Goal: Task Accomplishment & Management: Manage account settings

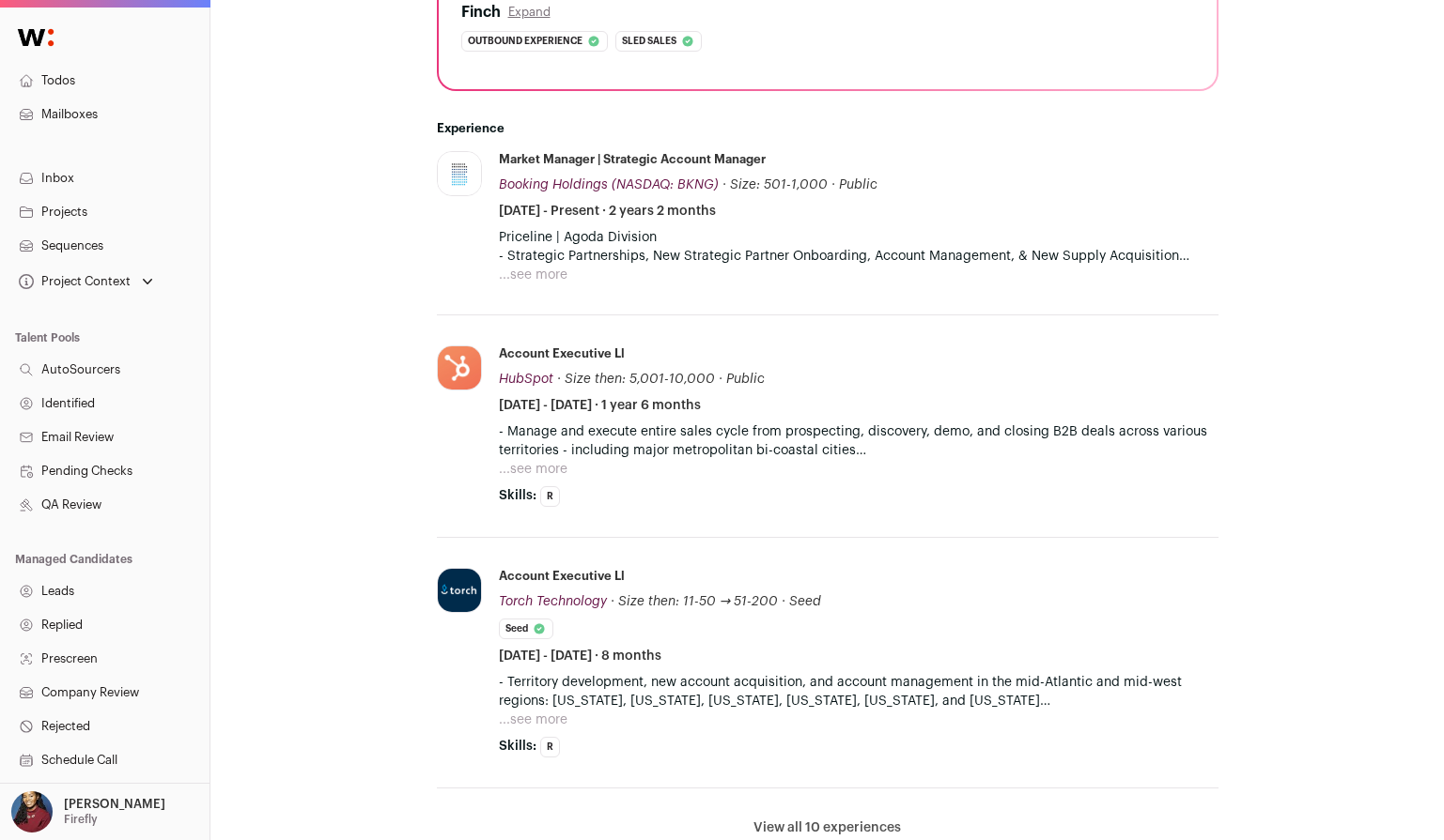
scroll to position [580, 0]
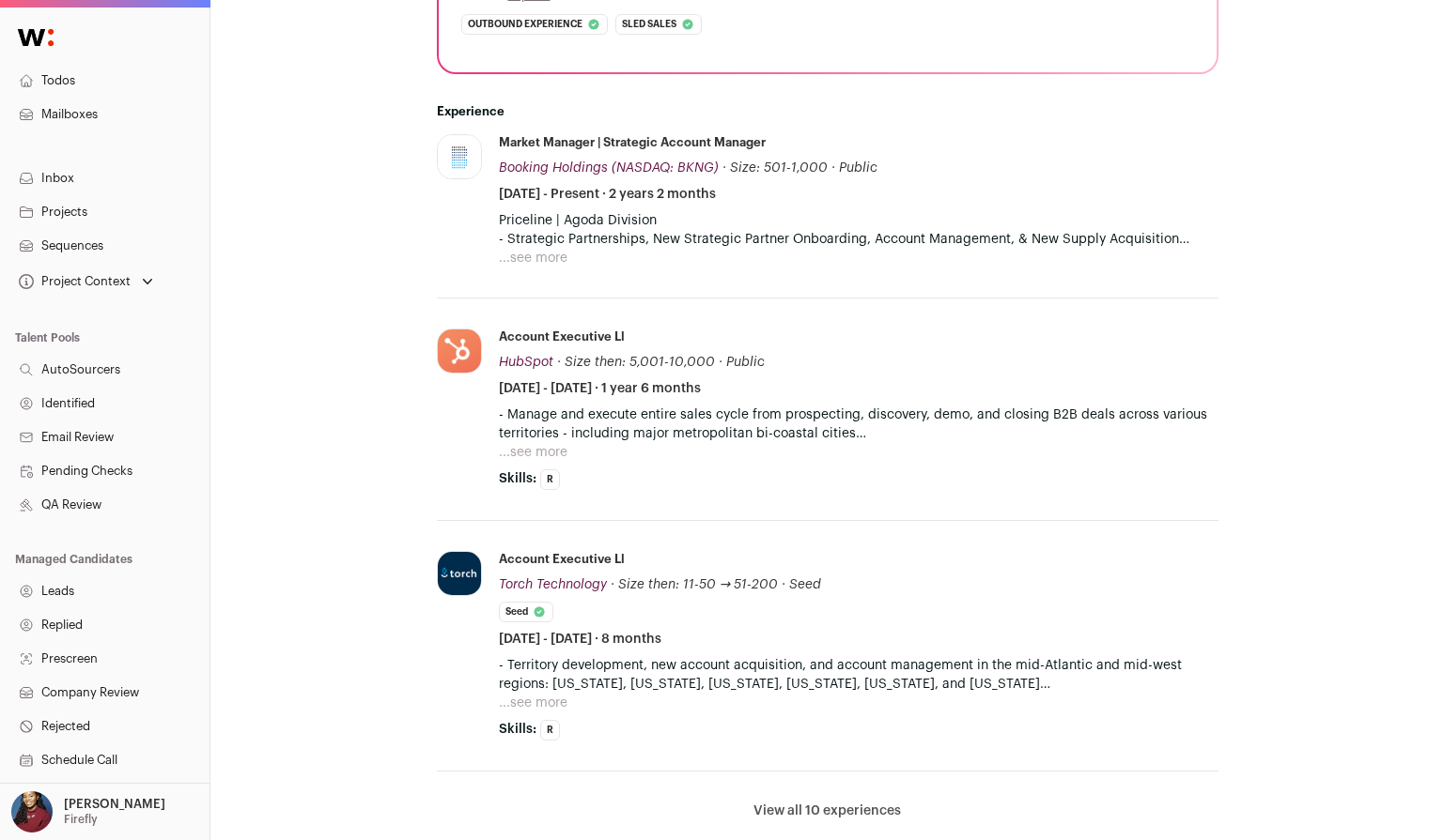
click at [817, 802] on button "View all 10 experiences" at bounding box center [827, 811] width 147 height 18
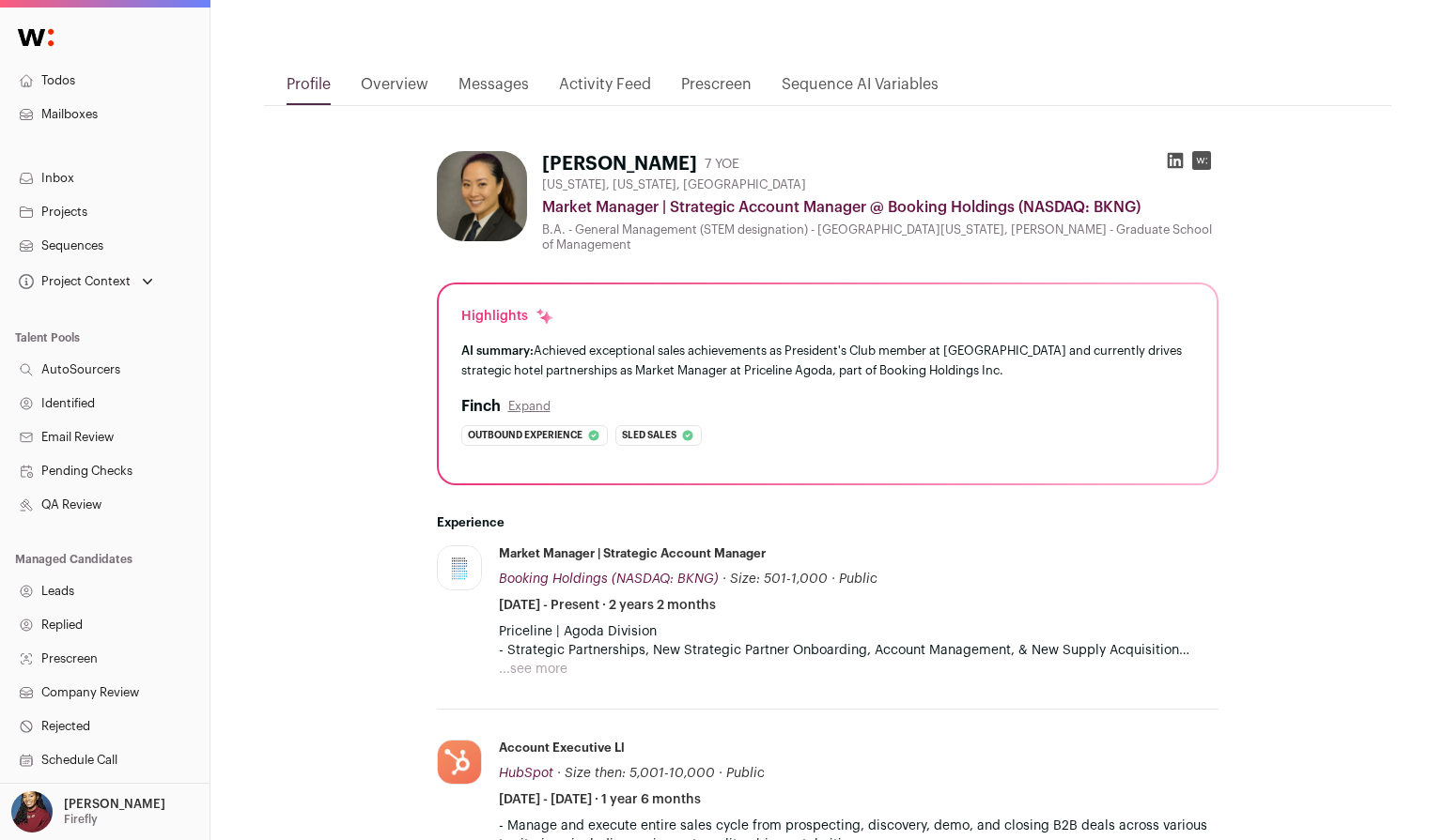
scroll to position [474, 0]
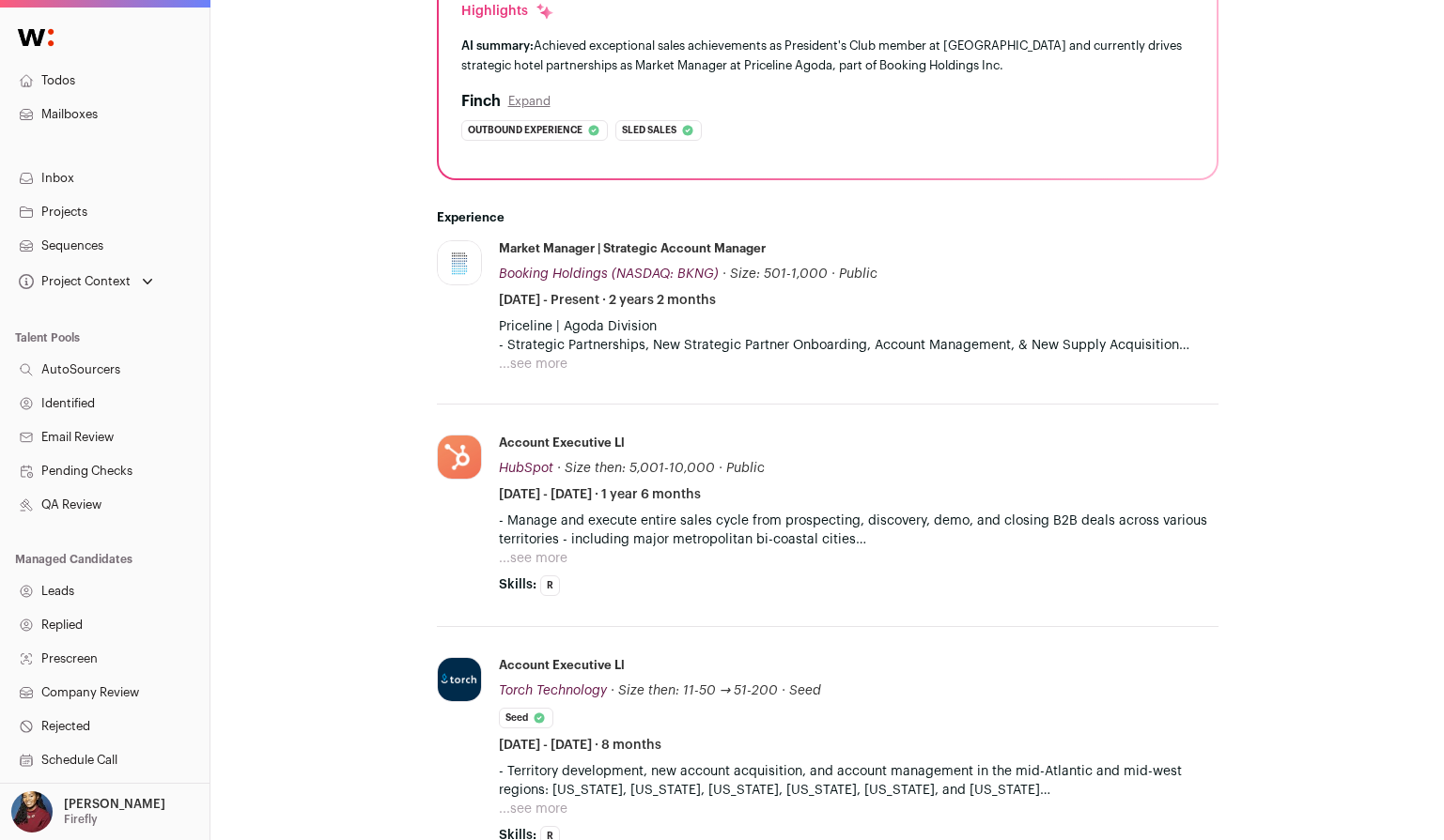
click at [542, 355] on button "...see more" at bounding box center [533, 363] width 69 height 18
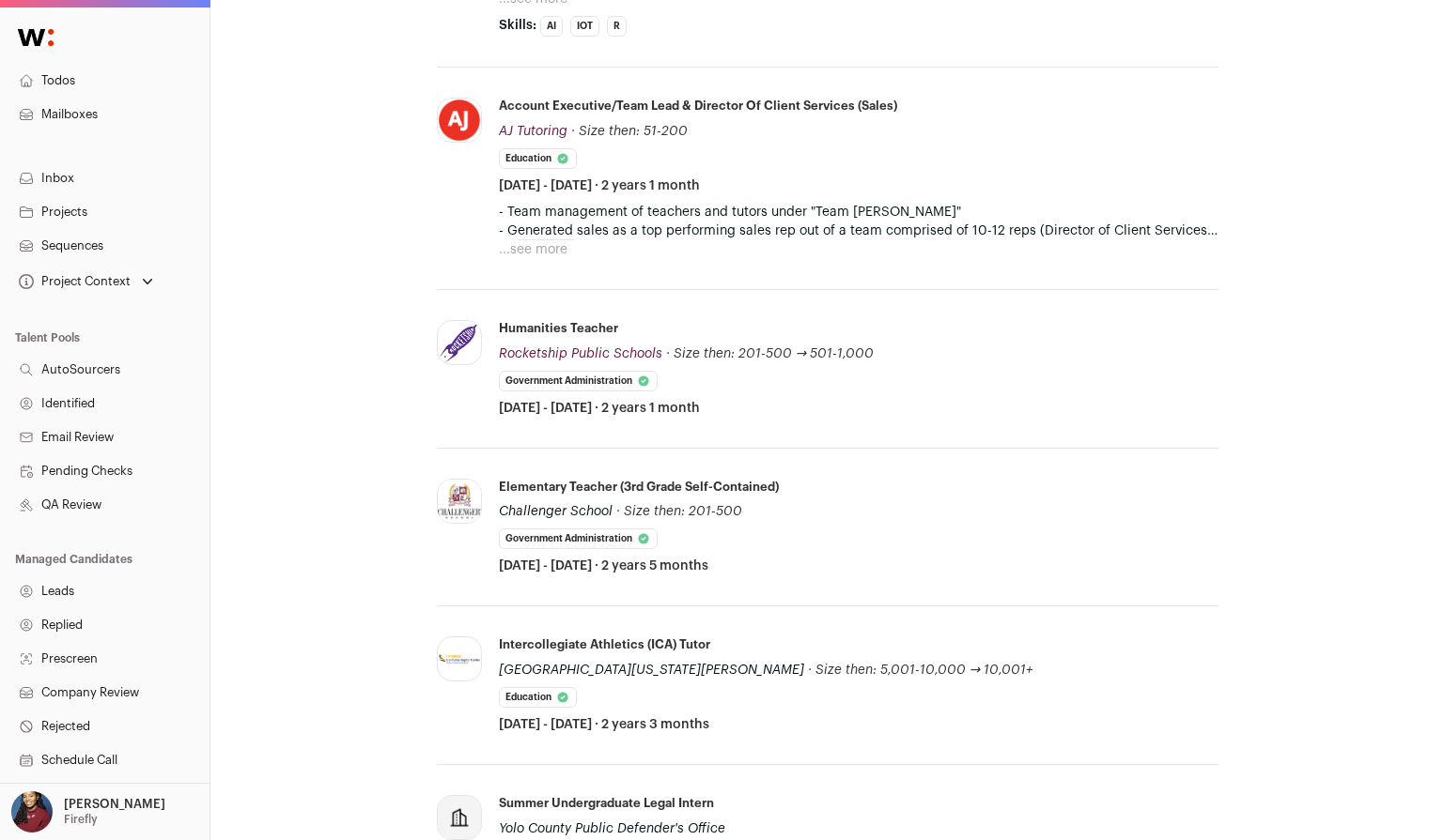
scroll to position [2076, 0]
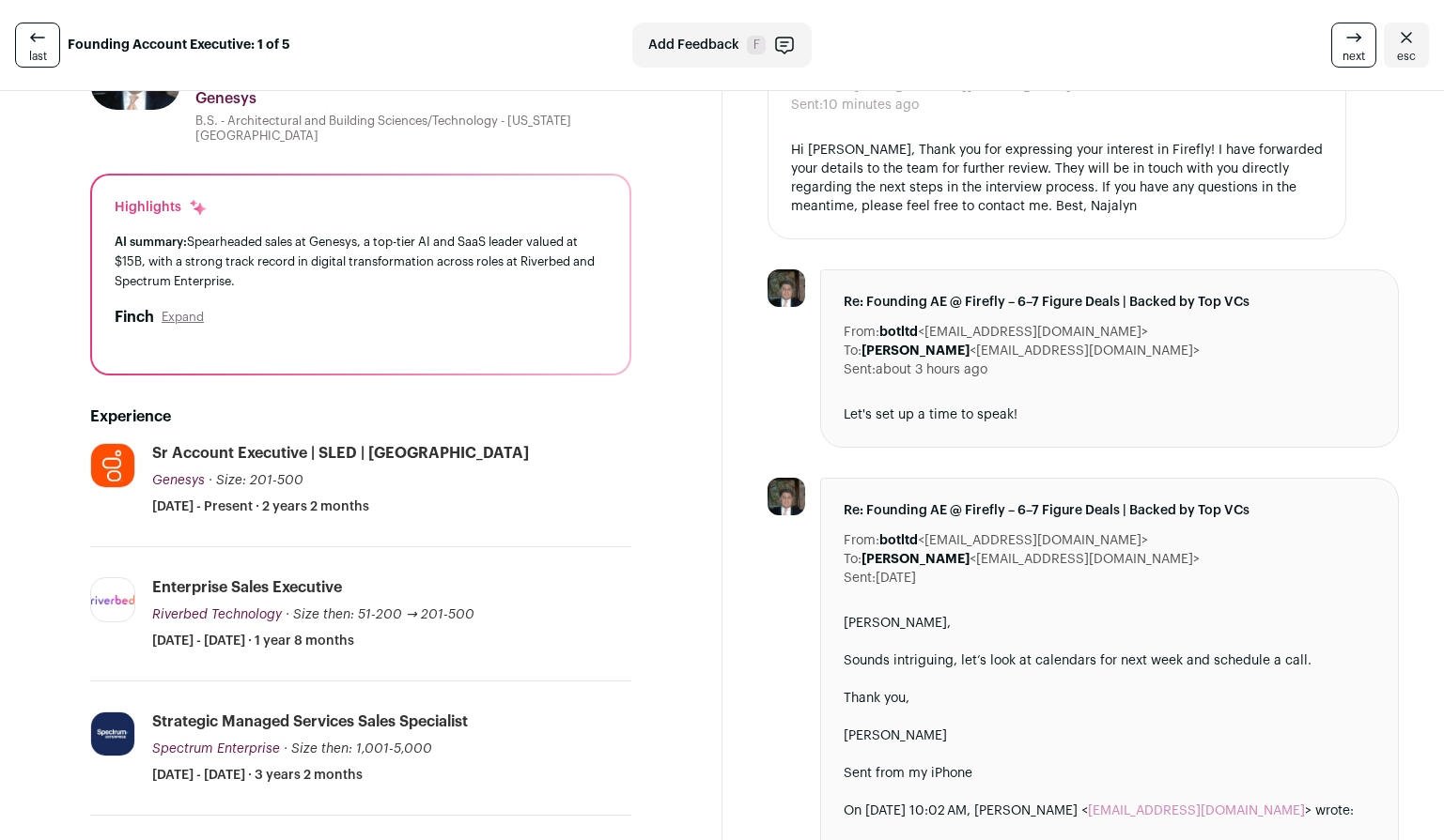
scroll to position [114, 0]
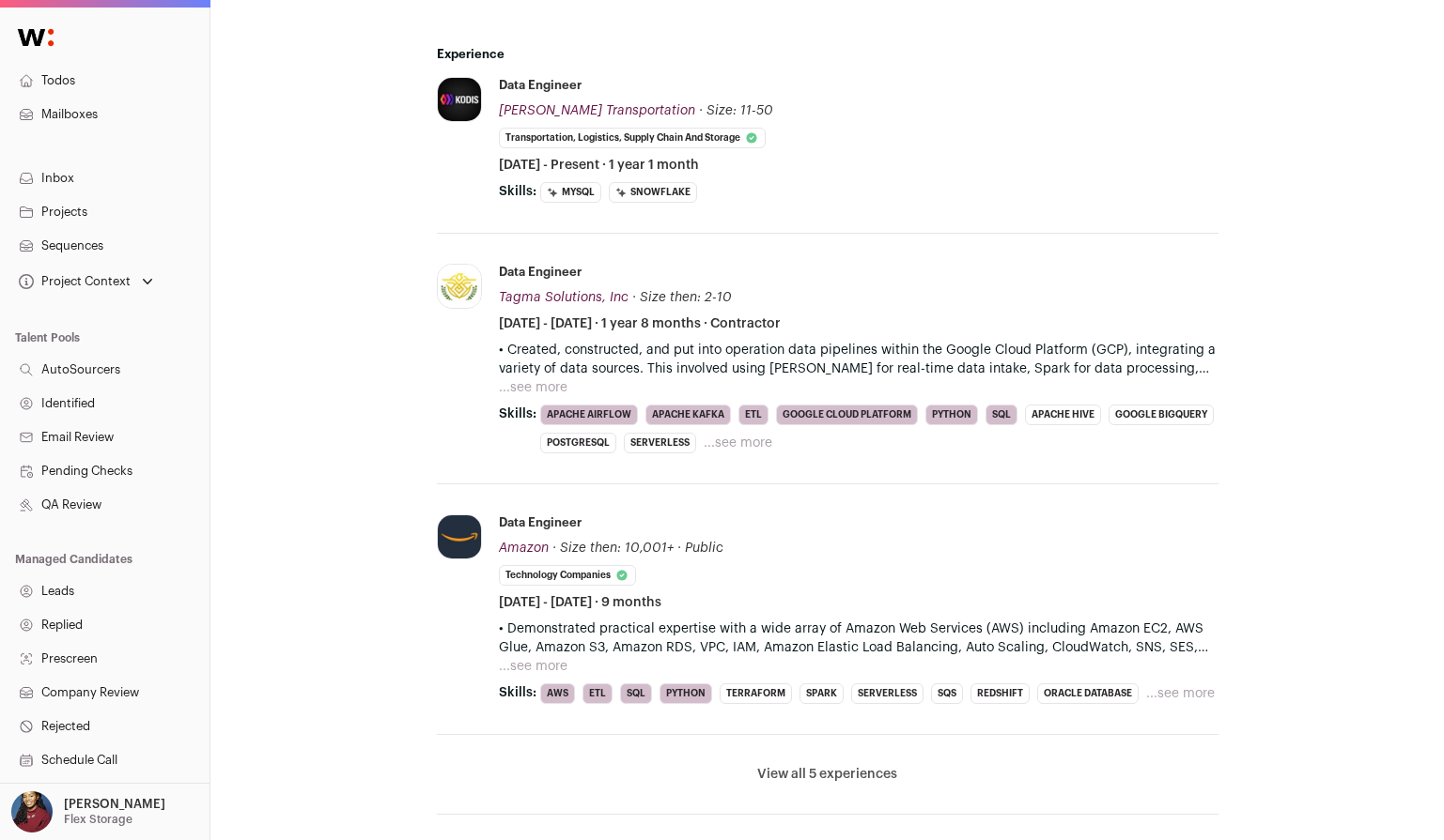
scroll to position [938, 0]
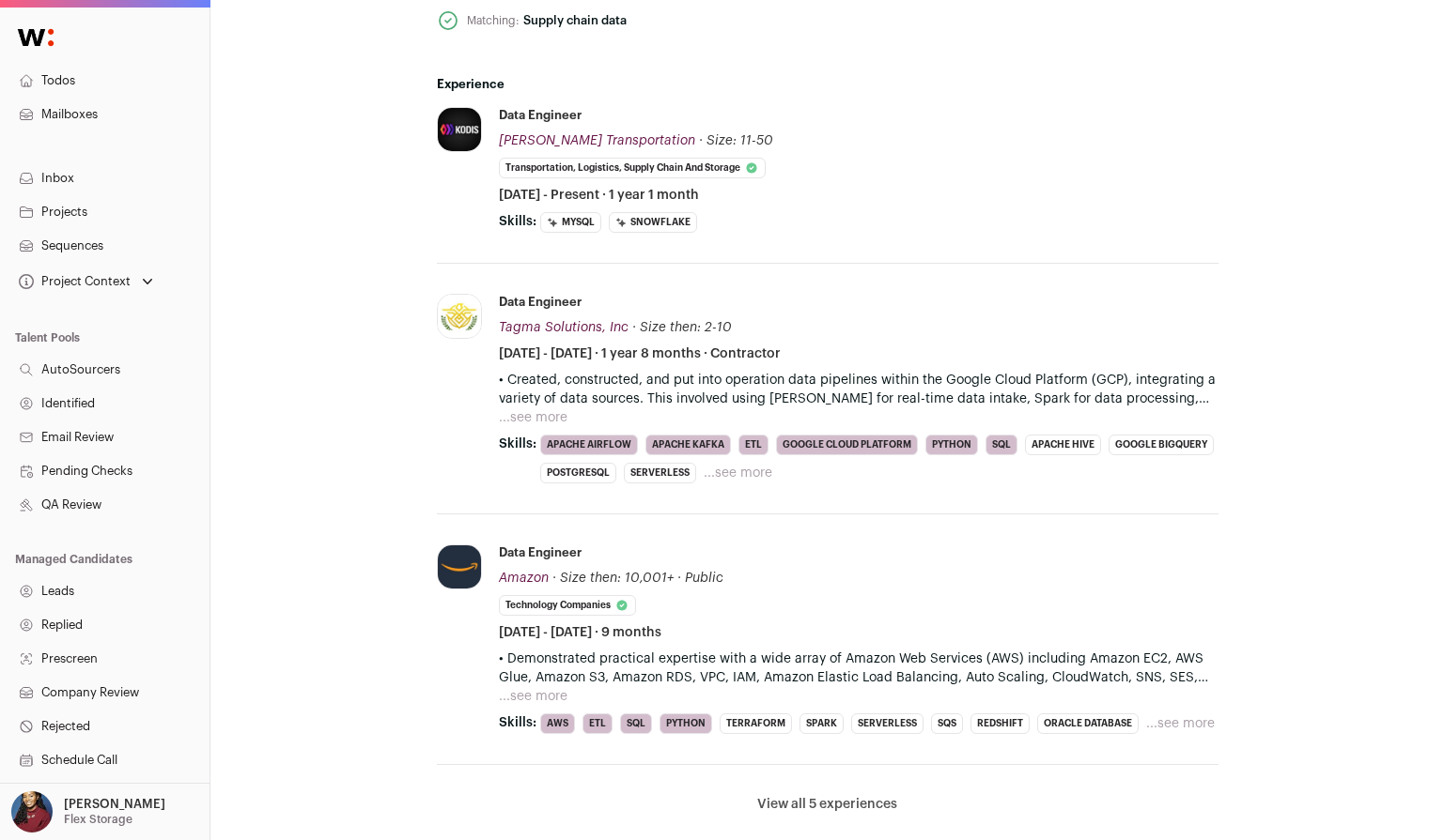
click at [814, 805] on button "View all 5 experiences" at bounding box center [827, 804] width 140 height 18
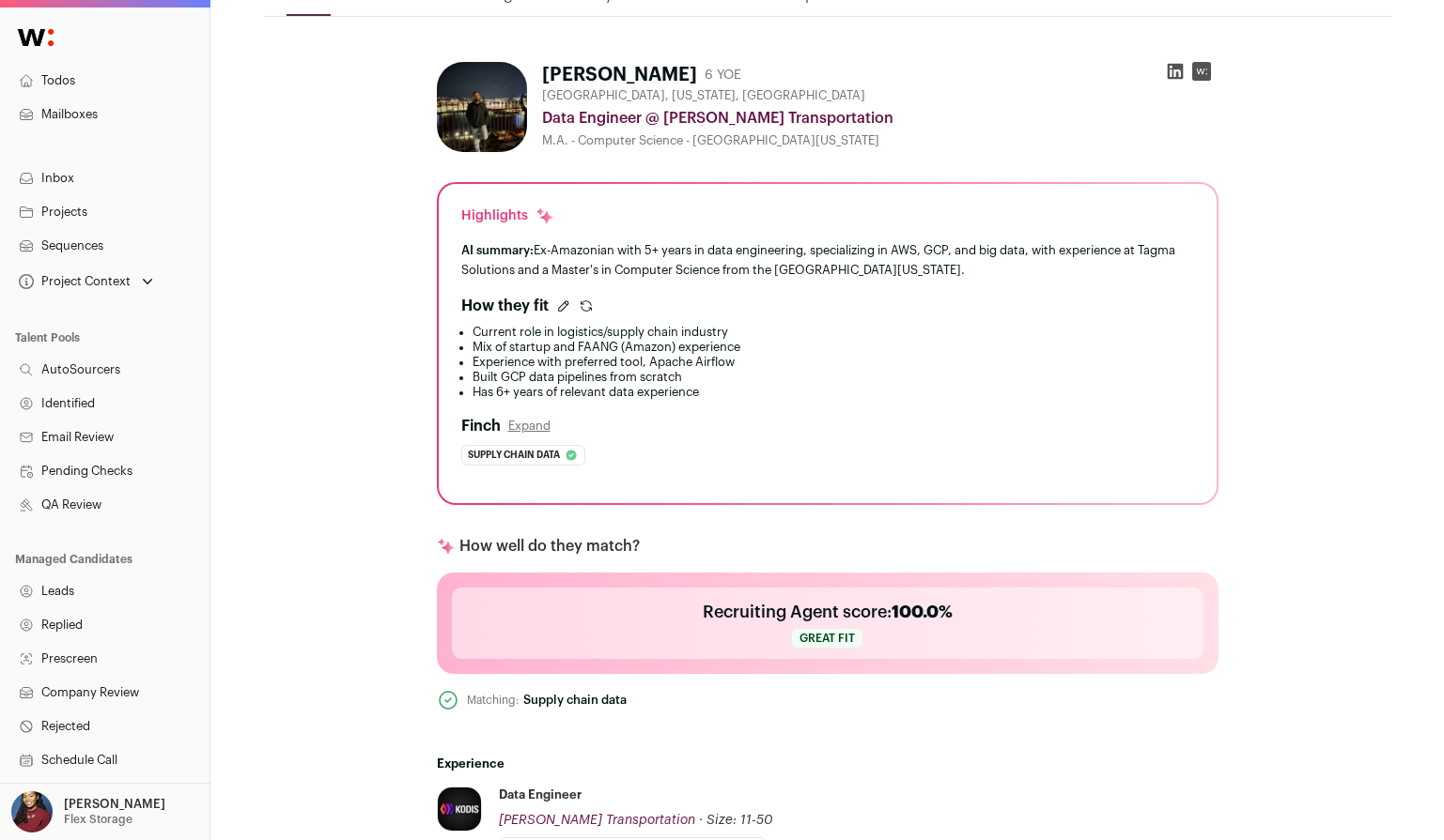
scroll to position [250, 0]
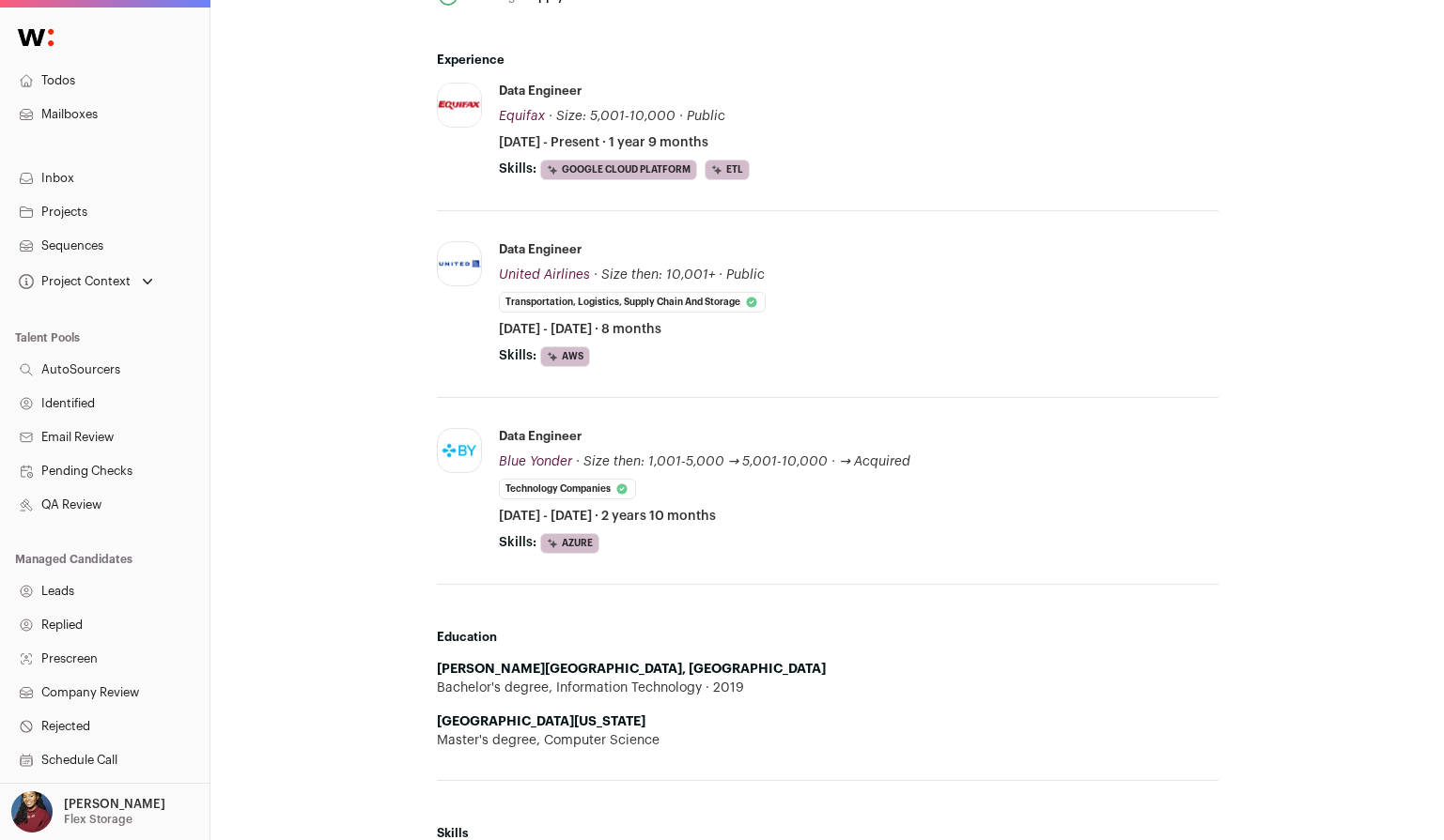
scroll to position [963, 0]
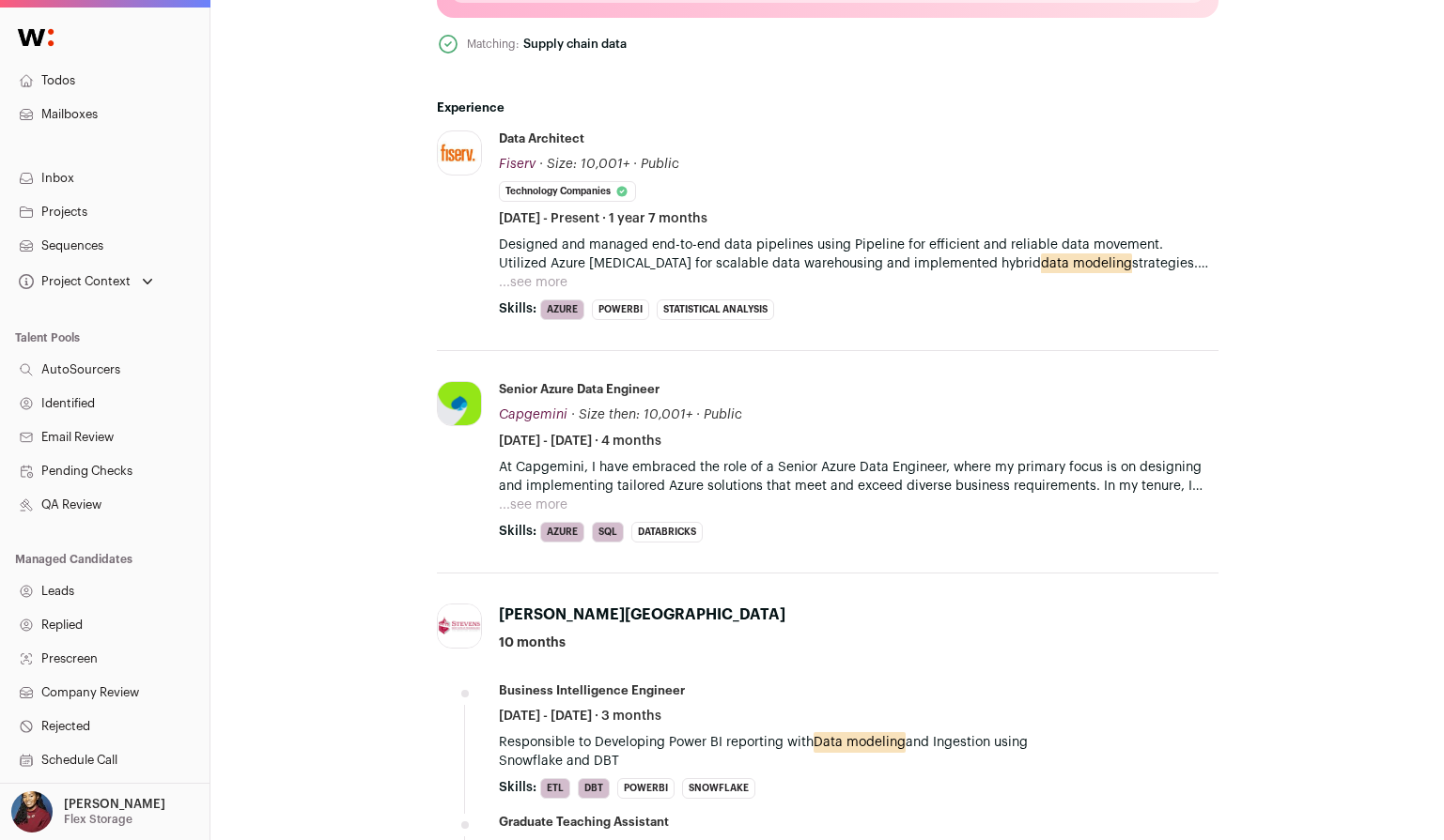
scroll to position [1026, 0]
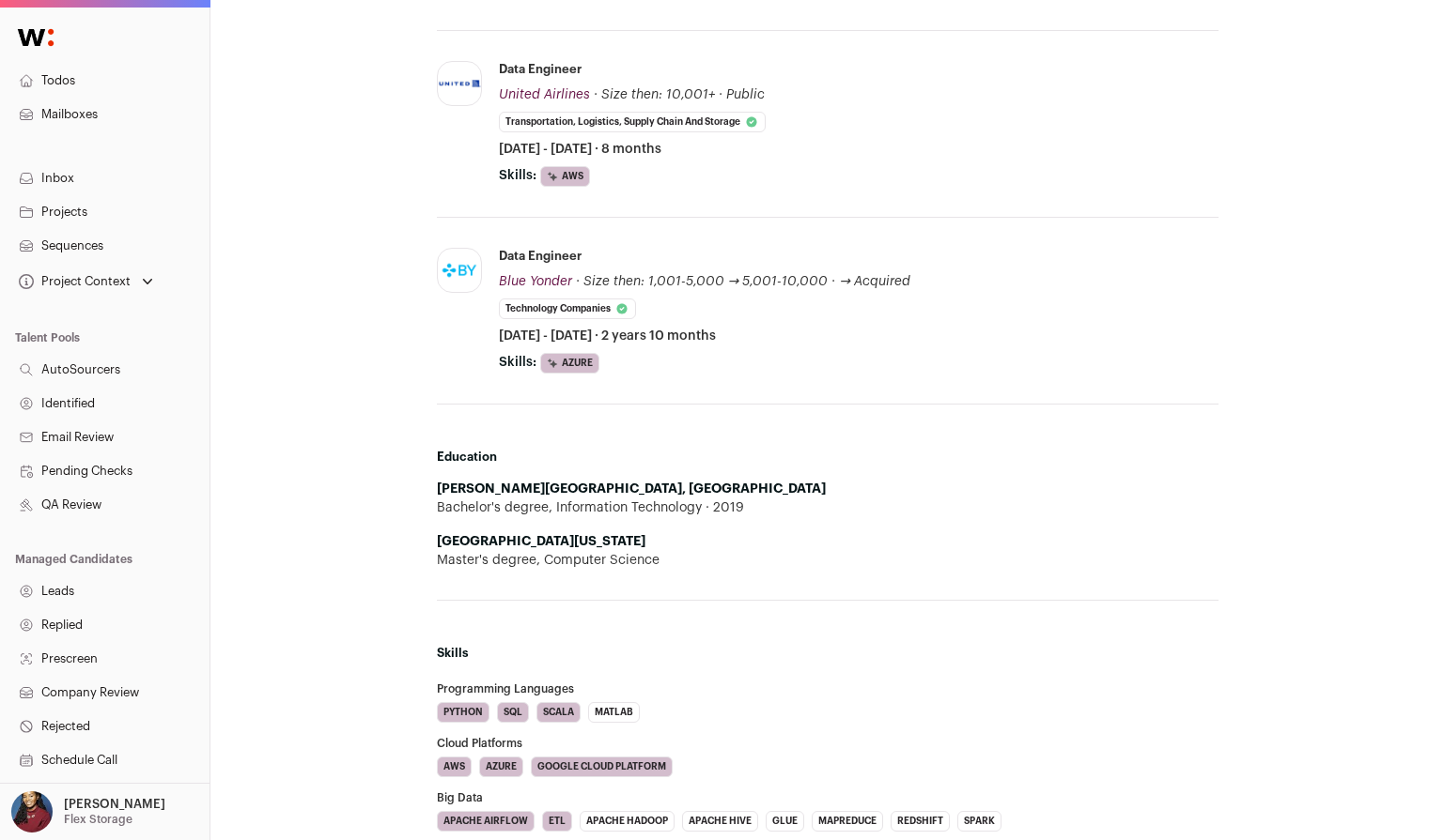
scroll to position [369, 0]
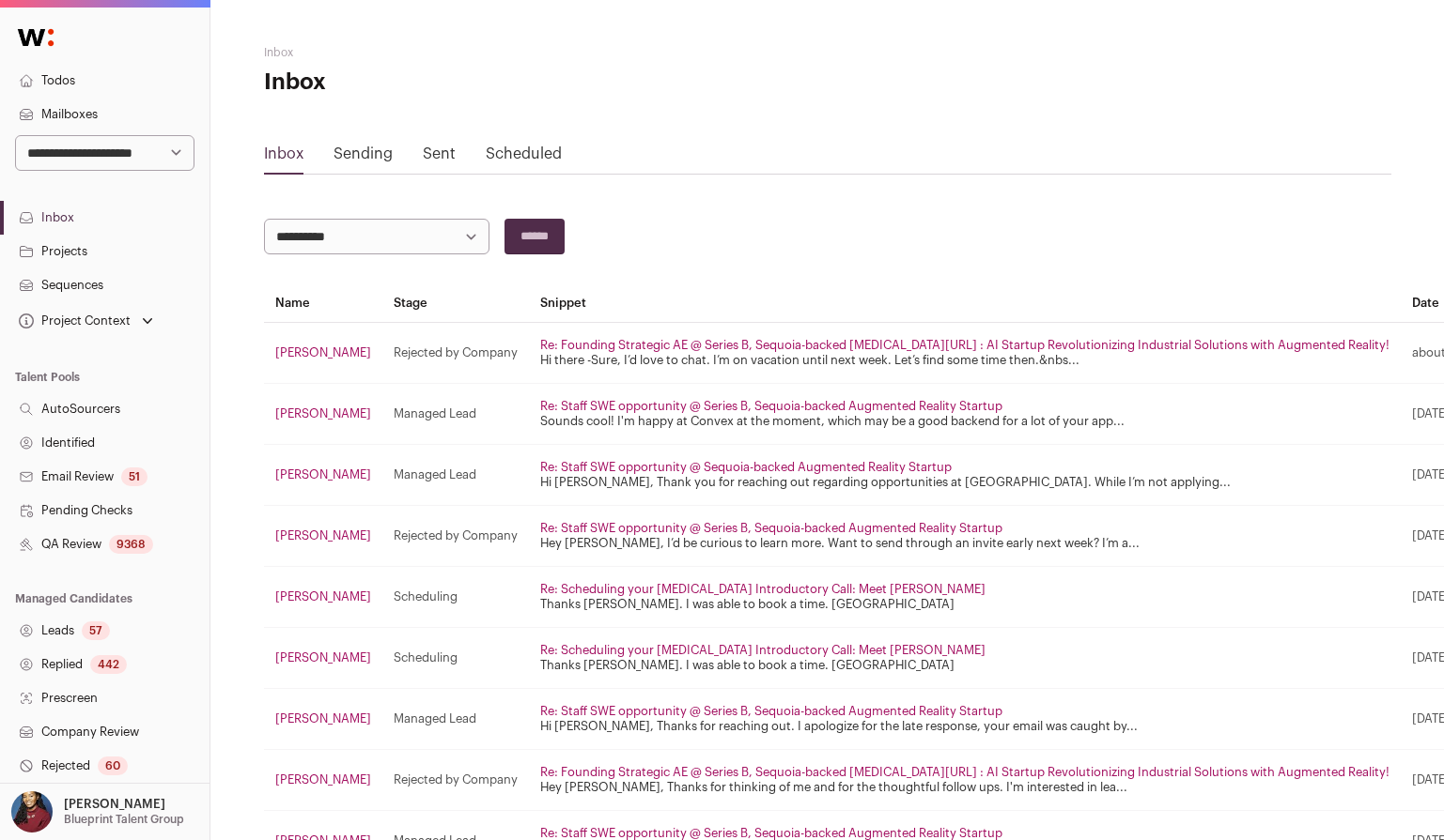
click at [106, 238] on link "Projects" at bounding box center [105, 251] width 209 height 34
click at [99, 220] on link "Inbox" at bounding box center [105, 217] width 209 height 34
click at [74, 217] on link "Inbox" at bounding box center [105, 217] width 209 height 34
click at [354, 247] on select "**********" at bounding box center [376, 236] width 226 height 36
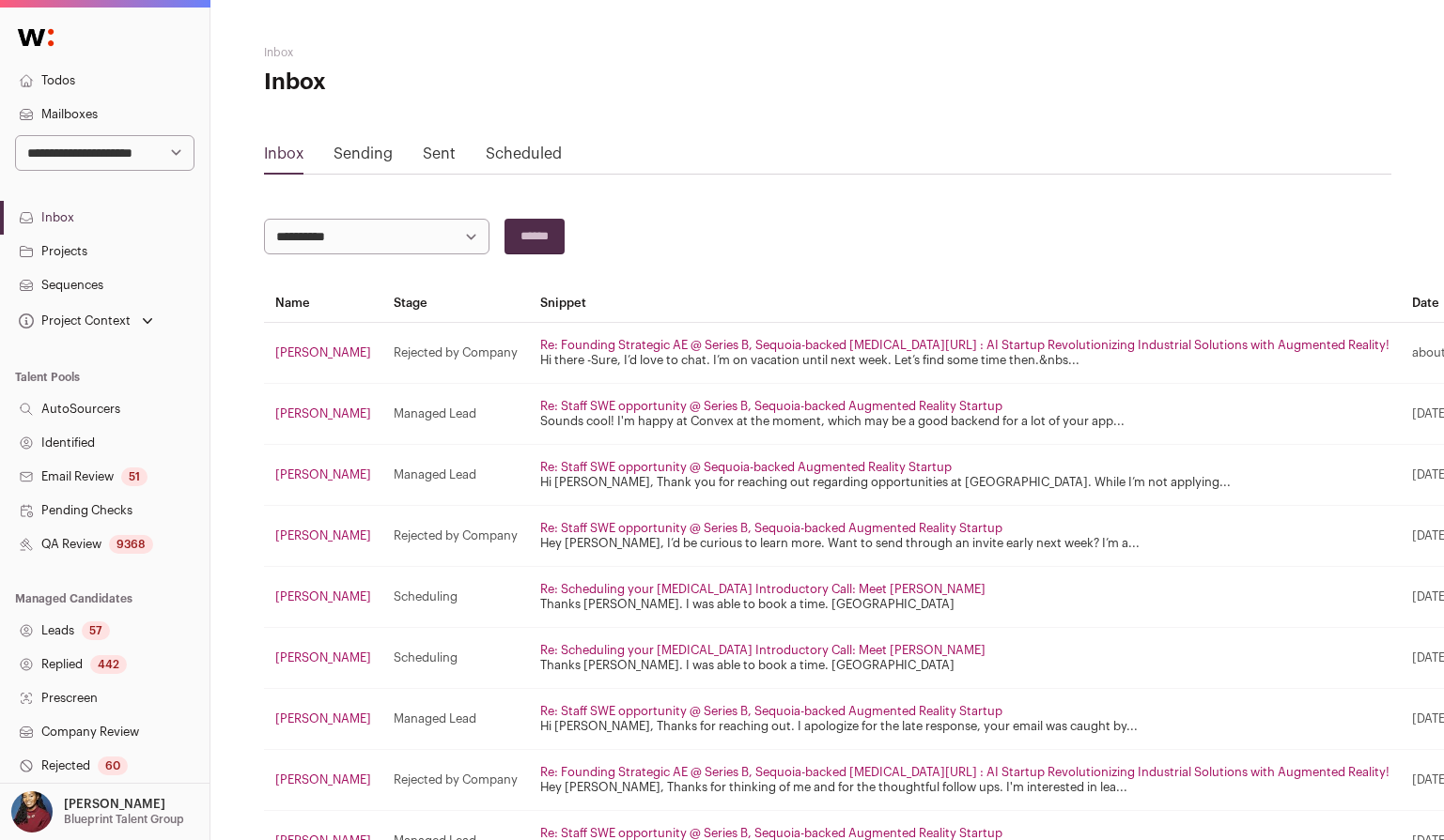
click at [397, 248] on select "**********" at bounding box center [376, 236] width 226 height 36
select select "****"
click at [264, 219] on select "**********" at bounding box center [376, 236] width 226 height 36
click at [529, 241] on input "******" at bounding box center [534, 236] width 60 height 36
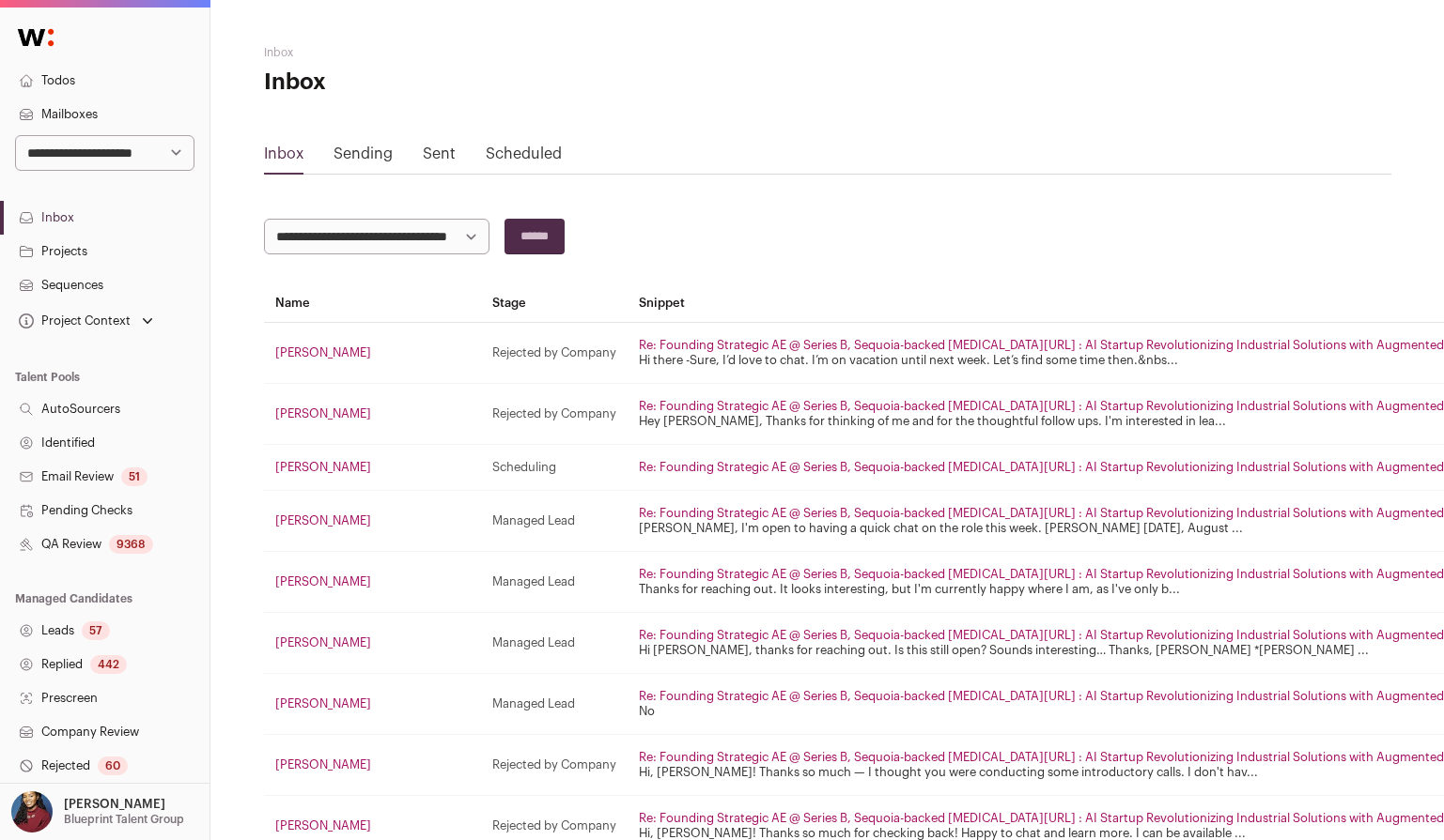
click at [381, 148] on link "Sending" at bounding box center [362, 154] width 59 height 16
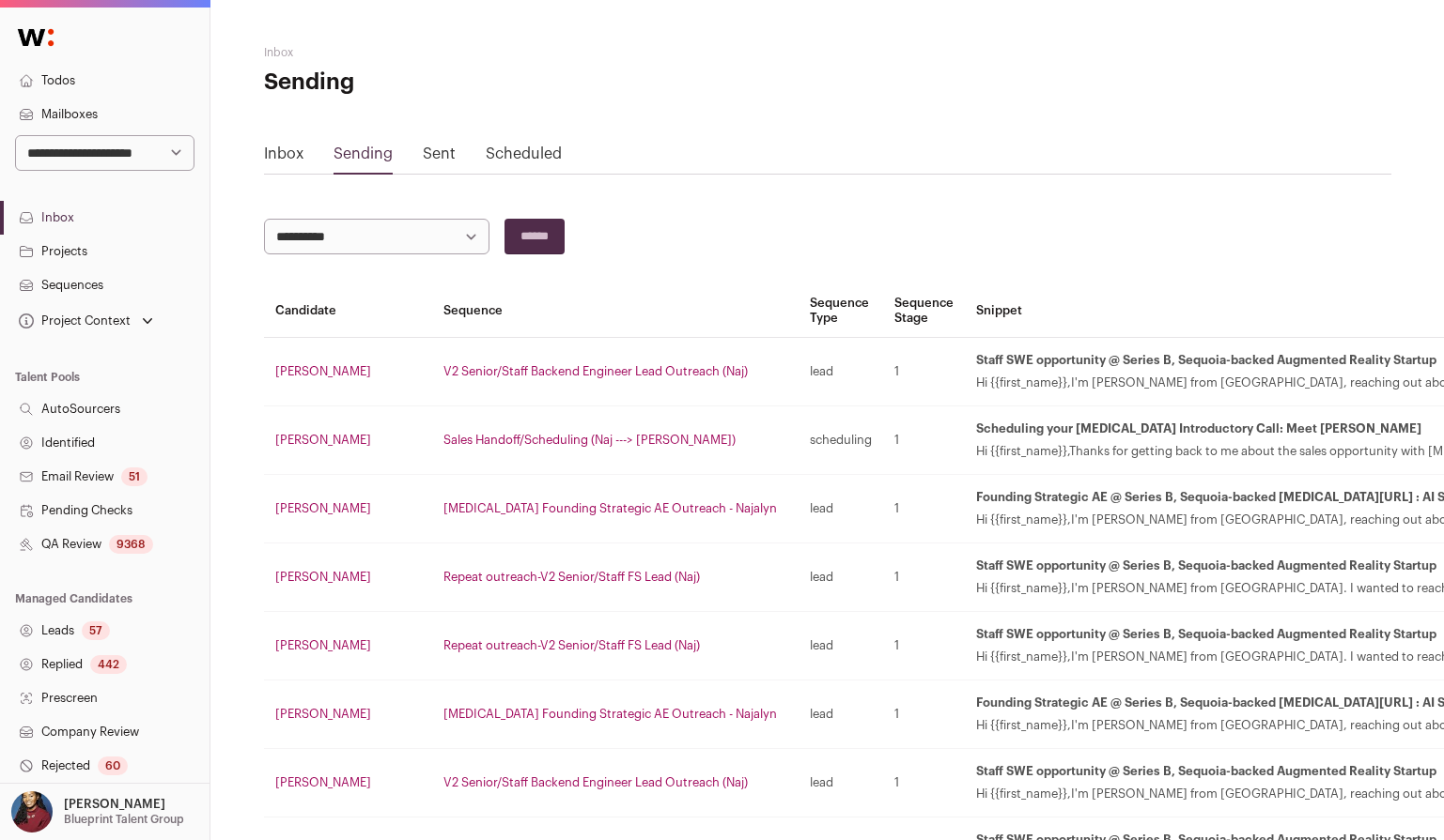
click at [423, 155] on link "Sent" at bounding box center [439, 154] width 33 height 16
click at [442, 154] on link "Sent" at bounding box center [439, 154] width 33 height 16
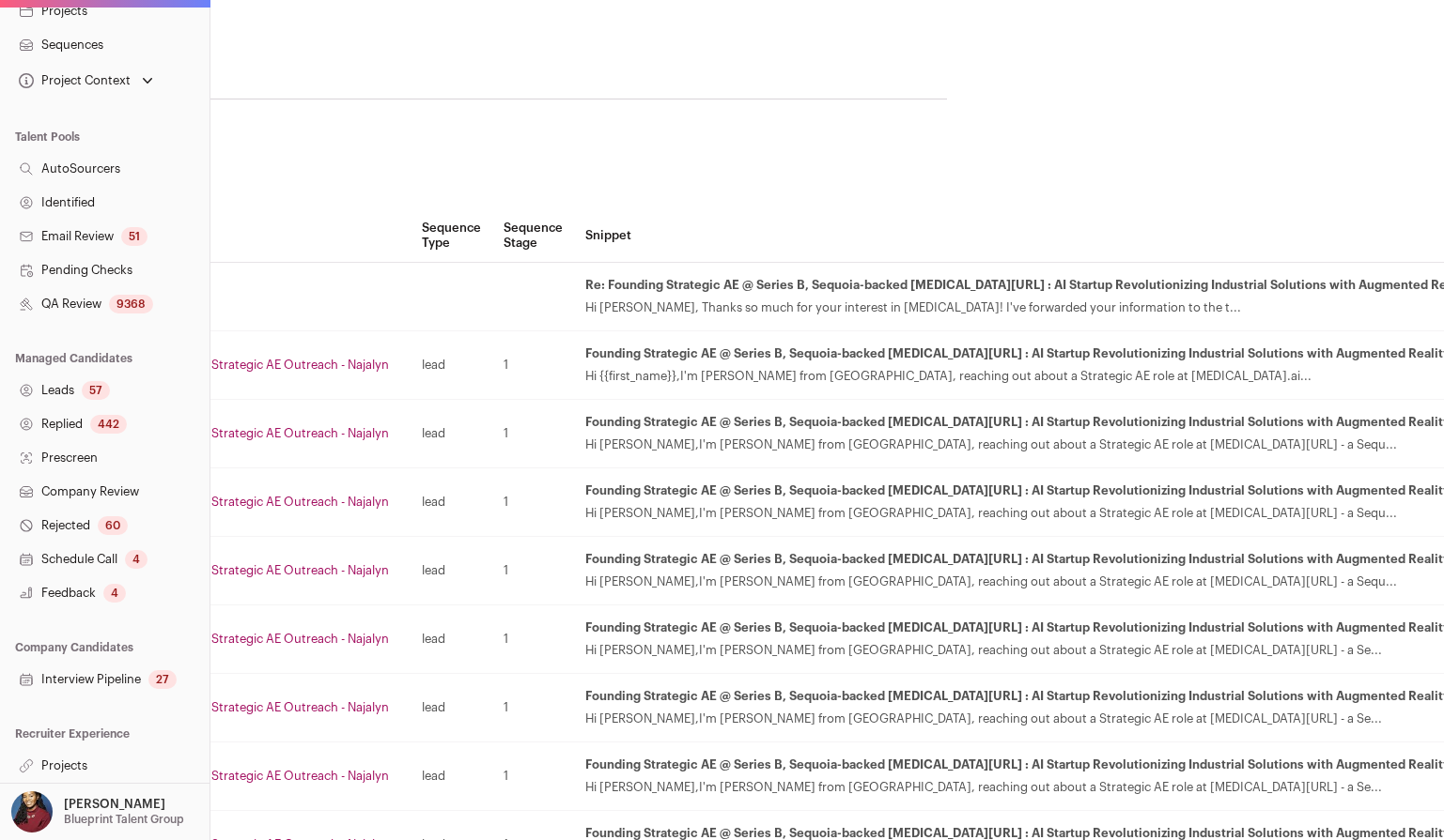
scroll to position [78, 444]
click at [104, 763] on link "Projects" at bounding box center [105, 765] width 209 height 34
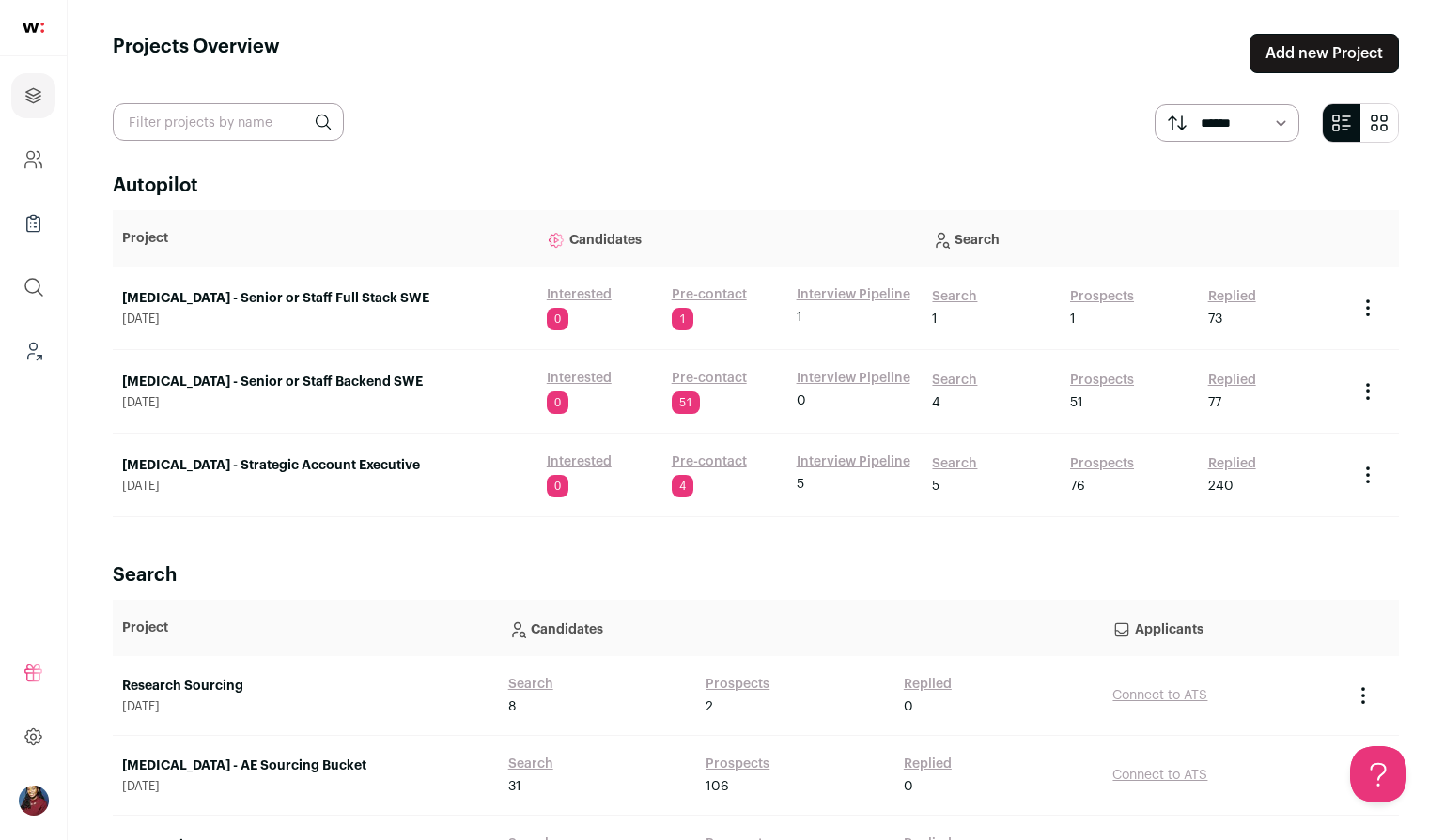
click at [294, 466] on link "Squint - Strategic Account Executive" at bounding box center [325, 465] width 406 height 18
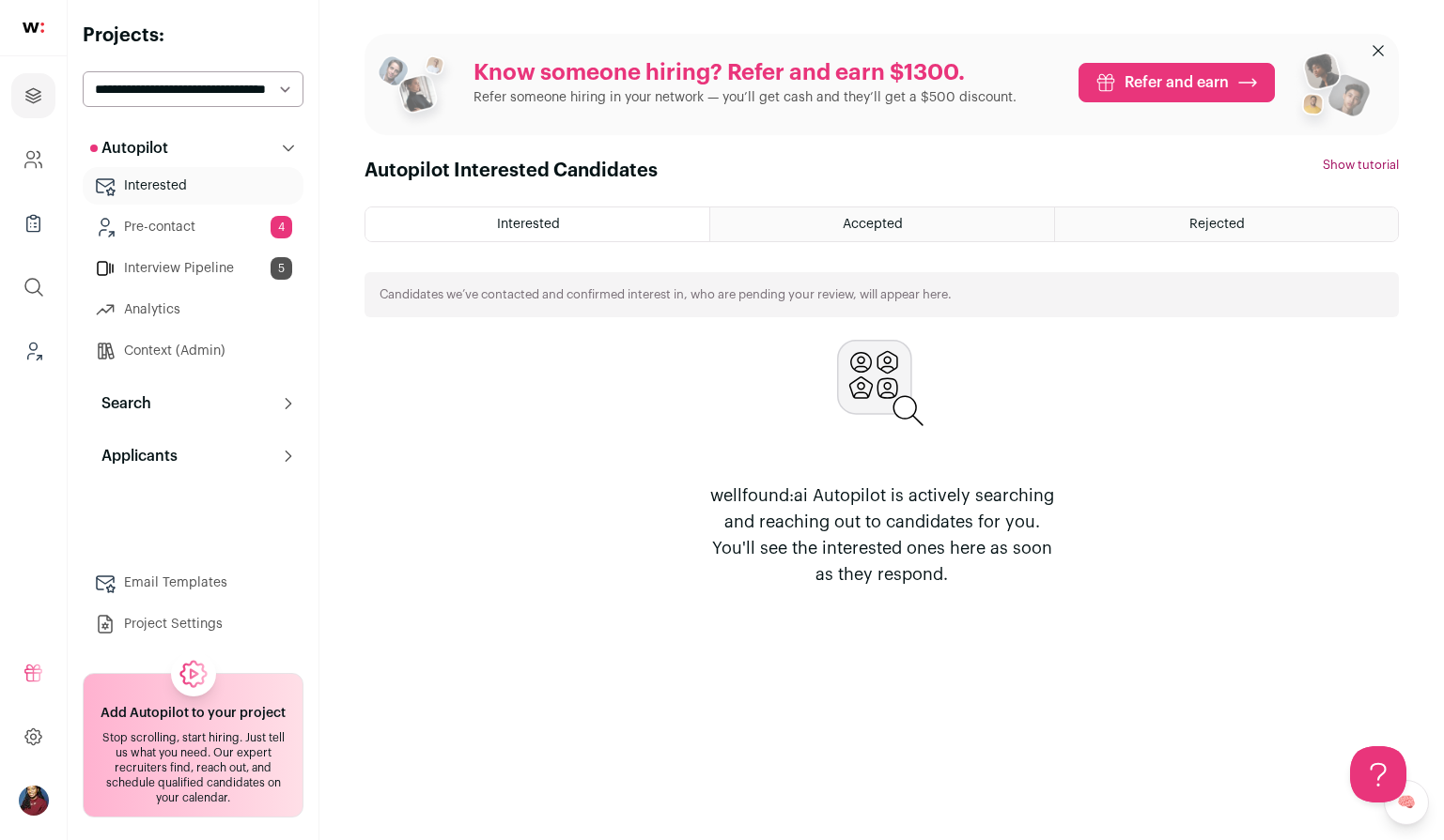
click at [146, 412] on p "Search" at bounding box center [120, 403] width 61 height 22
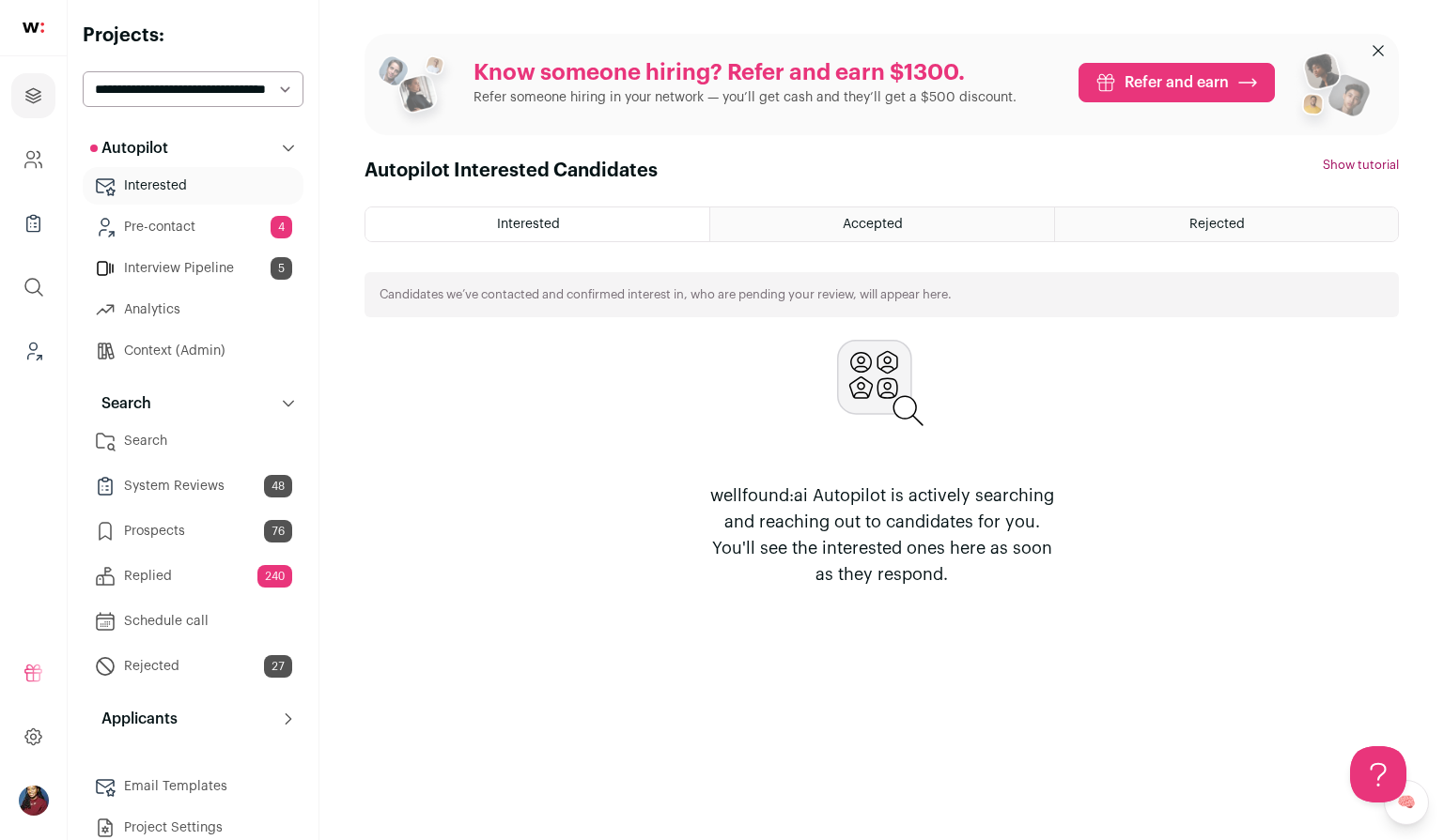
click at [186, 568] on link "Replied 240" at bounding box center [193, 576] width 221 height 38
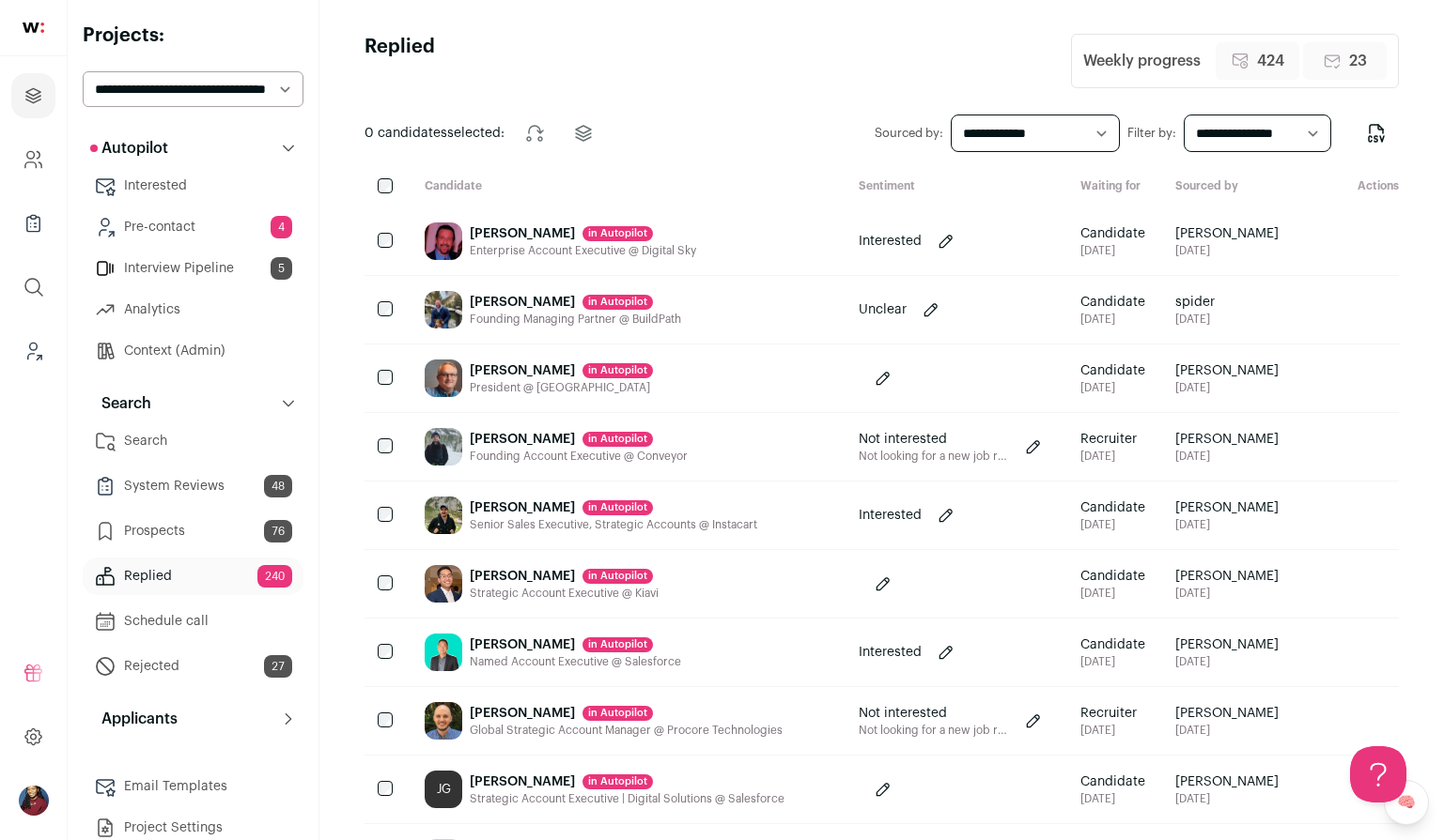
click at [177, 537] on link "Prospects 76" at bounding box center [193, 531] width 221 height 38
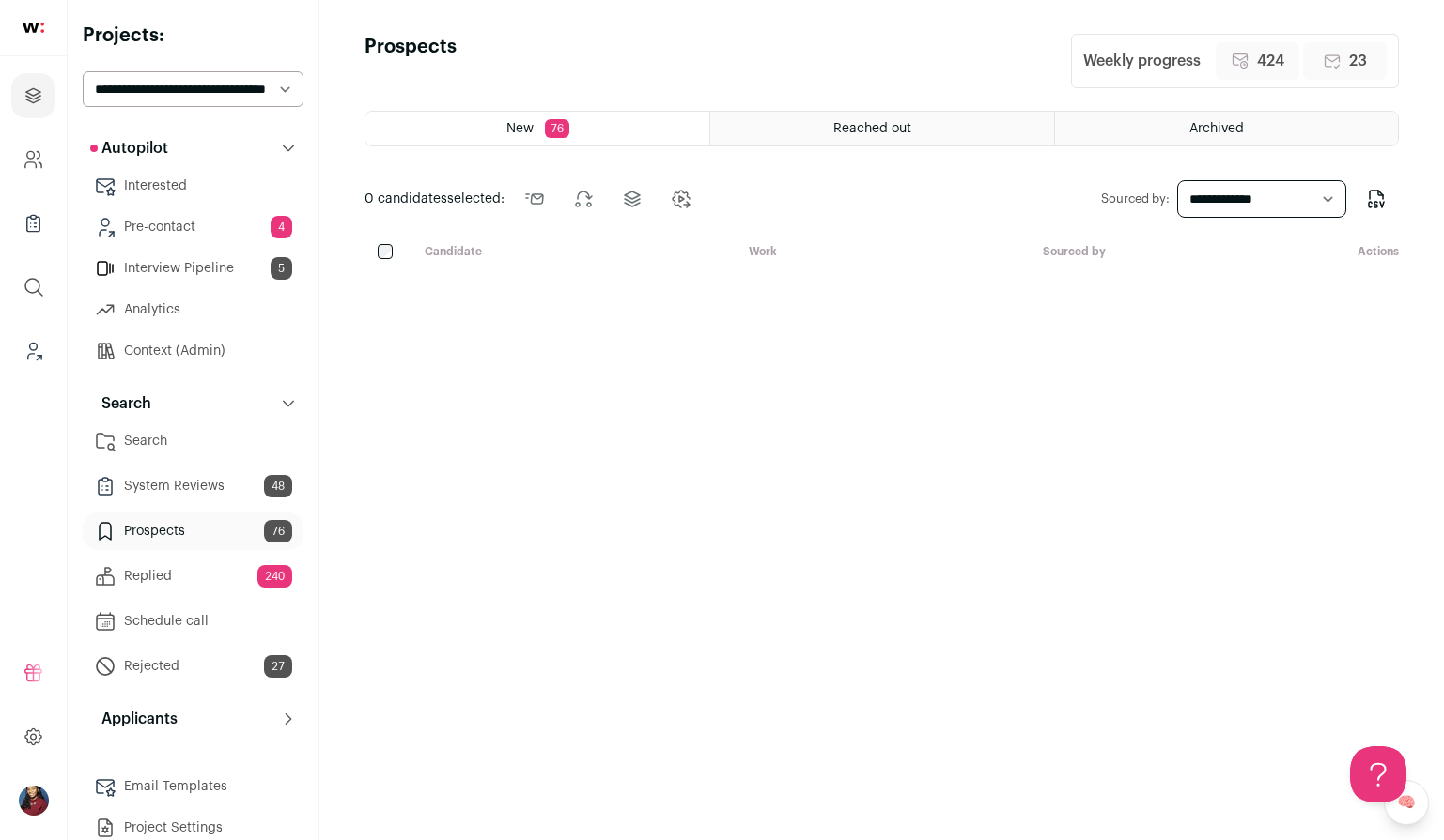
click at [814, 127] on div "Reached out" at bounding box center [882, 128] width 343 height 34
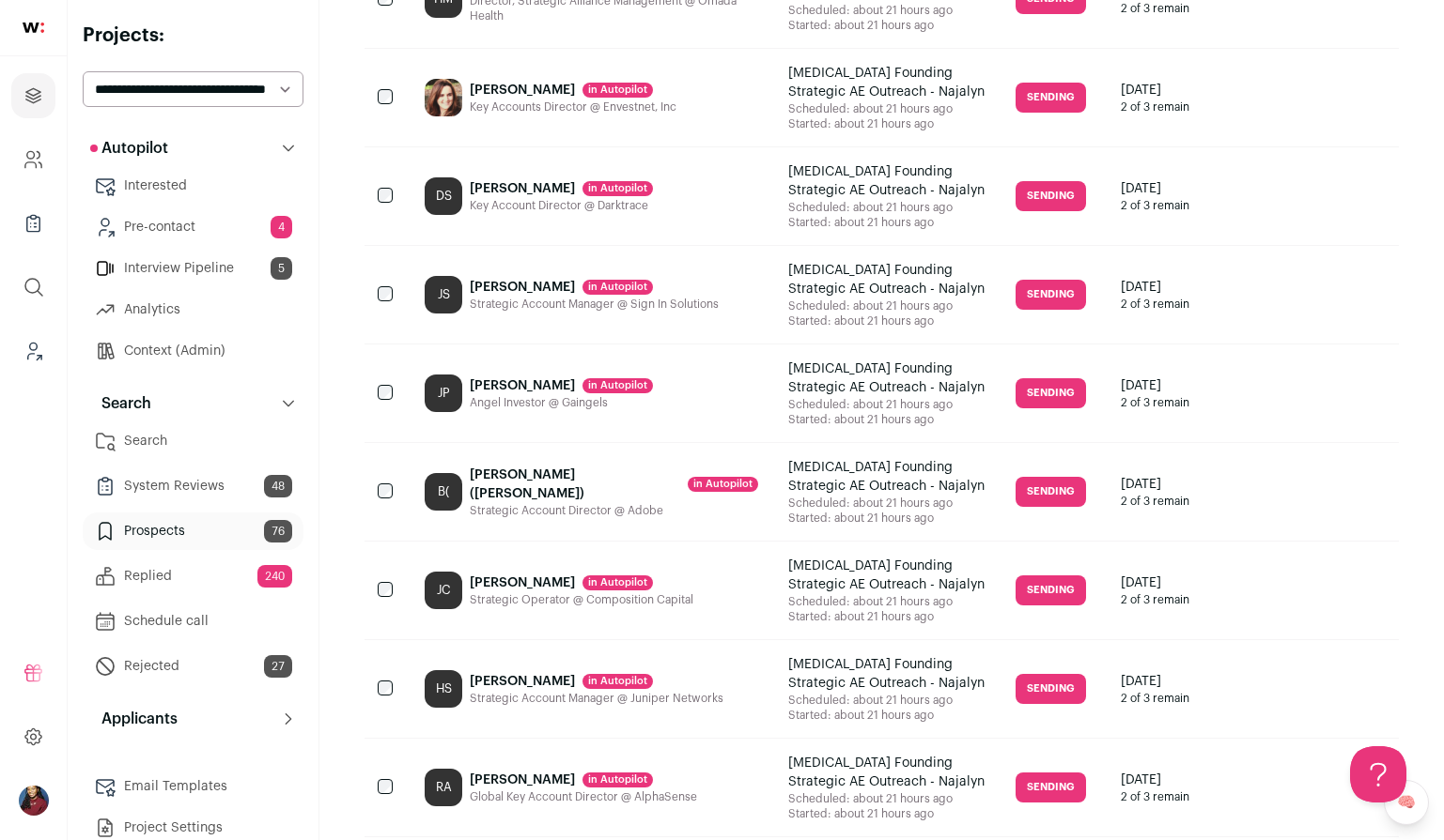
scroll to position [1992, 0]
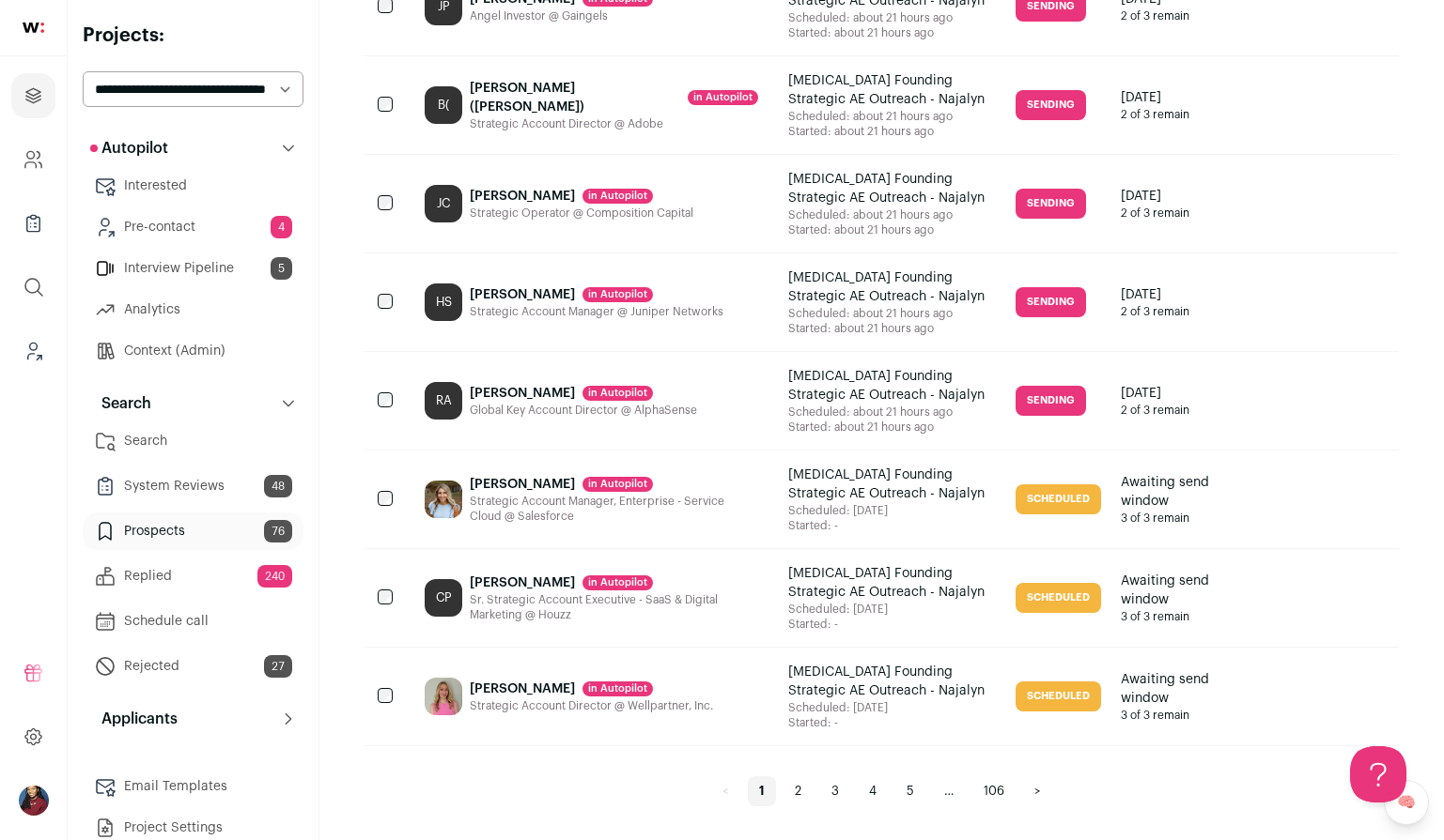
click at [792, 793] on link "2" at bounding box center [798, 792] width 29 height 30
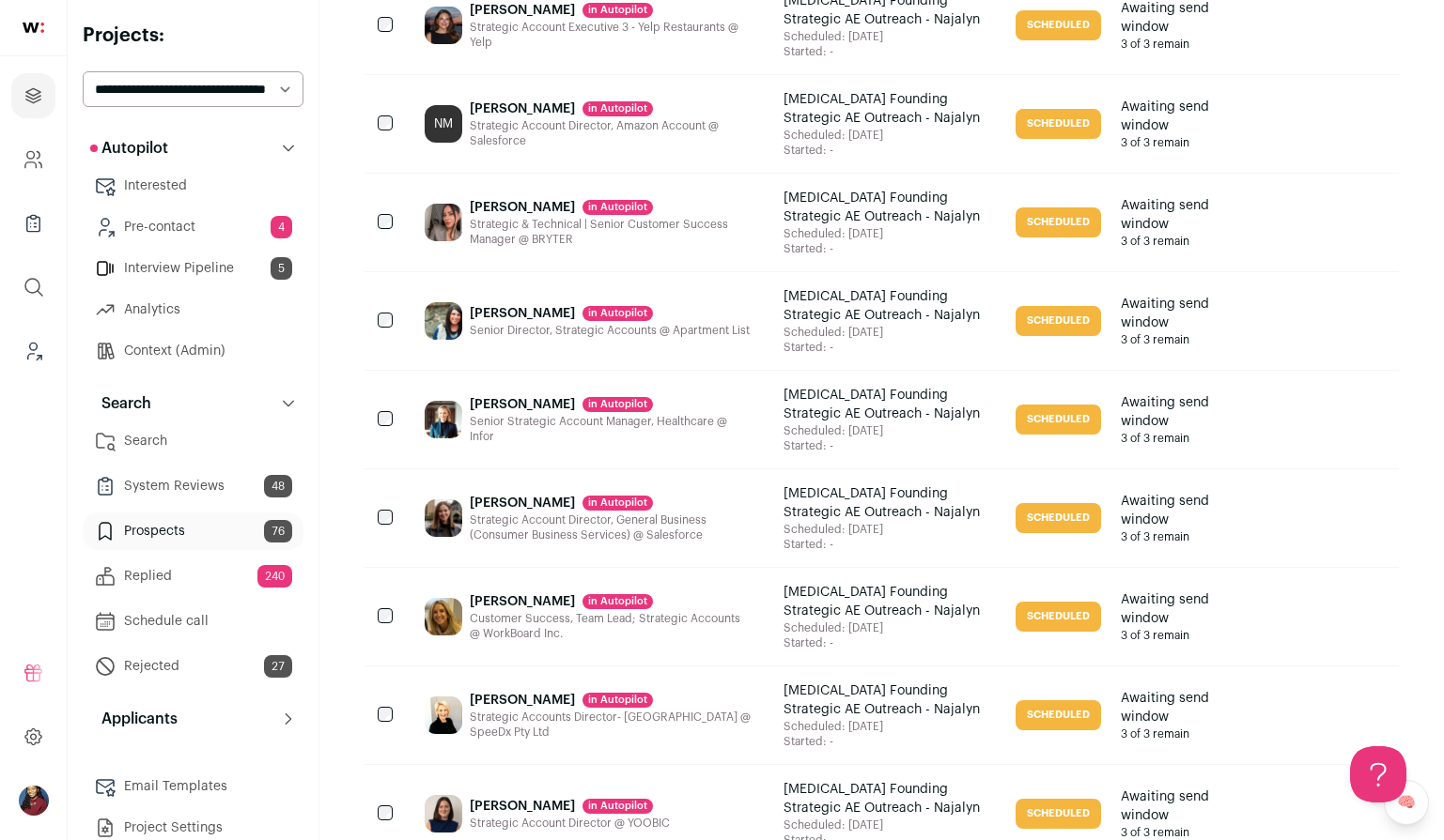
scroll to position [1992, 0]
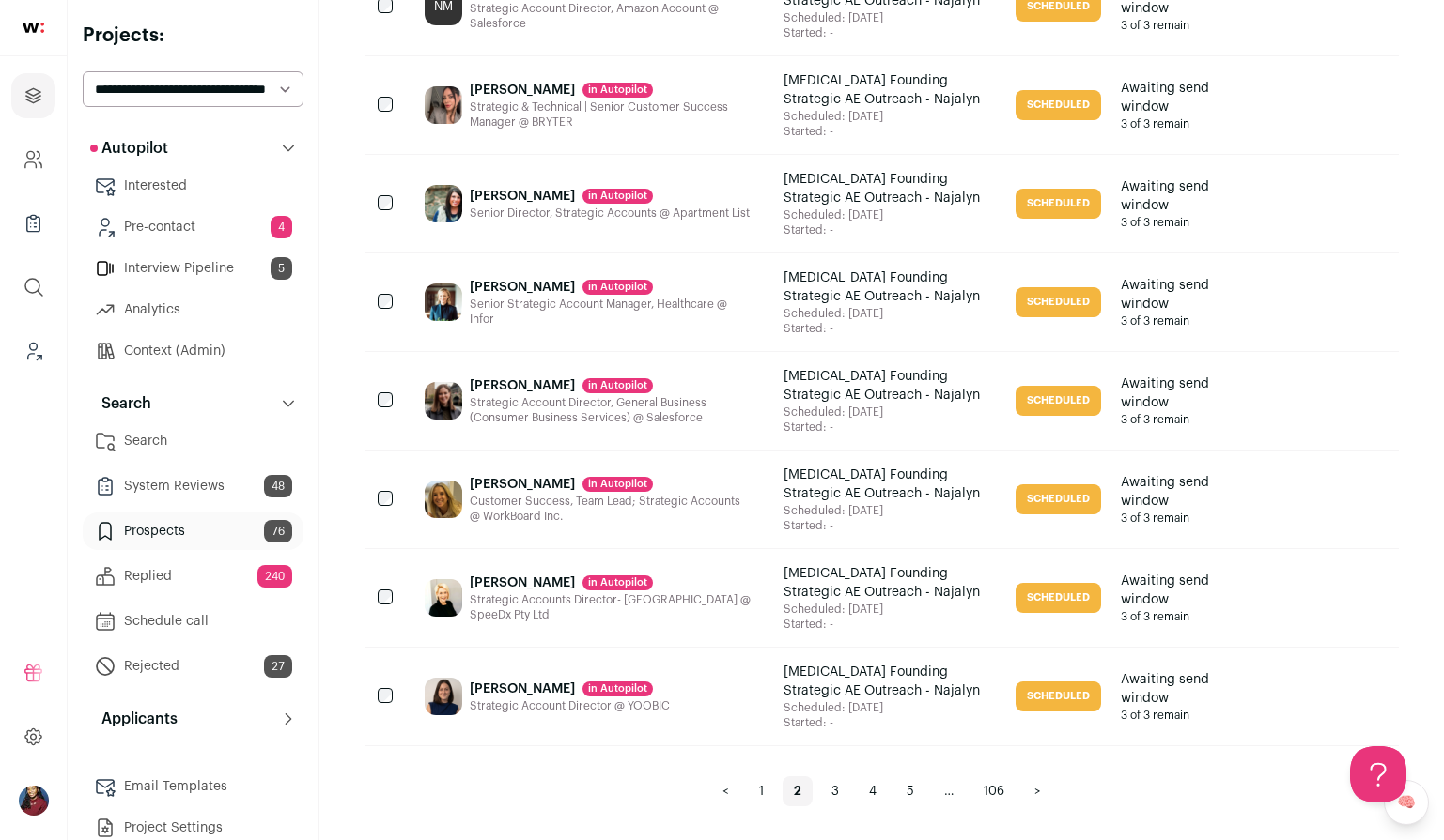
click at [843, 787] on link "3" at bounding box center [834, 792] width 30 height 30
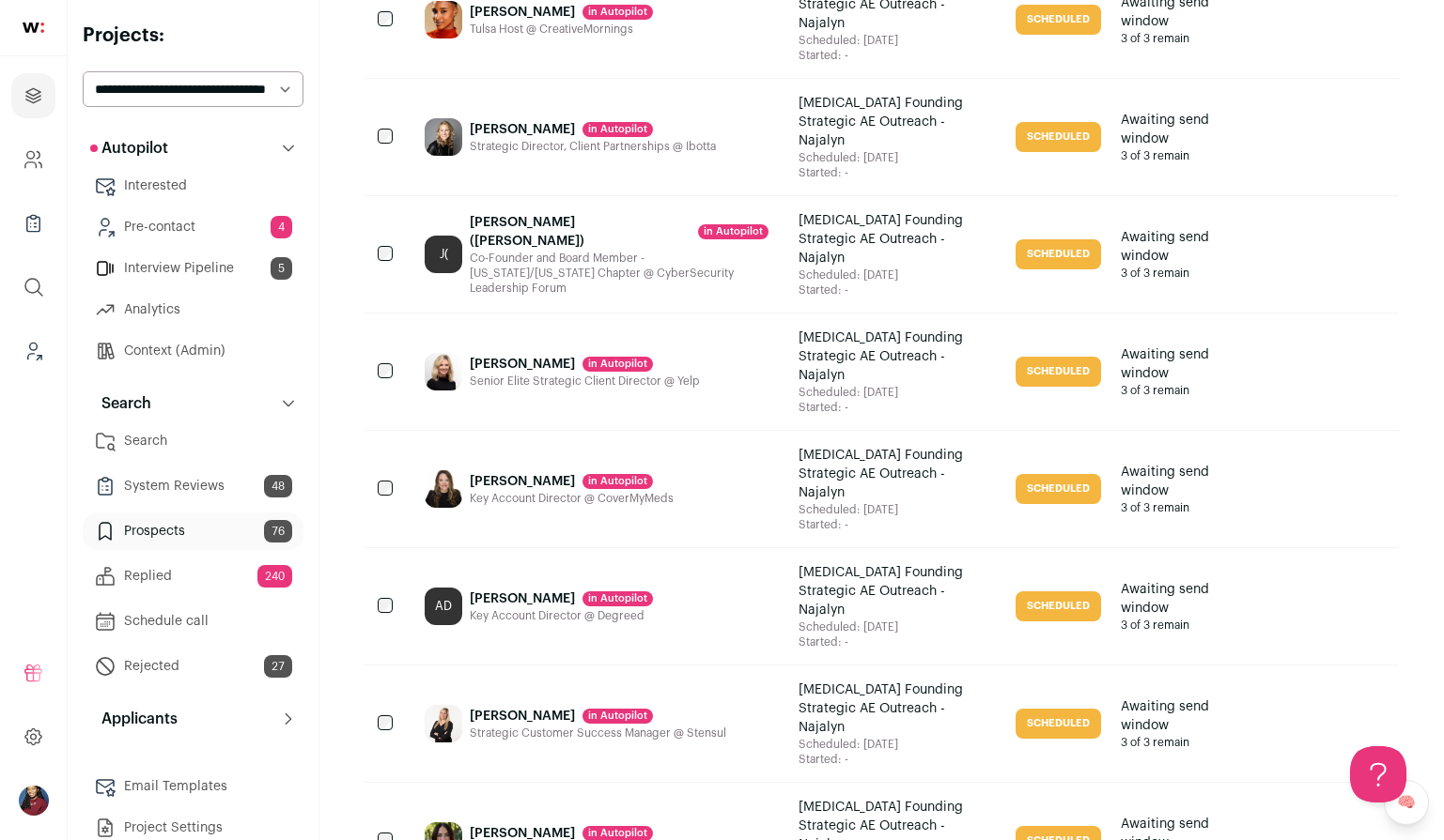
scroll to position [1992, 0]
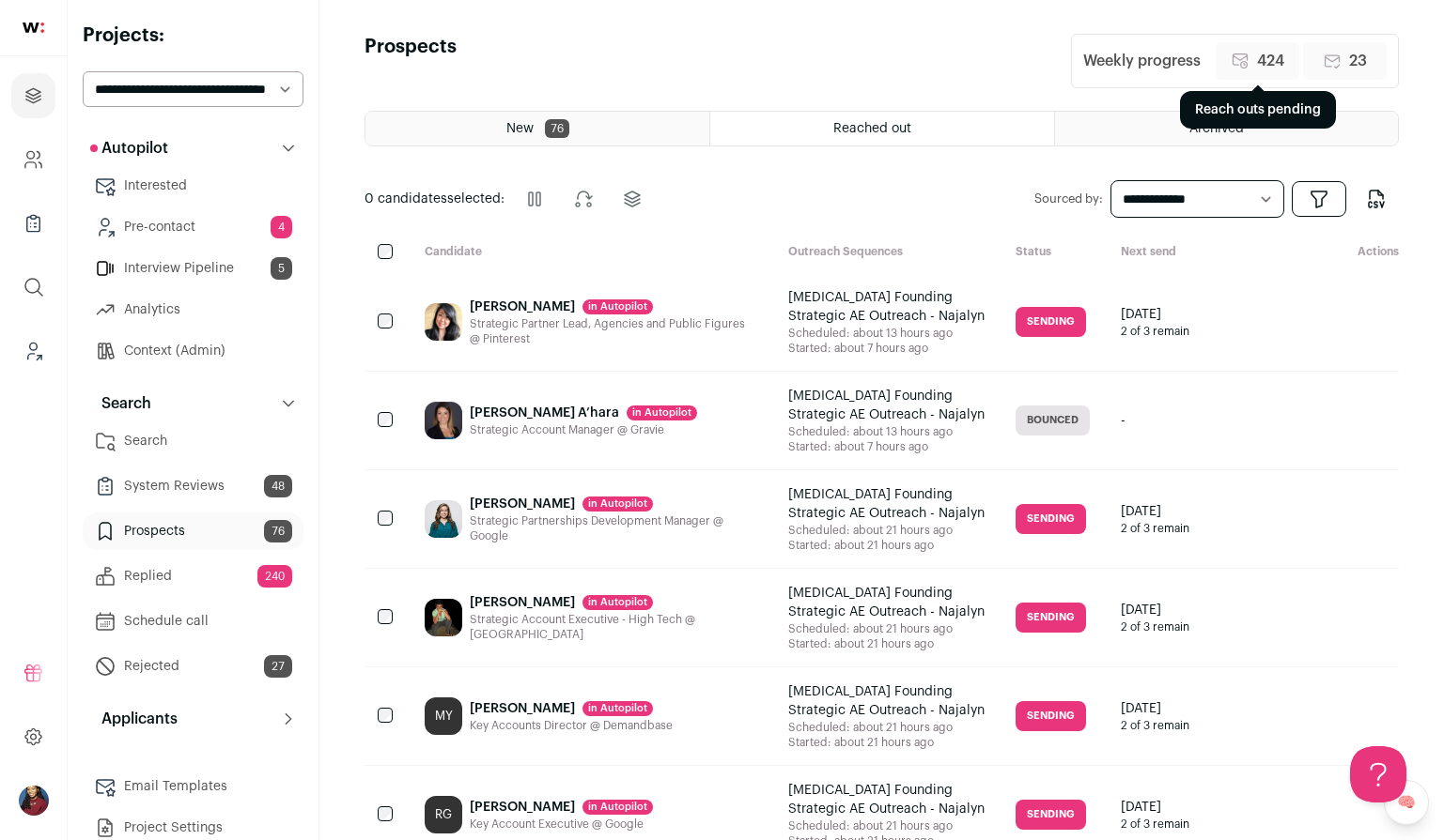
click at [1278, 61] on span "424" at bounding box center [1271, 60] width 27 height 22
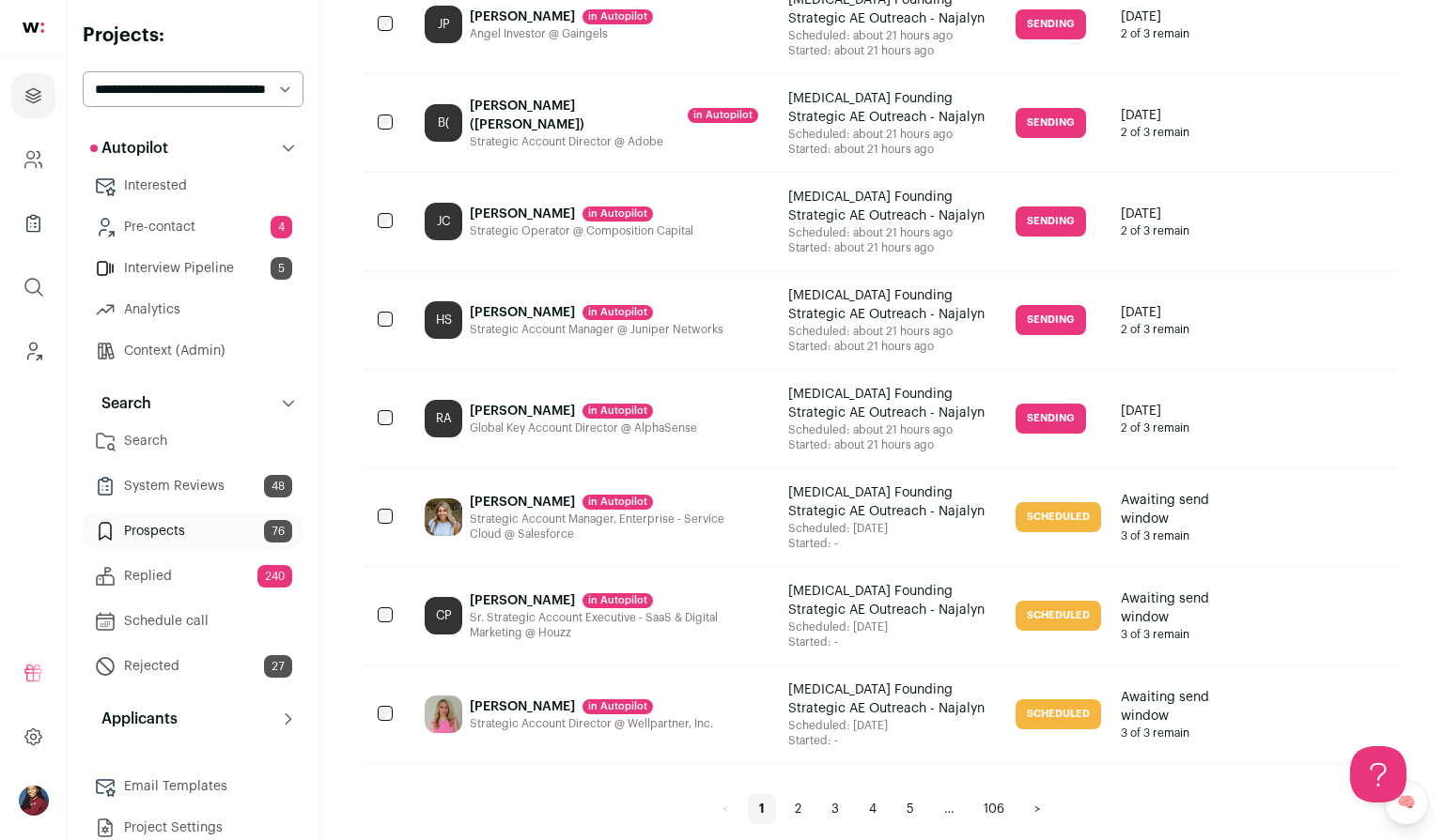
scroll to position [1992, 0]
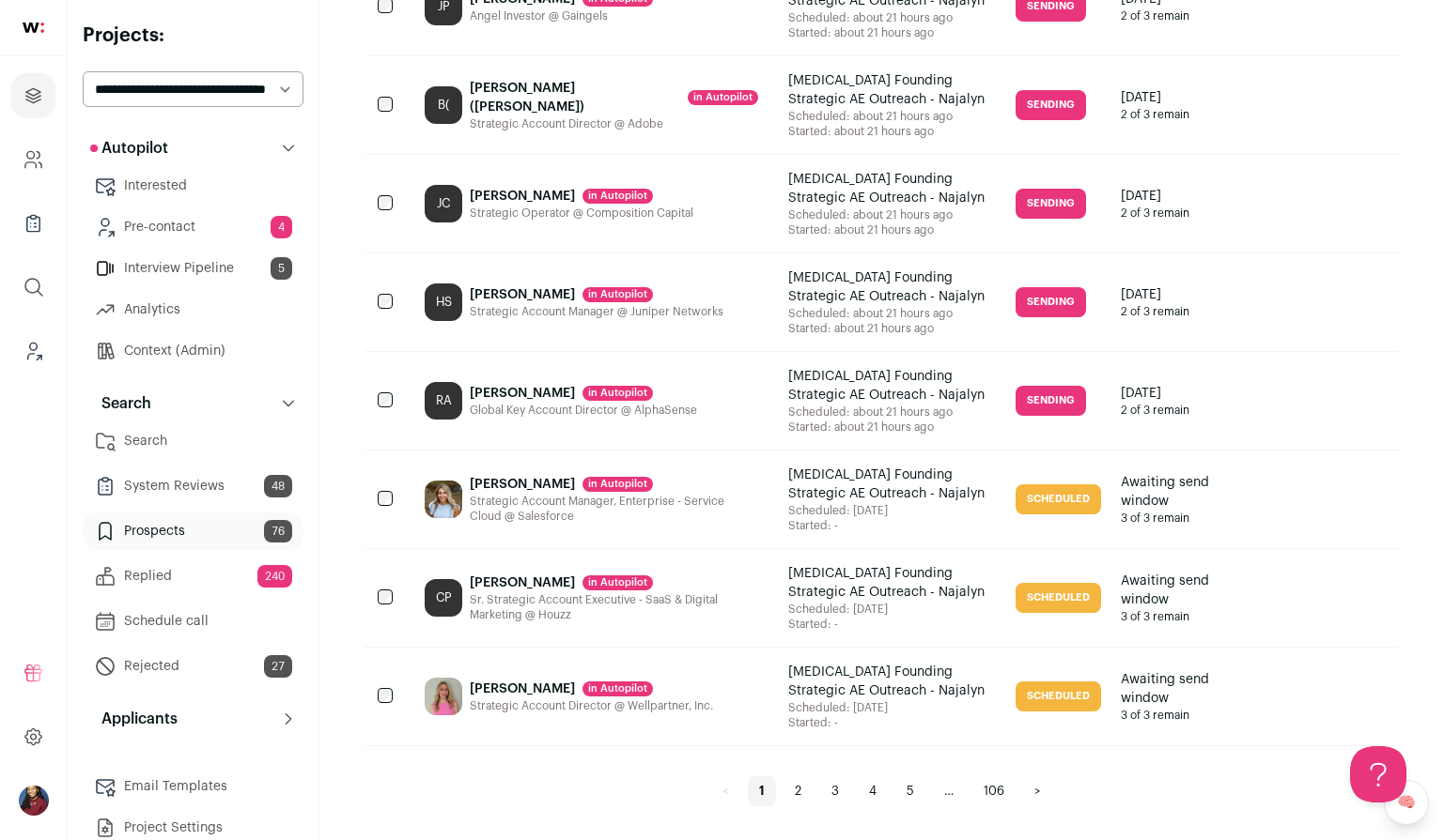
click at [880, 790] on link "4" at bounding box center [872, 792] width 30 height 30
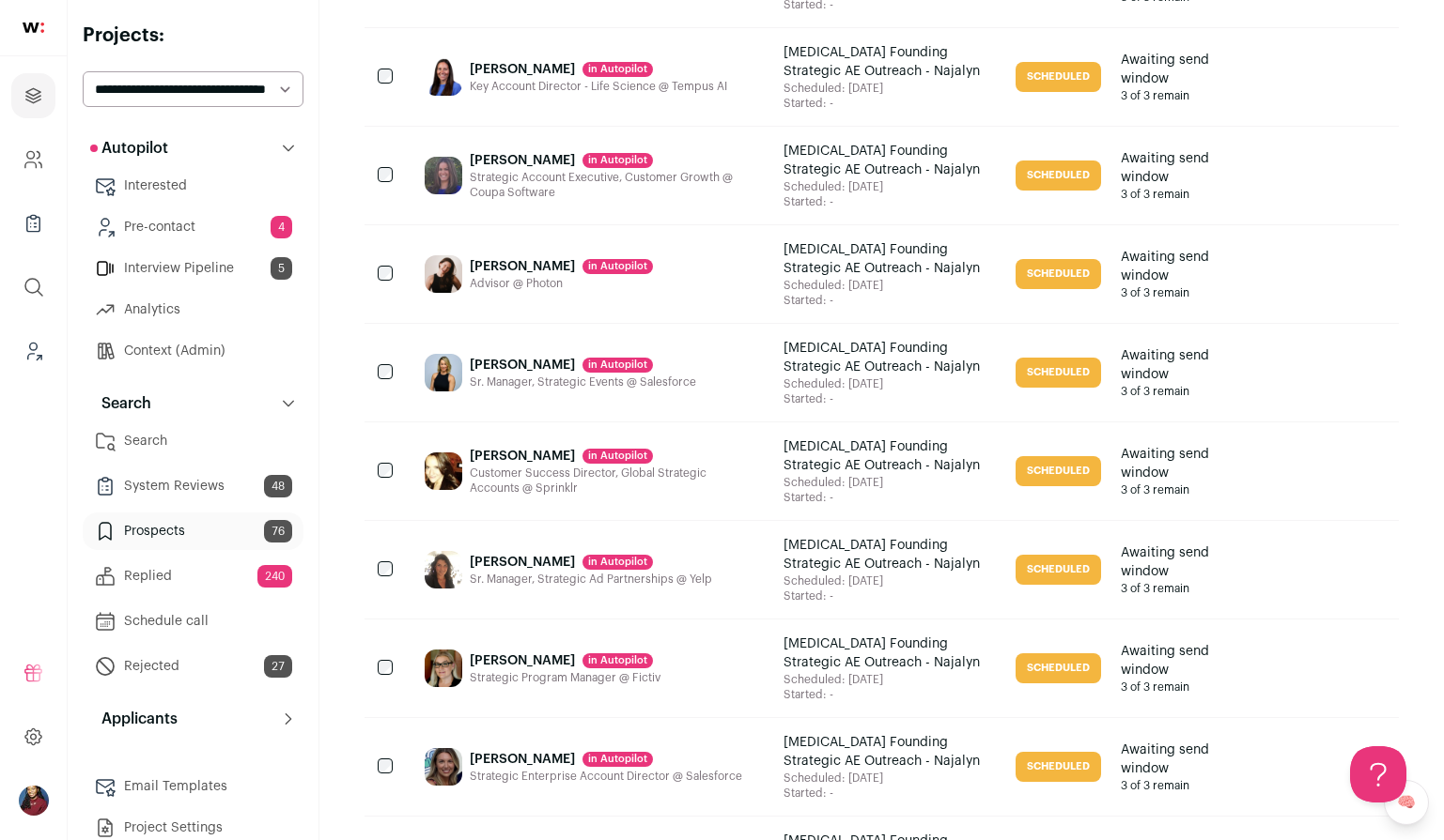
scroll to position [1992, 0]
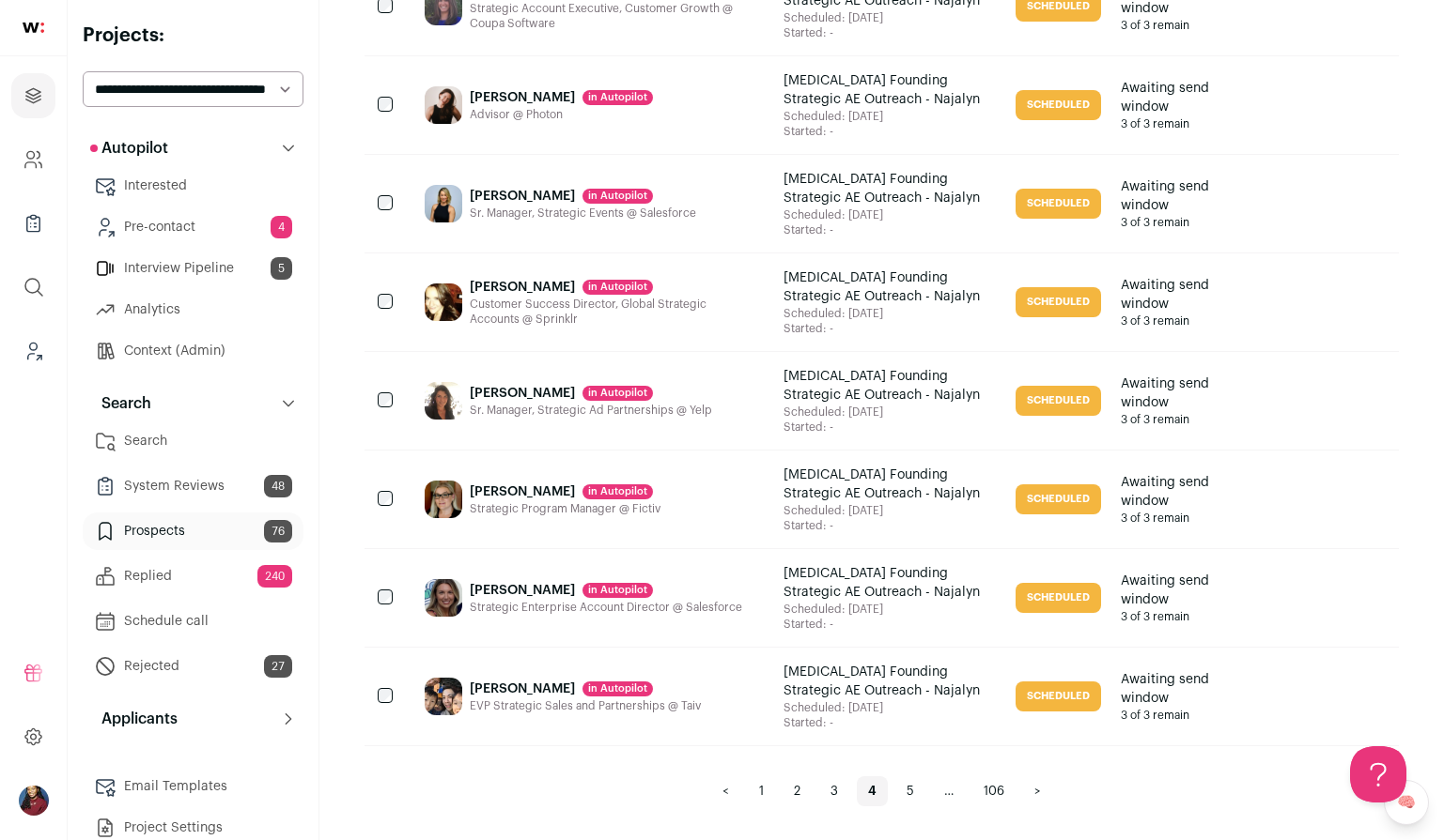
click at [984, 784] on link "106" at bounding box center [993, 792] width 44 height 30
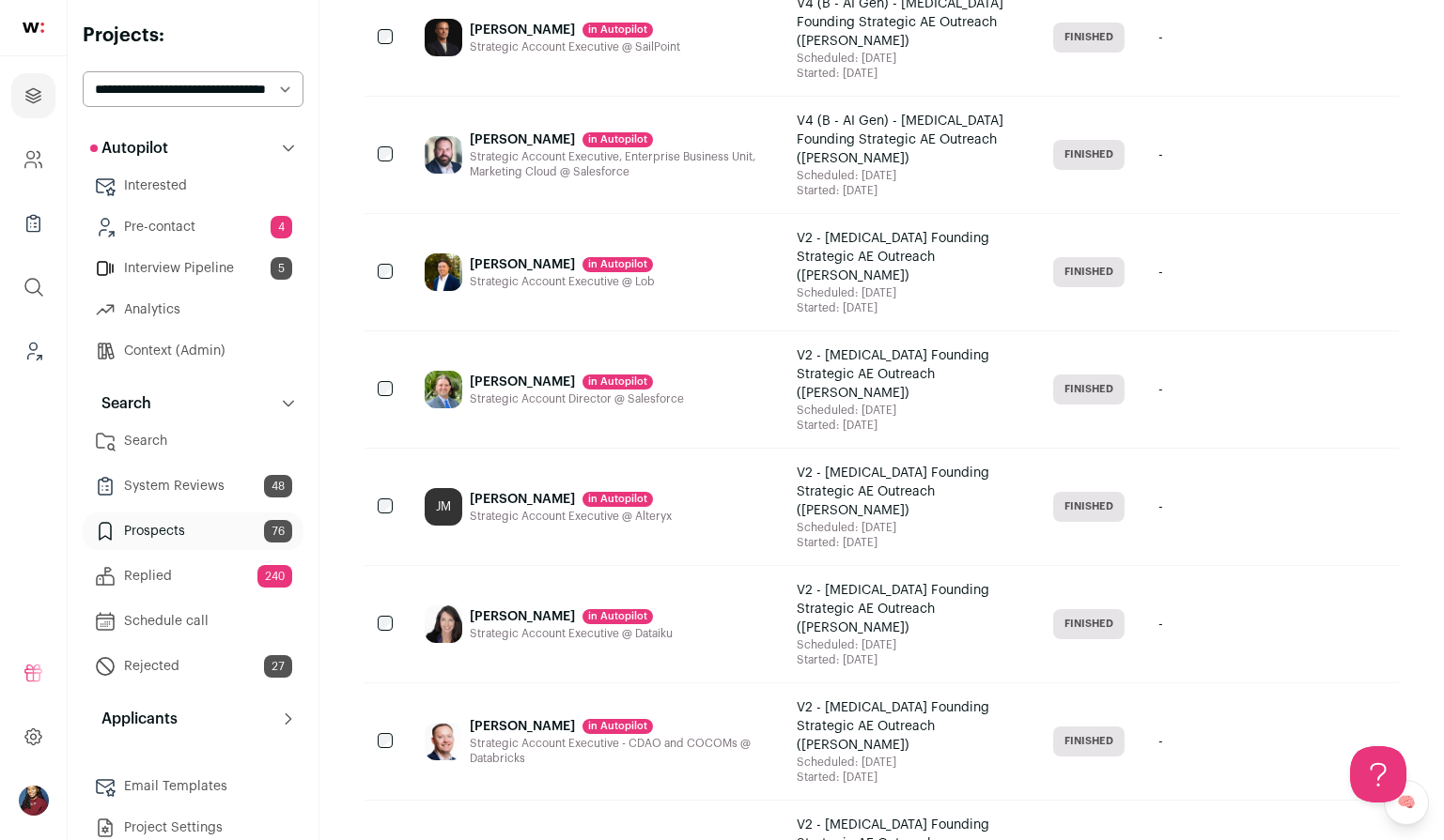
scroll to position [1992, 0]
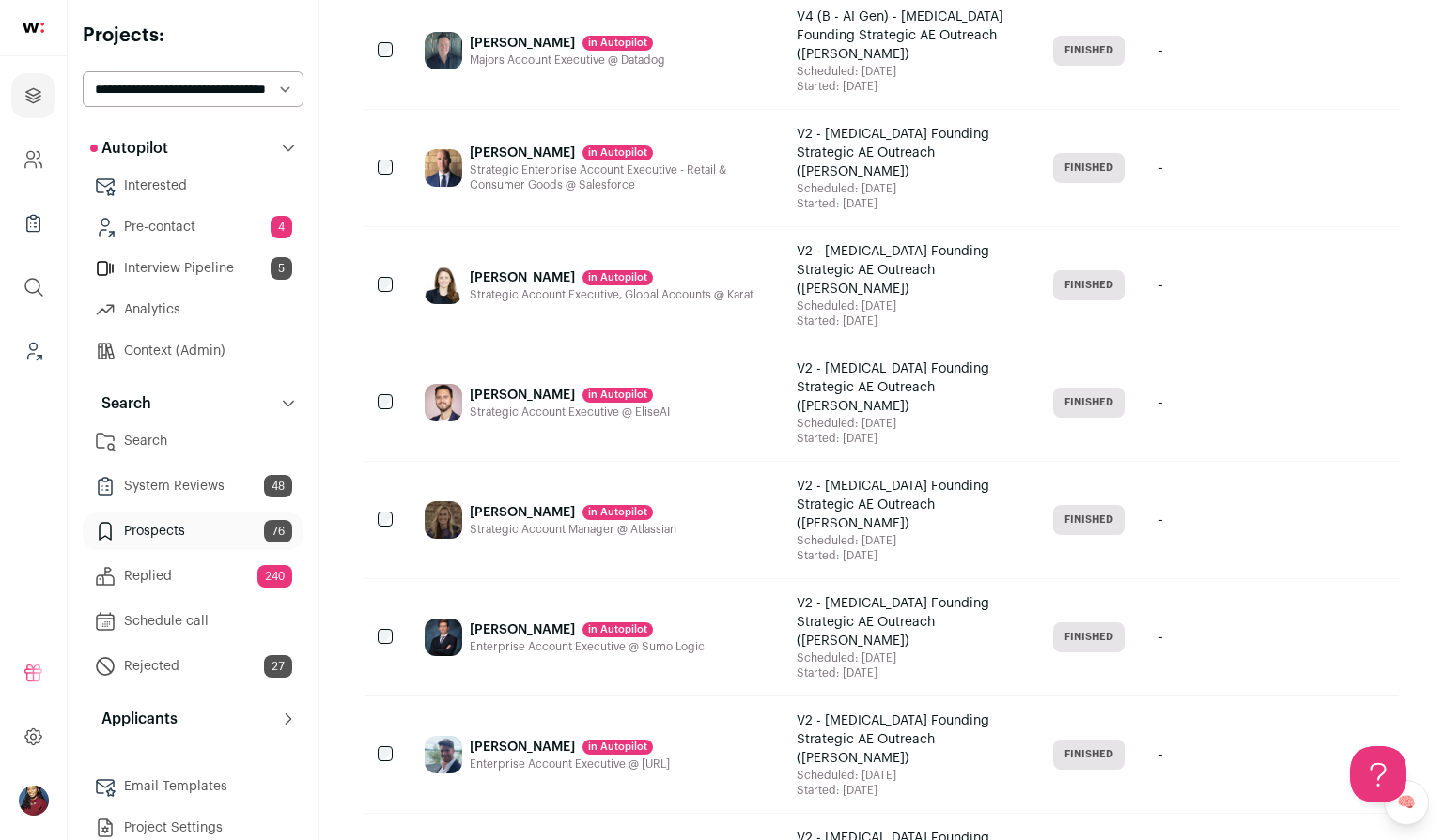
scroll to position [1992, 0]
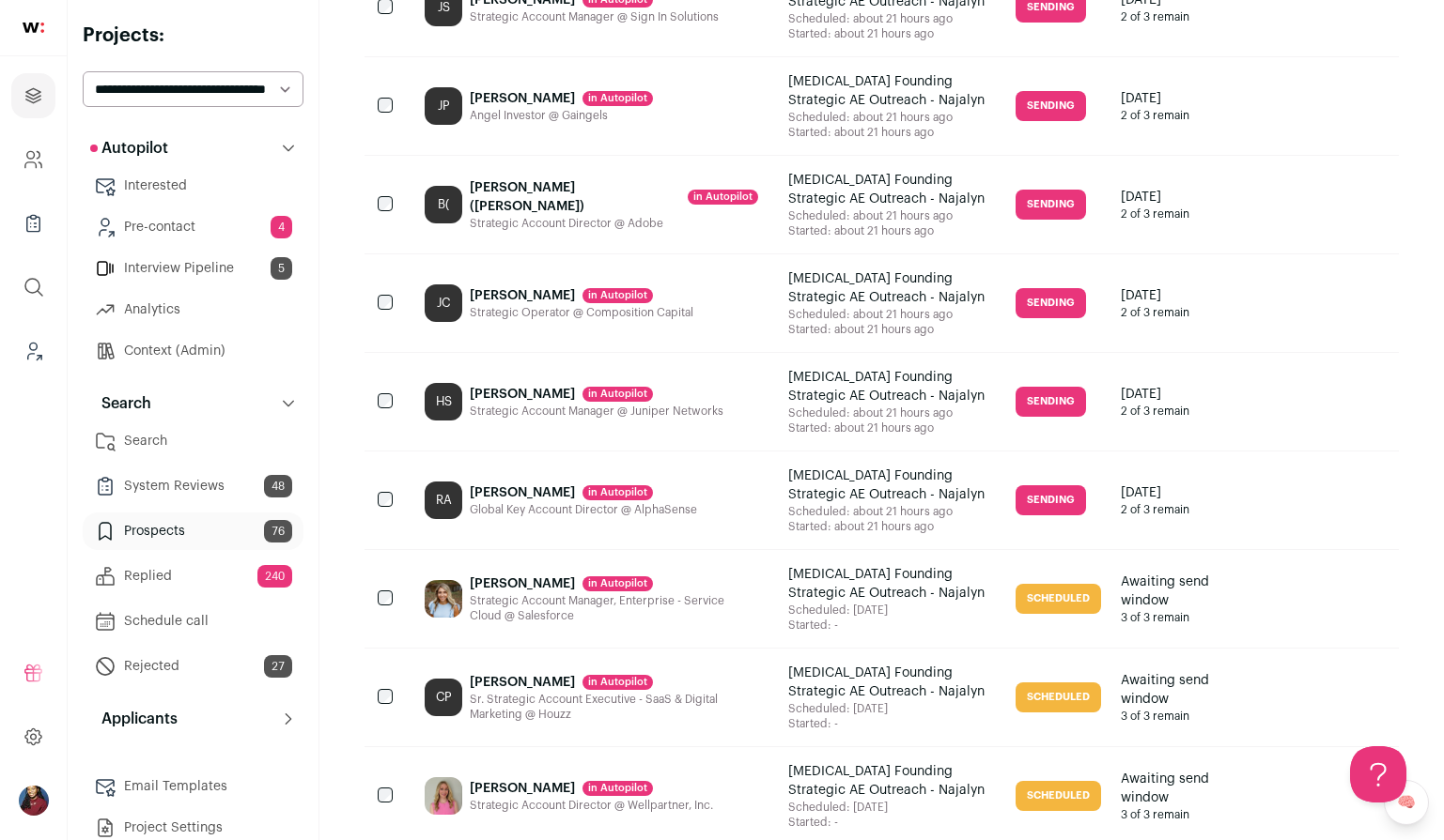
scroll to position [1992, 0]
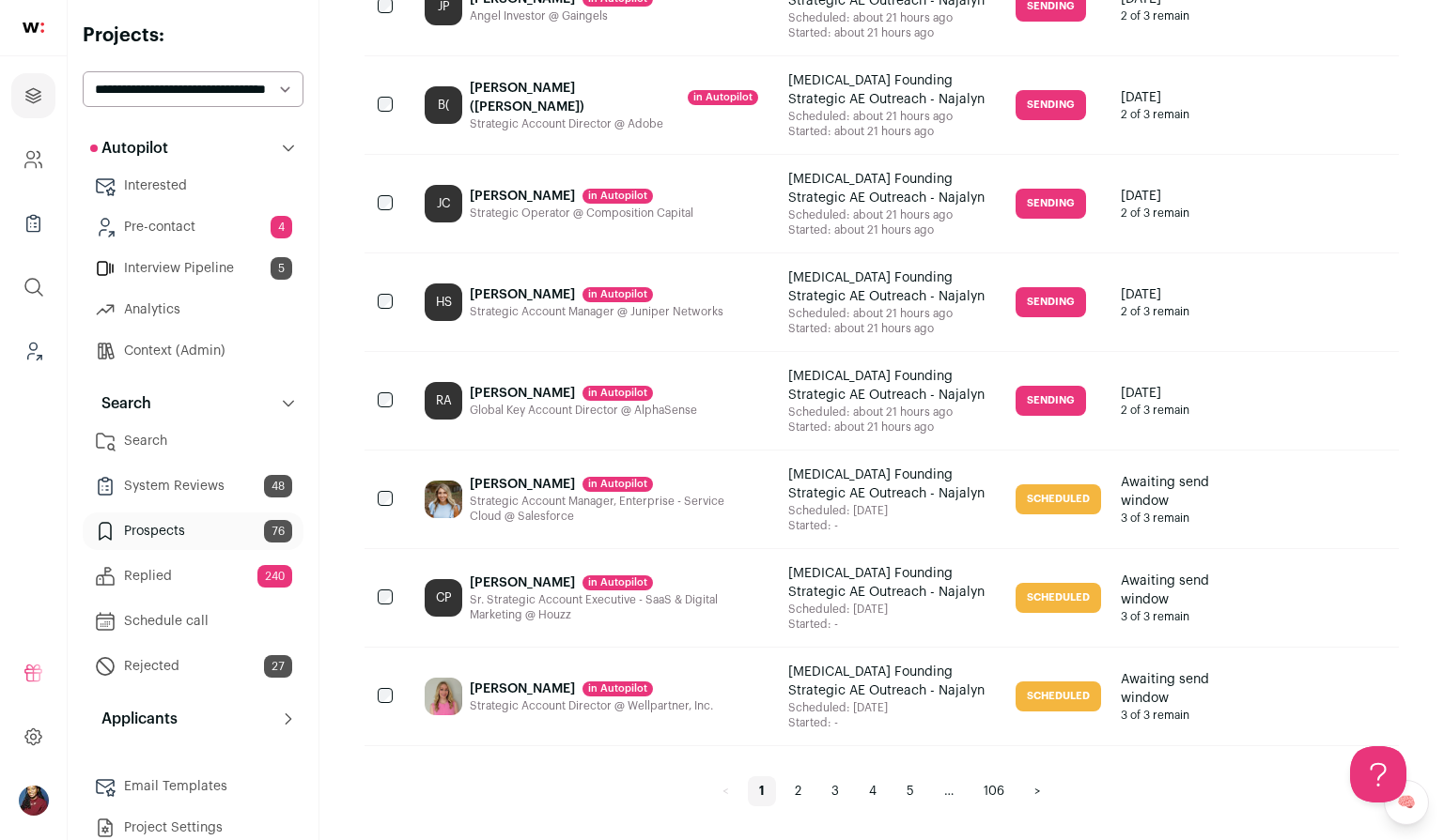
click at [898, 785] on link "5" at bounding box center [910, 792] width 30 height 30
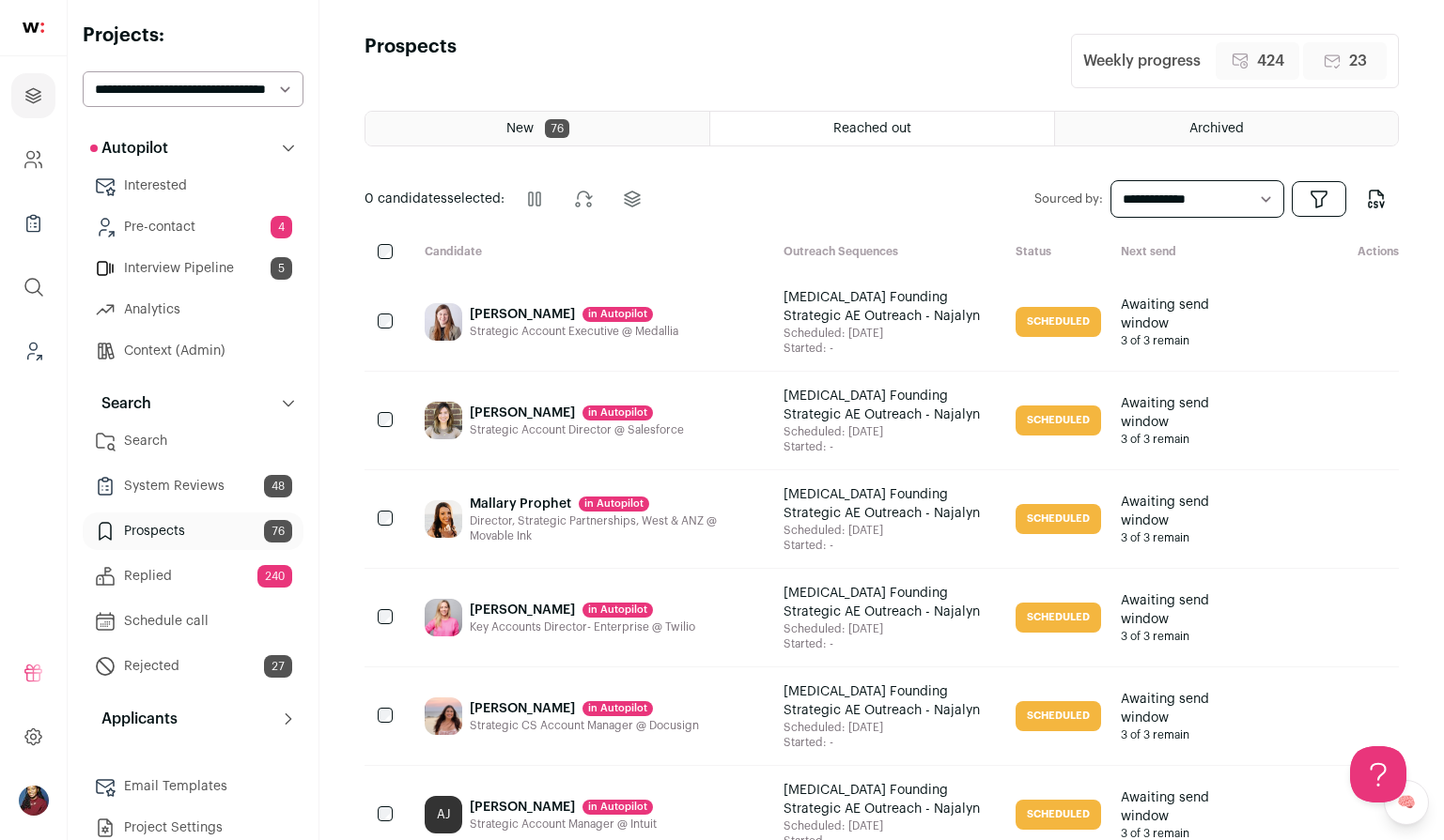
scroll to position [199, 0]
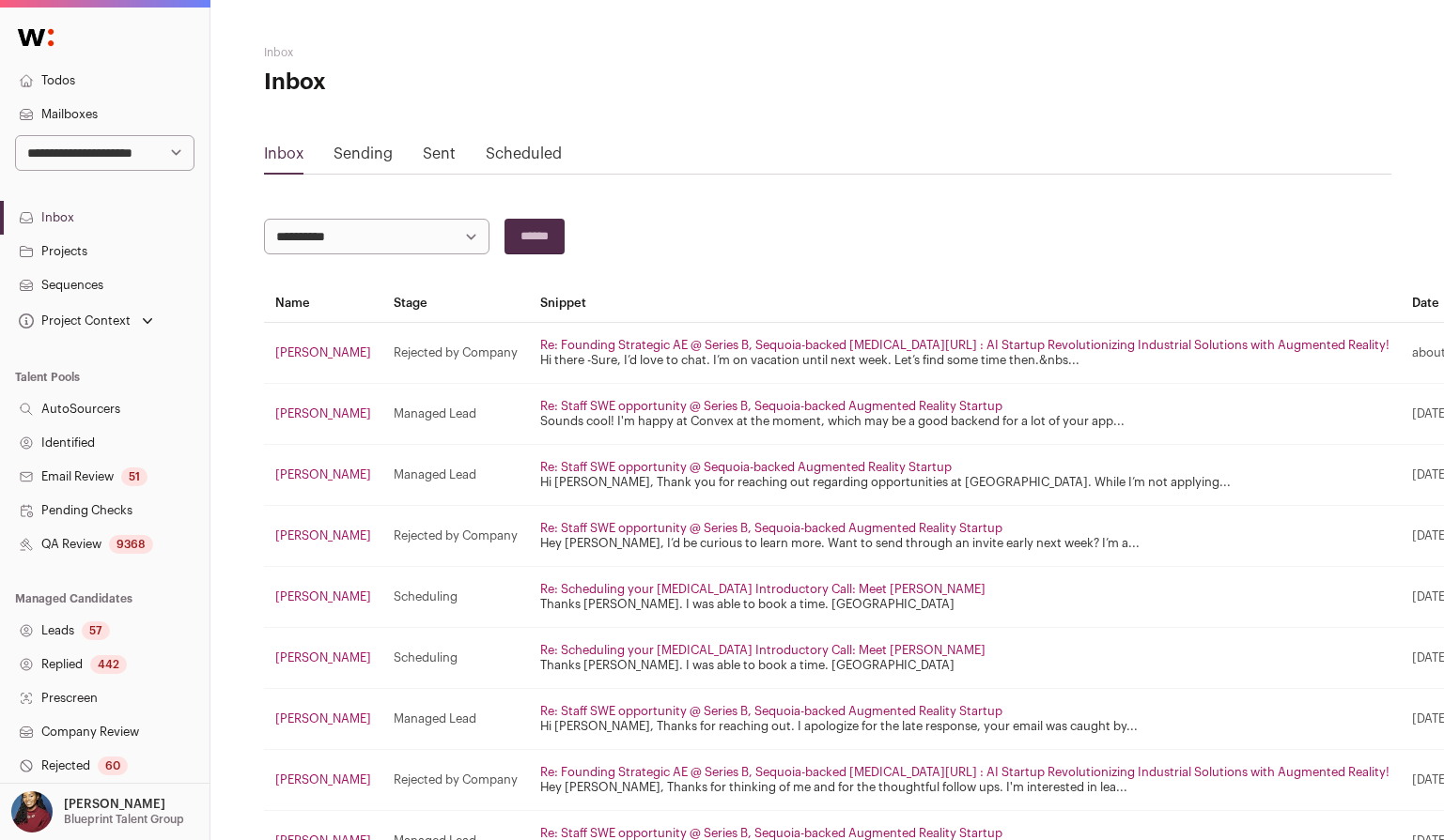
click at [78, 222] on link "Inbox" at bounding box center [105, 217] width 209 height 34
click at [497, 150] on link "Scheduled" at bounding box center [523, 154] width 77 height 16
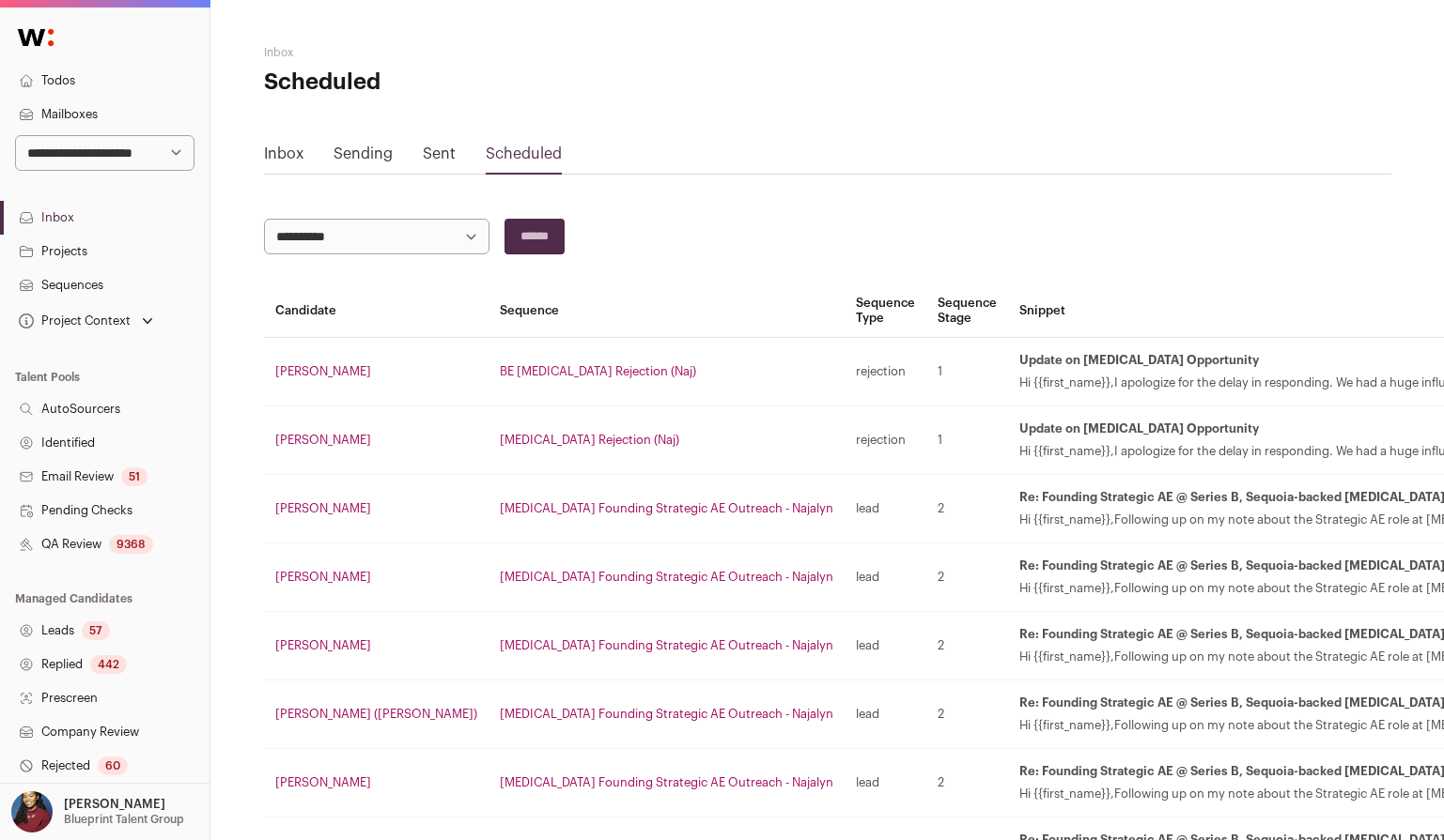
click at [516, 154] on link "Scheduled" at bounding box center [523, 154] width 77 height 16
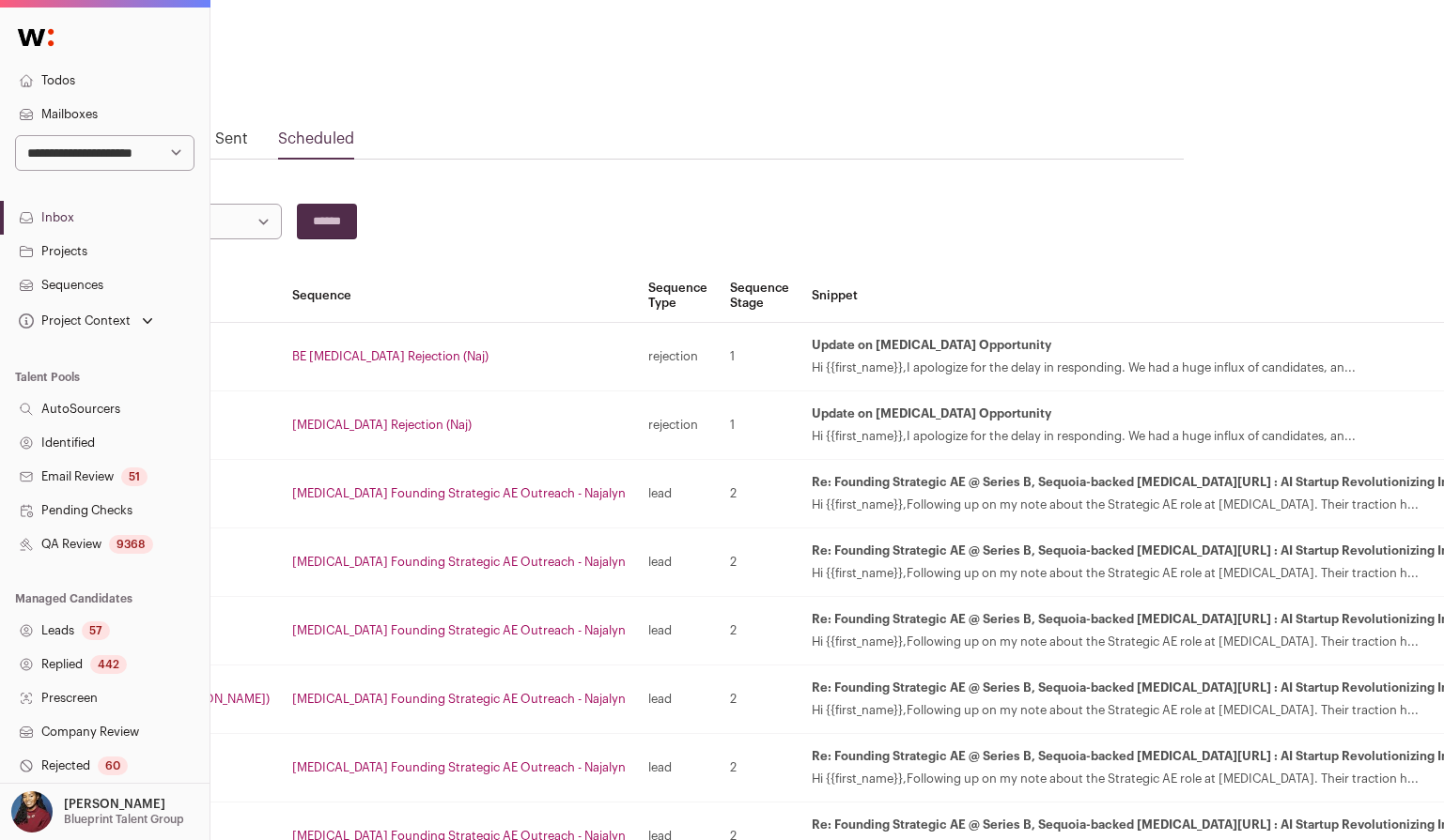
scroll to position [16, 0]
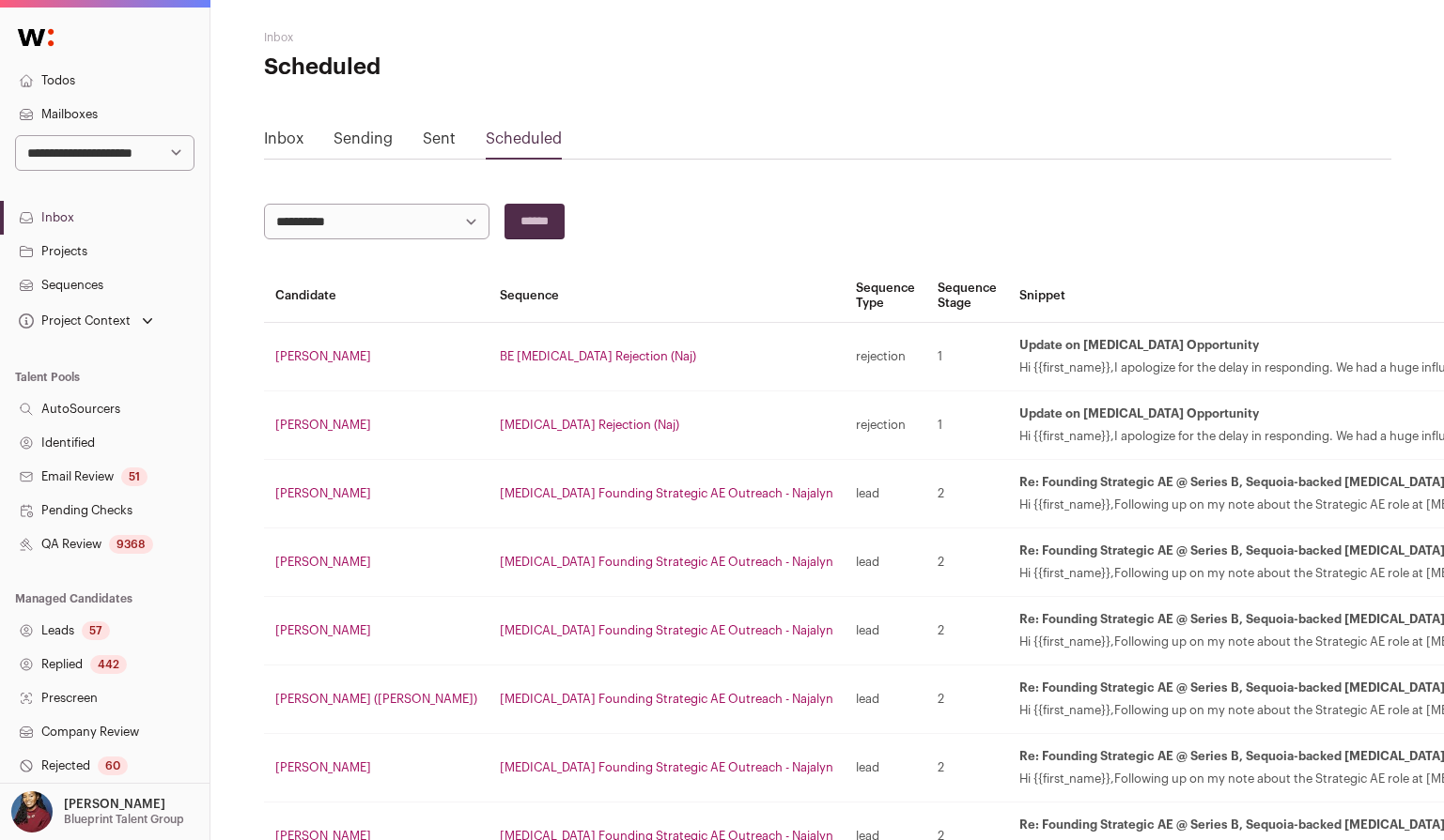
click at [435, 145] on div "Sent" at bounding box center [439, 142] width 33 height 30
click at [442, 133] on link "Sent" at bounding box center [439, 140] width 33 height 16
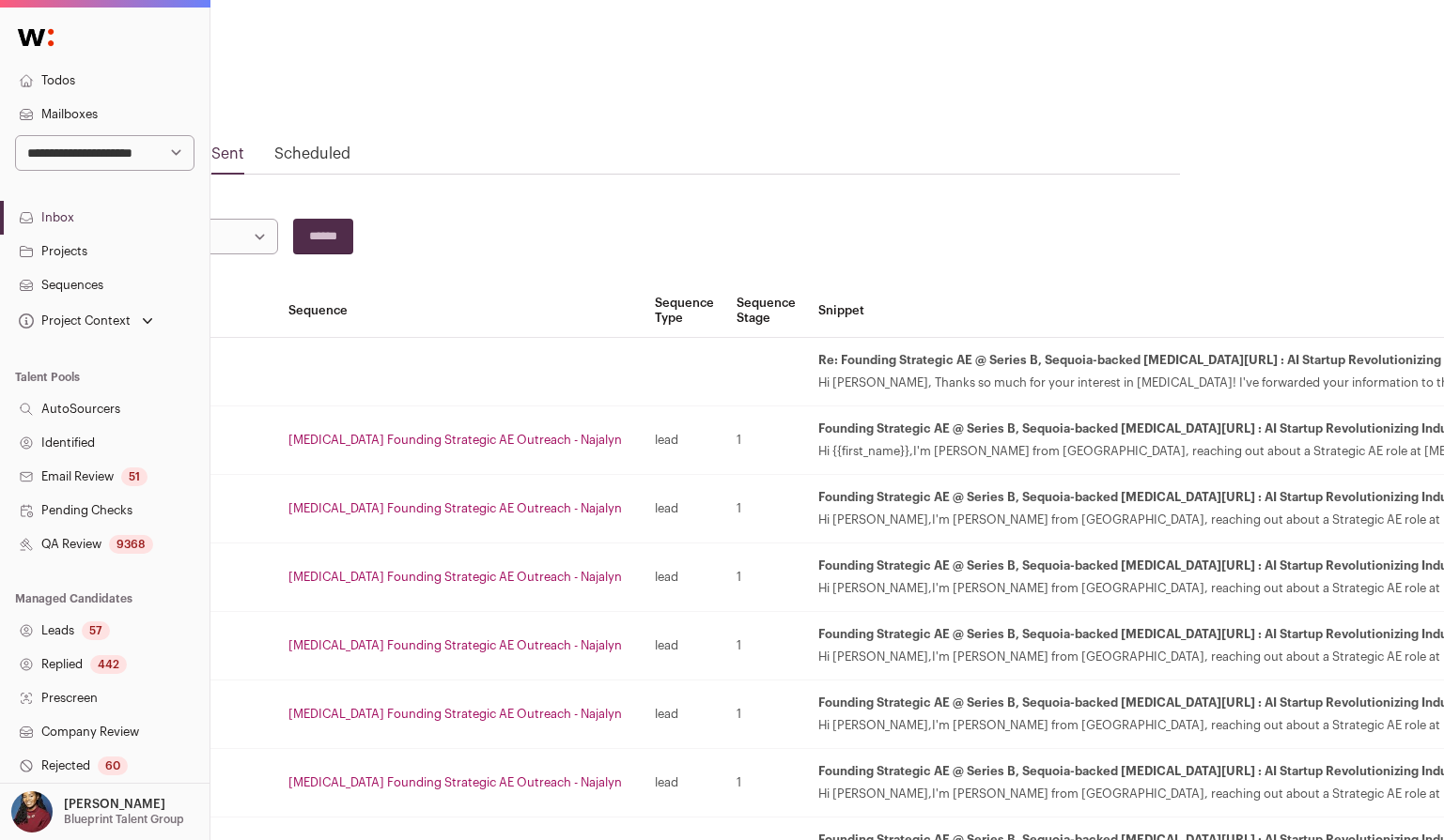
scroll to position [0, 193]
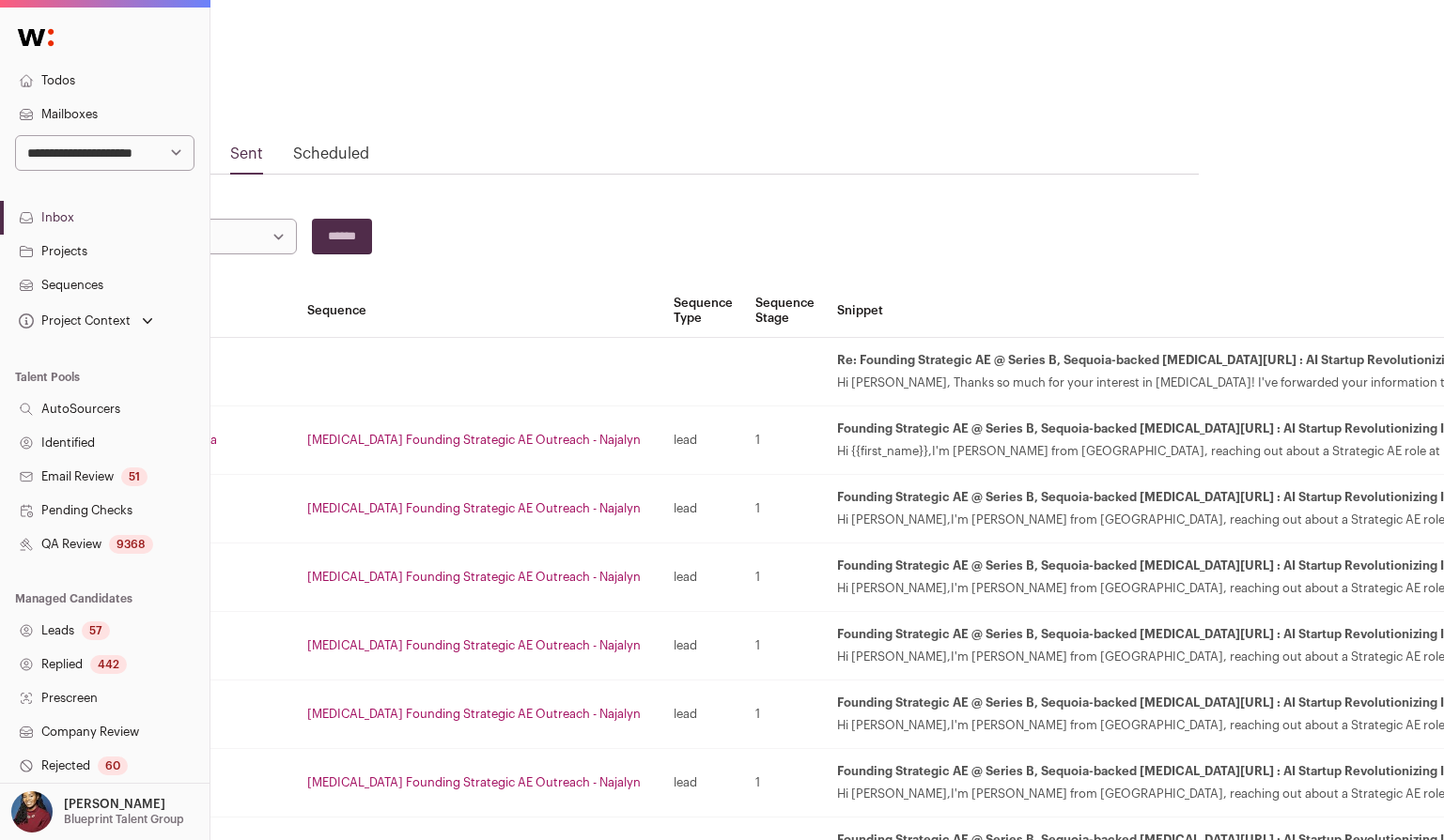
click at [355, 148] on link "Scheduled" at bounding box center [330, 154] width 77 height 16
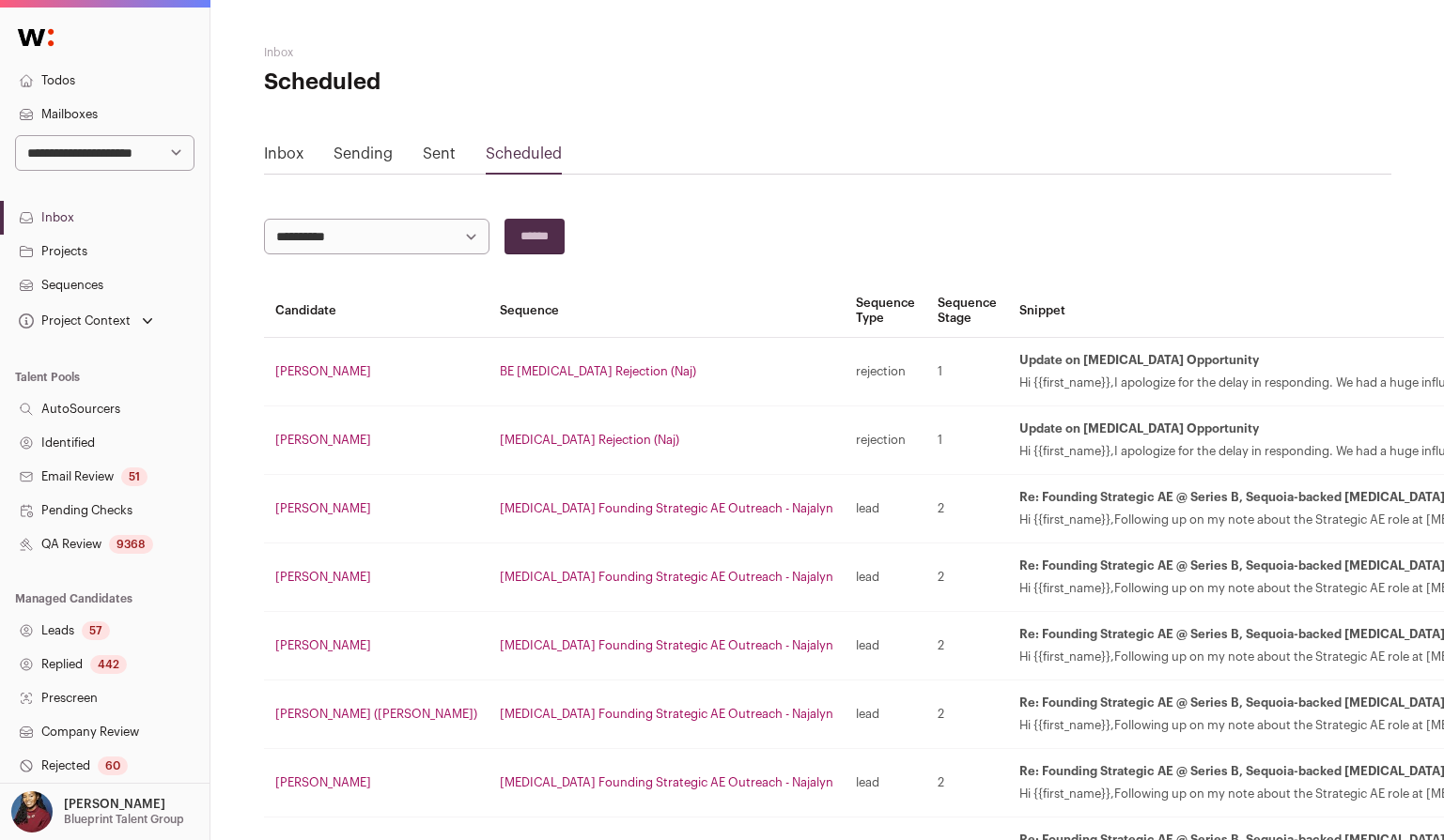
click at [355, 168] on div "Sending" at bounding box center [362, 157] width 59 height 30
click at [372, 153] on link "Sending" at bounding box center [362, 154] width 59 height 16
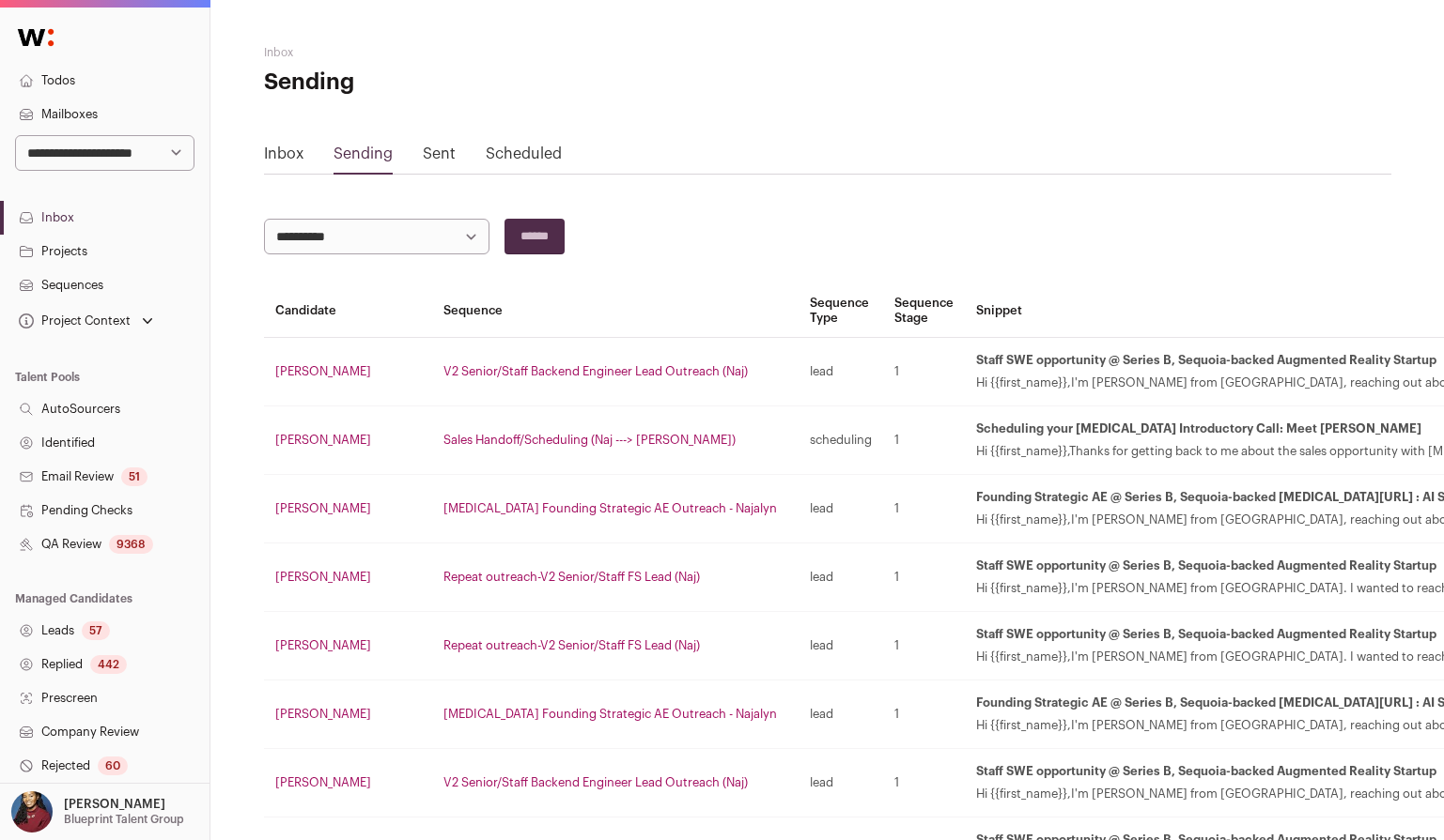
click at [288, 158] on link "Inbox" at bounding box center [283, 154] width 40 height 16
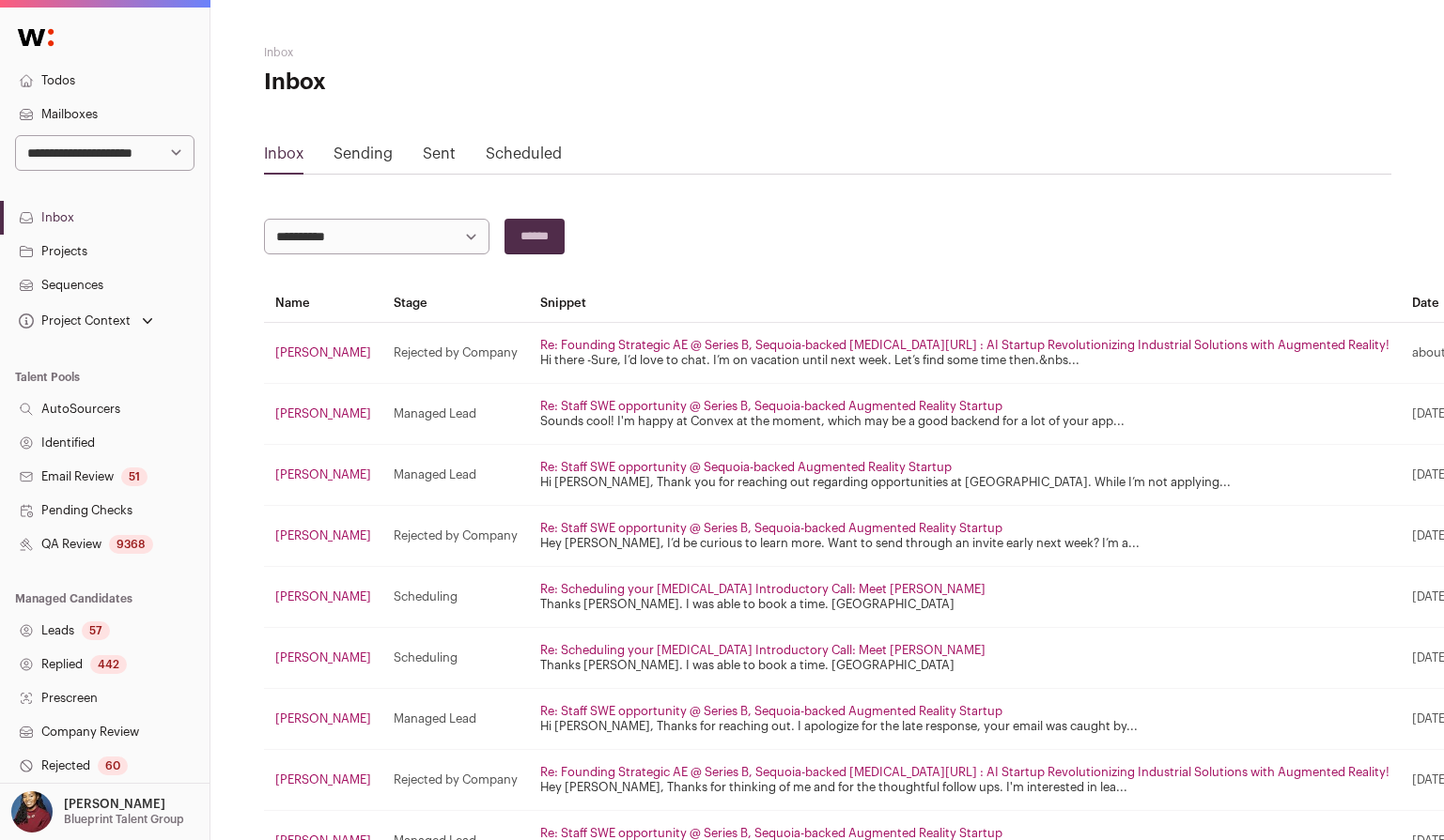
click at [117, 110] on link "Mailboxes" at bounding box center [105, 114] width 209 height 34
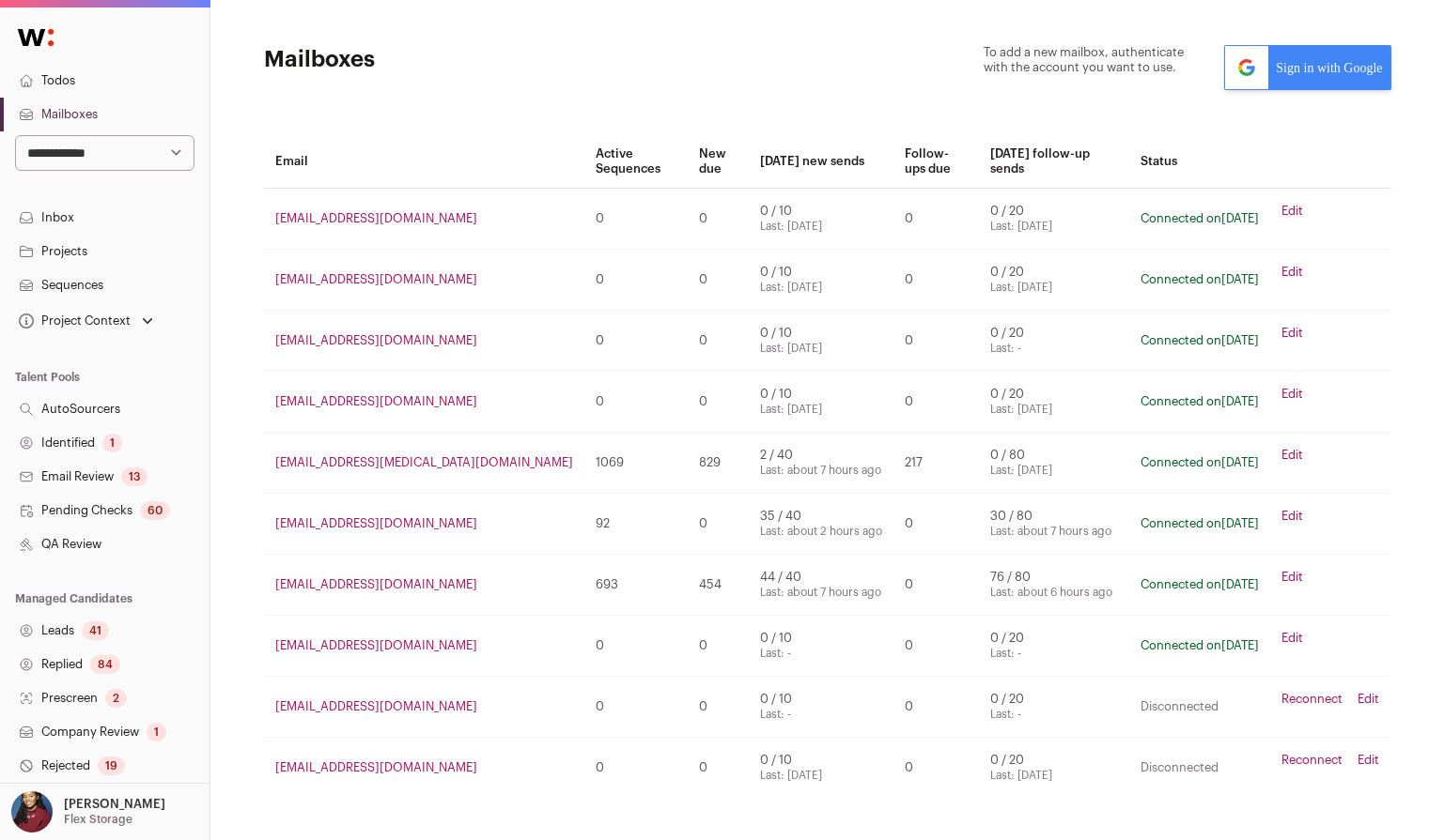
click at [1293, 448] on link "Edit" at bounding box center [1292, 455] width 21 height 16
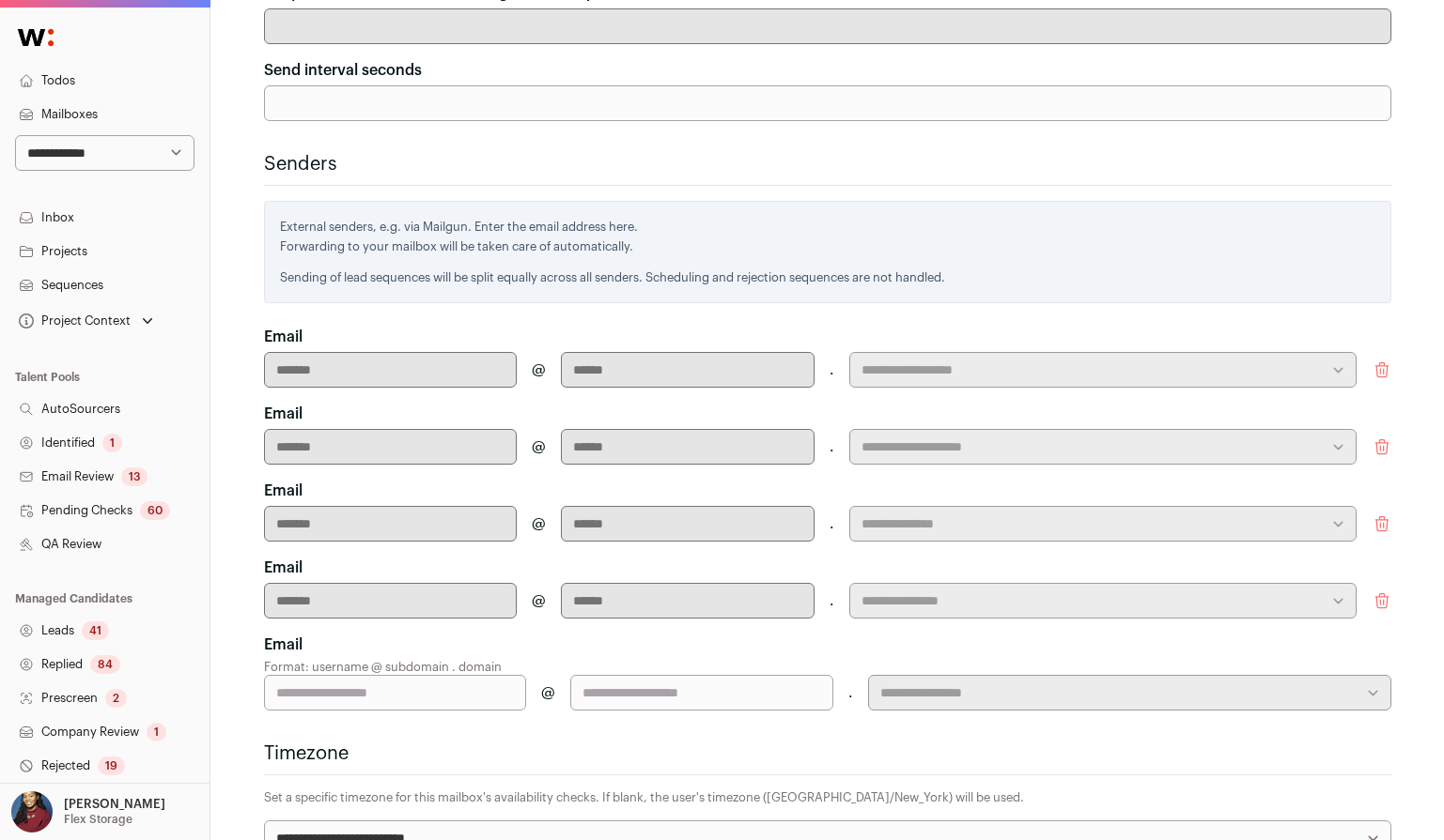
scroll to position [896, 0]
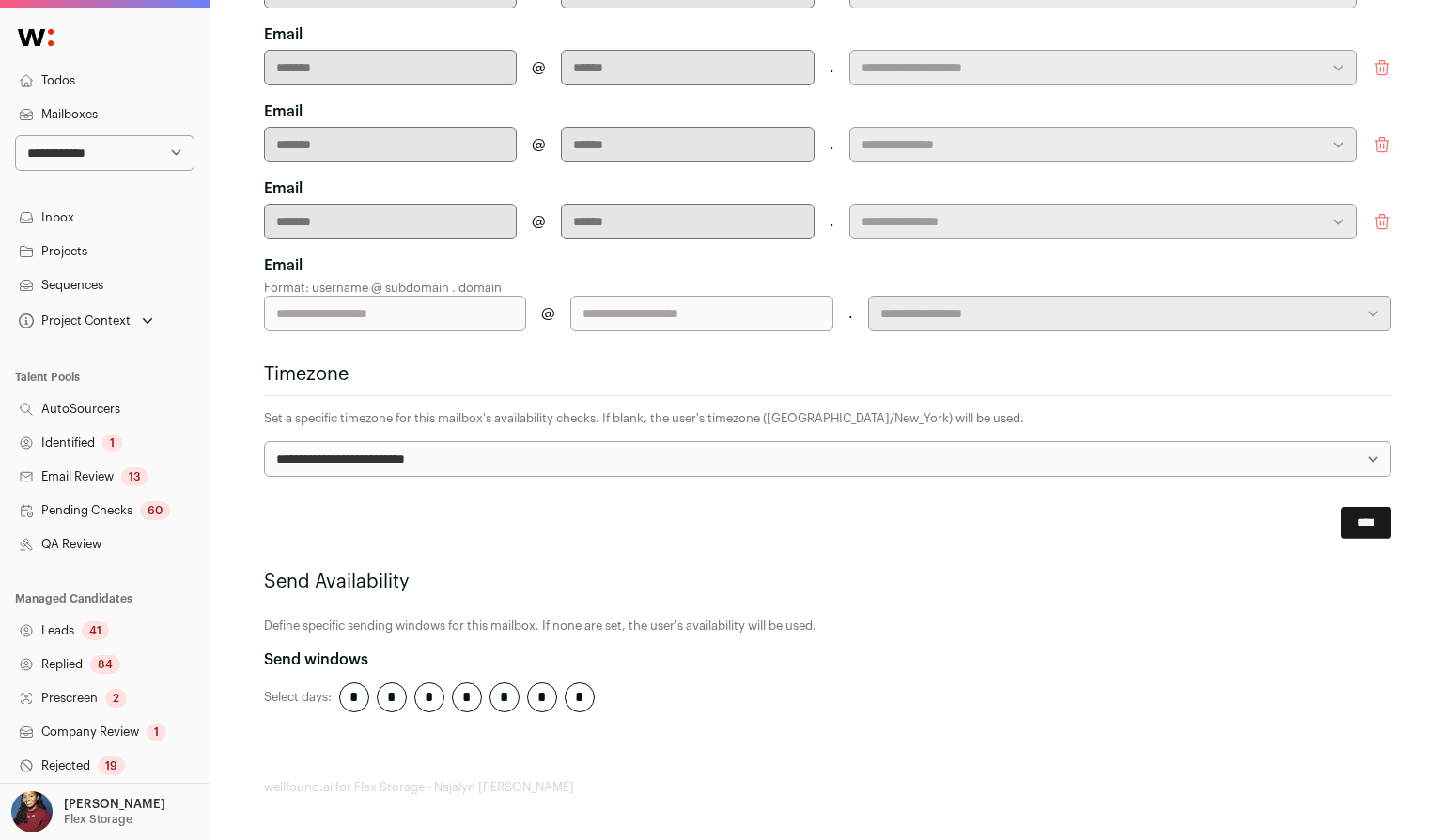
click at [465, 327] on input "text" at bounding box center [394, 313] width 263 height 36
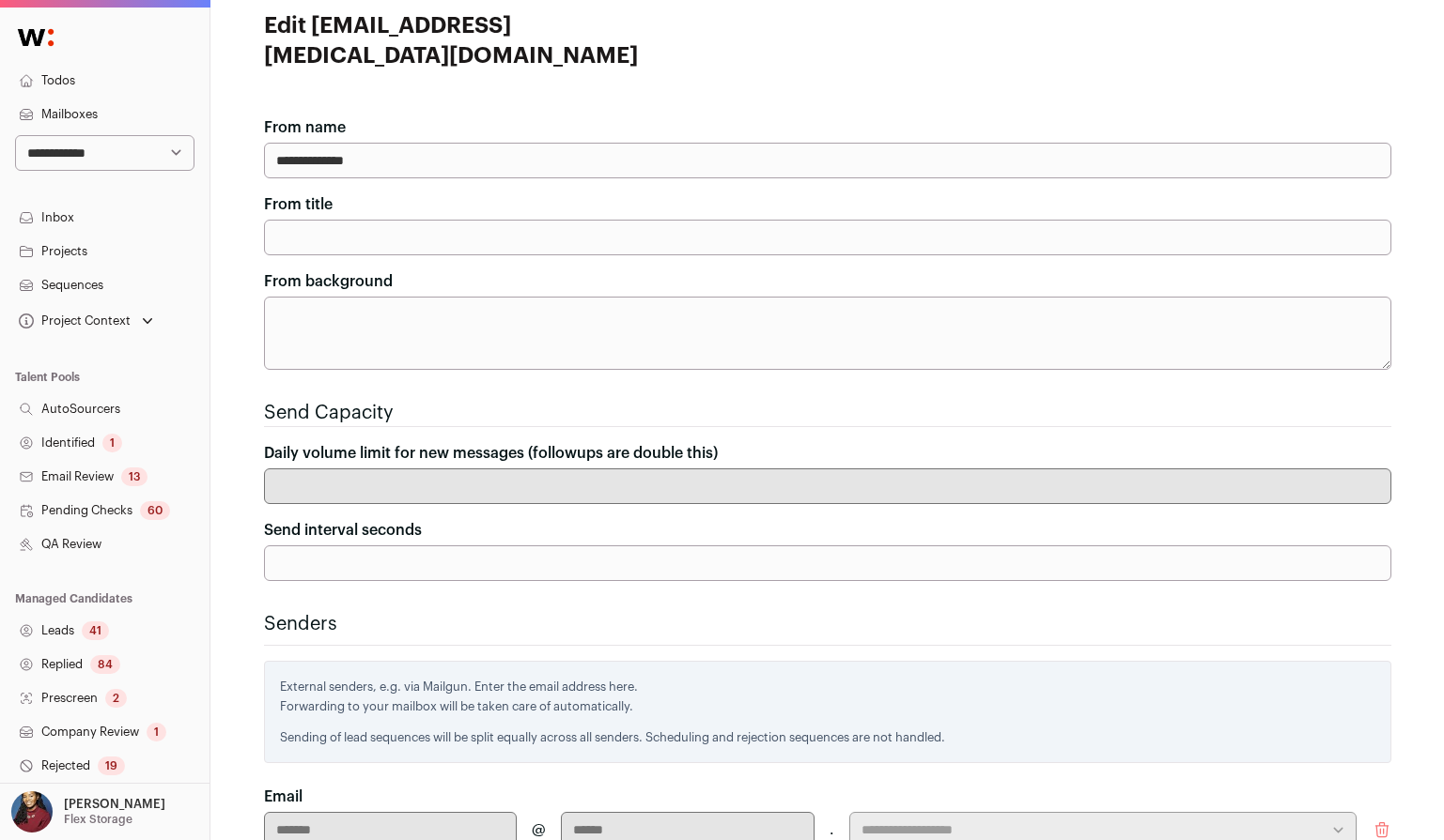
scroll to position [54, 0]
click at [424, 568] on input "***" at bounding box center [827, 565] width 1127 height 36
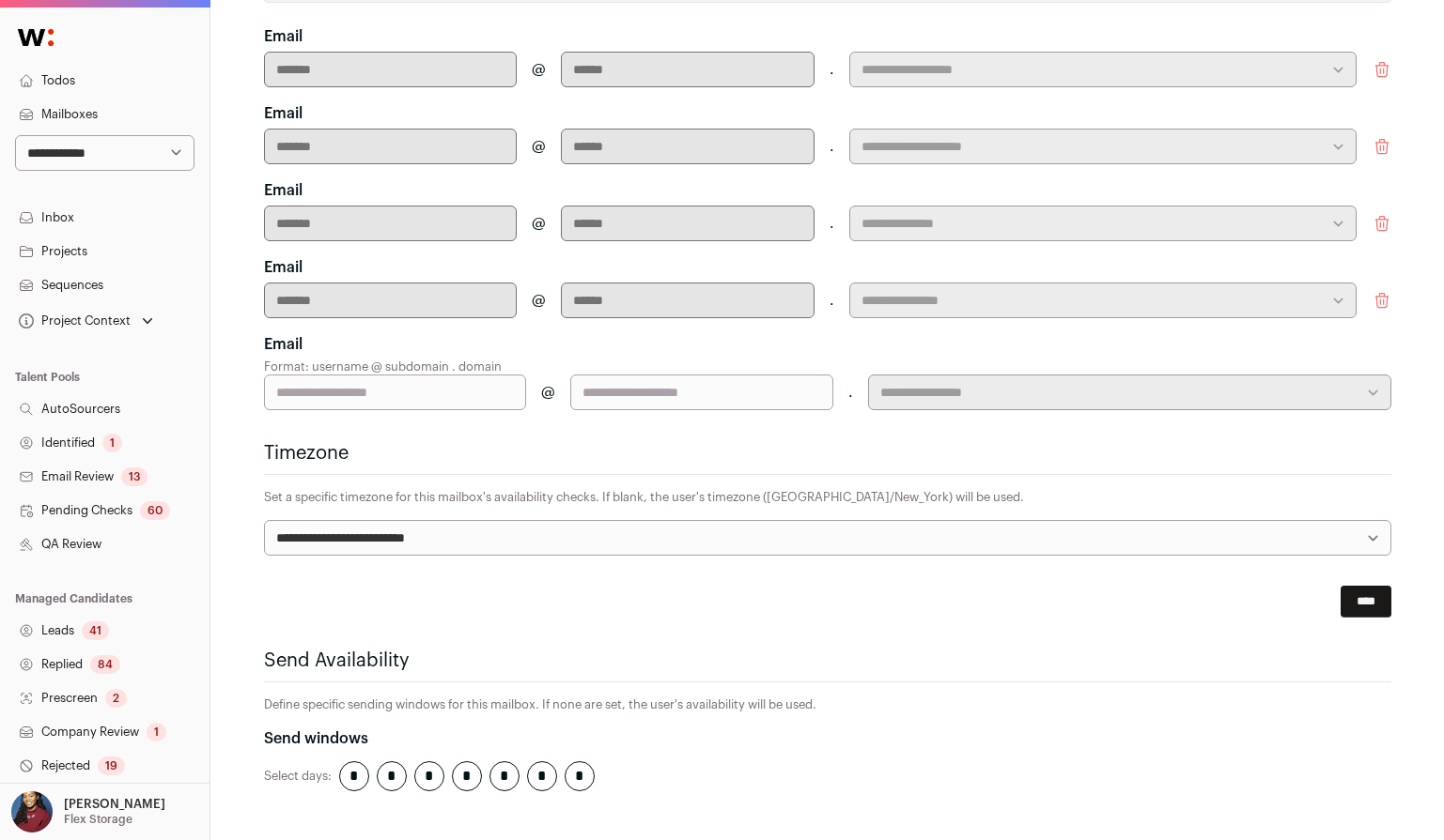
scroll to position [701, 0]
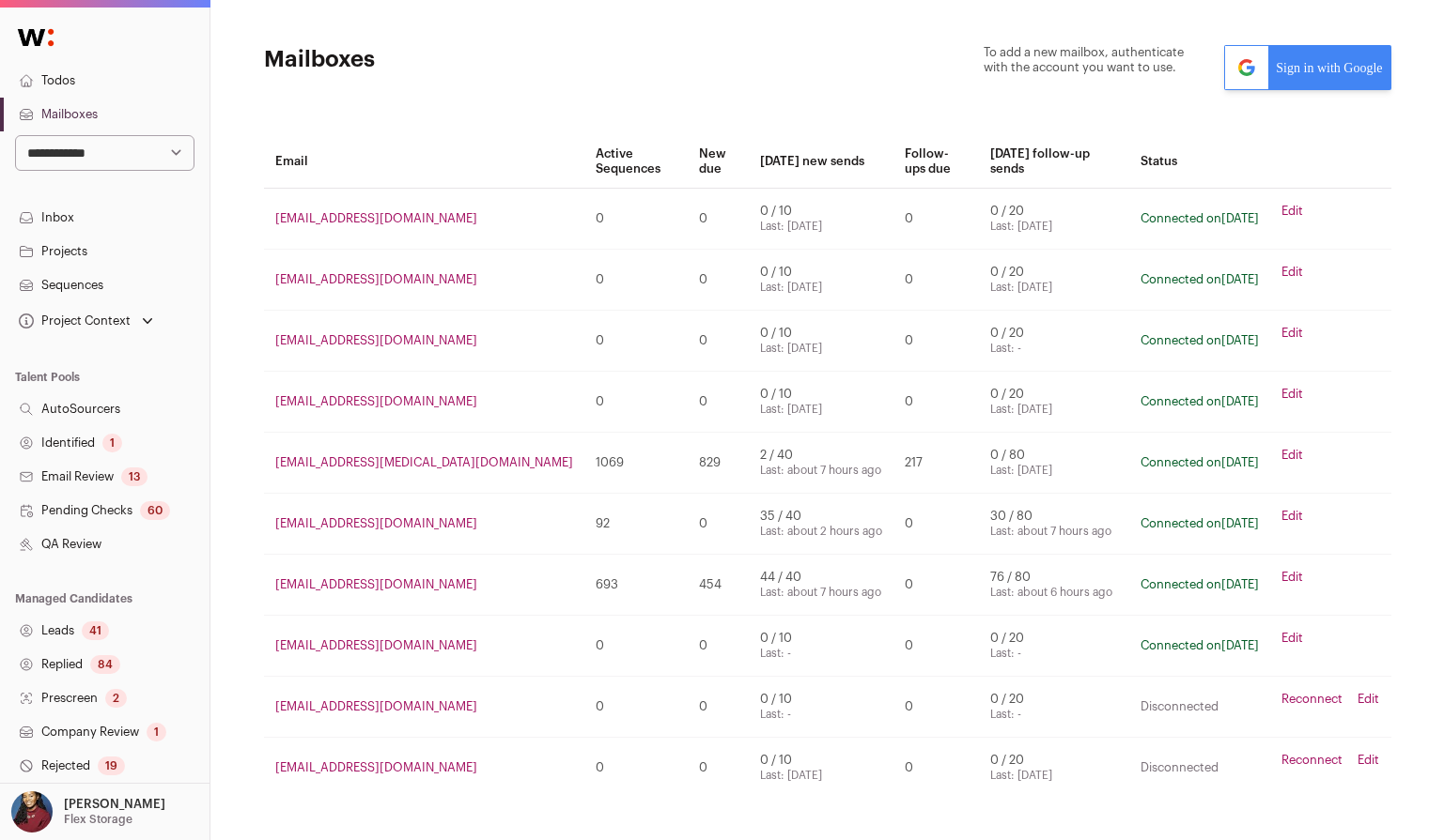
click at [1295, 509] on link "Edit" at bounding box center [1292, 516] width 21 height 16
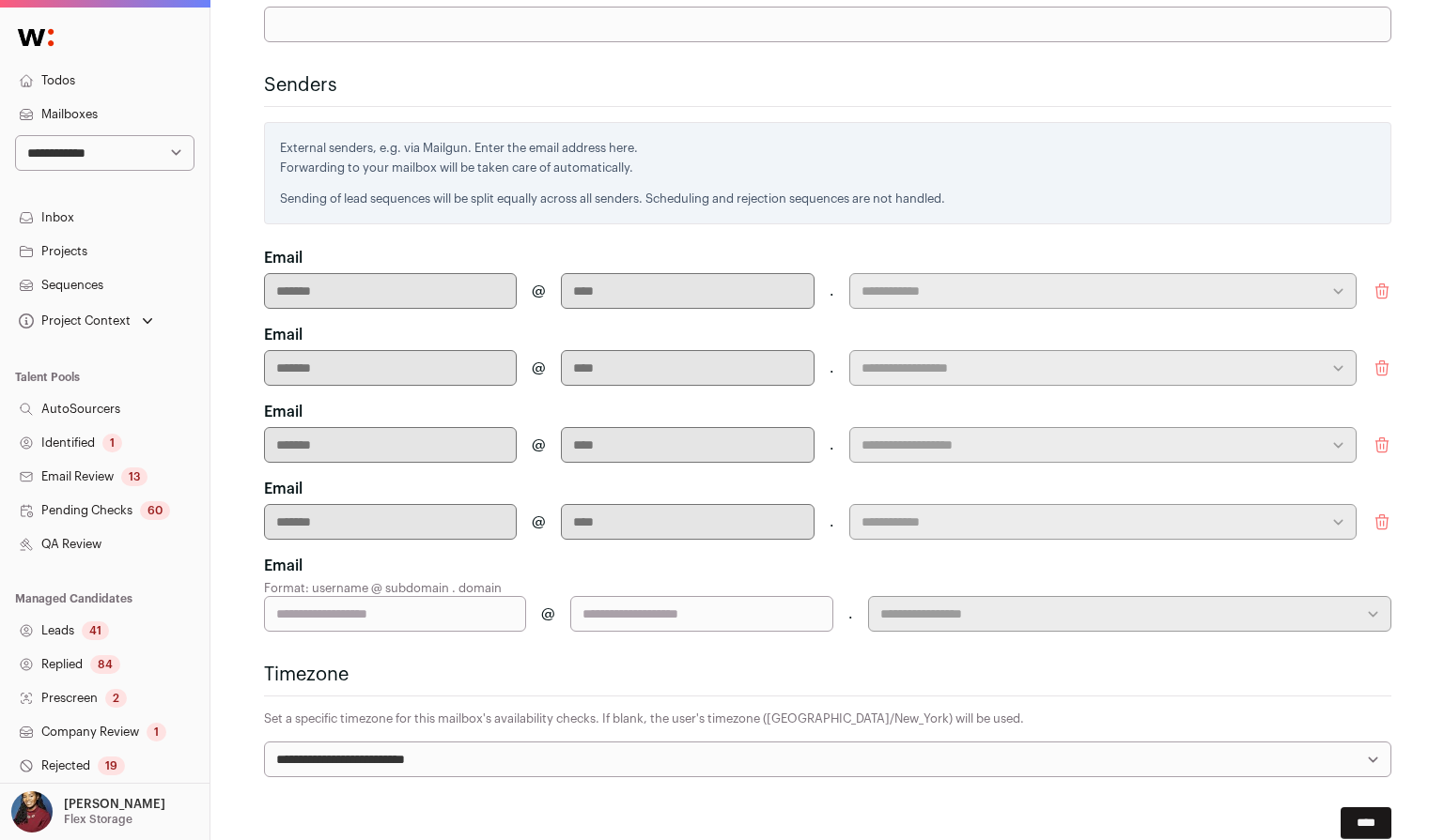
scroll to position [240, 0]
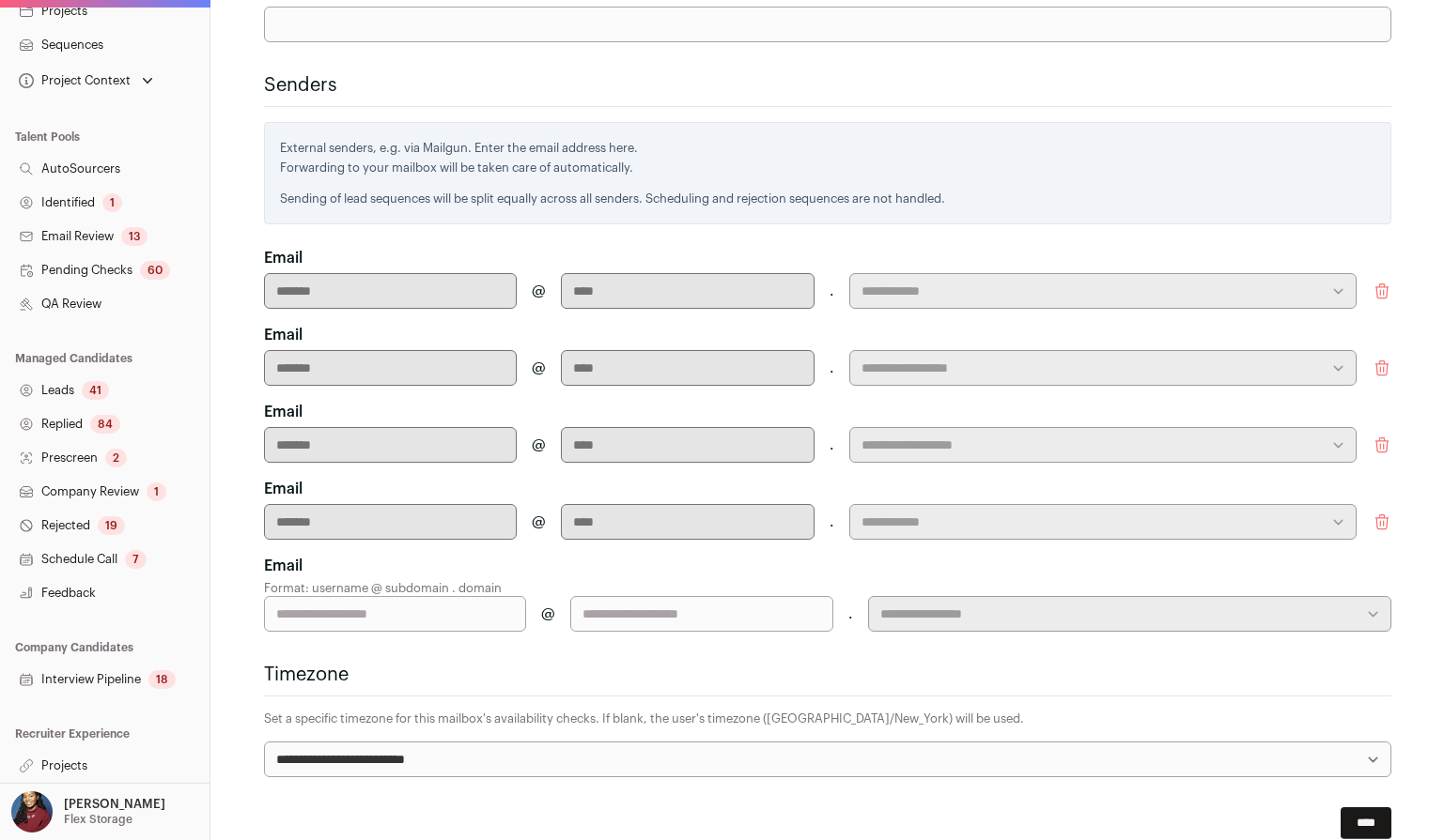
click at [77, 762] on link "Projects" at bounding box center [105, 765] width 209 height 34
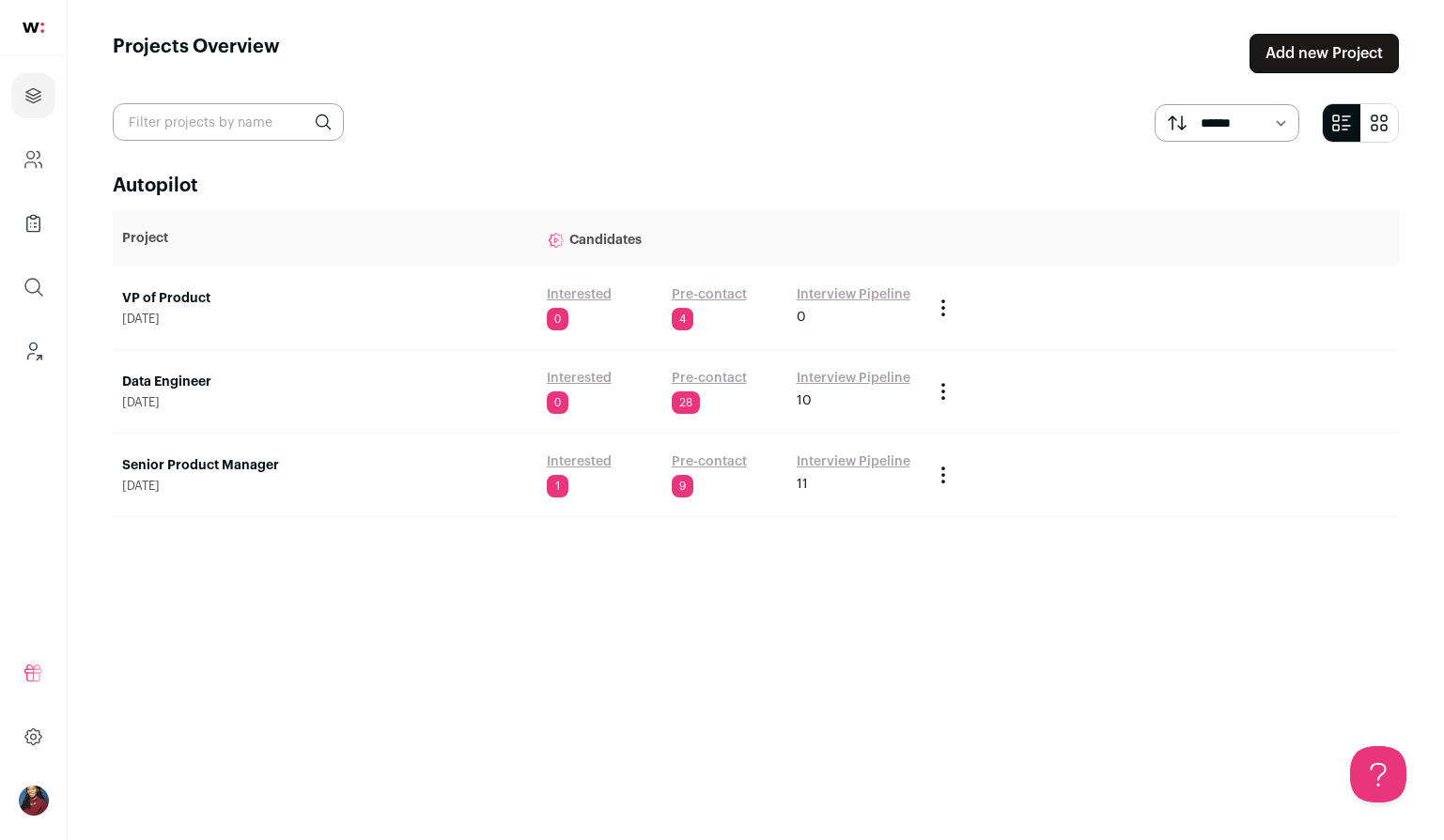
click at [193, 387] on link "Data Engineer" at bounding box center [325, 382] width 406 height 18
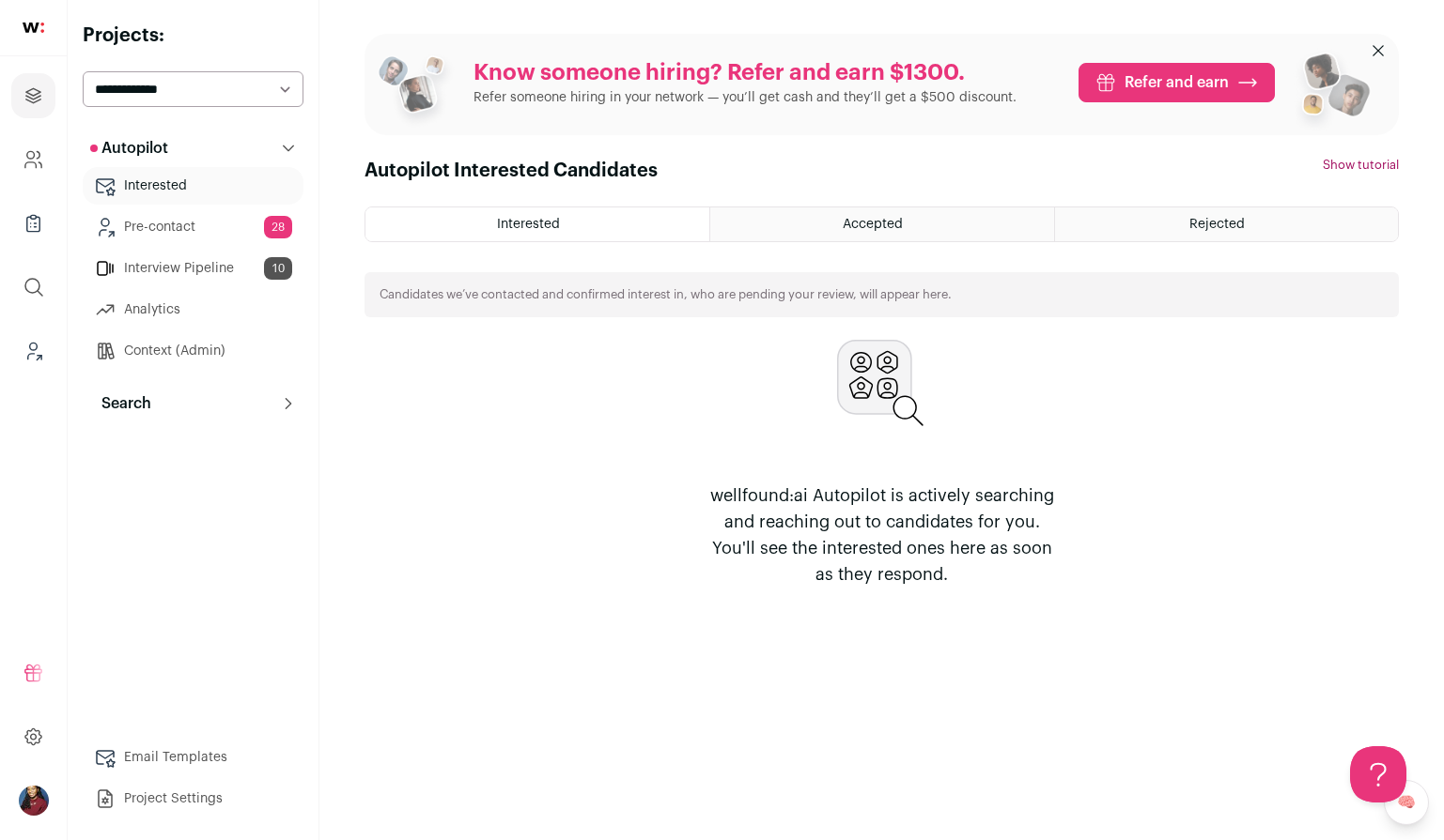
click at [202, 396] on button "Search" at bounding box center [193, 403] width 221 height 38
click at [216, 452] on link "Search" at bounding box center [193, 441] width 221 height 38
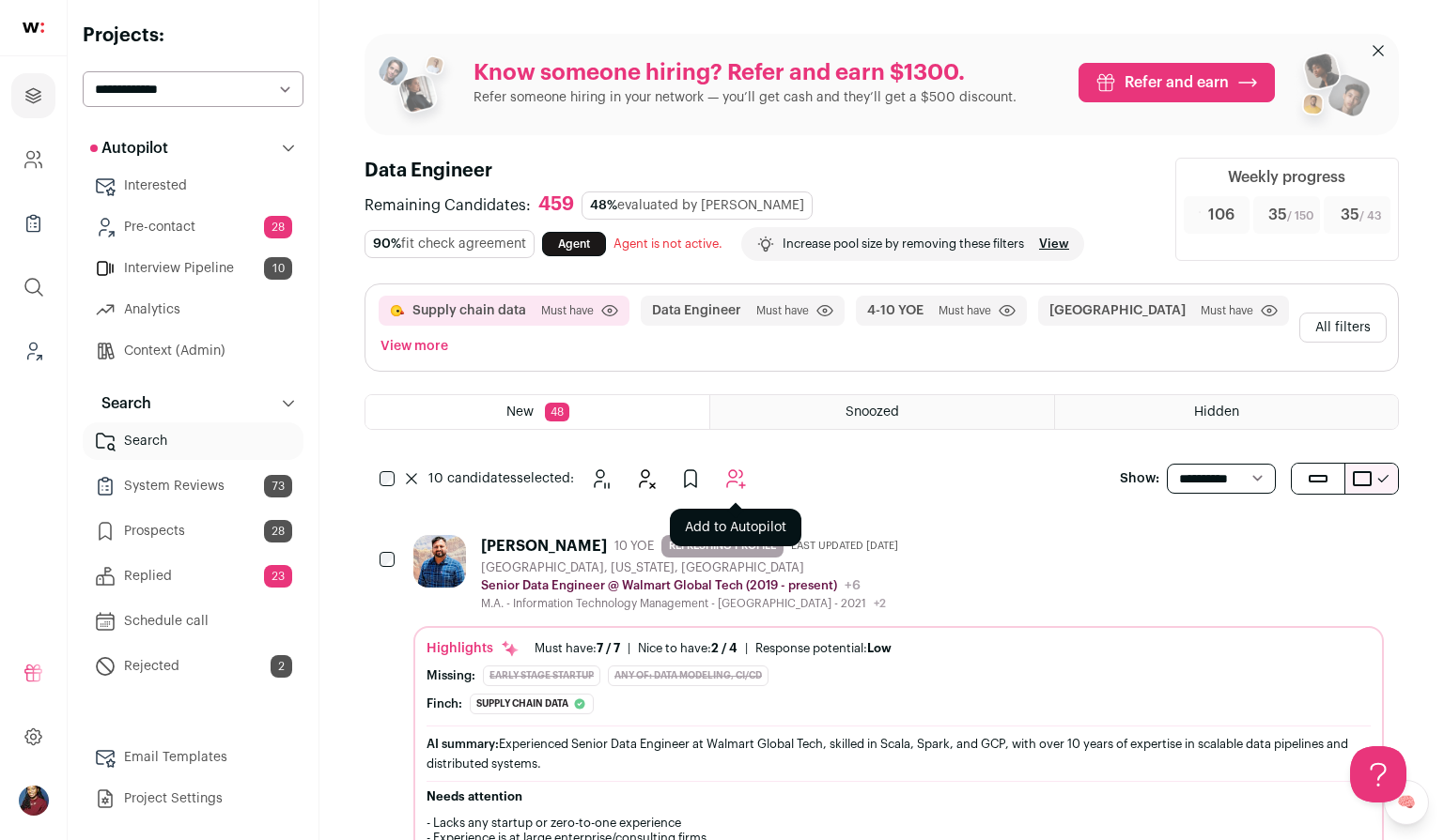
click at [722, 464] on button "Add to Autopilot" at bounding box center [735, 479] width 38 height 38
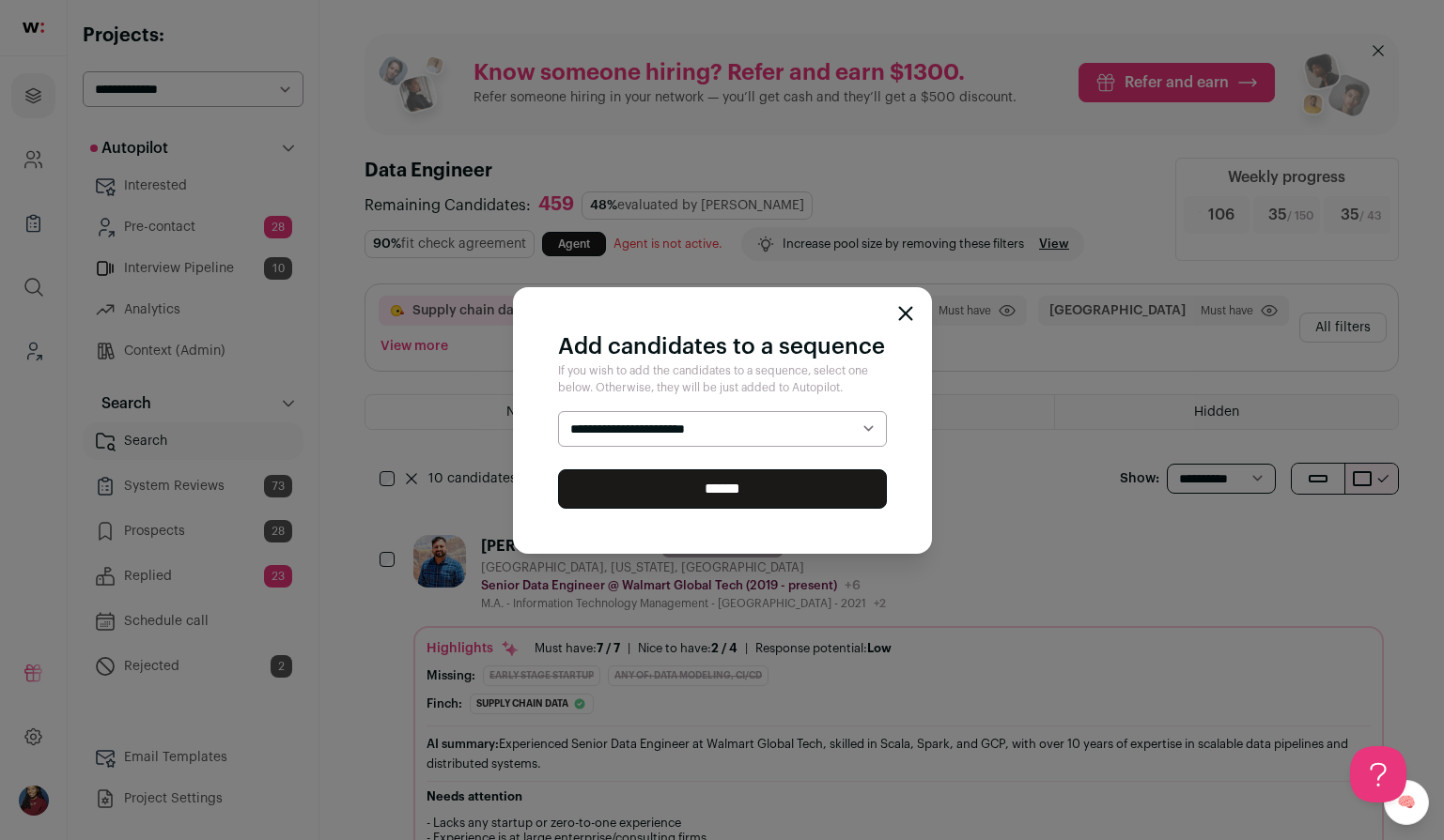
select select "*****"
click at [558, 411] on select "**********" at bounding box center [722, 428] width 329 height 36
click at [696, 487] on input "******" at bounding box center [722, 489] width 329 height 40
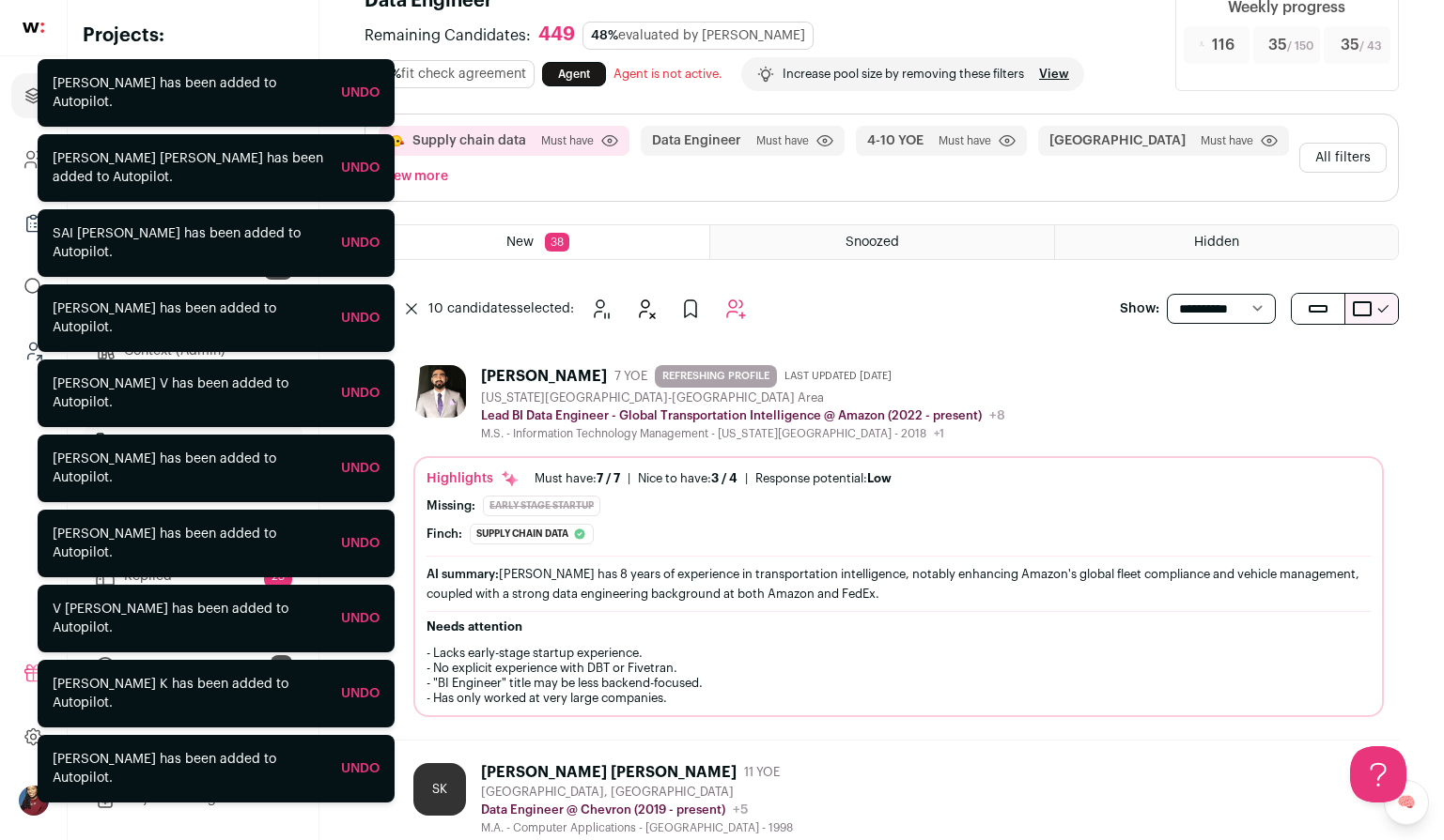
scroll to position [159, 0]
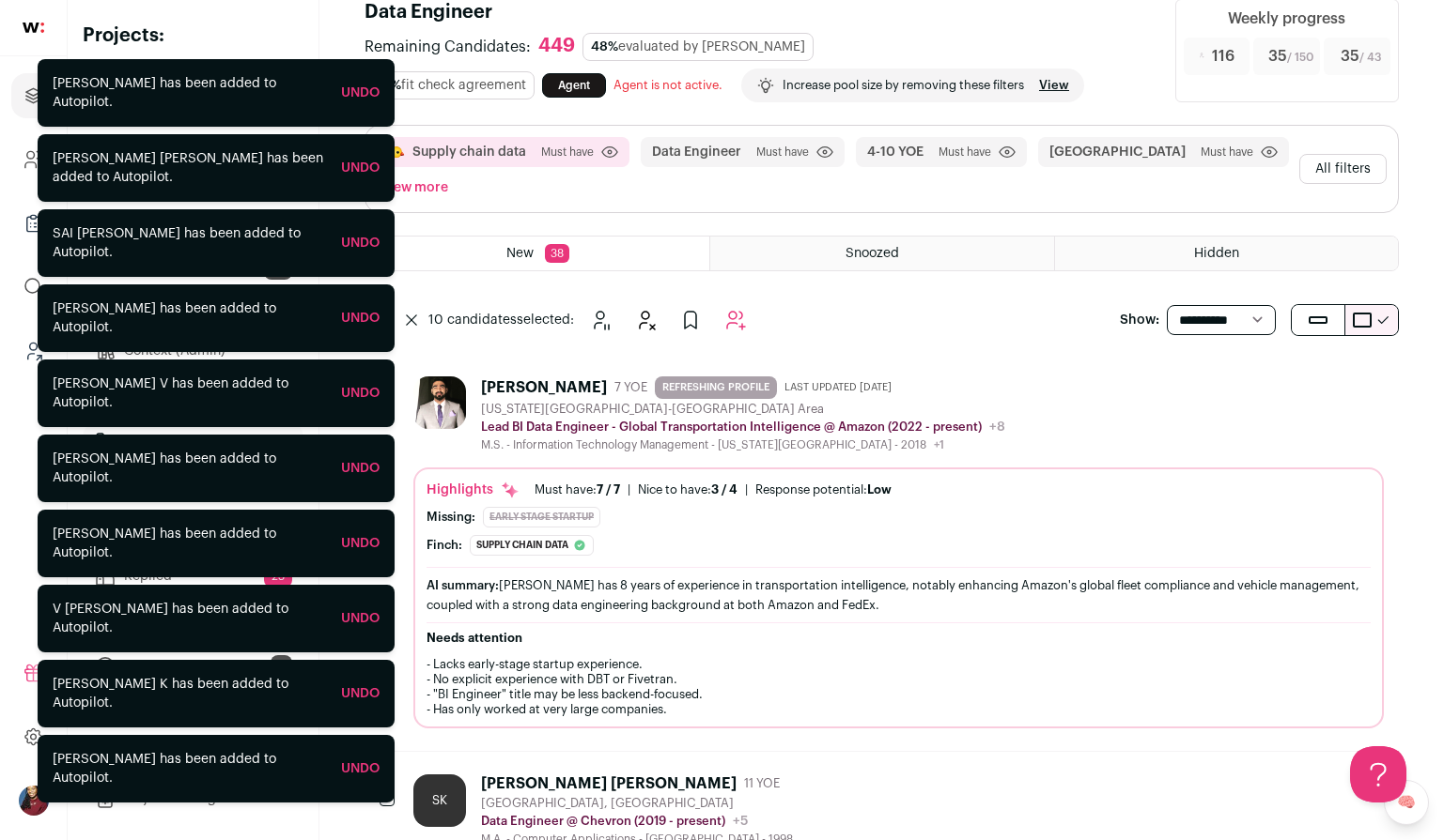
click at [477, 276] on div "Supply chain data Must have Click to disable/enable criteria Data Engineer Must…" at bounding box center [881, 213] width 1034 height 176
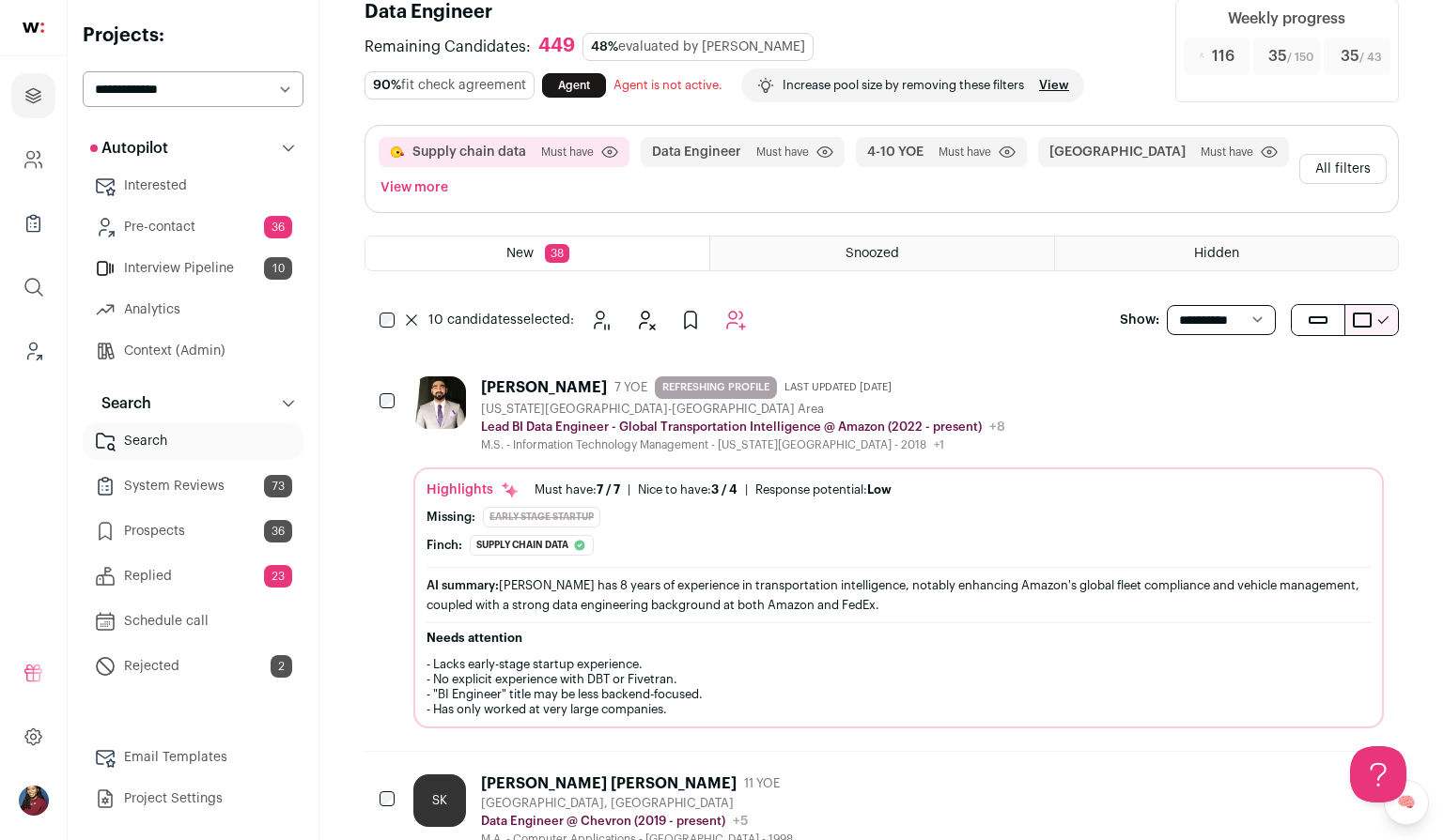
click at [390, 309] on div "10 candidates selected: Snooze Hide" at bounding box center [567, 320] width 405 height 38
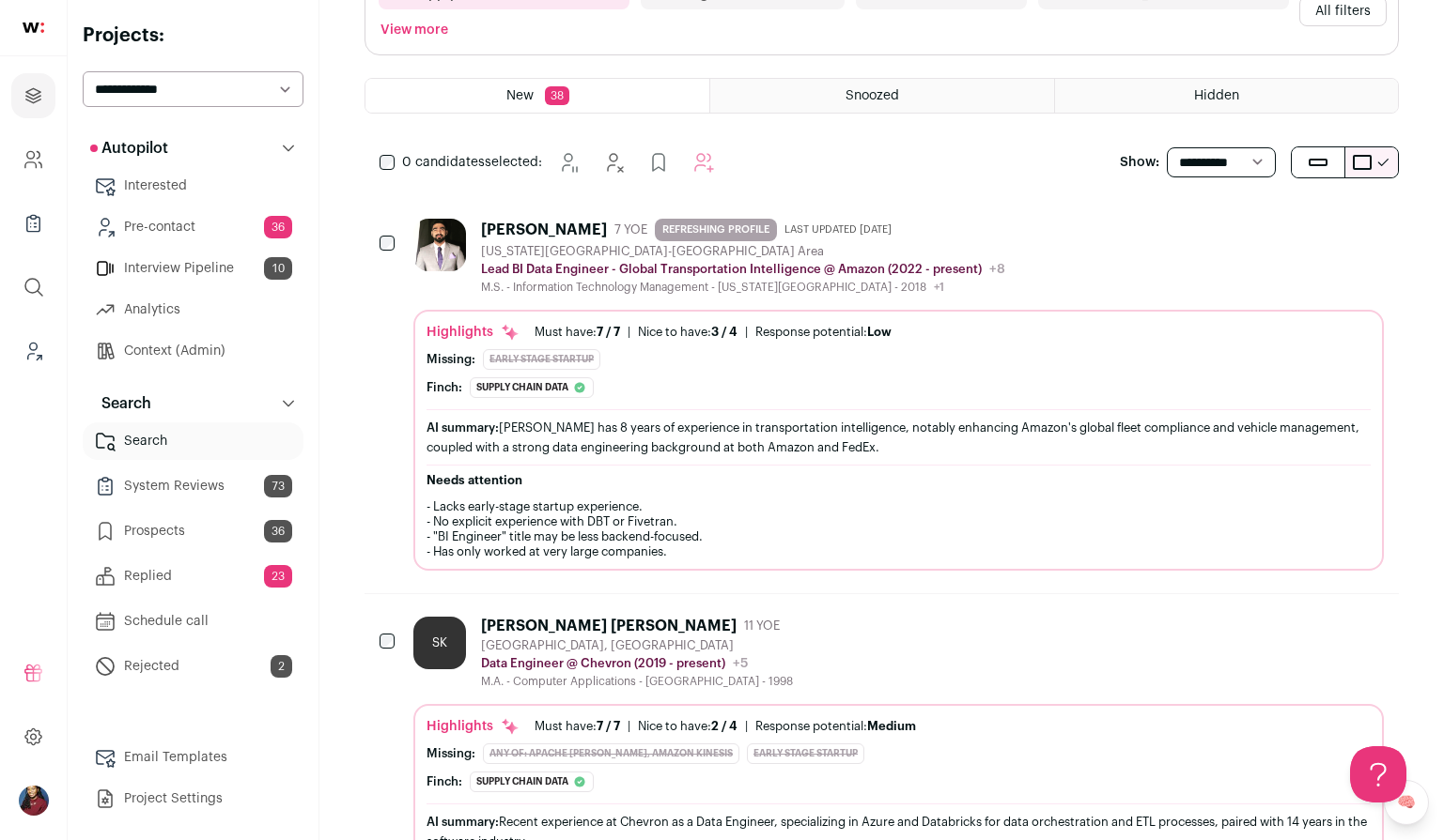
scroll to position [347, 0]
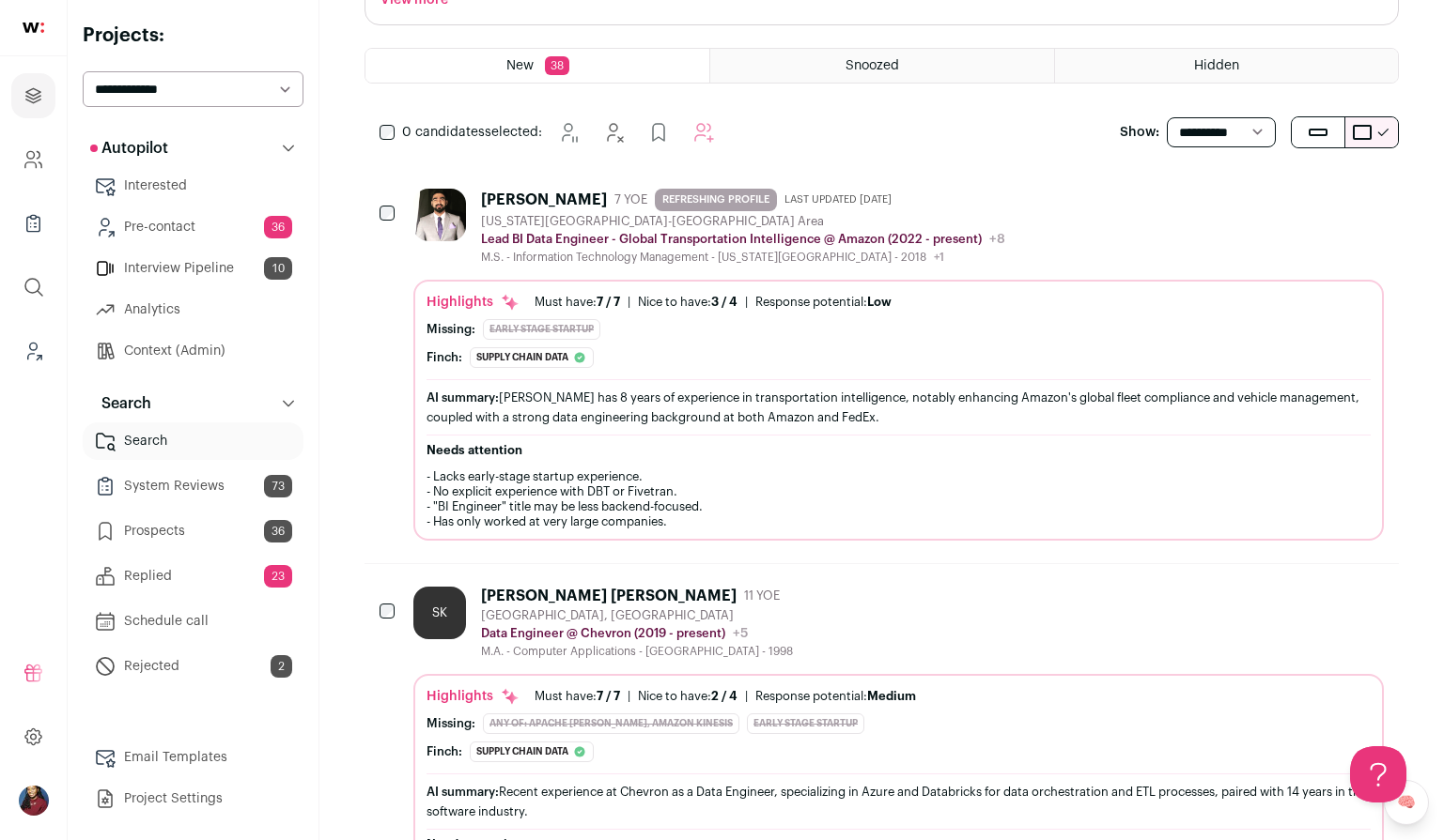
click at [1267, 595] on icon "Hide" at bounding box center [1266, 595] width 22 height 22
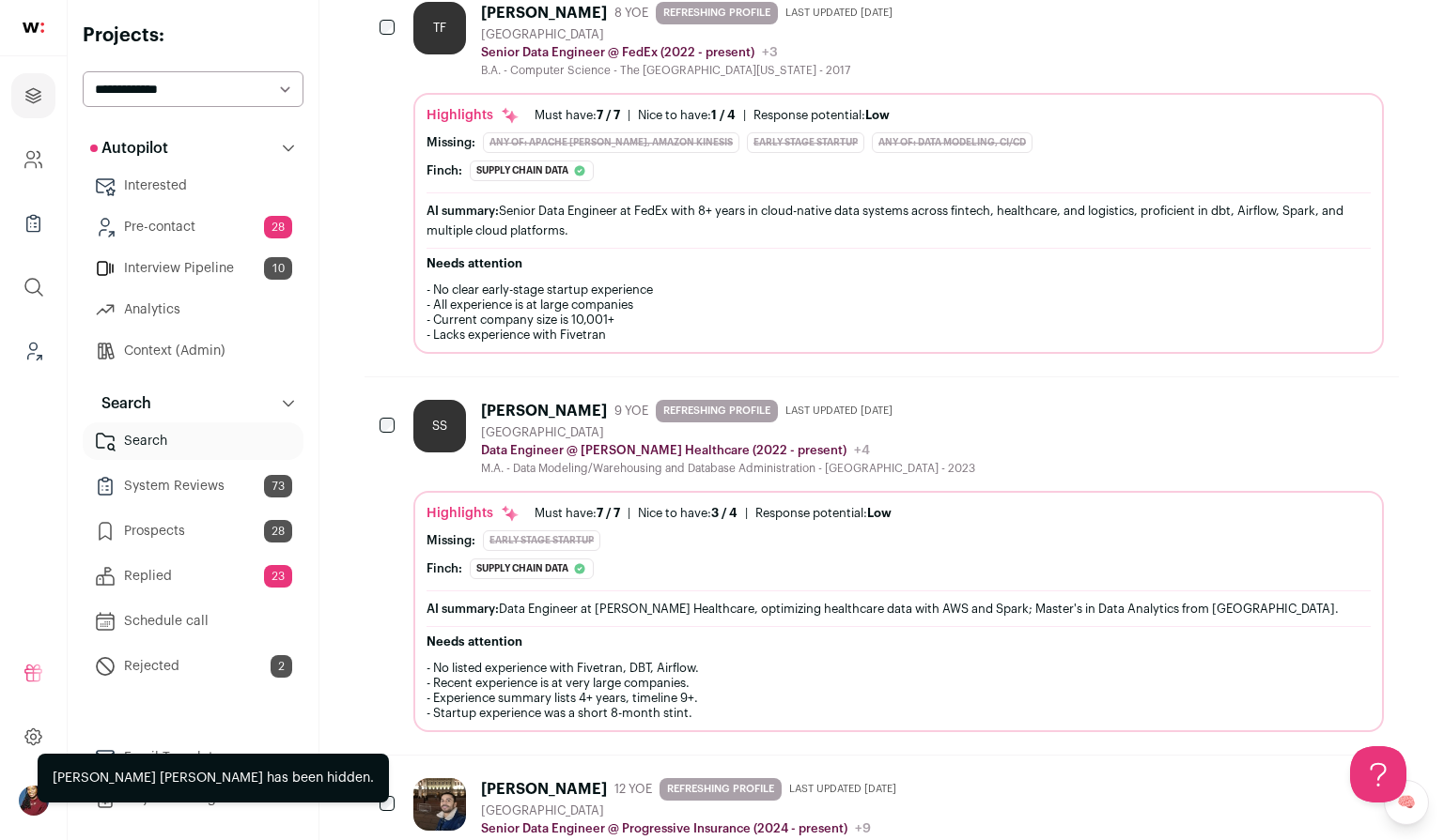
scroll to position [1190, 0]
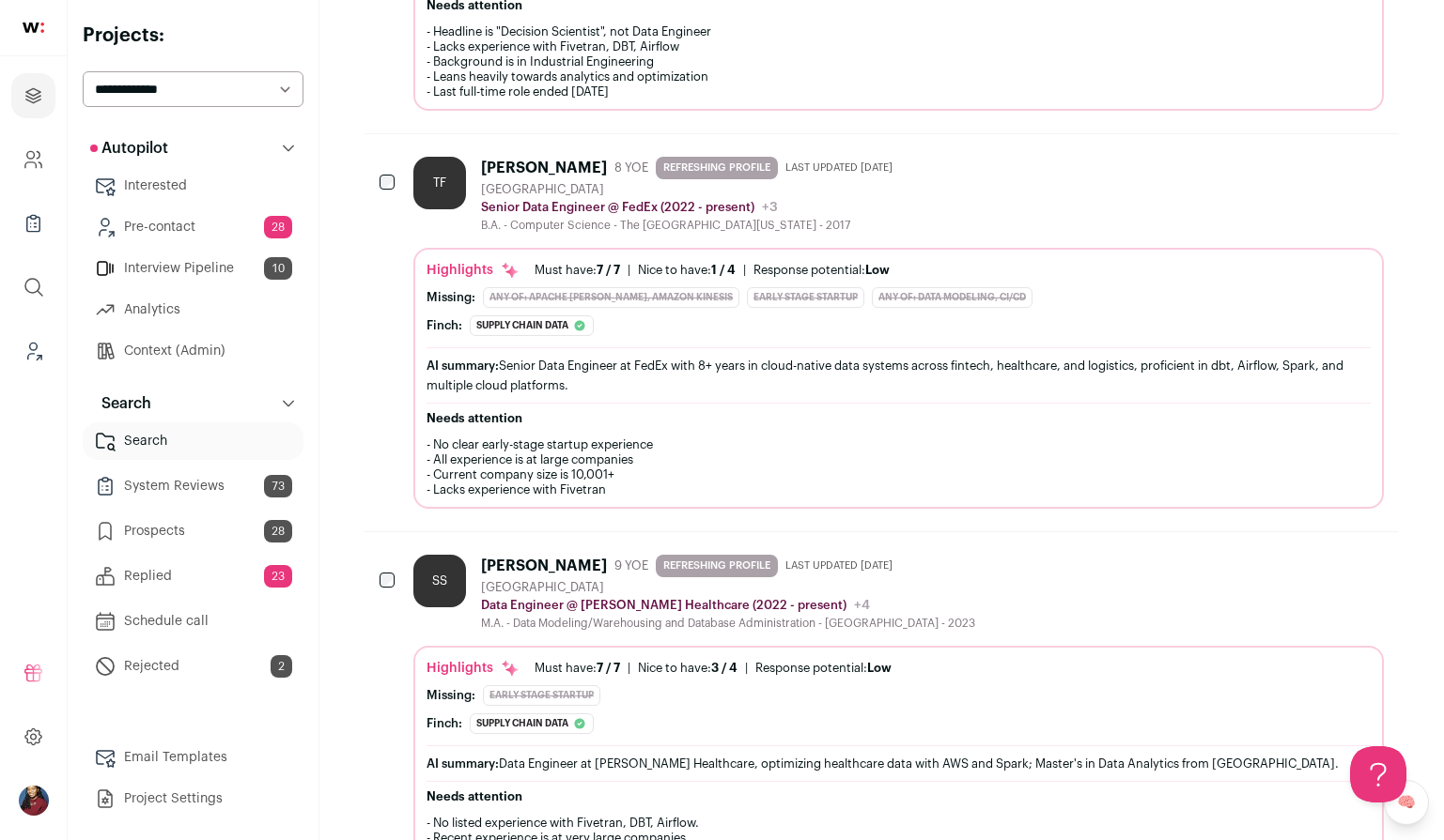
click at [1252, 172] on button "Hide" at bounding box center [1266, 165] width 40 height 40
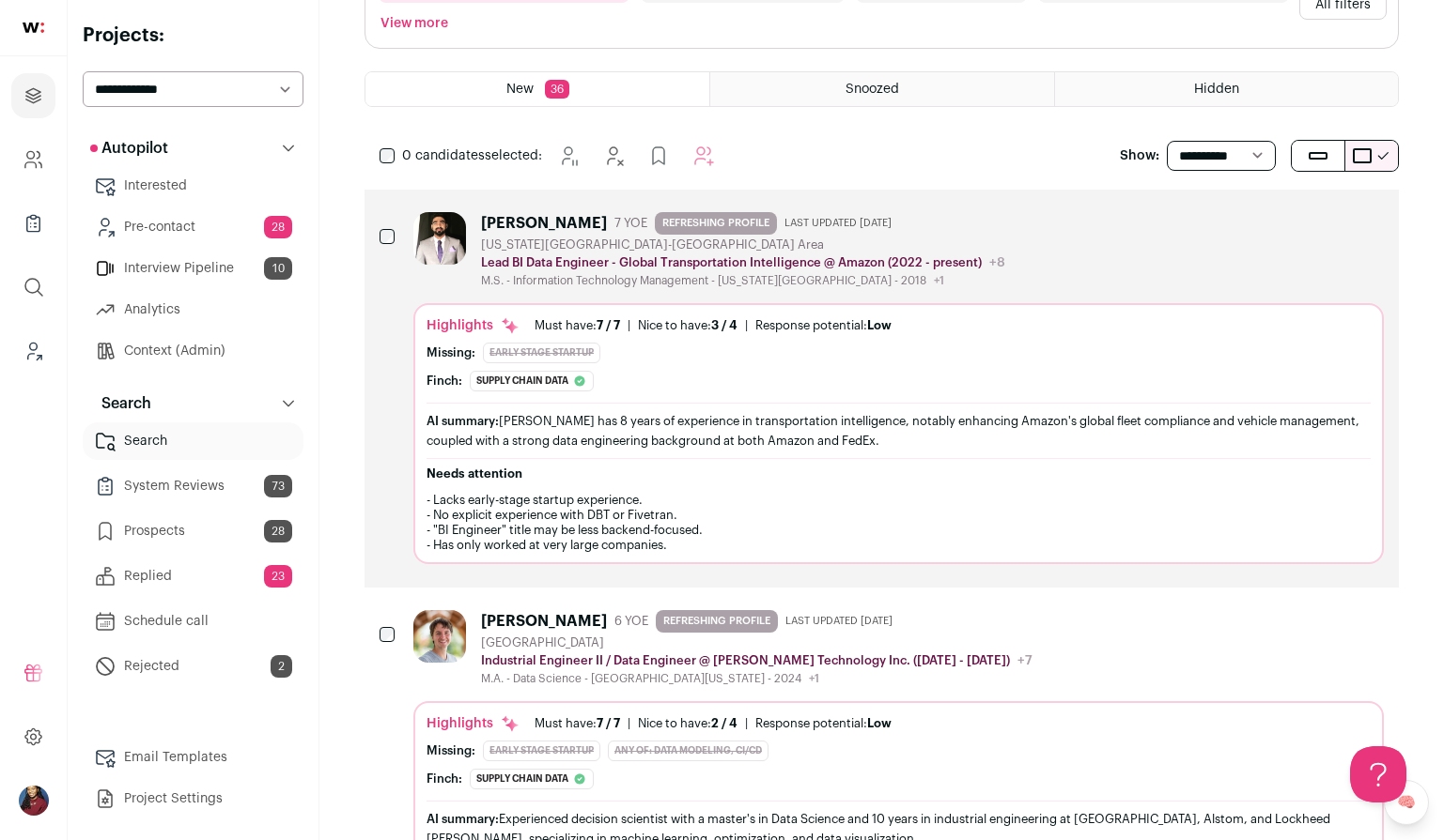
scroll to position [296, 0]
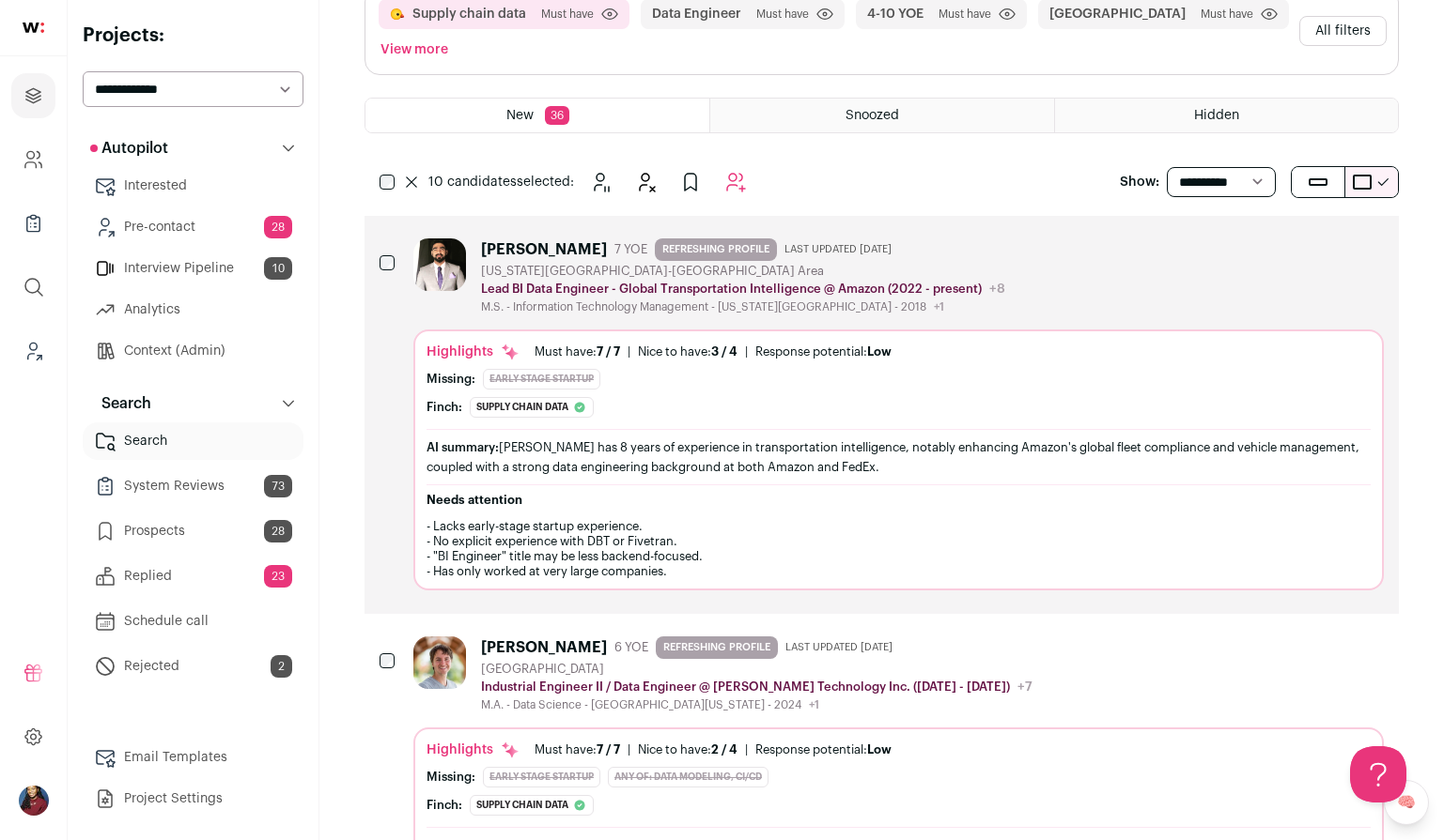
click at [737, 189] on icon "Add to Autopilot" at bounding box center [735, 181] width 22 height 22
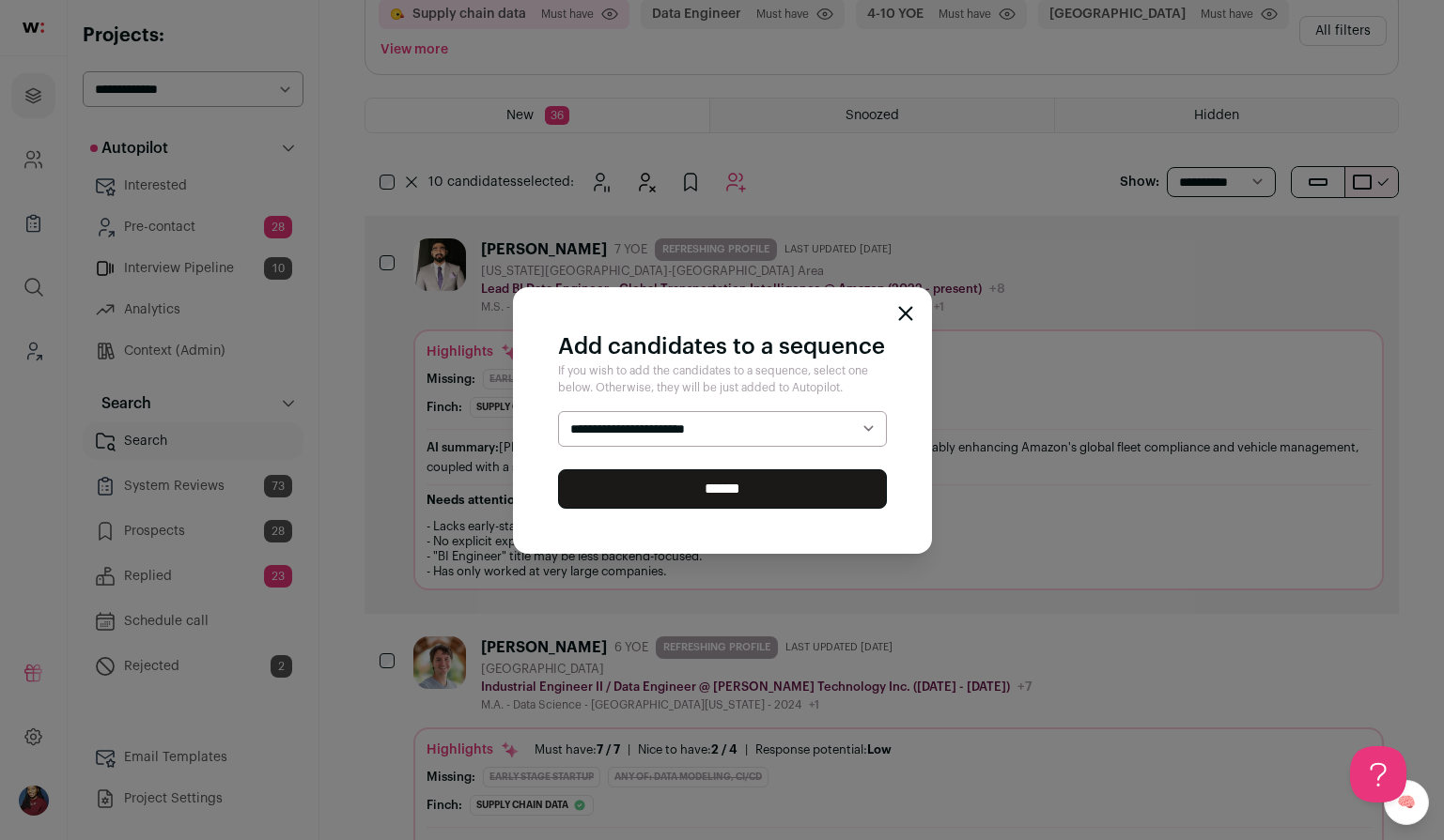
select select "*****"
click at [558, 411] on select "**********" at bounding box center [722, 428] width 329 height 36
click at [689, 493] on input "******" at bounding box center [722, 489] width 329 height 40
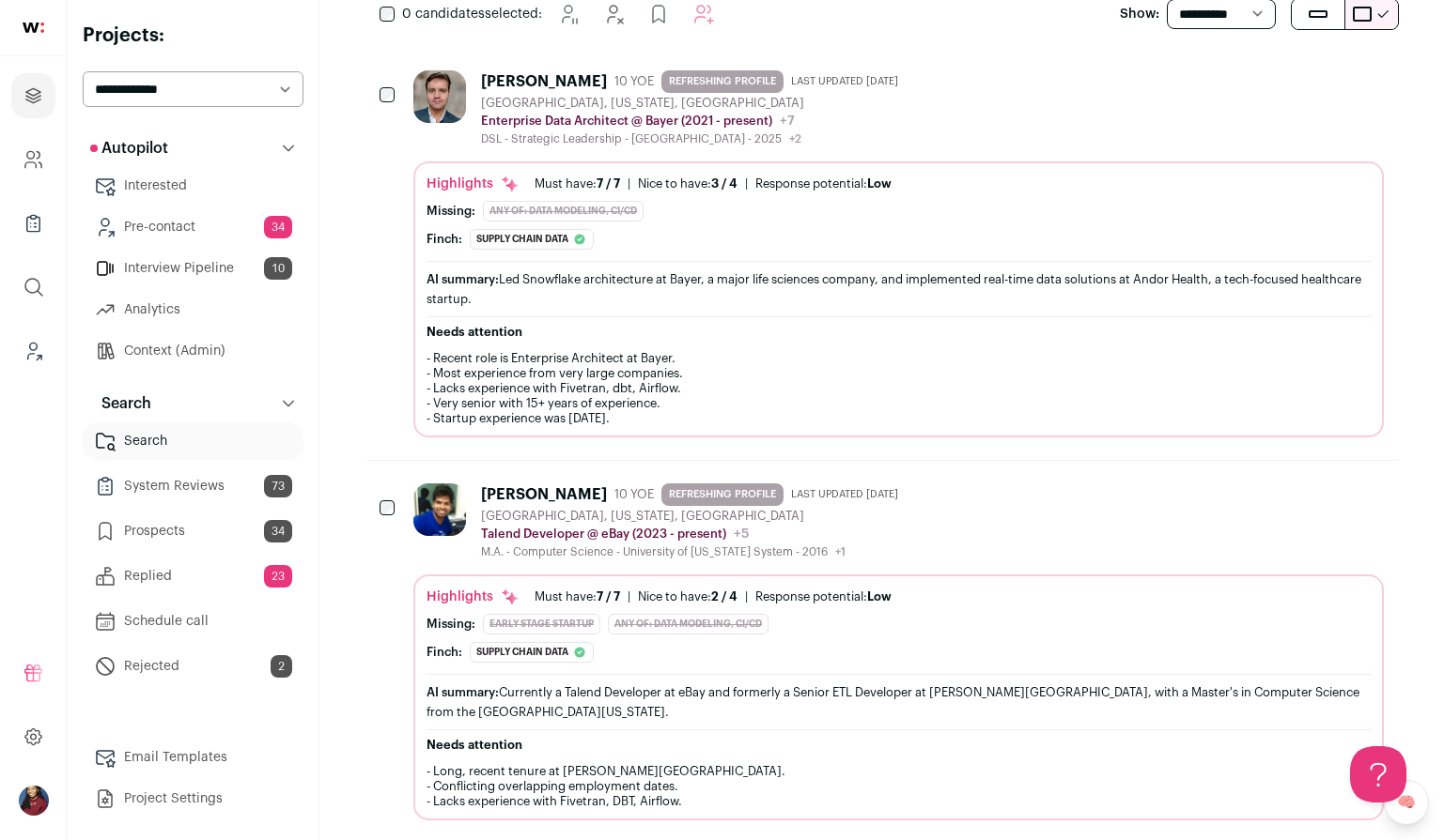
scroll to position [838, 0]
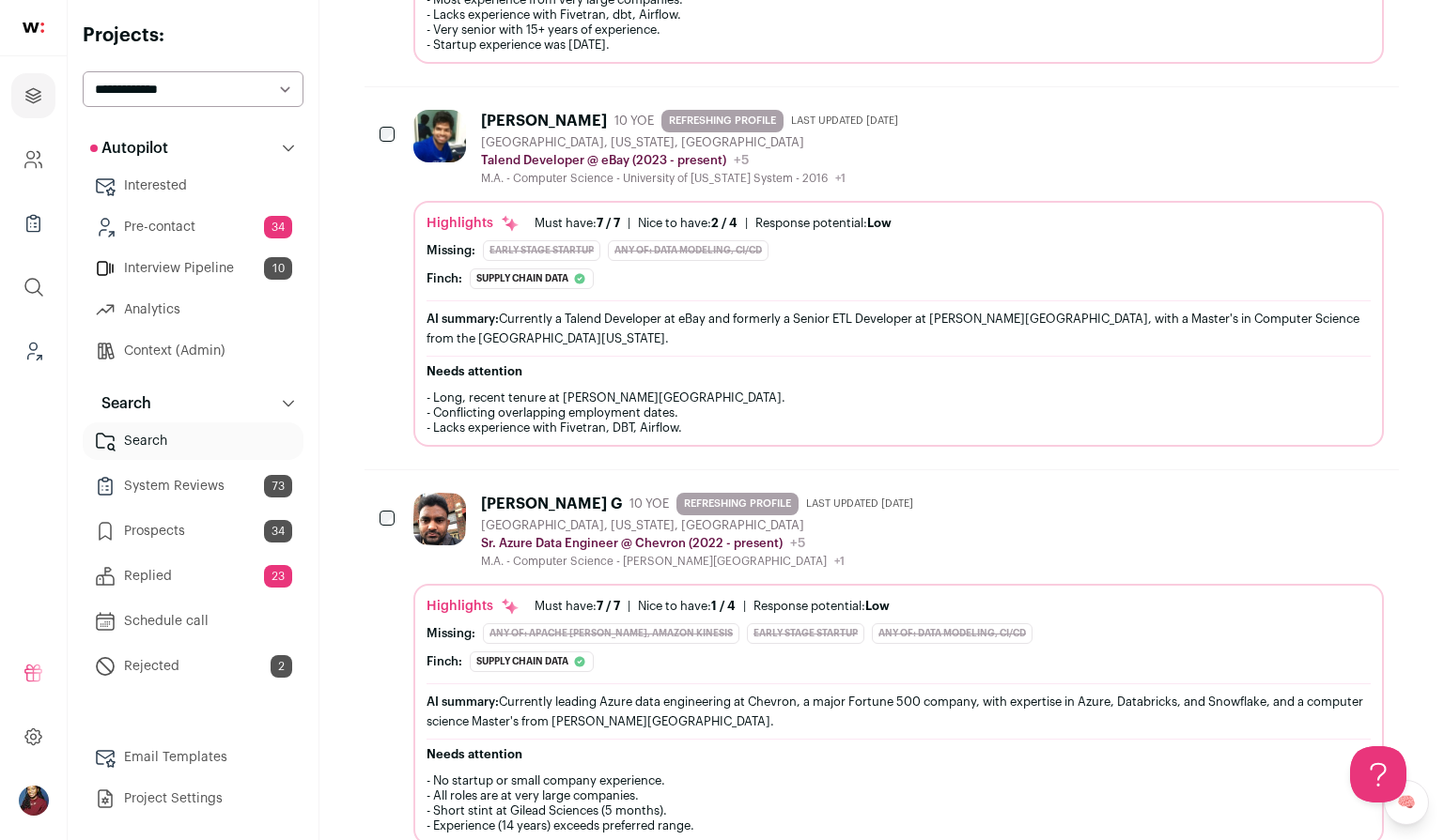
click at [1277, 506] on button "Hide" at bounding box center [1266, 501] width 40 height 40
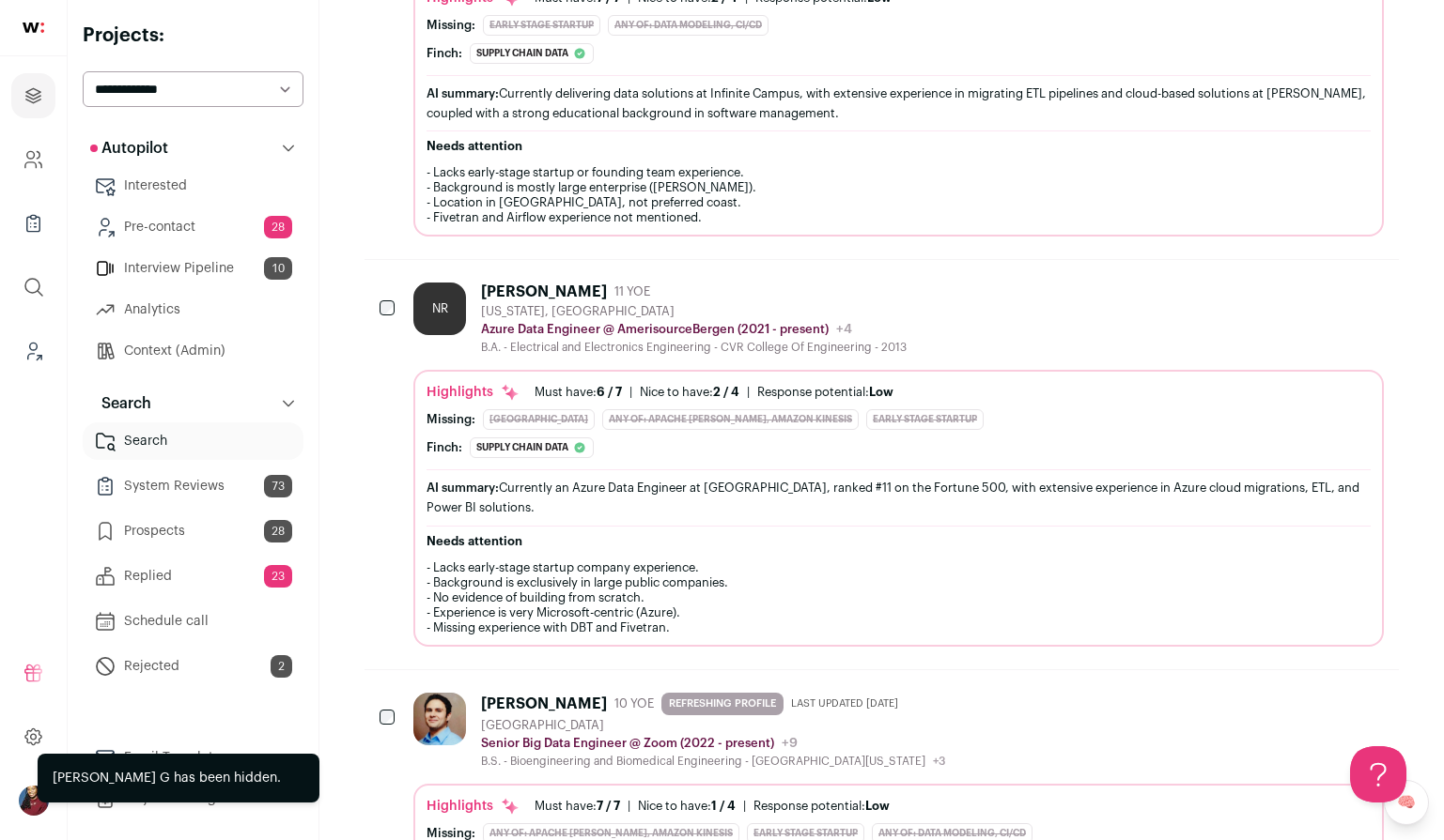
scroll to position [1572, 0]
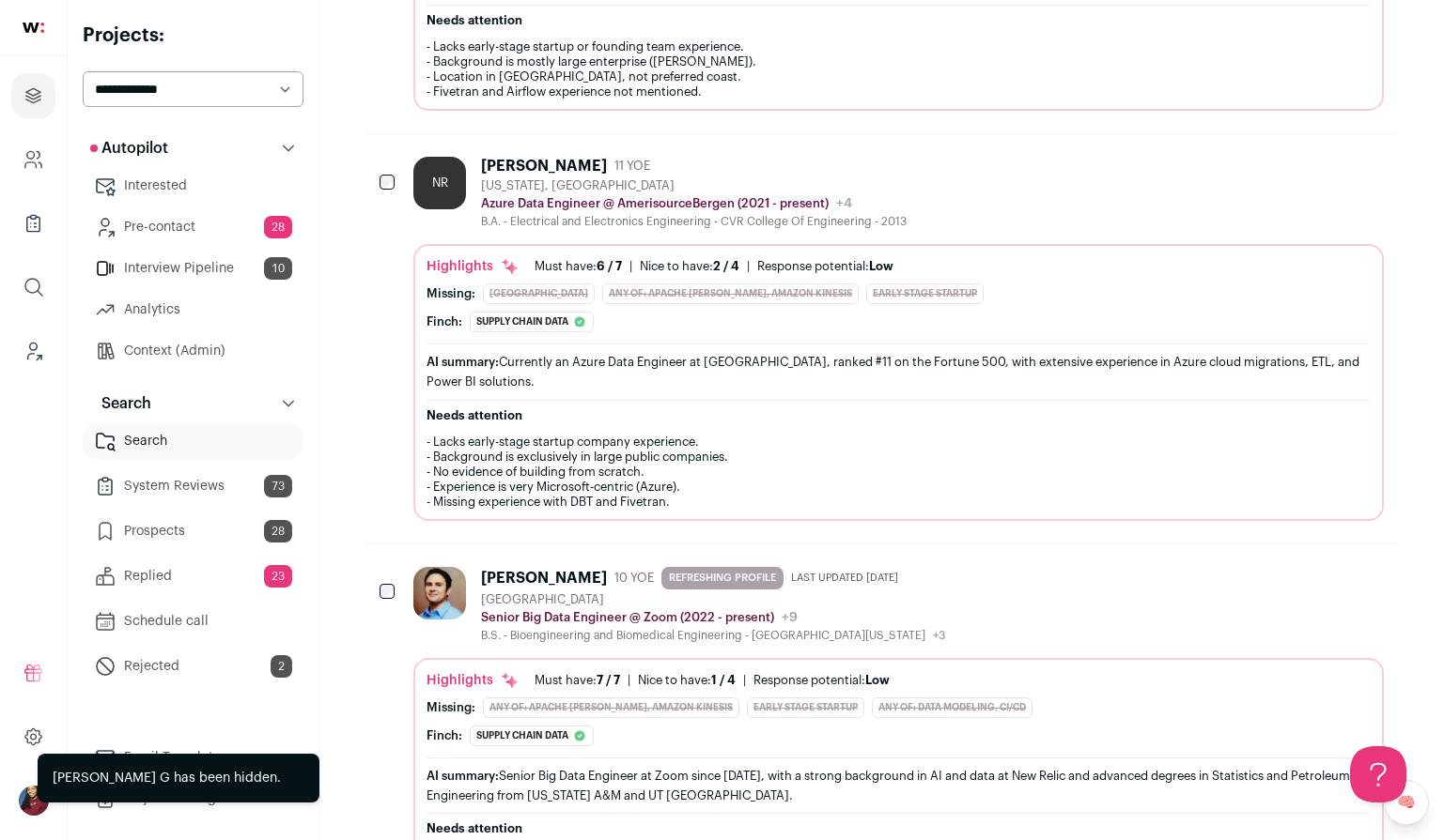
click at [1274, 170] on icon "Hide" at bounding box center [1269, 166] width 16 height 17
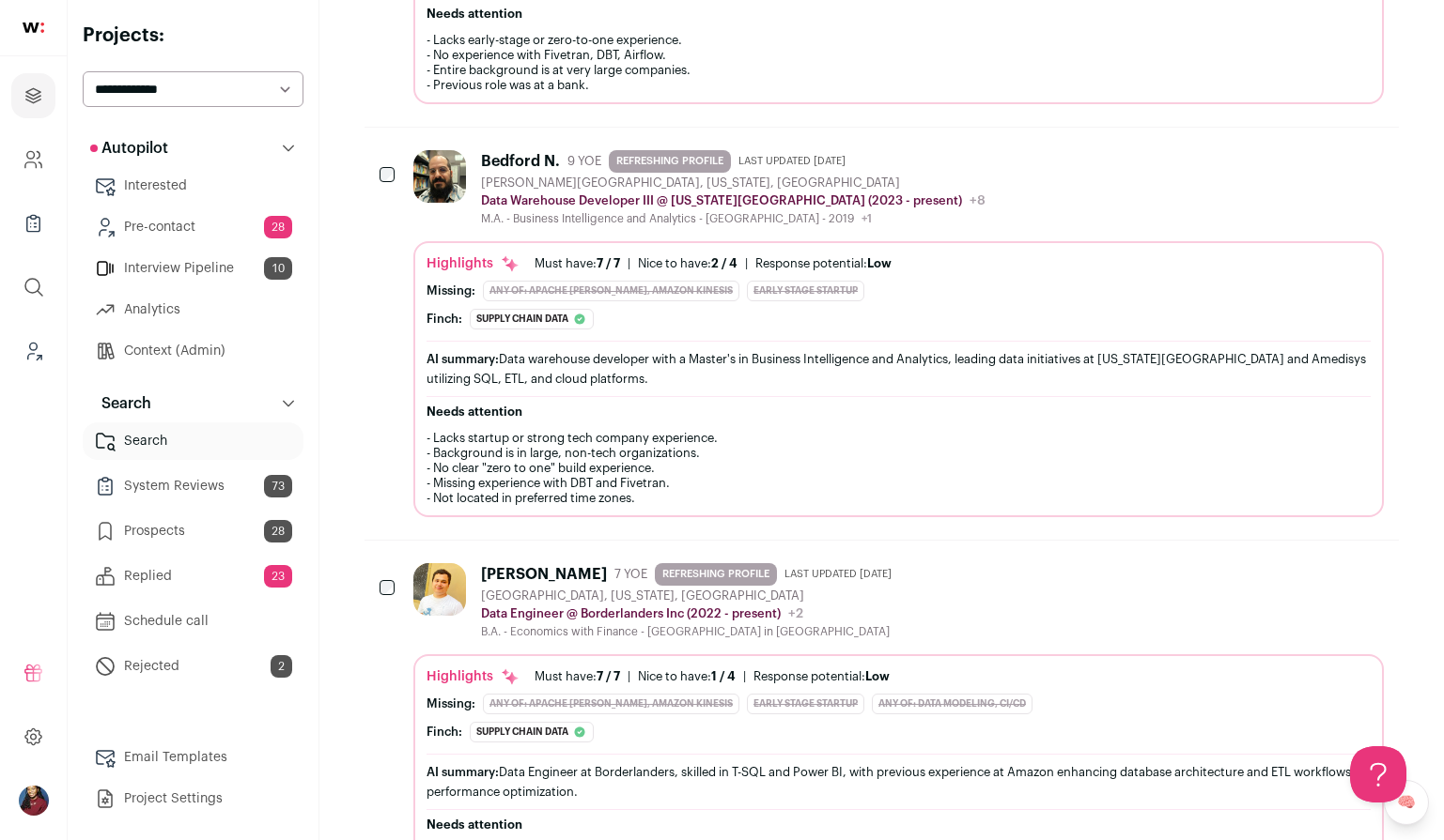
scroll to position [3689, 0]
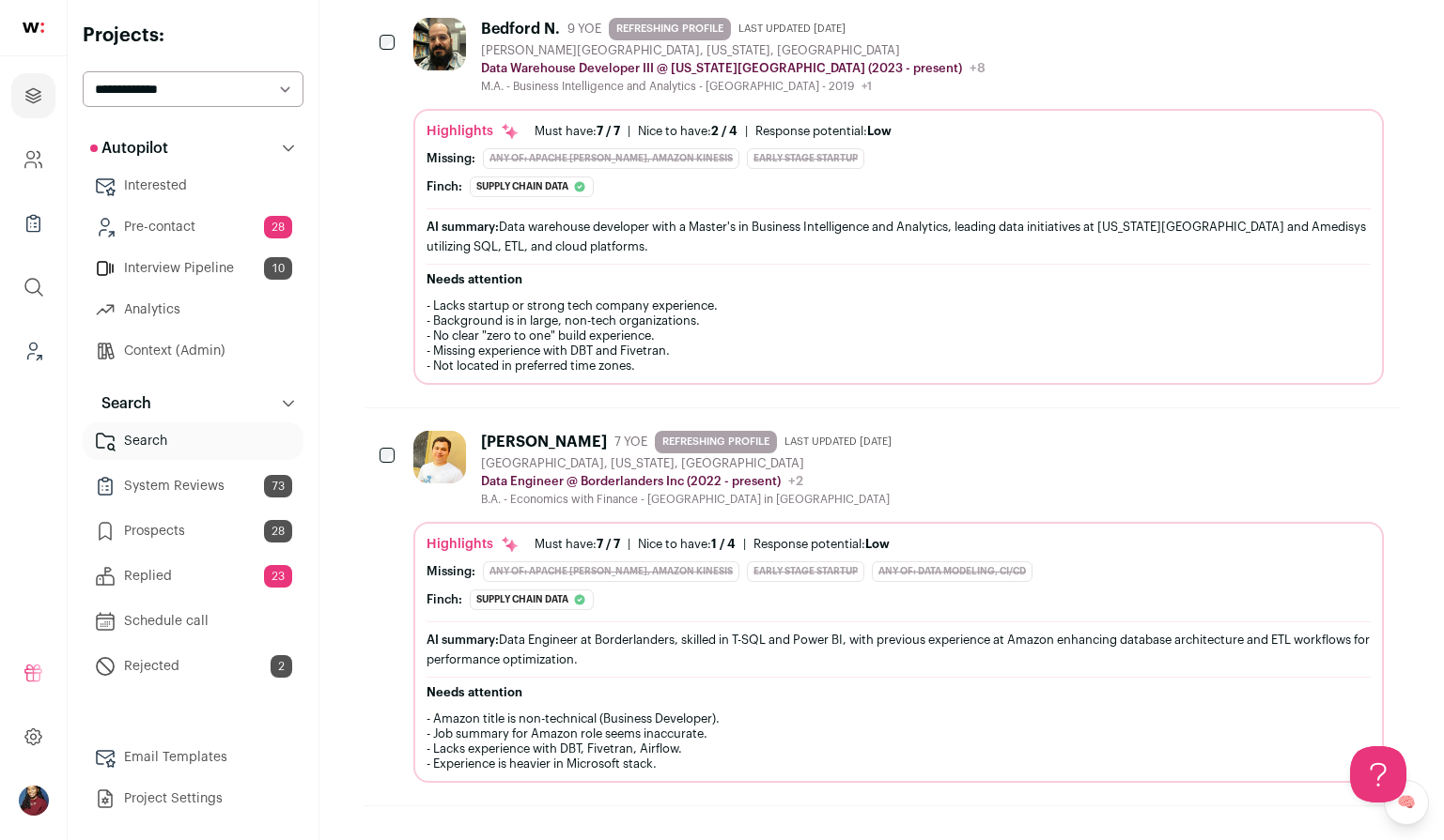
click at [1264, 31] on icon "Hide" at bounding box center [1266, 26] width 22 height 22
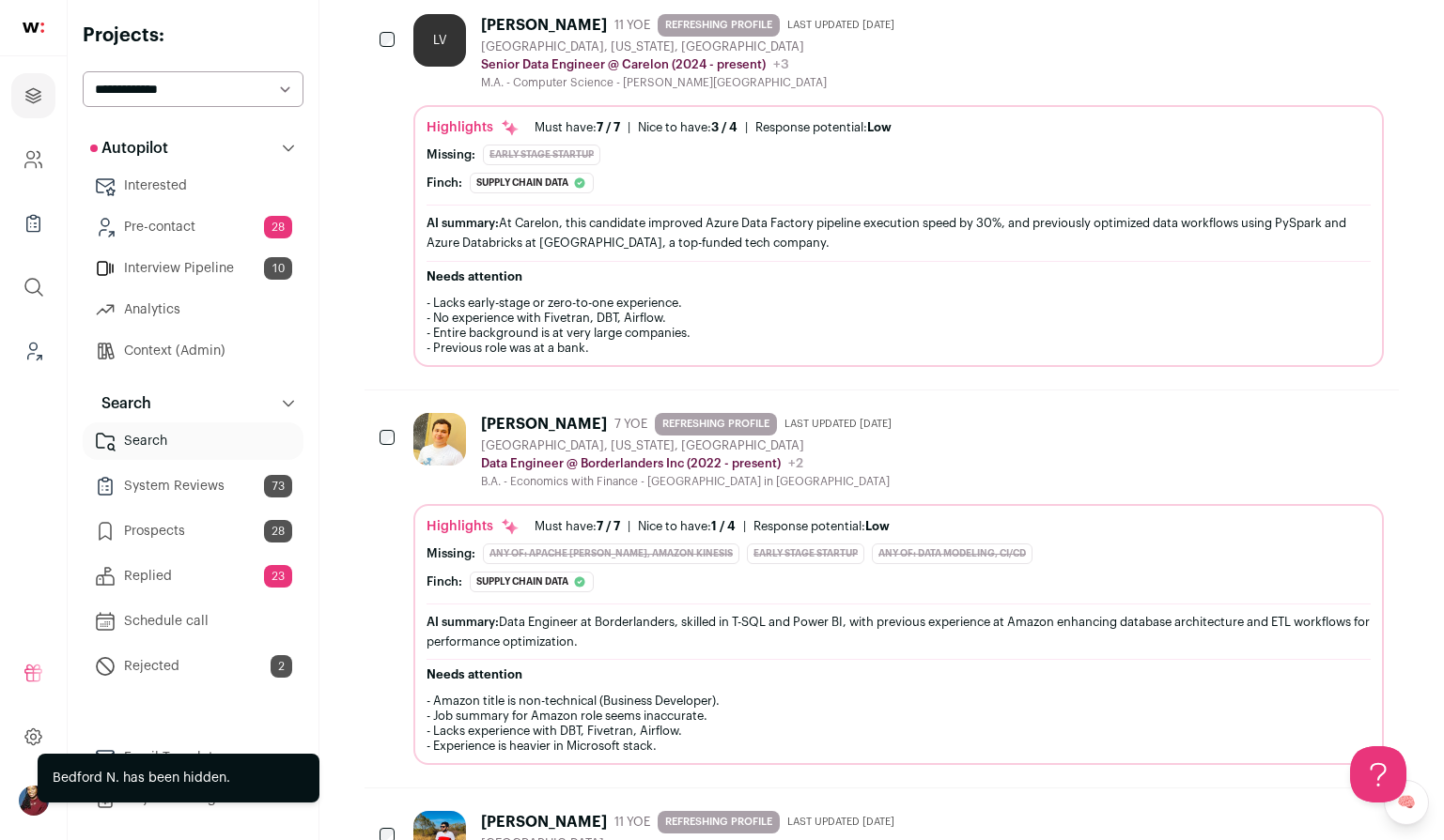
scroll to position [3674, 0]
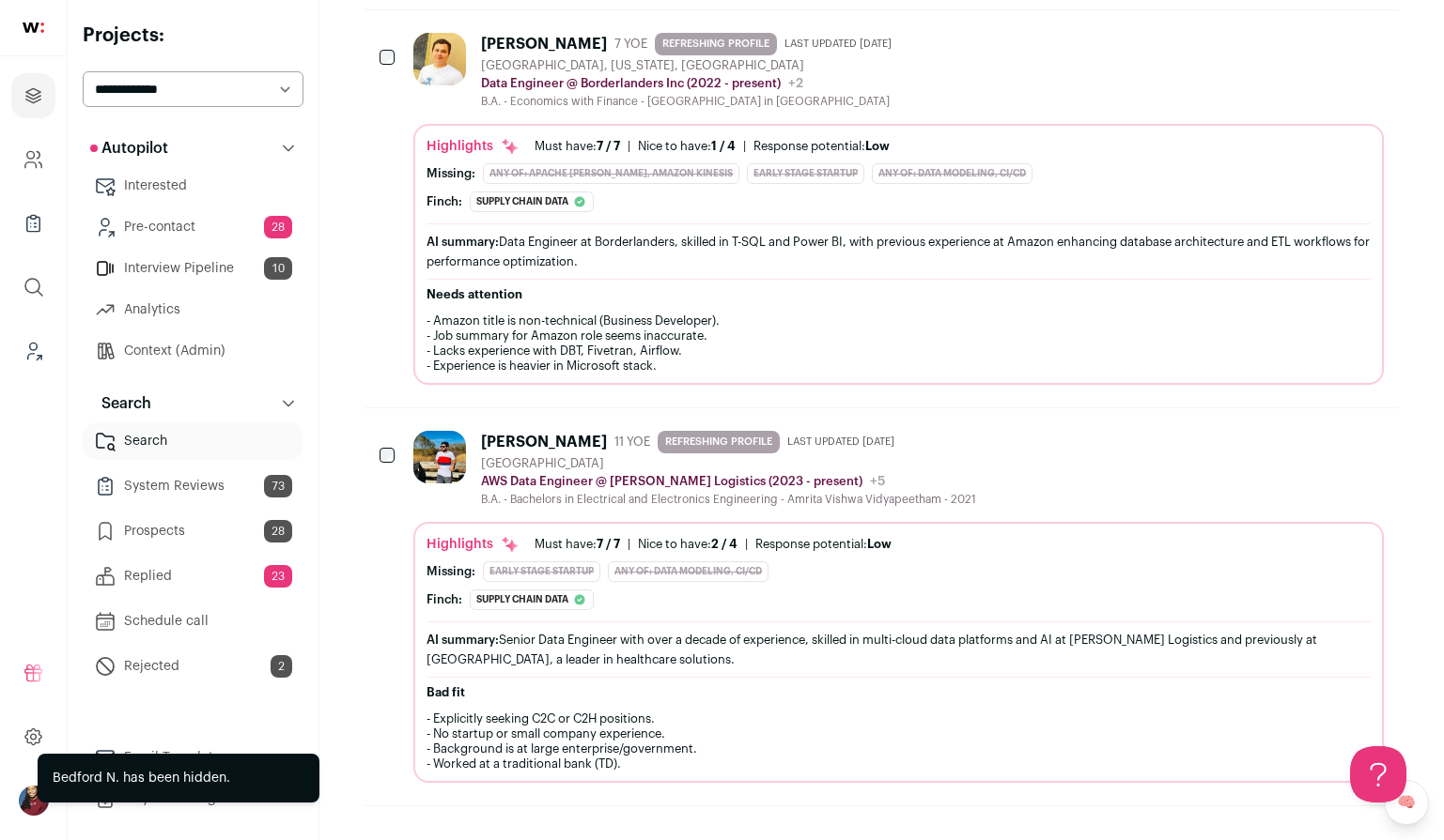
click at [1083, 294] on h2 "Needs attention" at bounding box center [898, 296] width 944 height 16
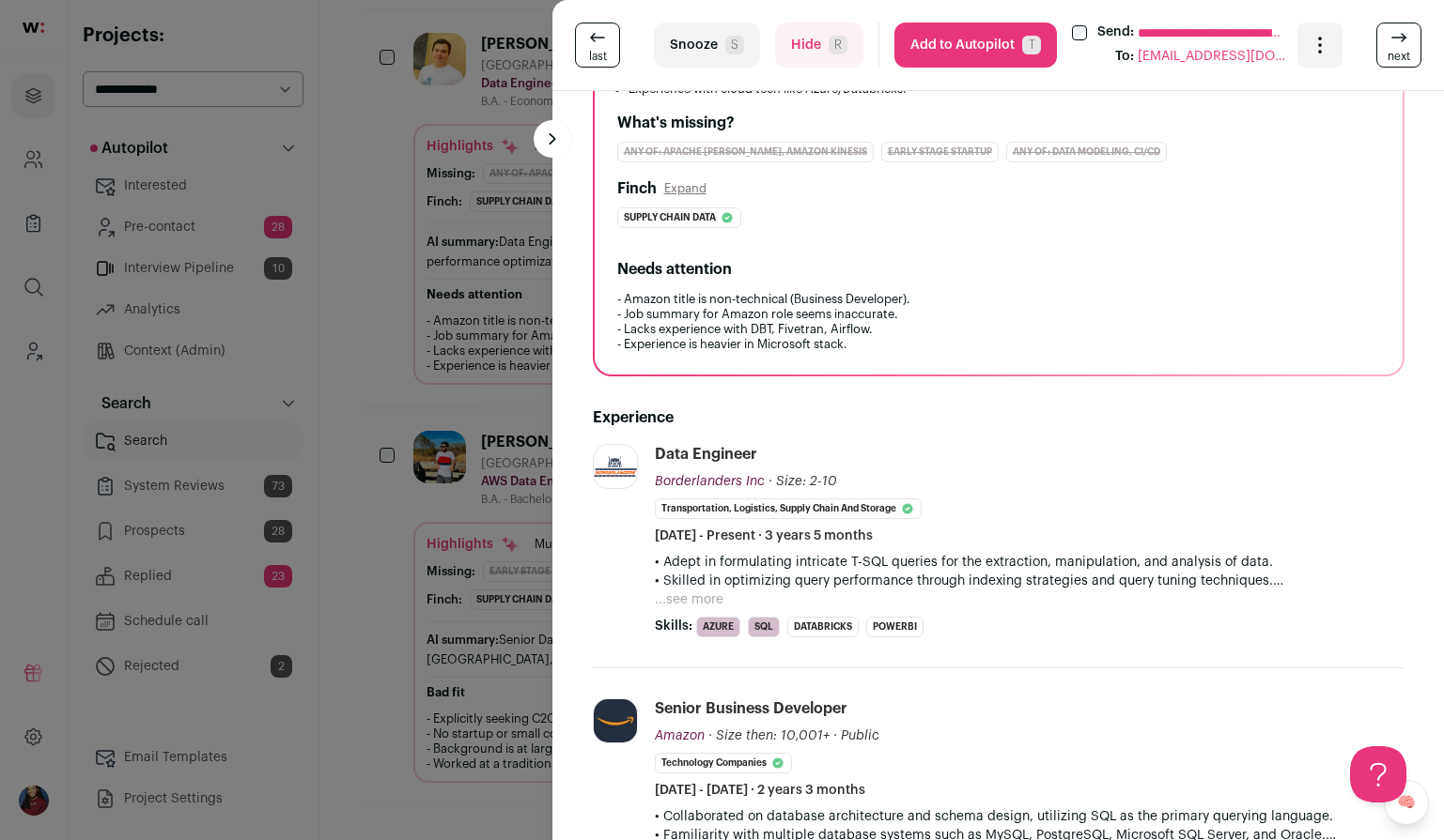
scroll to position [405, 0]
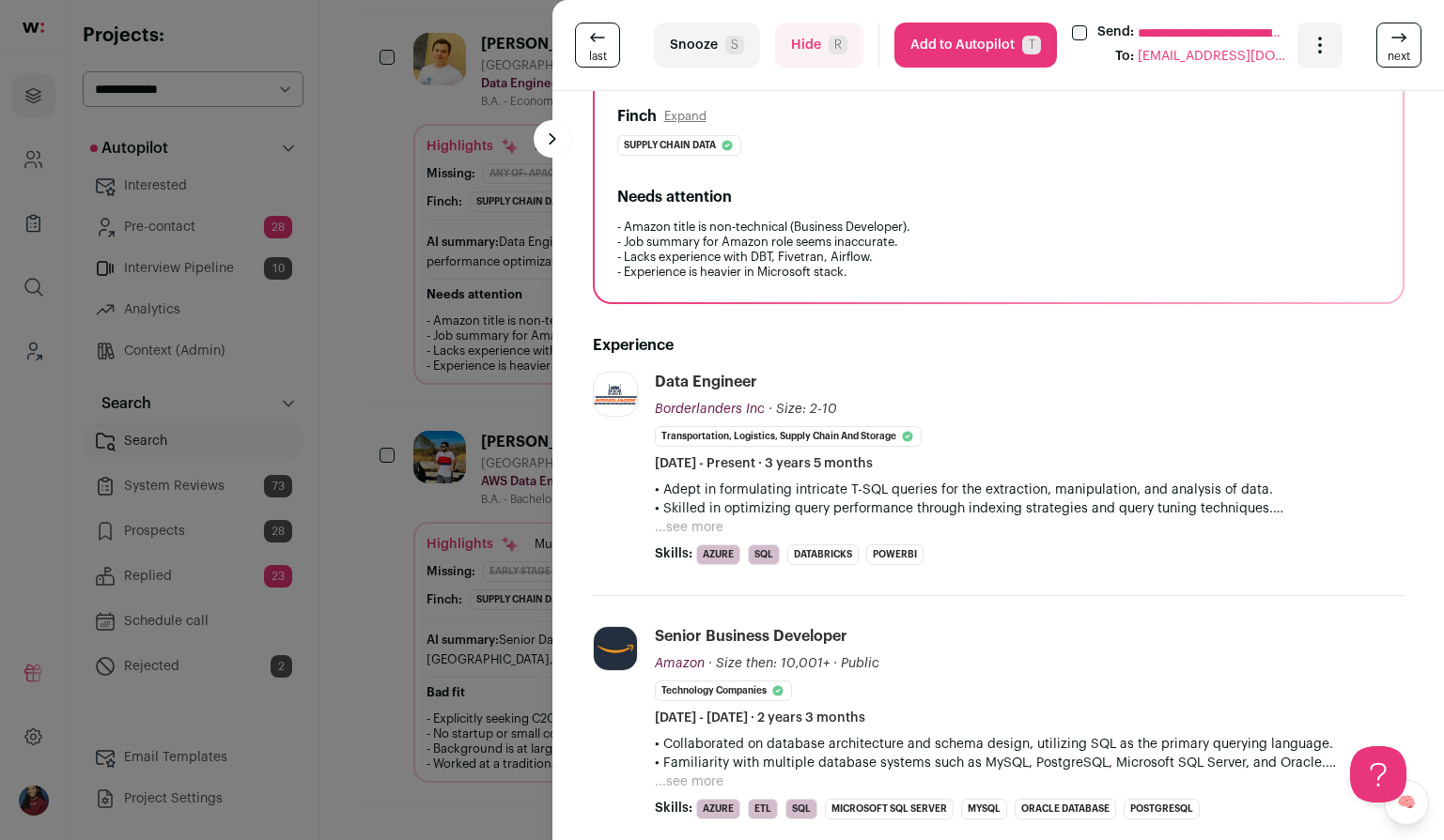
click at [505, 420] on div "**********" at bounding box center [722, 420] width 1444 height 840
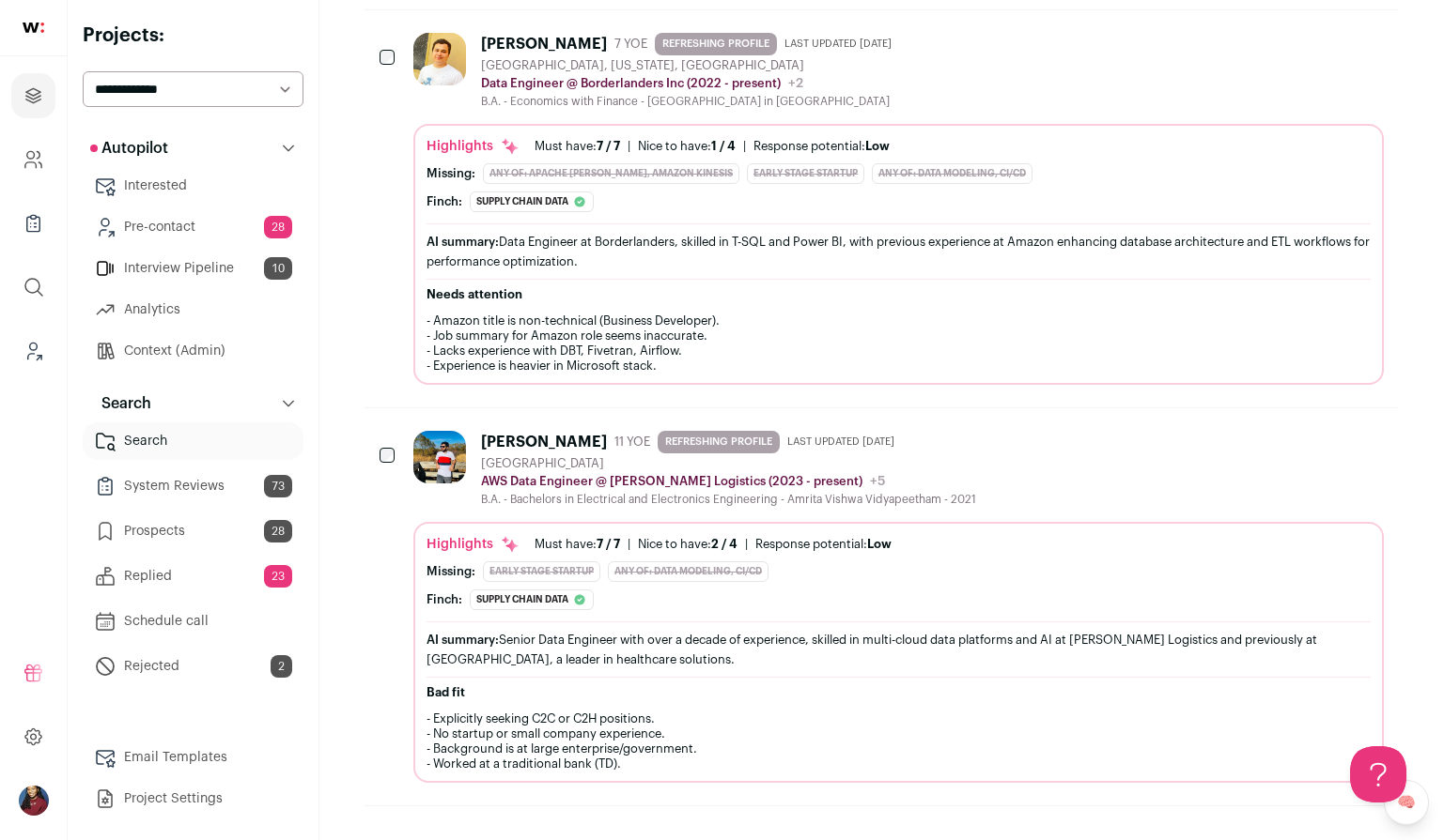
click at [1274, 47] on icon "Hide" at bounding box center [1266, 41] width 22 height 22
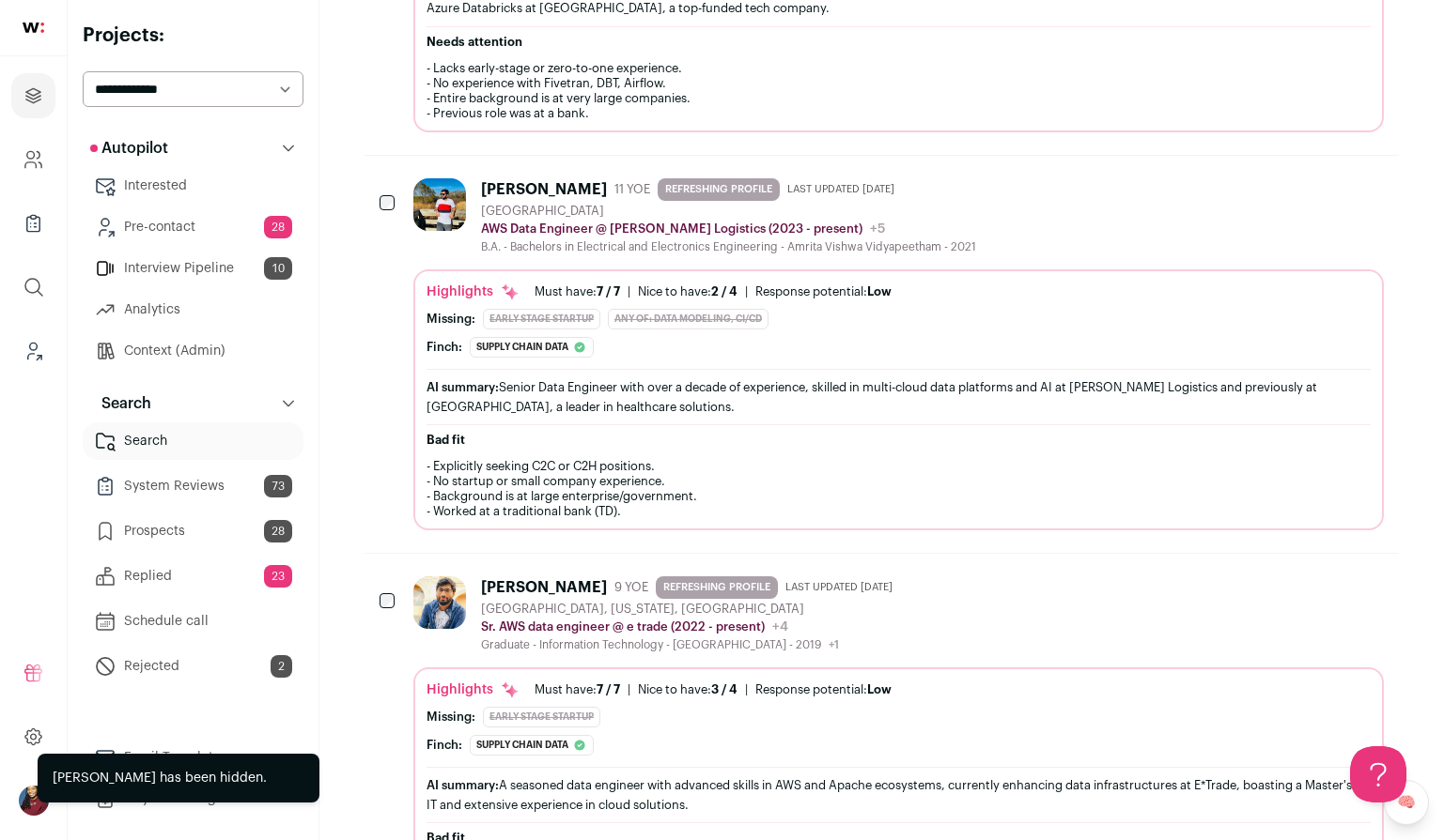
scroll to position [3689, 0]
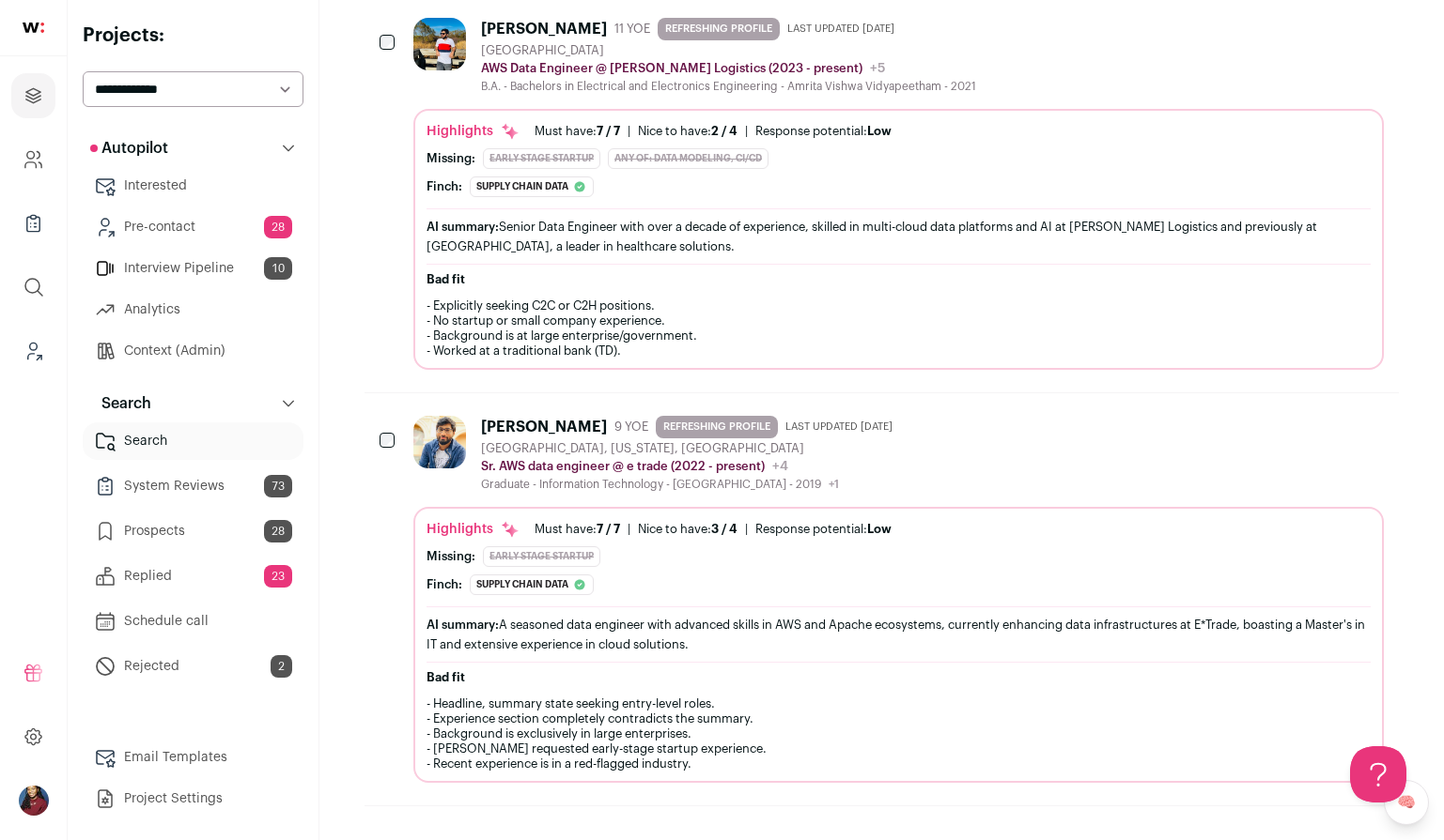
click at [1261, 431] on icon "Hide" at bounding box center [1269, 424] width 16 height 17
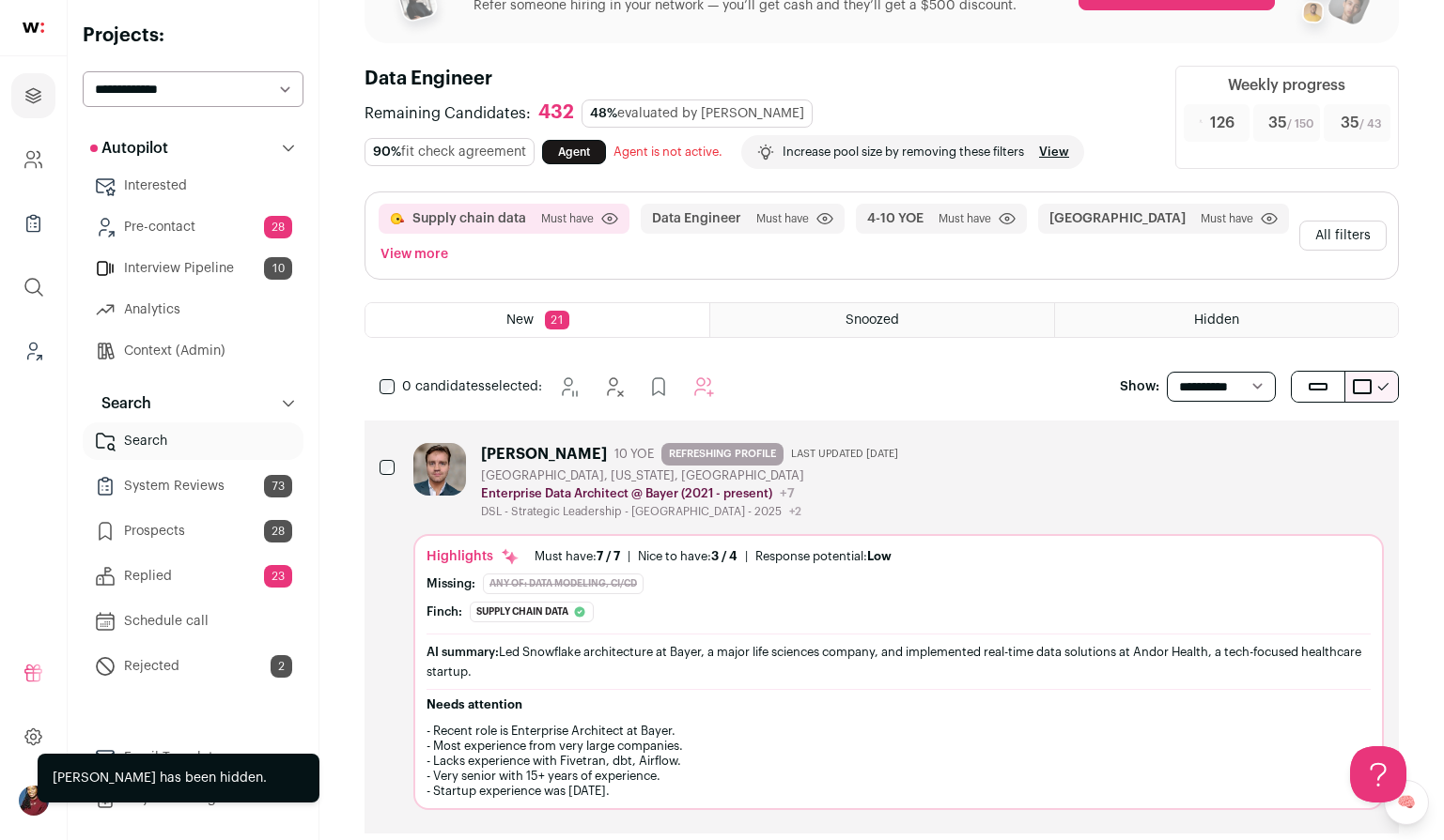
scroll to position [0, 0]
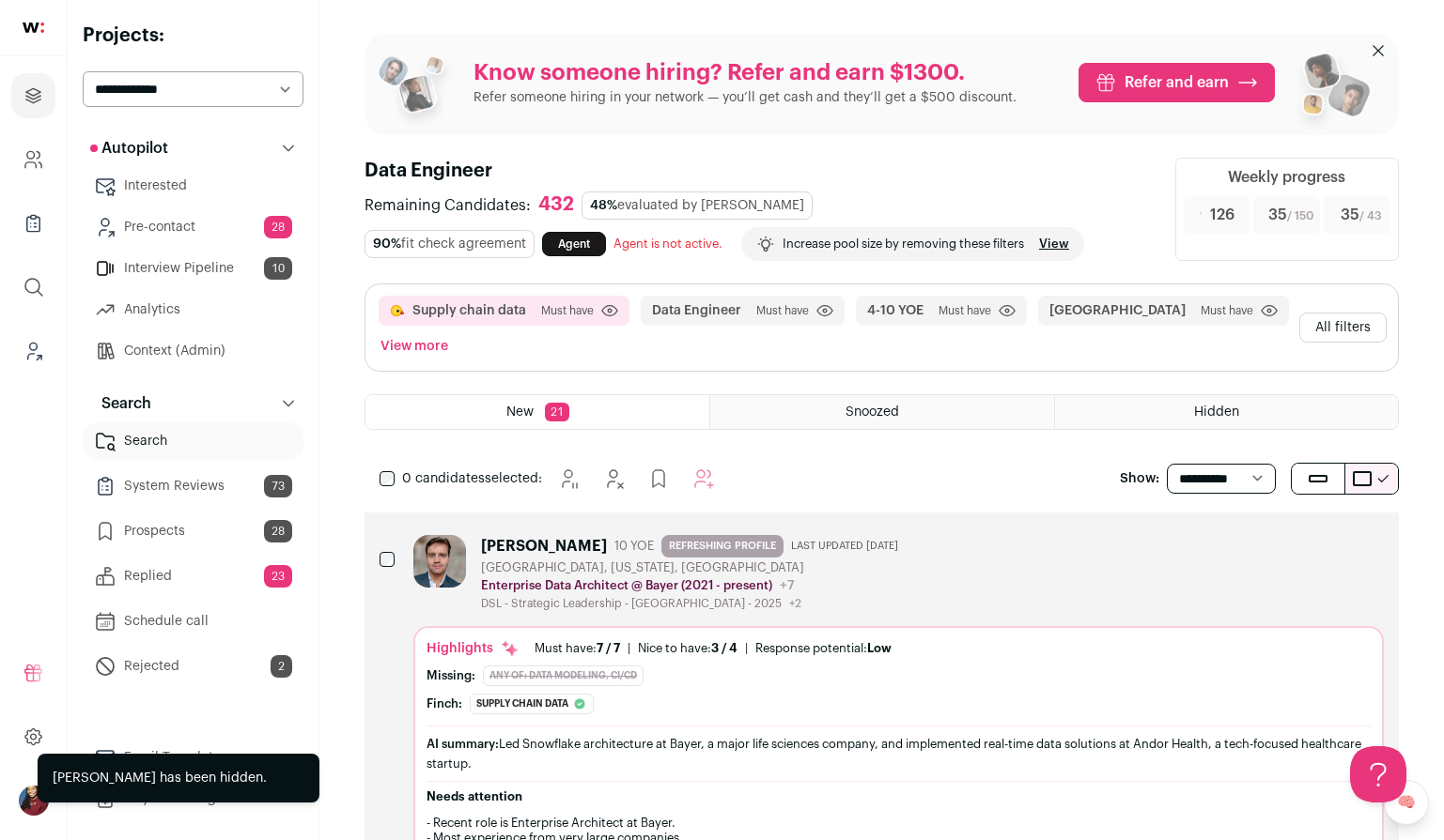
click at [542, 635] on div "Highlights Must have: 7 / 7 How many must haves have been fulfilled? | Nice to …" at bounding box center [897, 763] width 970 height 276
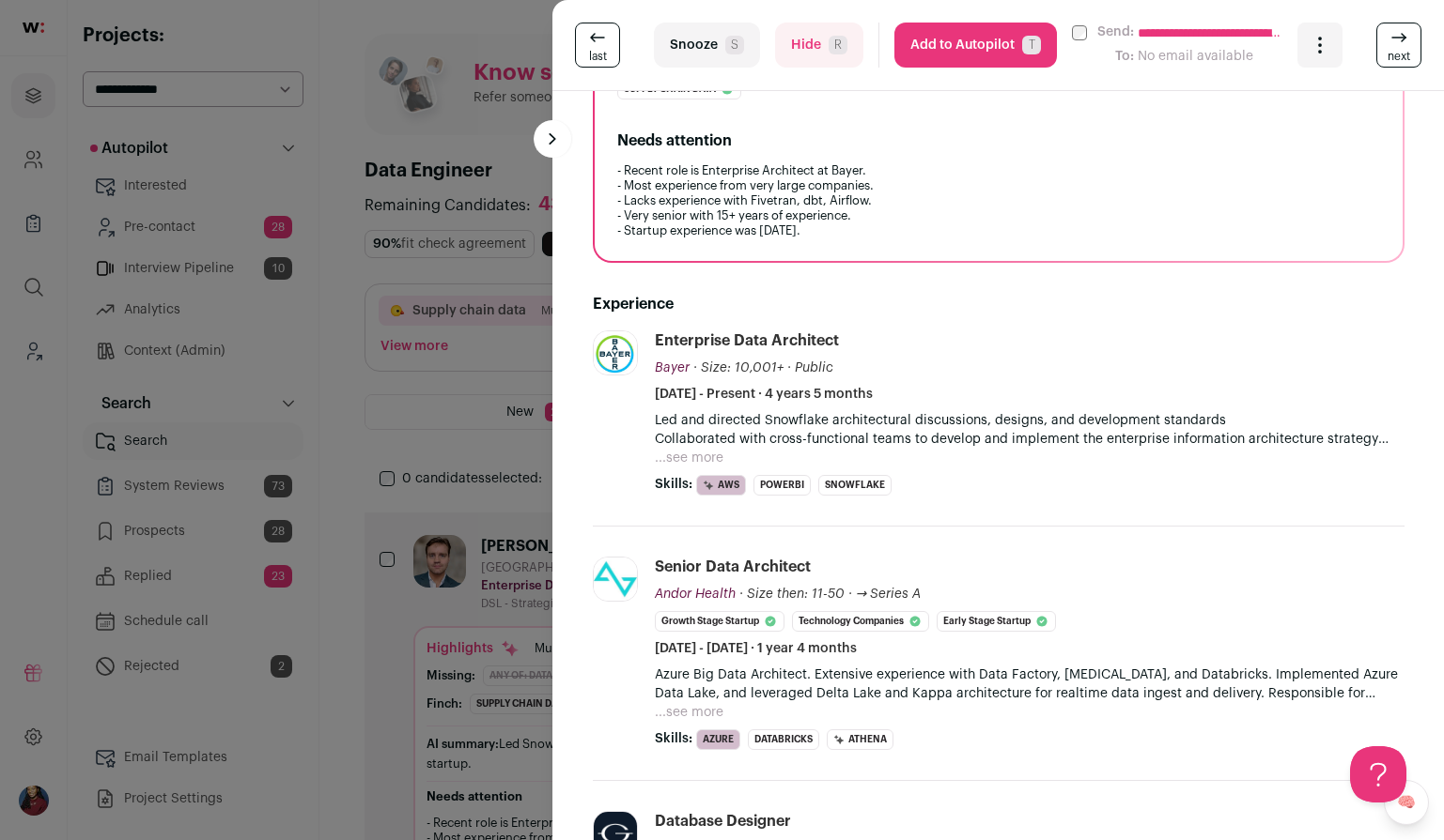
scroll to position [599, 0]
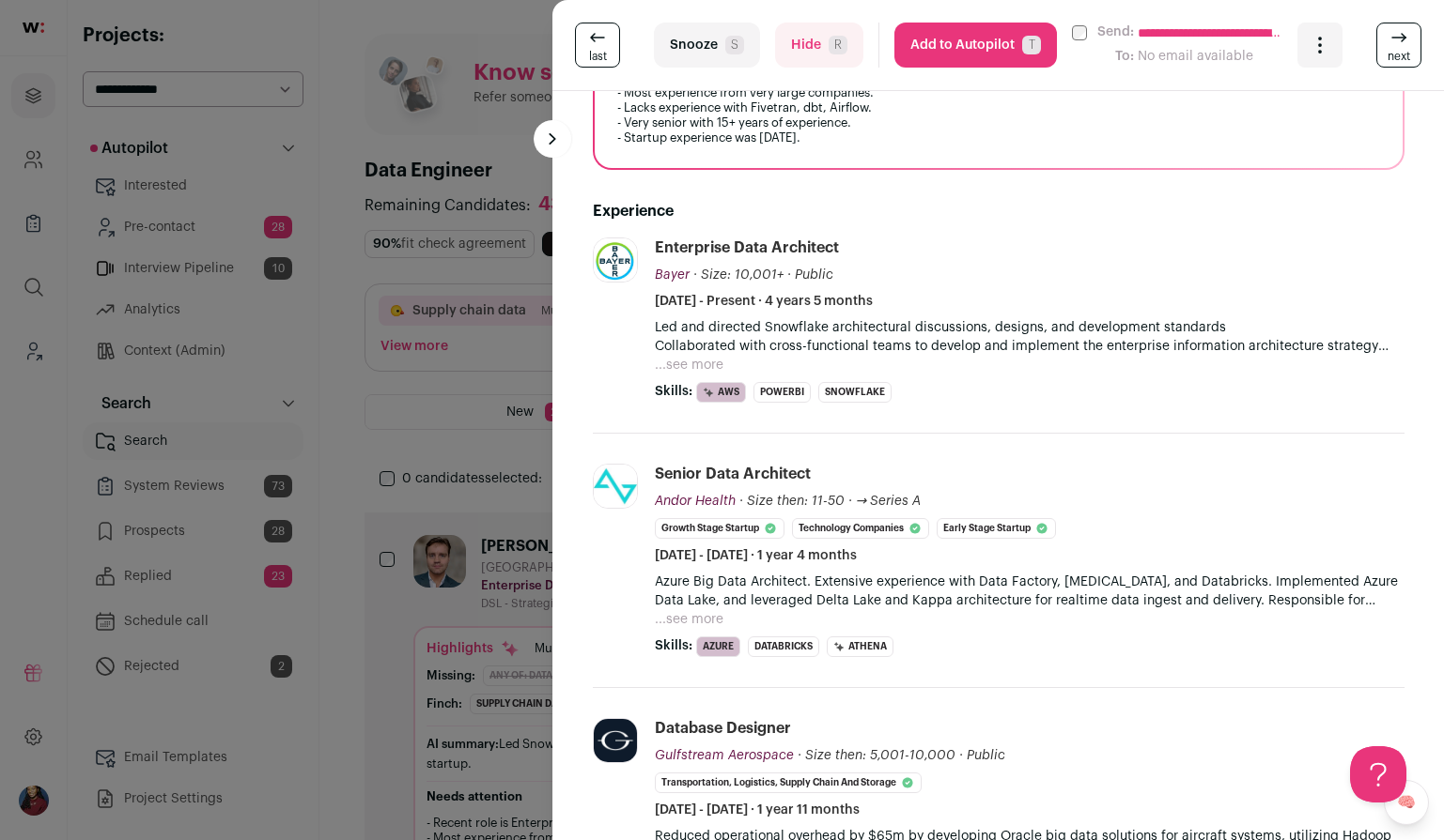
click at [484, 591] on div "**********" at bounding box center [722, 420] width 1444 height 840
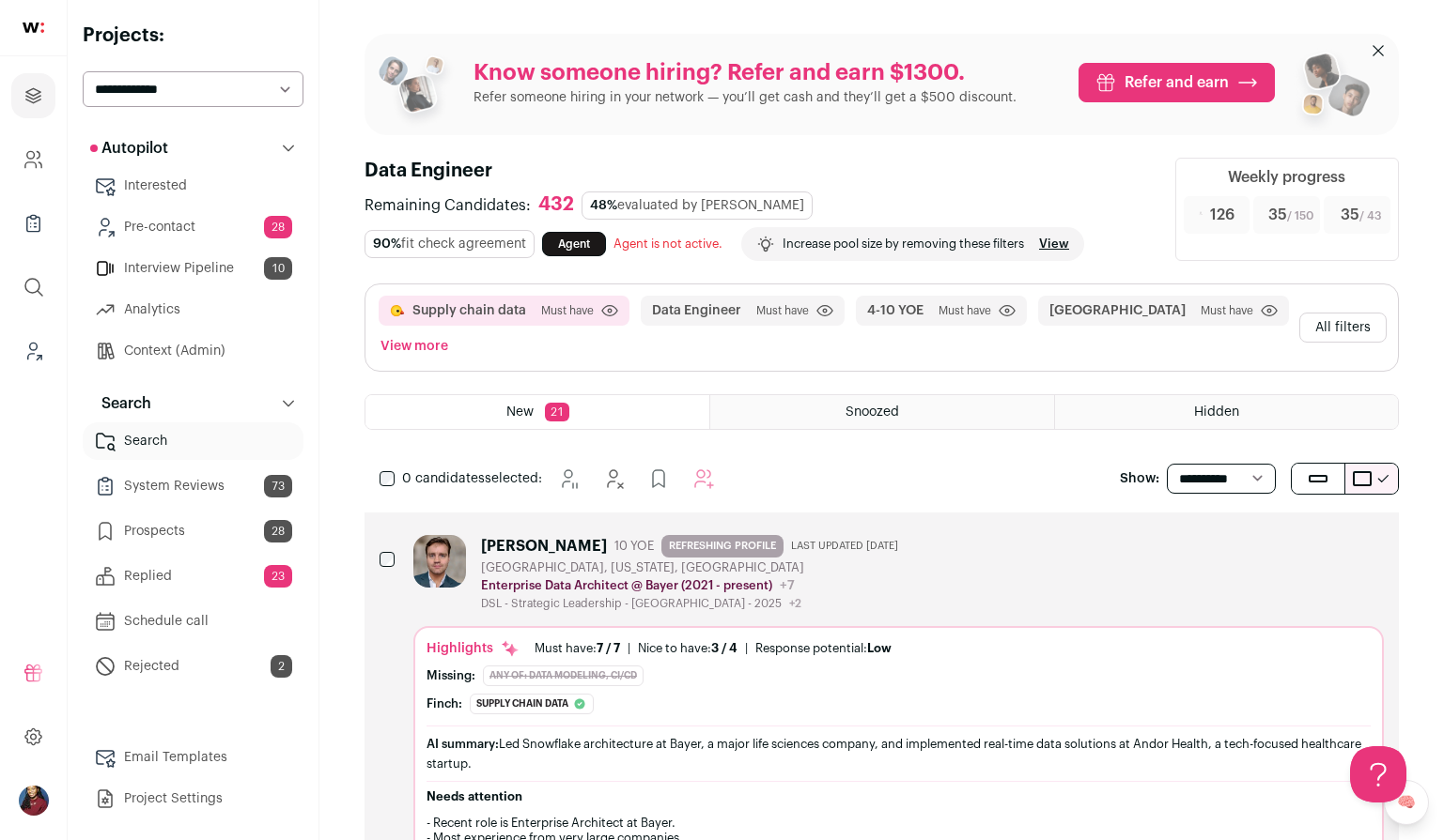
click at [1257, 538] on icon "Hide" at bounding box center [1266, 544] width 22 height 22
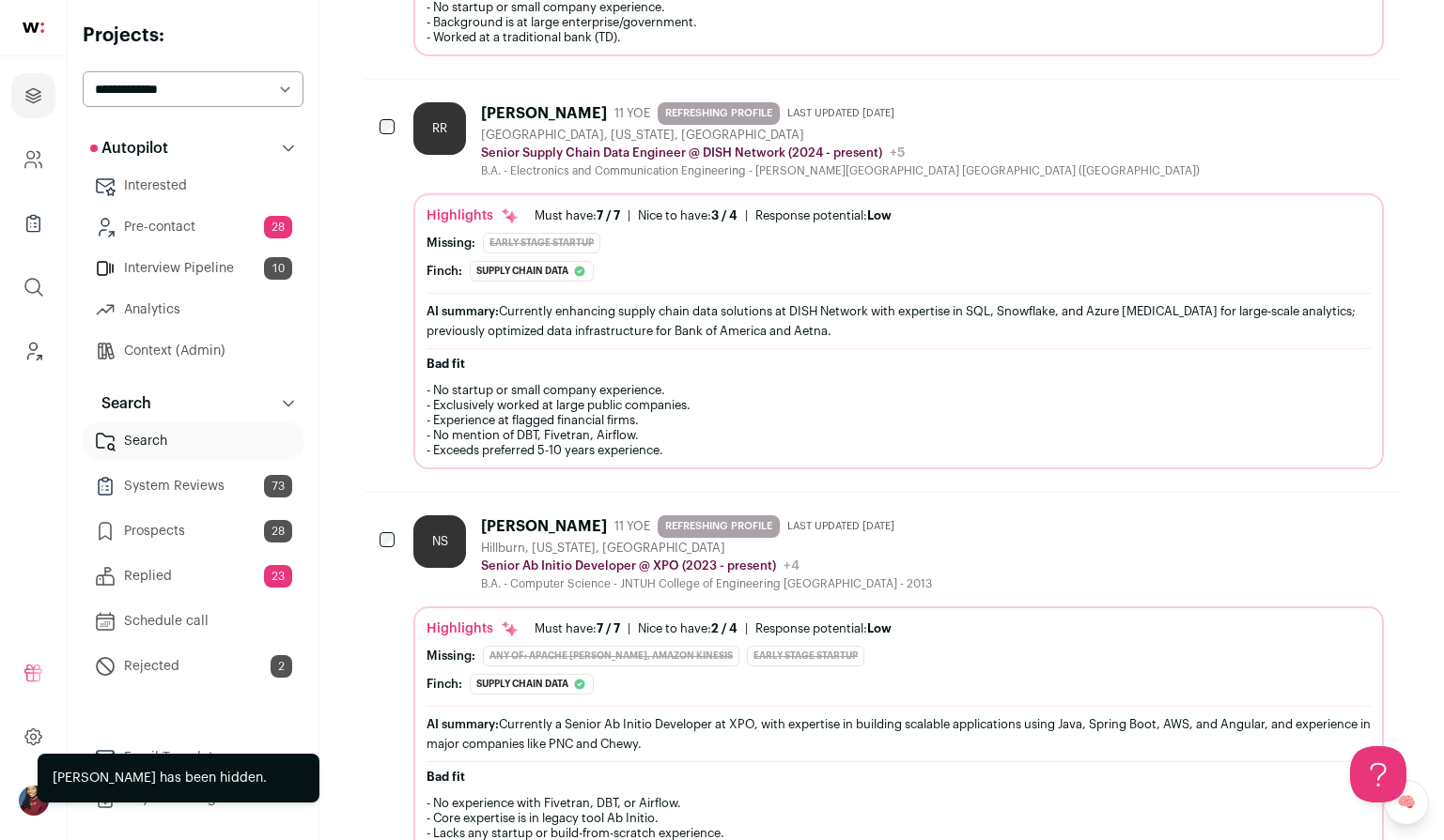
scroll to position [3689, 0]
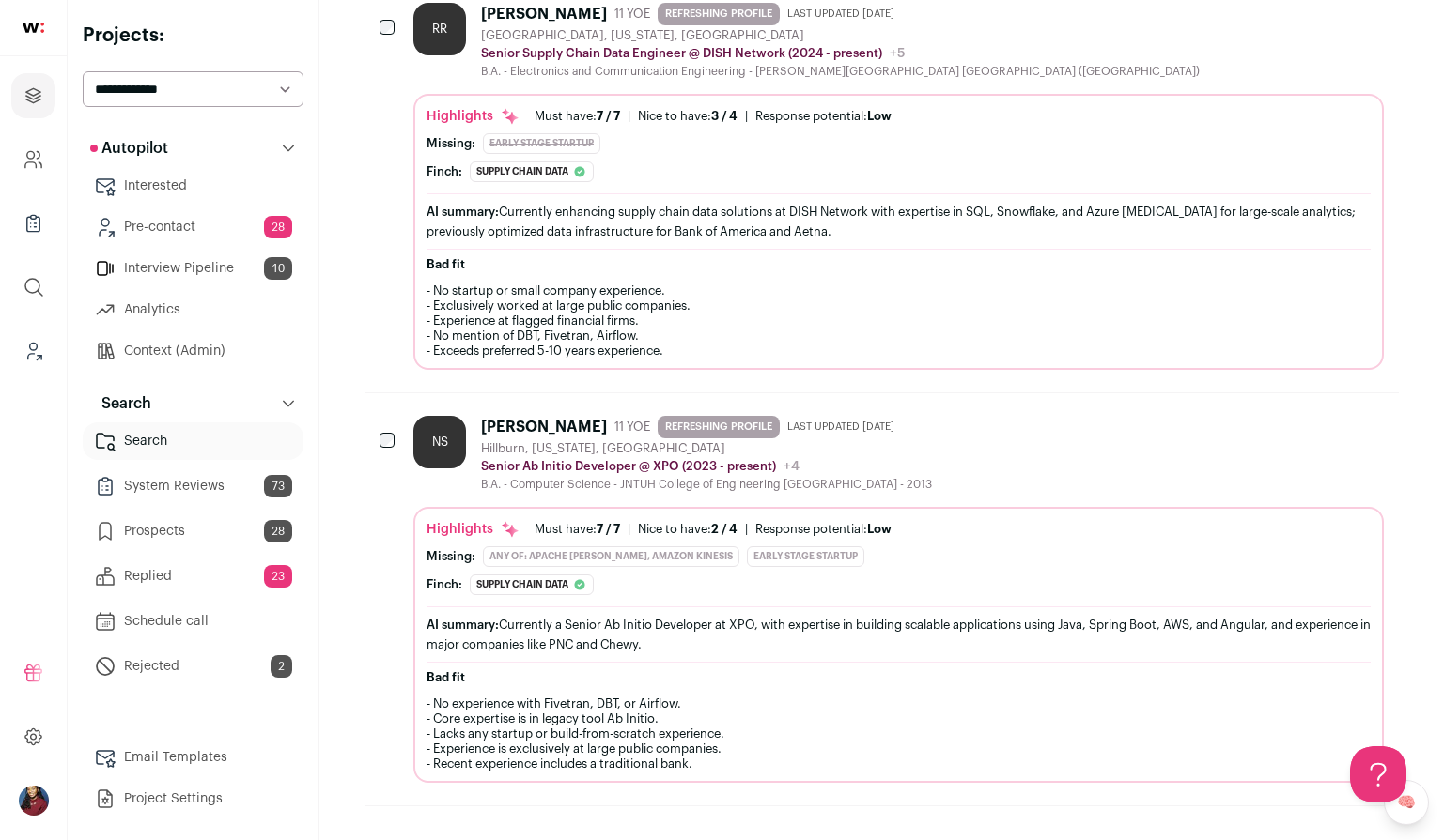
click at [1263, 420] on icon "Hide" at bounding box center [1269, 424] width 16 height 17
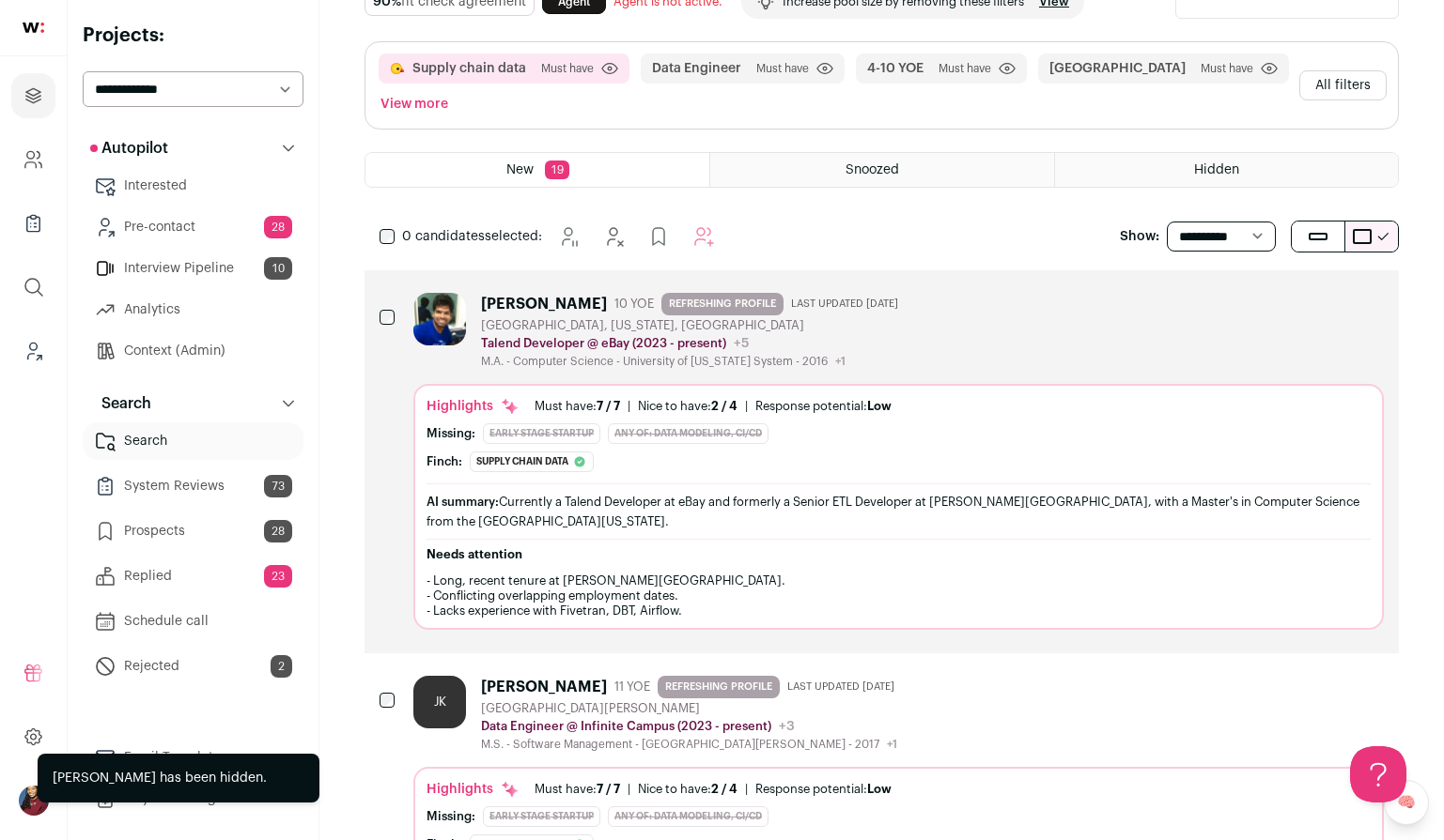
scroll to position [0, 0]
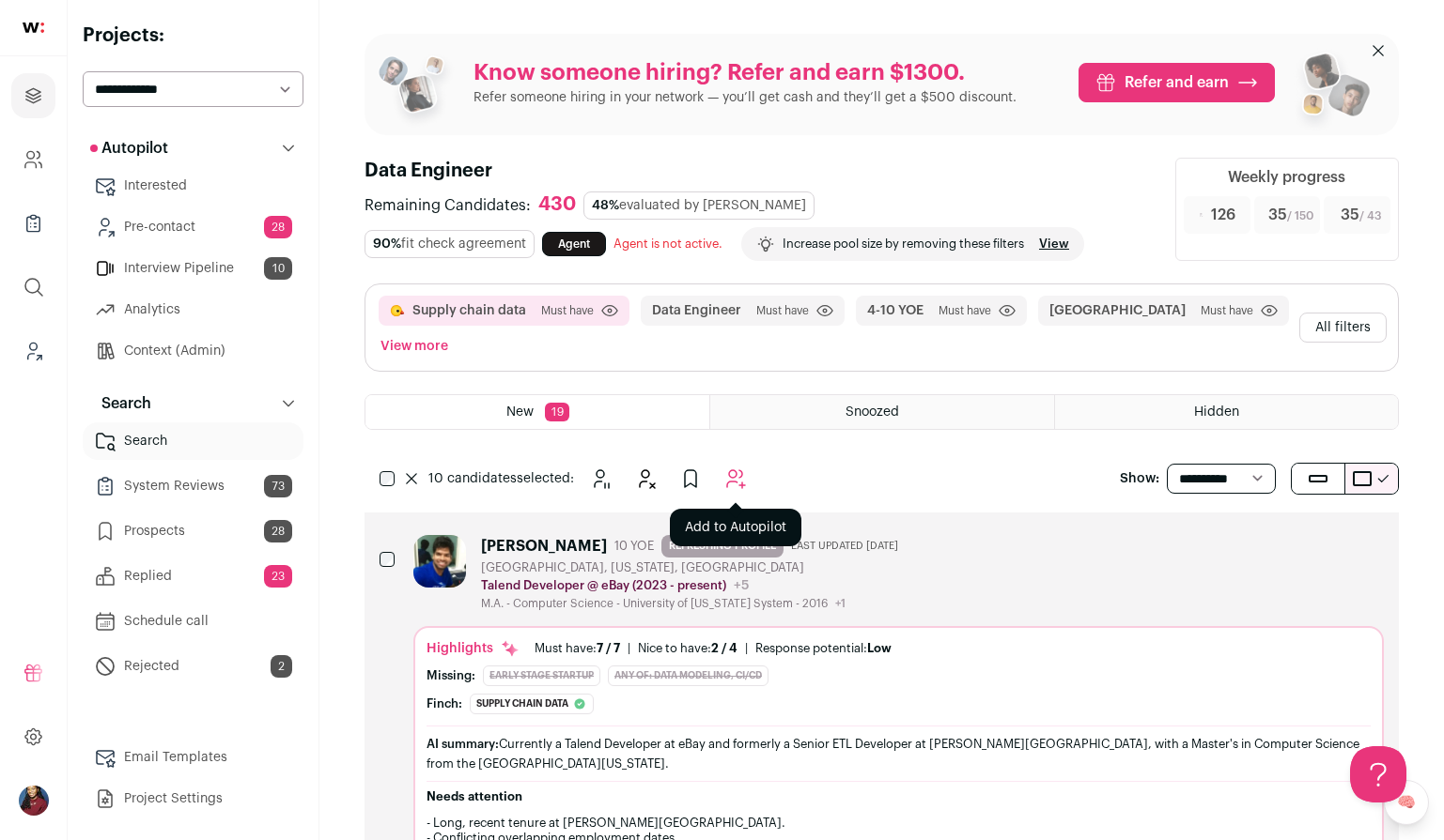
click at [740, 470] on icon "Add to Autopilot" at bounding box center [735, 479] width 22 height 22
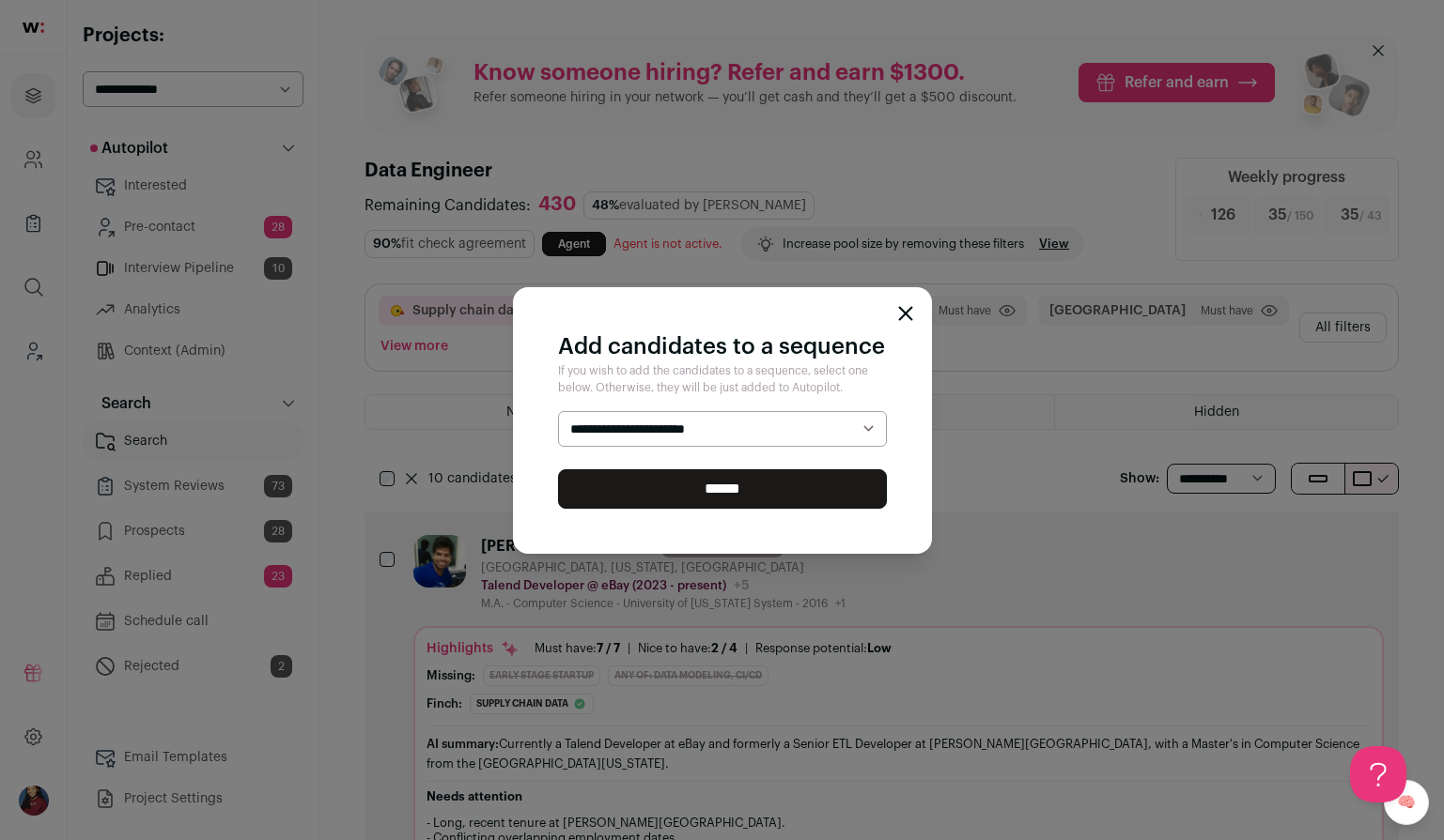
select select "*****"
click at [558, 411] on select "**********" at bounding box center [722, 428] width 329 height 36
click at [727, 487] on input "******" at bounding box center [722, 489] width 329 height 40
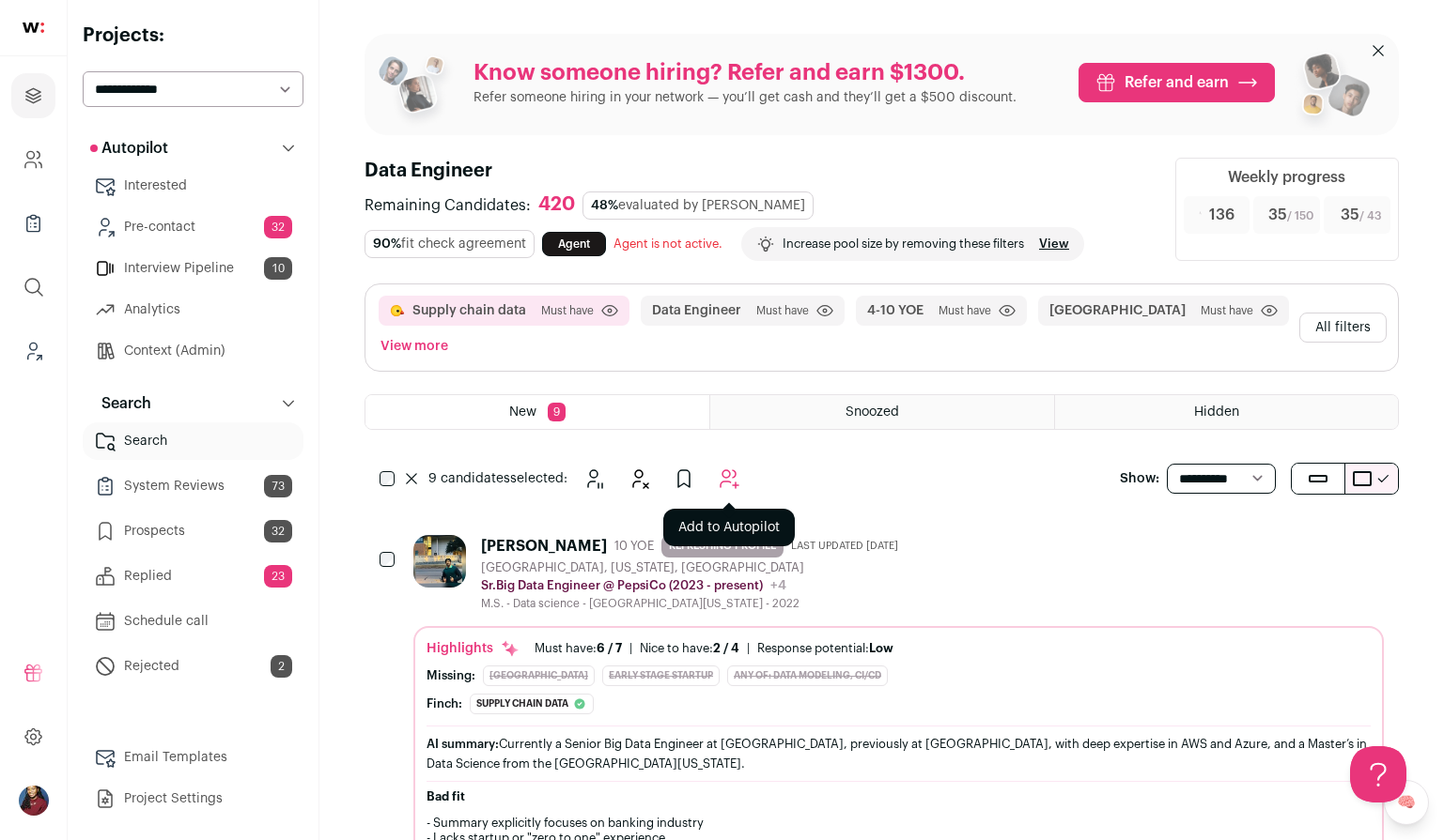
click at [736, 482] on icon "Add to Autopilot" at bounding box center [729, 480] width 17 height 17
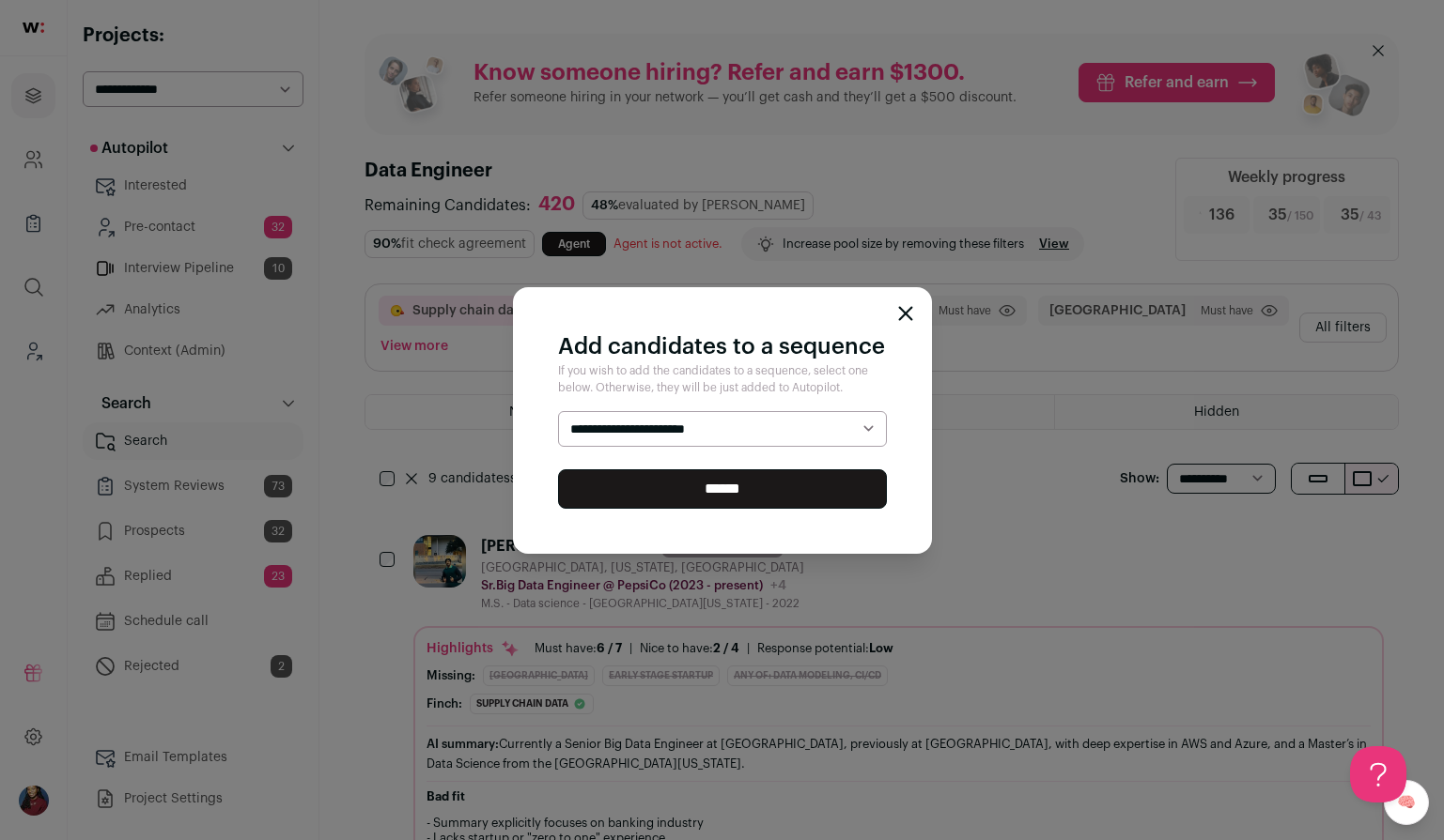
select select "*****"
click at [558, 411] on select "**********" at bounding box center [722, 428] width 329 height 36
click at [710, 484] on input "******" at bounding box center [722, 489] width 329 height 40
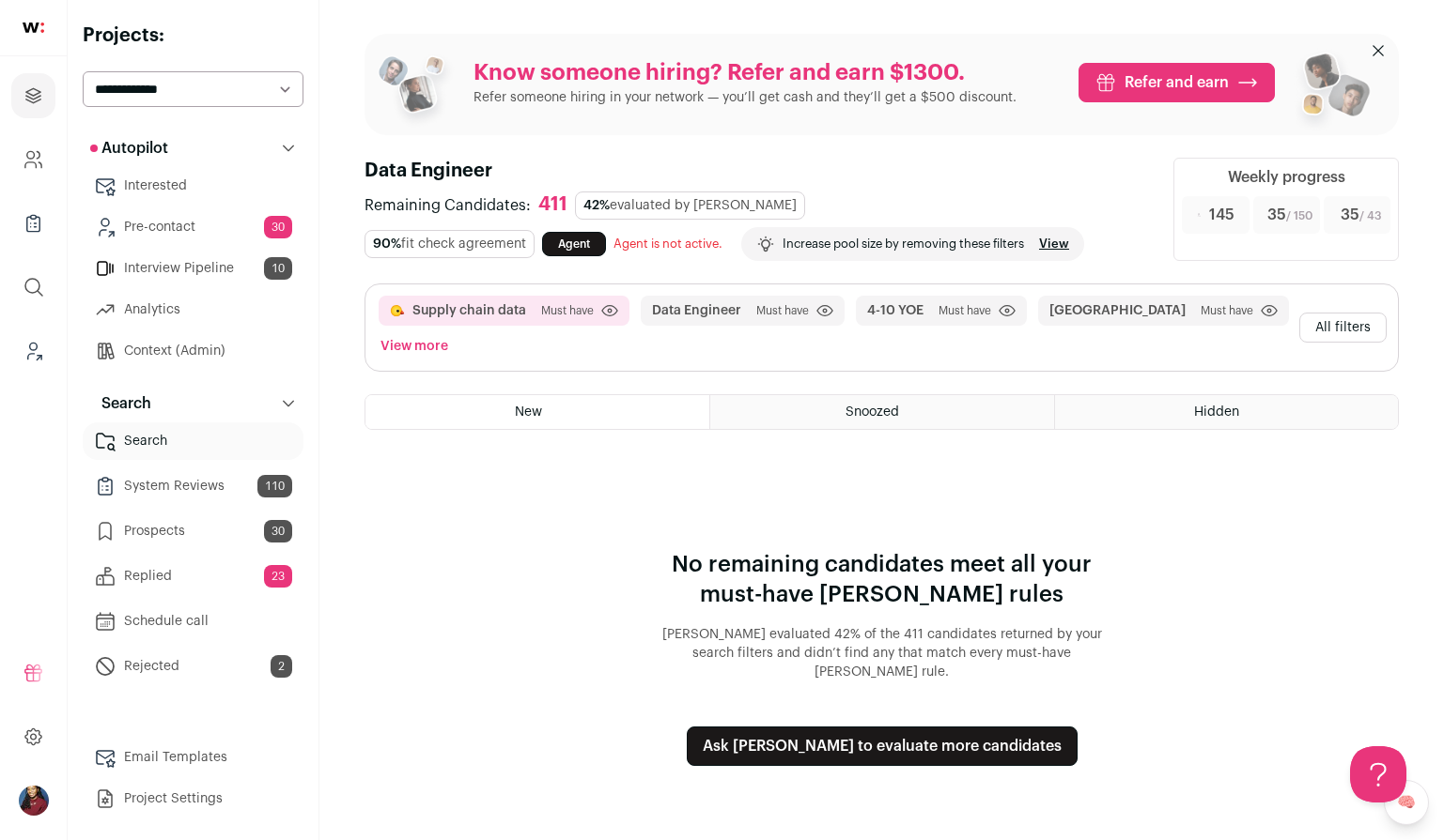
click at [955, 727] on button "Ask Finch to evaluate more candidates" at bounding box center [881, 746] width 391 height 40
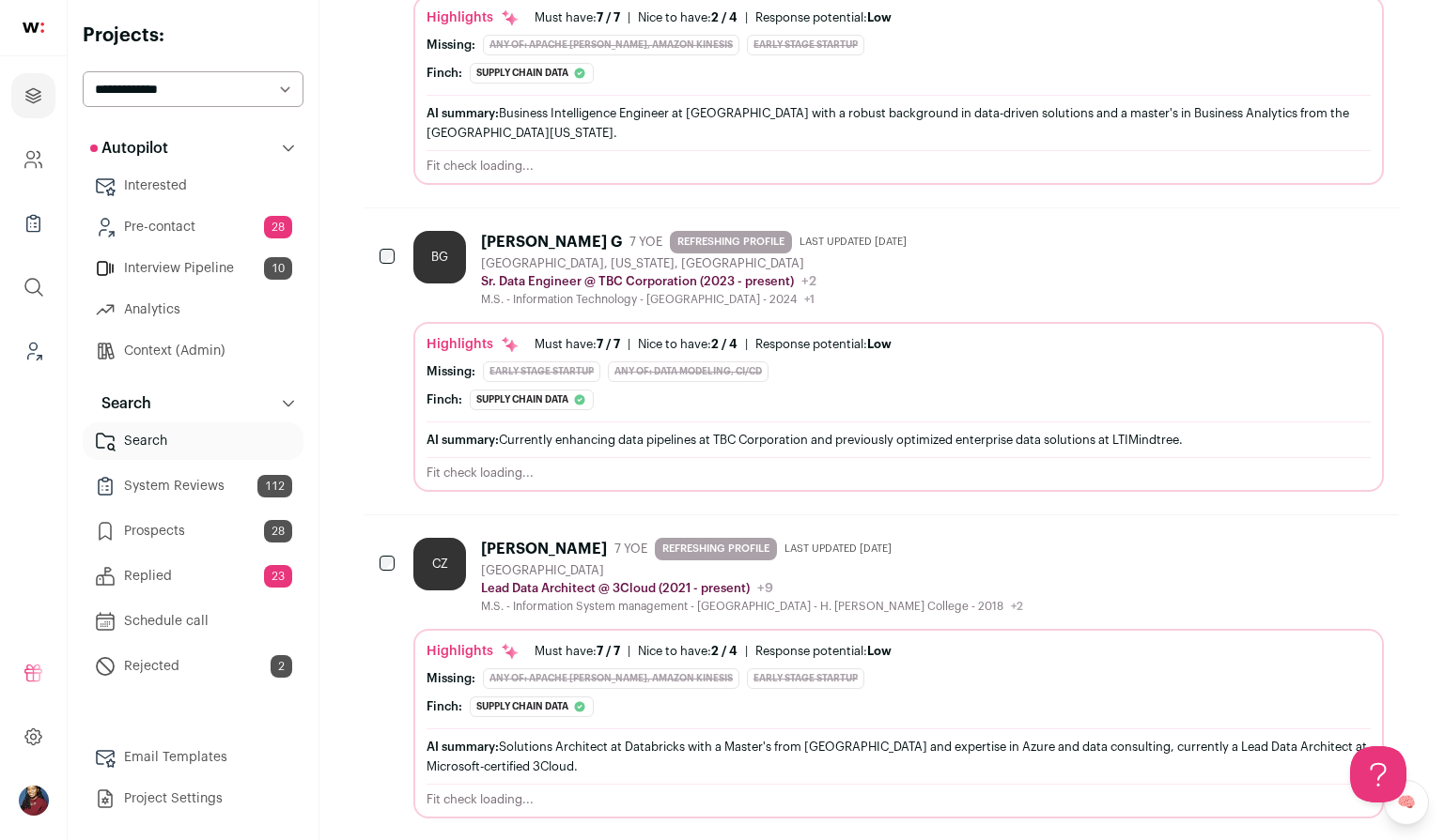
scroll to position [533, 0]
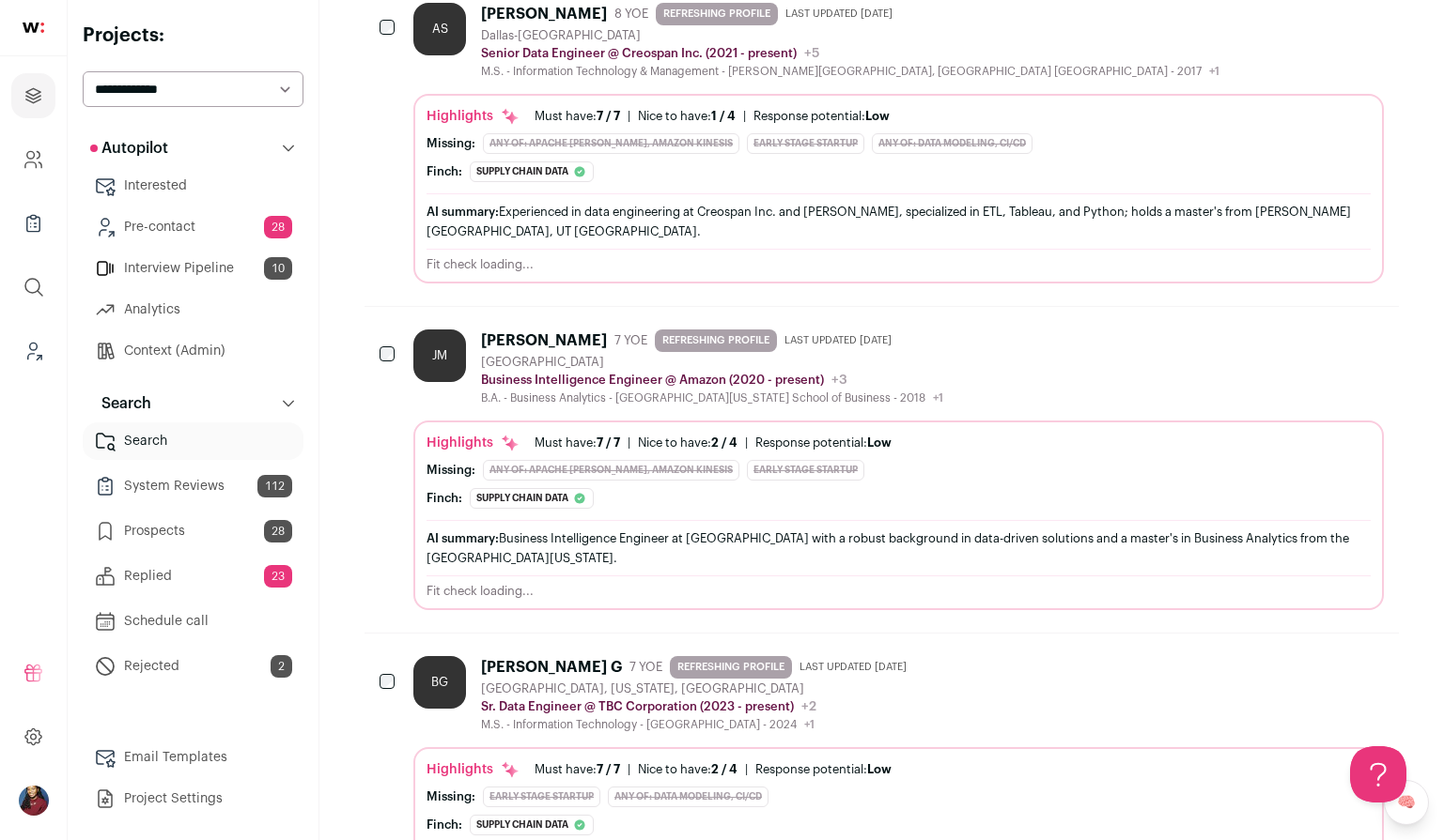
click at [677, 424] on div "Highlights Must have: 7 / 7 How many must haves have been fulfilled? | Nice to …" at bounding box center [897, 515] width 970 height 190
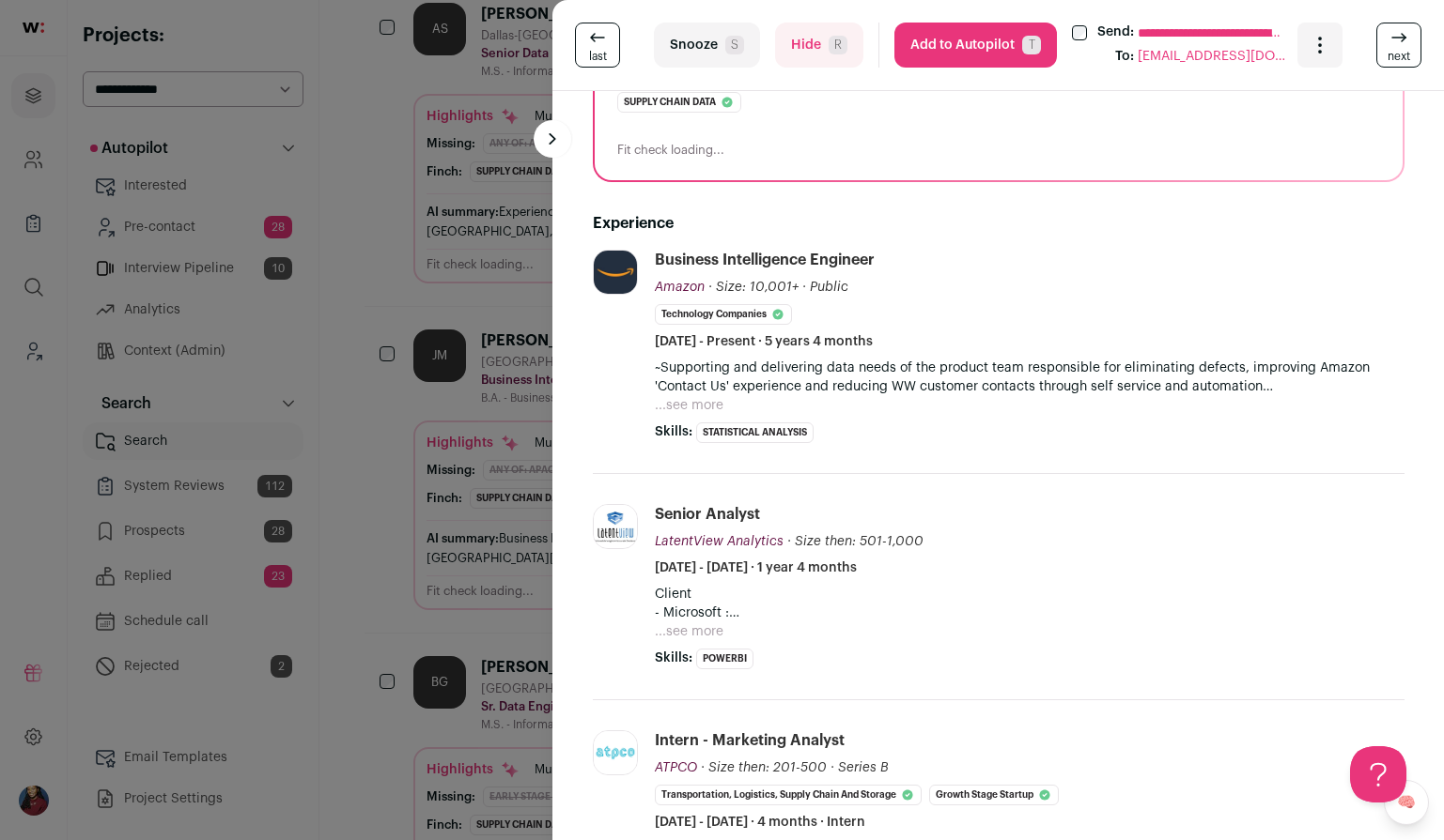
scroll to position [0, 0]
click at [468, 461] on div "**********" at bounding box center [722, 420] width 1444 height 840
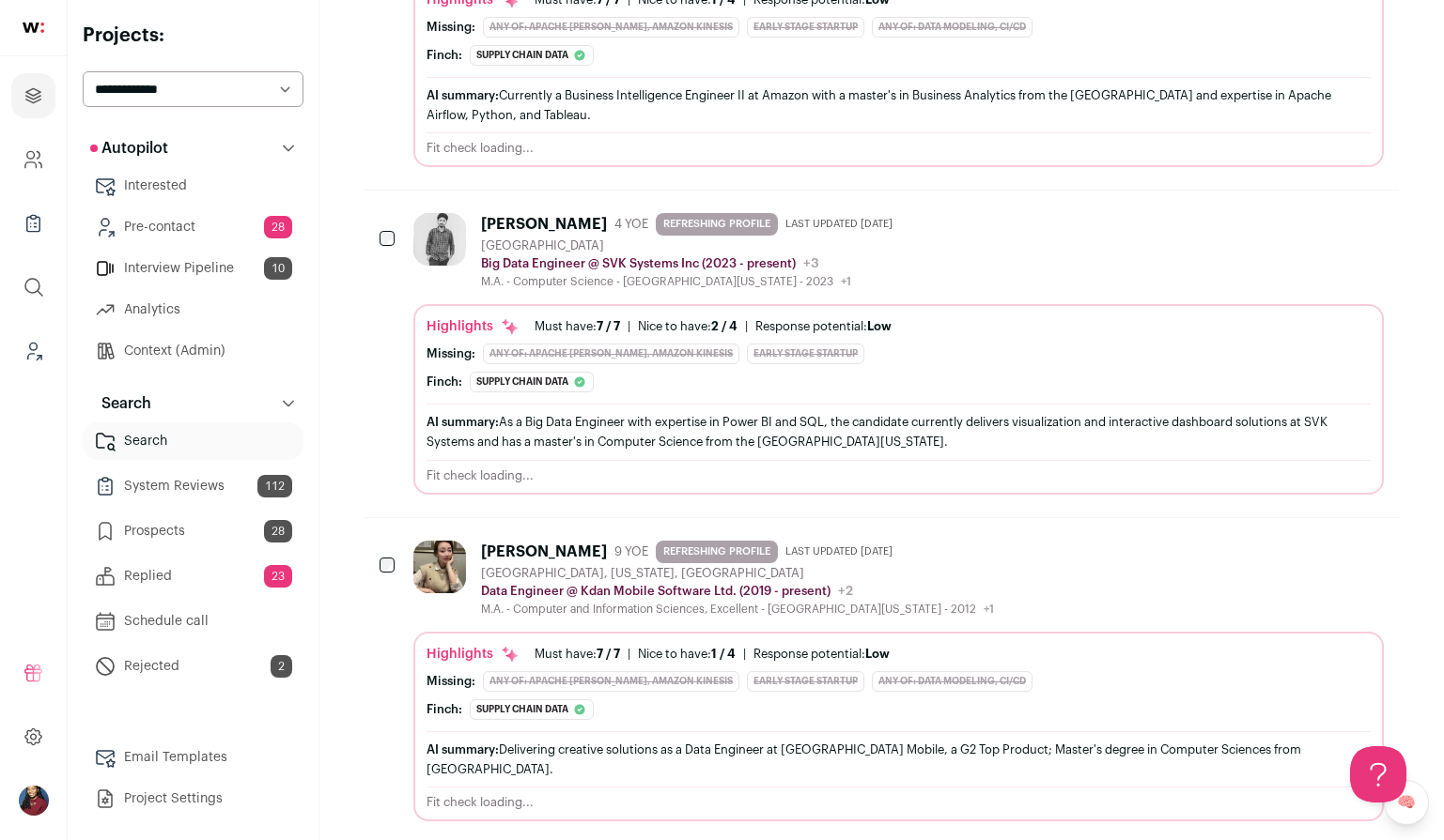
scroll to position [3042, 0]
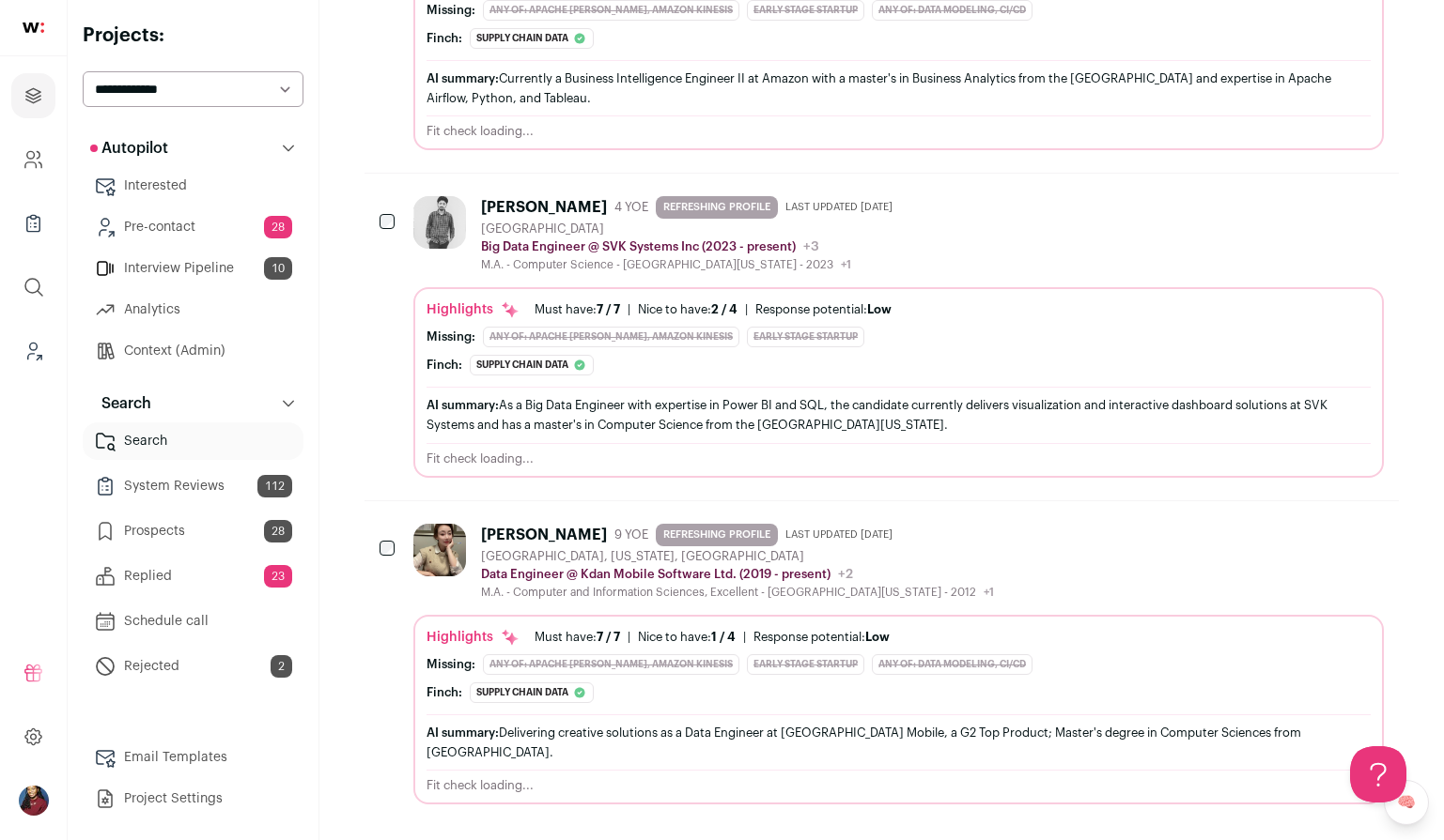
click at [552, 595] on div "M.A. - Computer and Information Sciences, Excellent - University of Southern Ca…" at bounding box center [737, 593] width 513 height 16
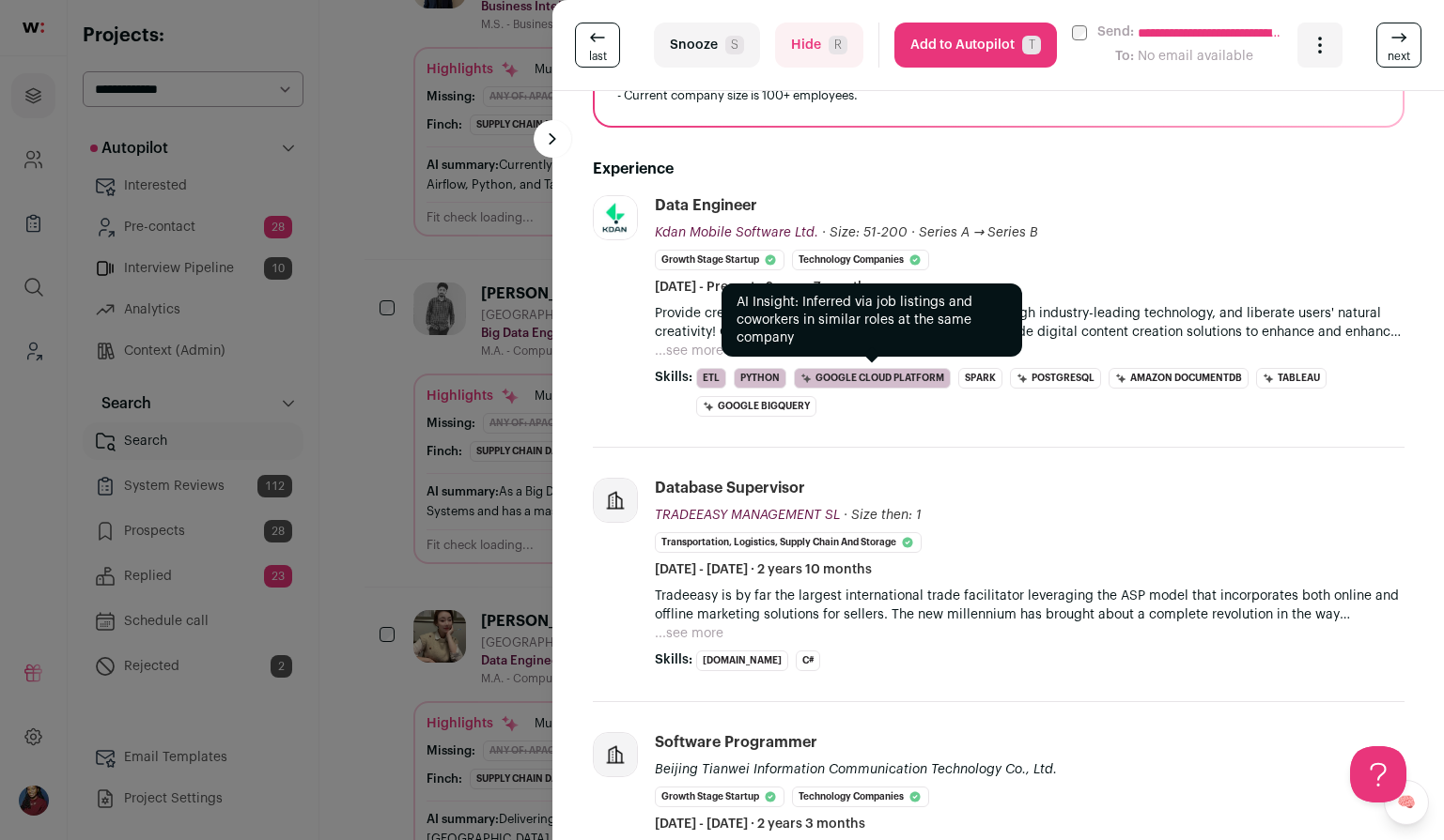
scroll to position [616, 0]
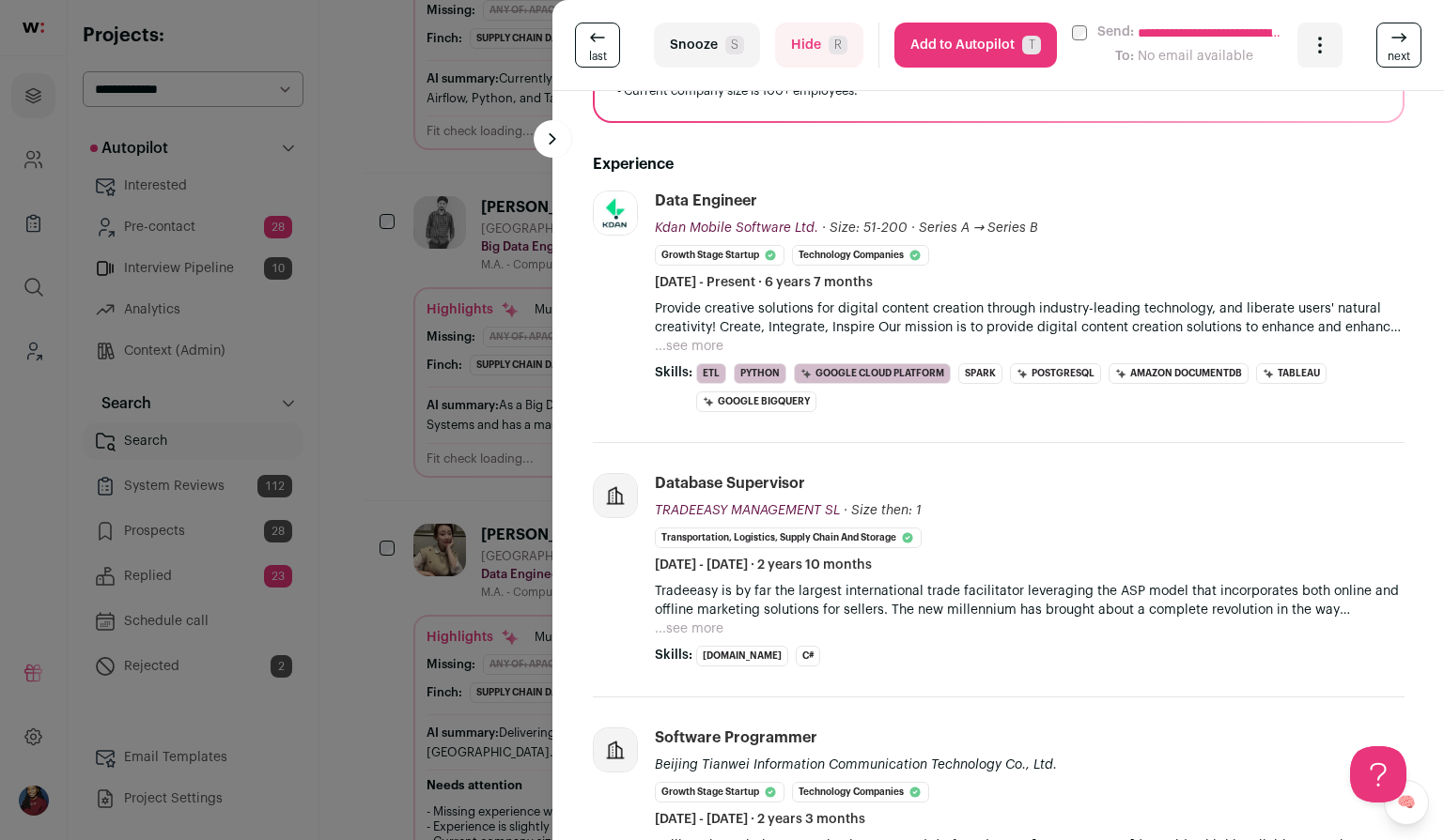
click at [442, 482] on div "**********" at bounding box center [722, 420] width 1444 height 840
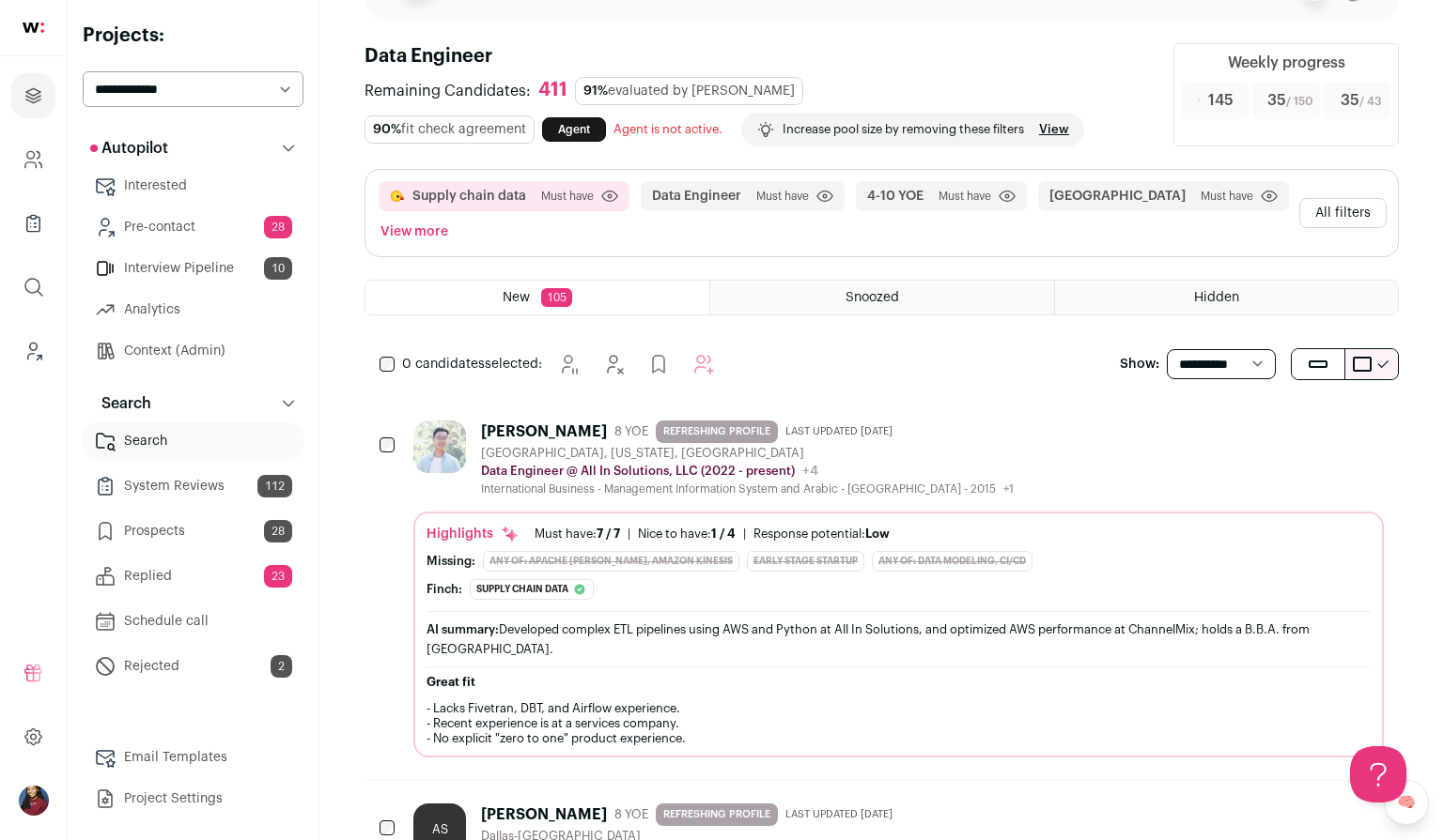
scroll to position [0, 0]
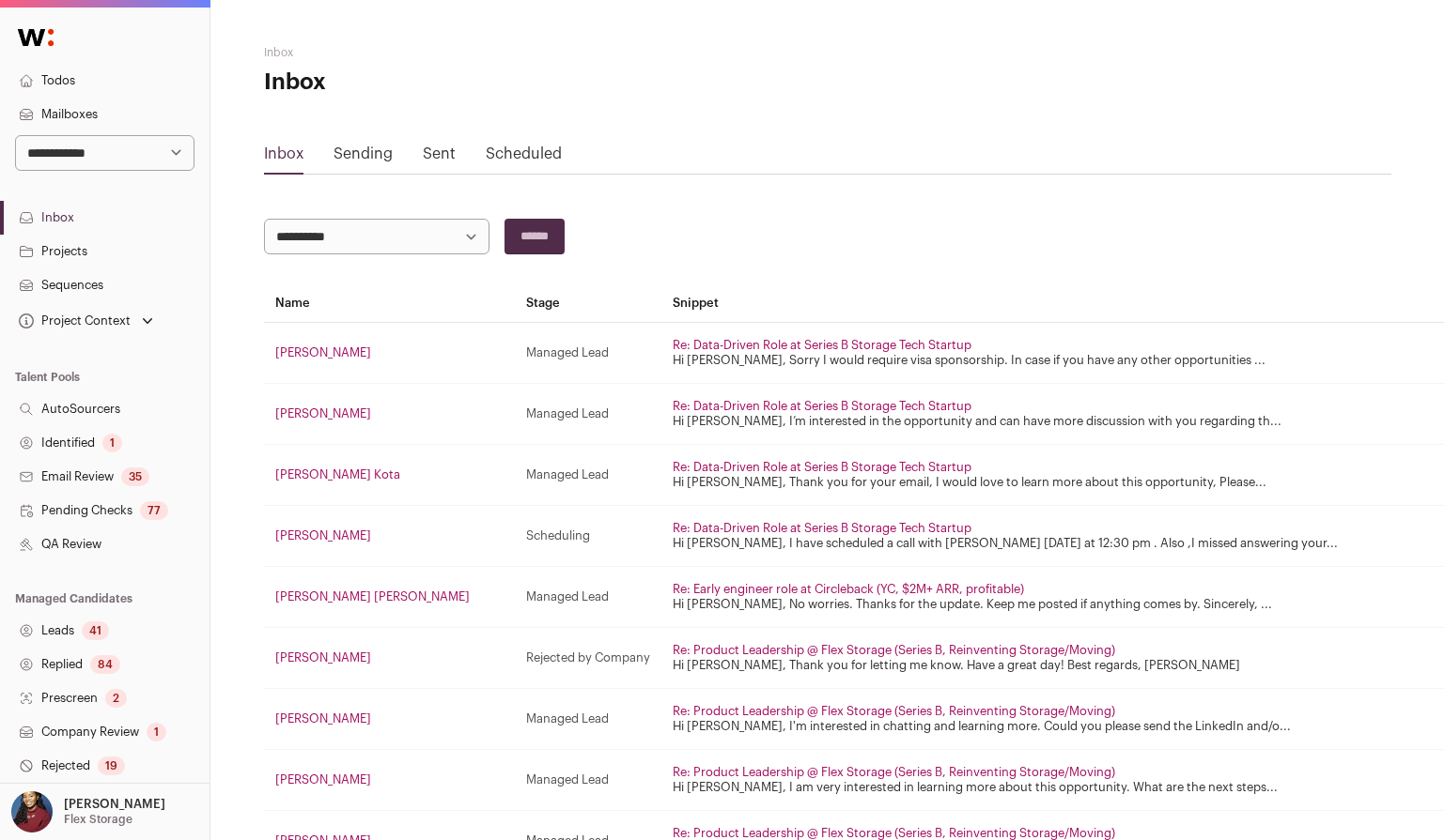
click at [65, 168] on select "**********" at bounding box center [105, 153] width 179 height 36
click at [137, 132] on div "**********" at bounding box center [105, 117] width 209 height 107
click at [137, 149] on select "**********" at bounding box center [105, 153] width 179 height 36
select select "***"
click at [16, 136] on select "**********" at bounding box center [105, 153] width 179 height 36
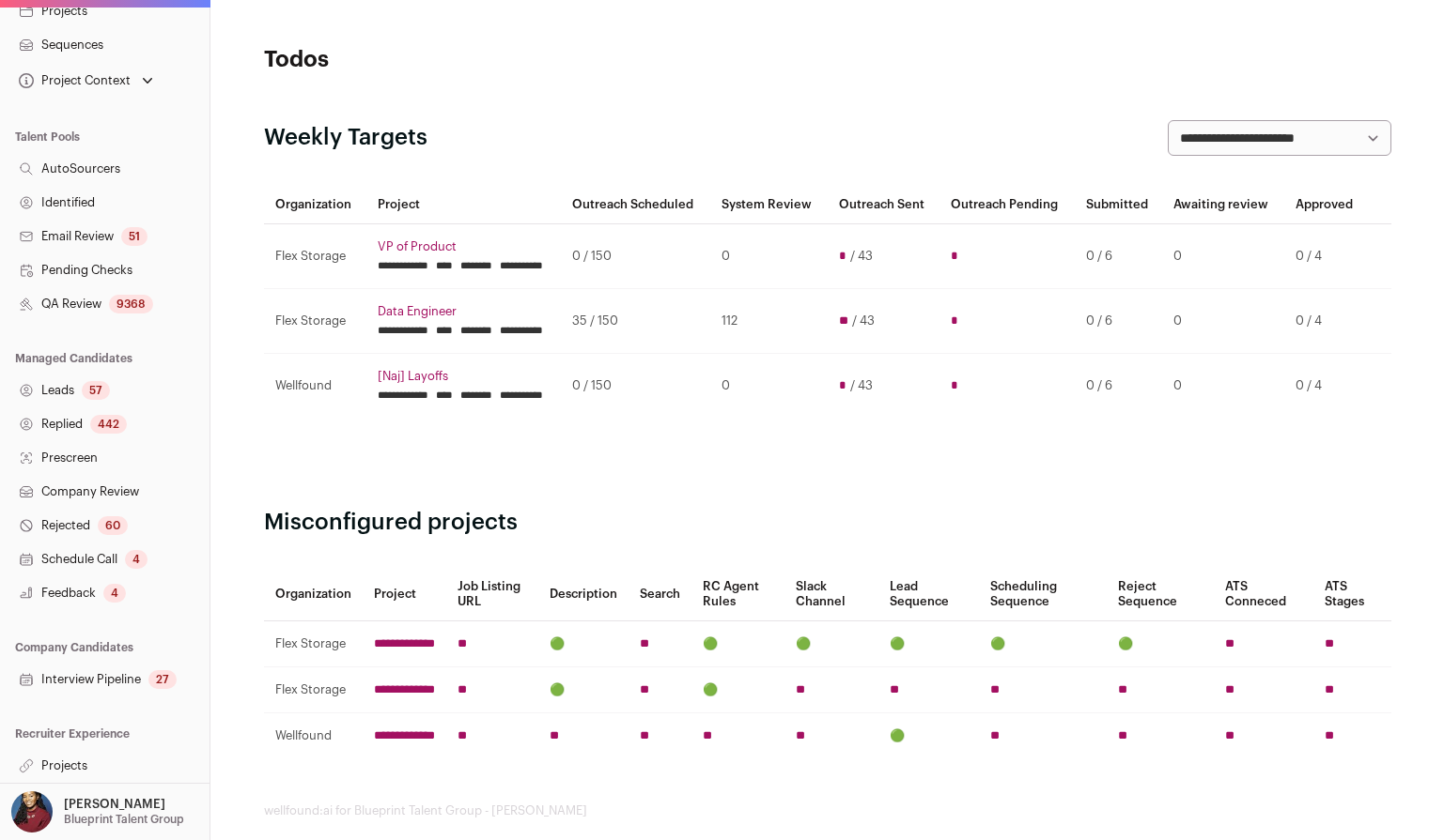
scroll to position [39, 0]
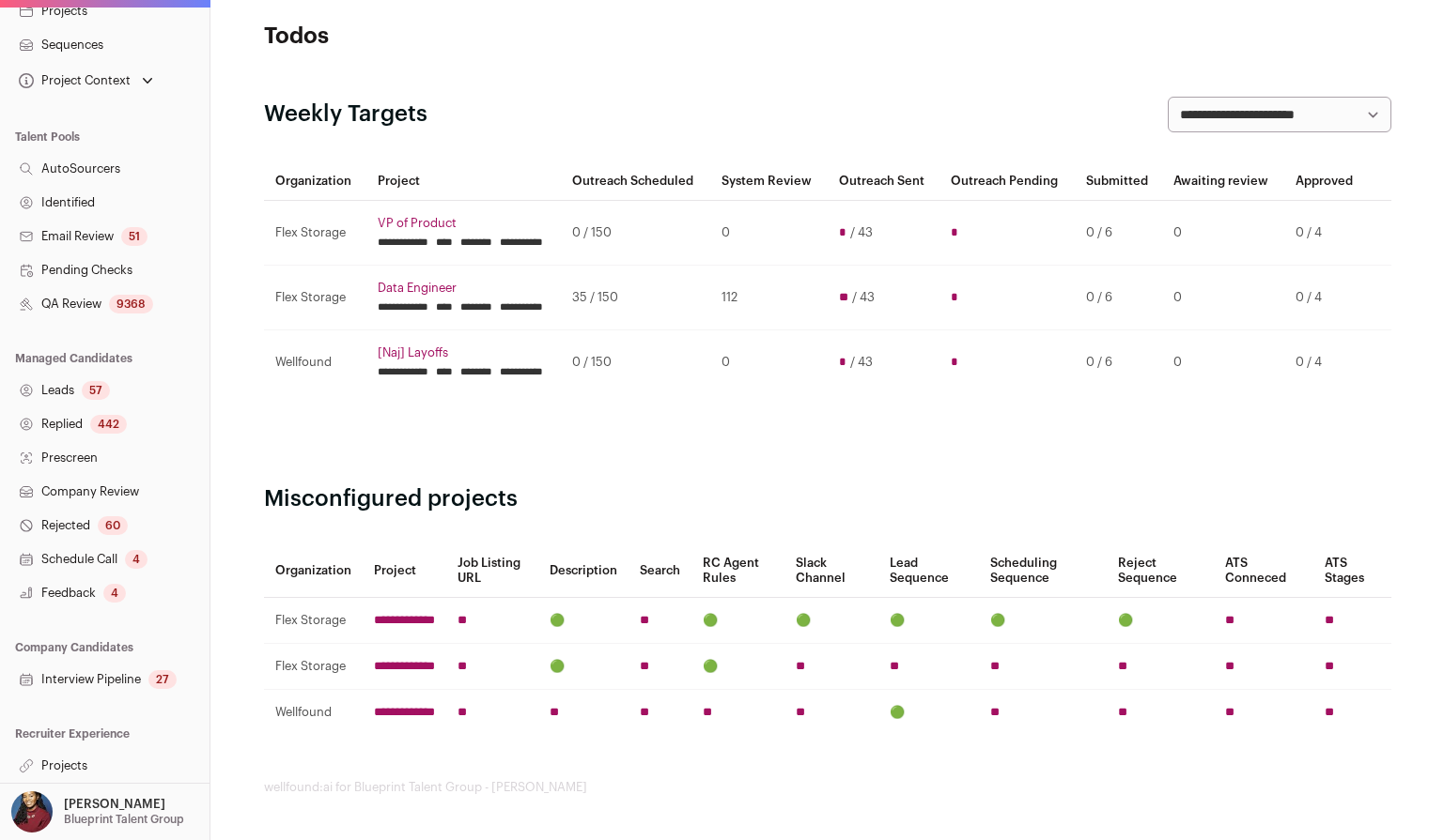
click at [69, 775] on link "Projects" at bounding box center [105, 765] width 209 height 34
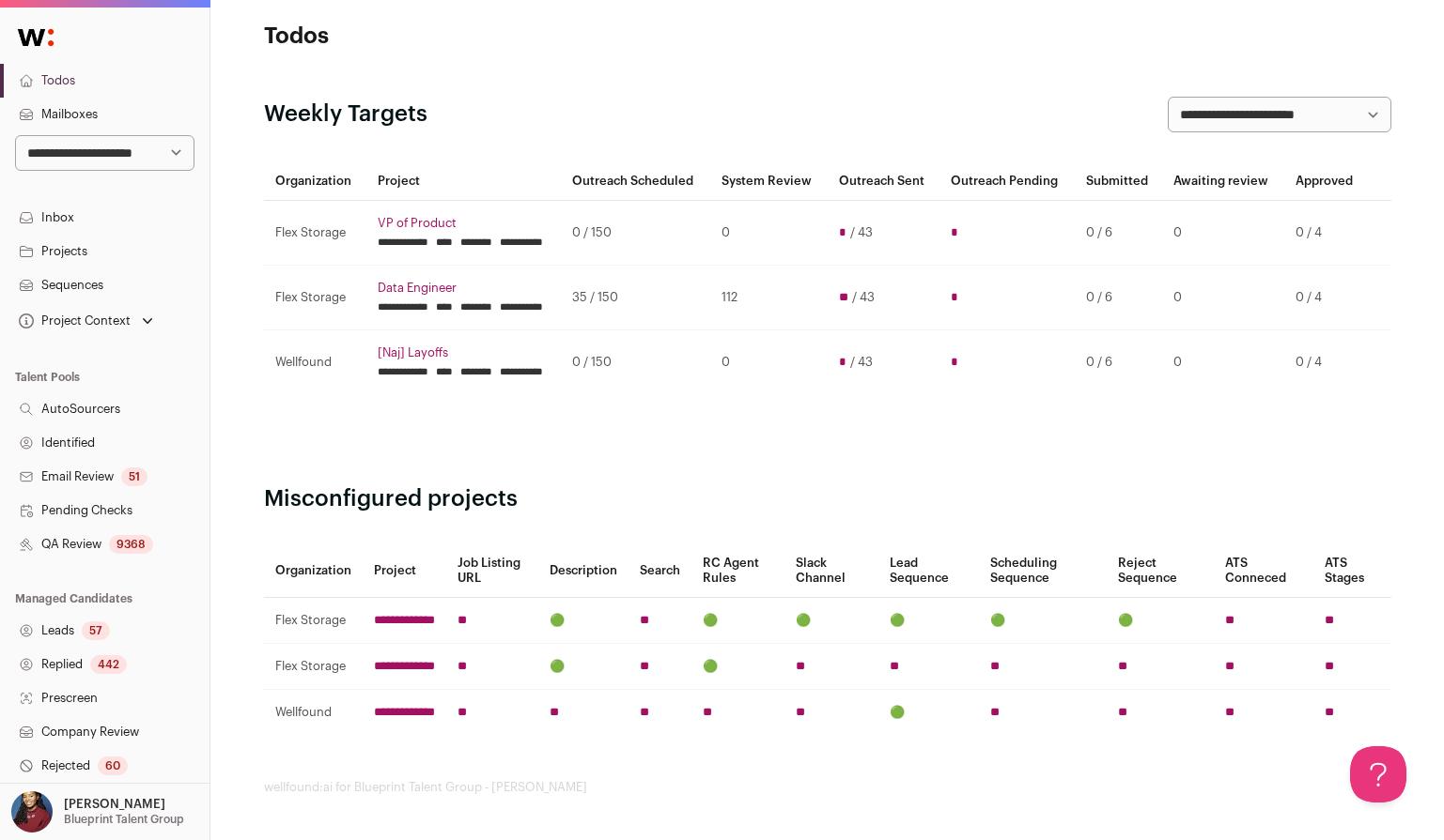
scroll to position [240, 0]
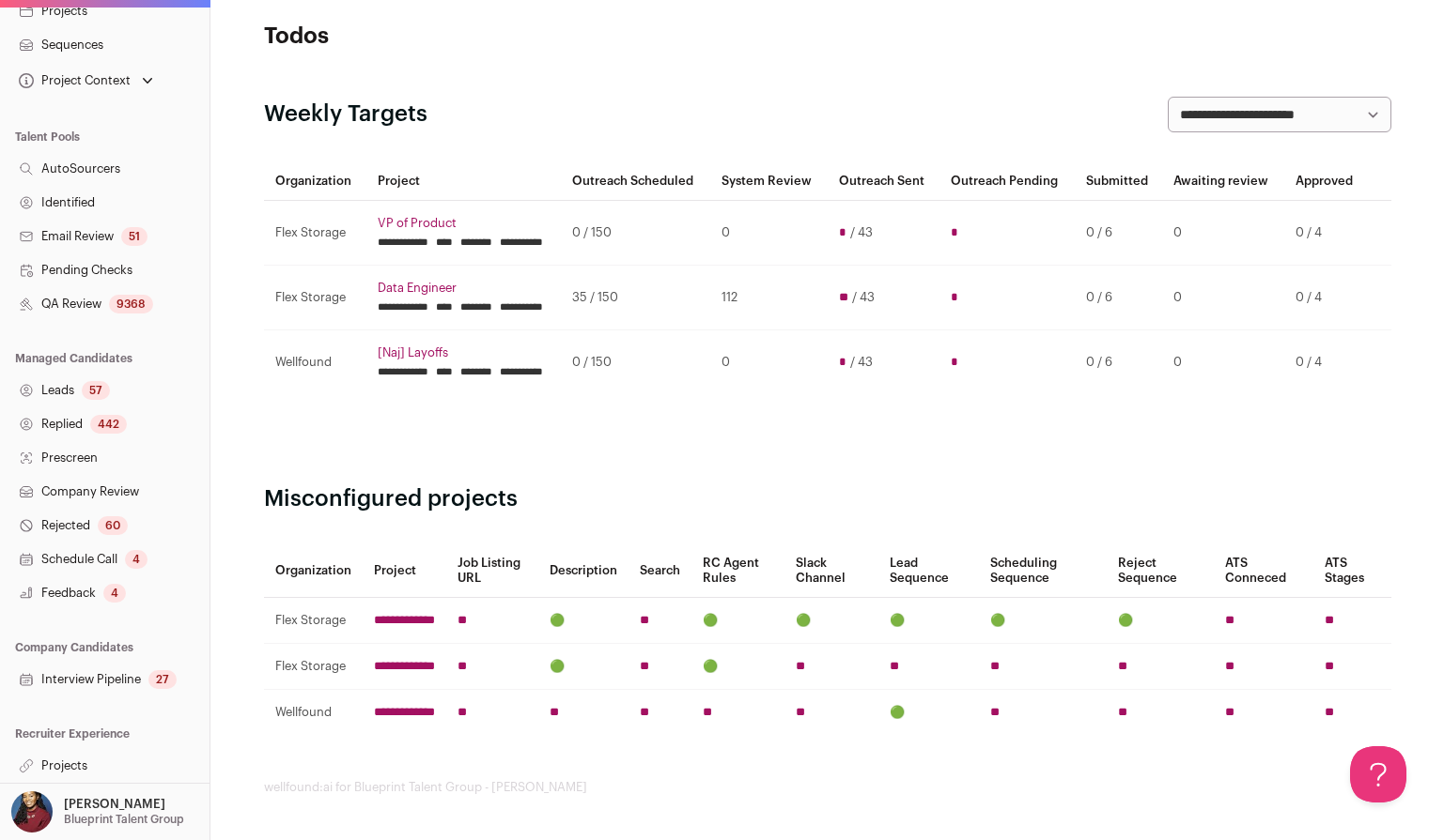
click at [74, 757] on link "Projects" at bounding box center [105, 765] width 209 height 34
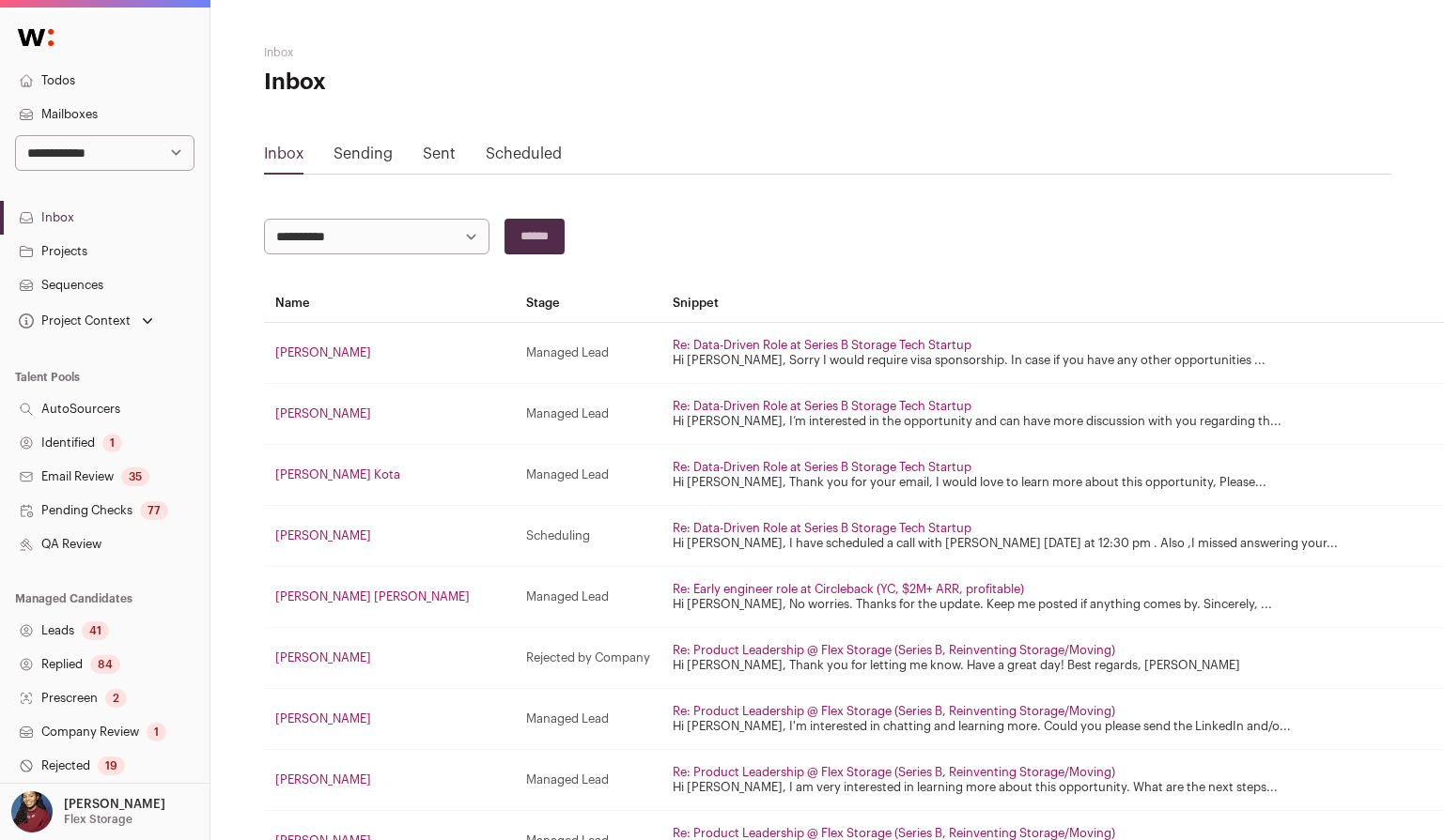
click at [149, 149] on select "**********" at bounding box center [105, 153] width 179 height 36
select select "***"
click at [16, 136] on select "**********" at bounding box center [105, 153] width 179 height 36
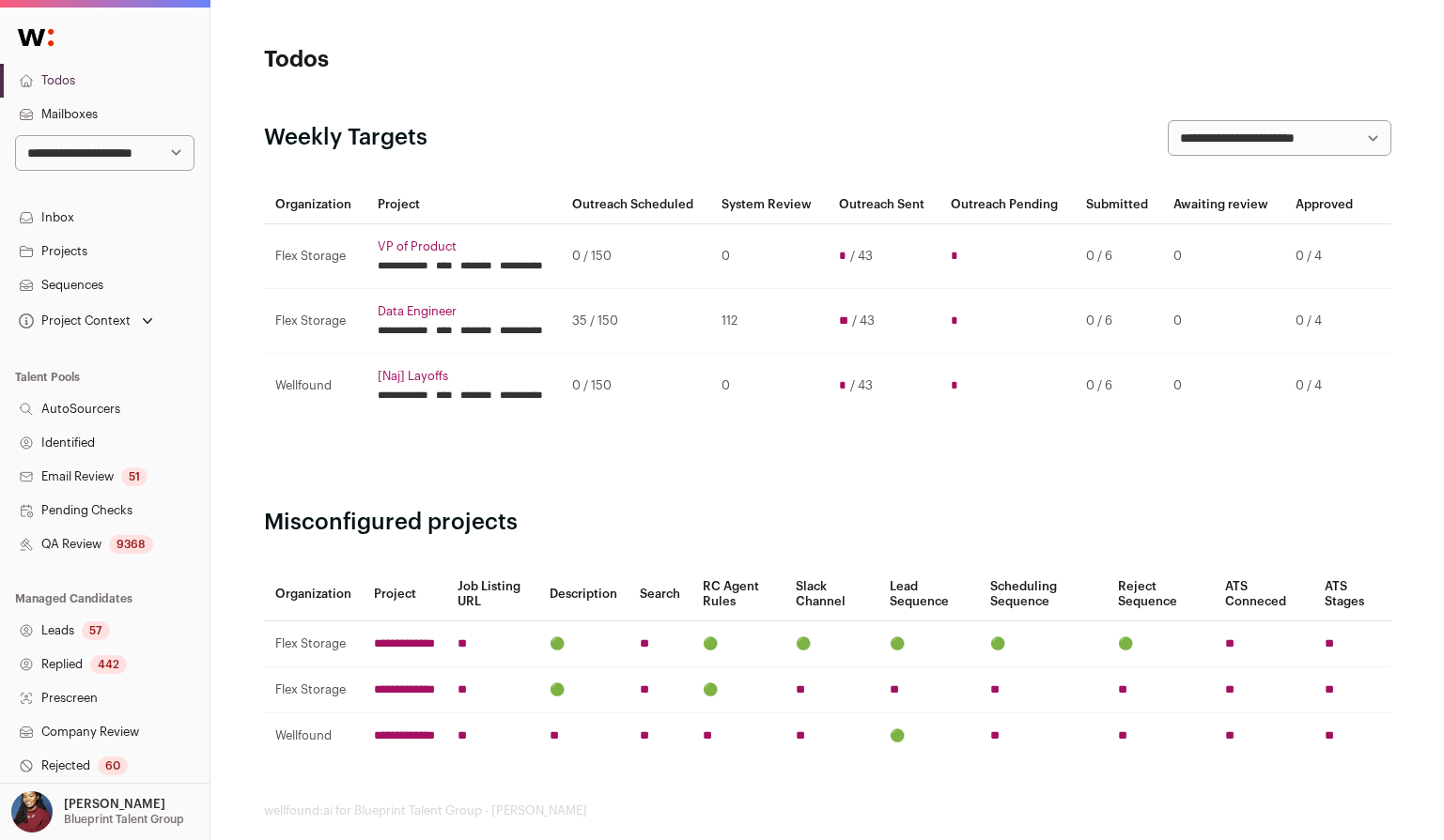
scroll to position [240, 0]
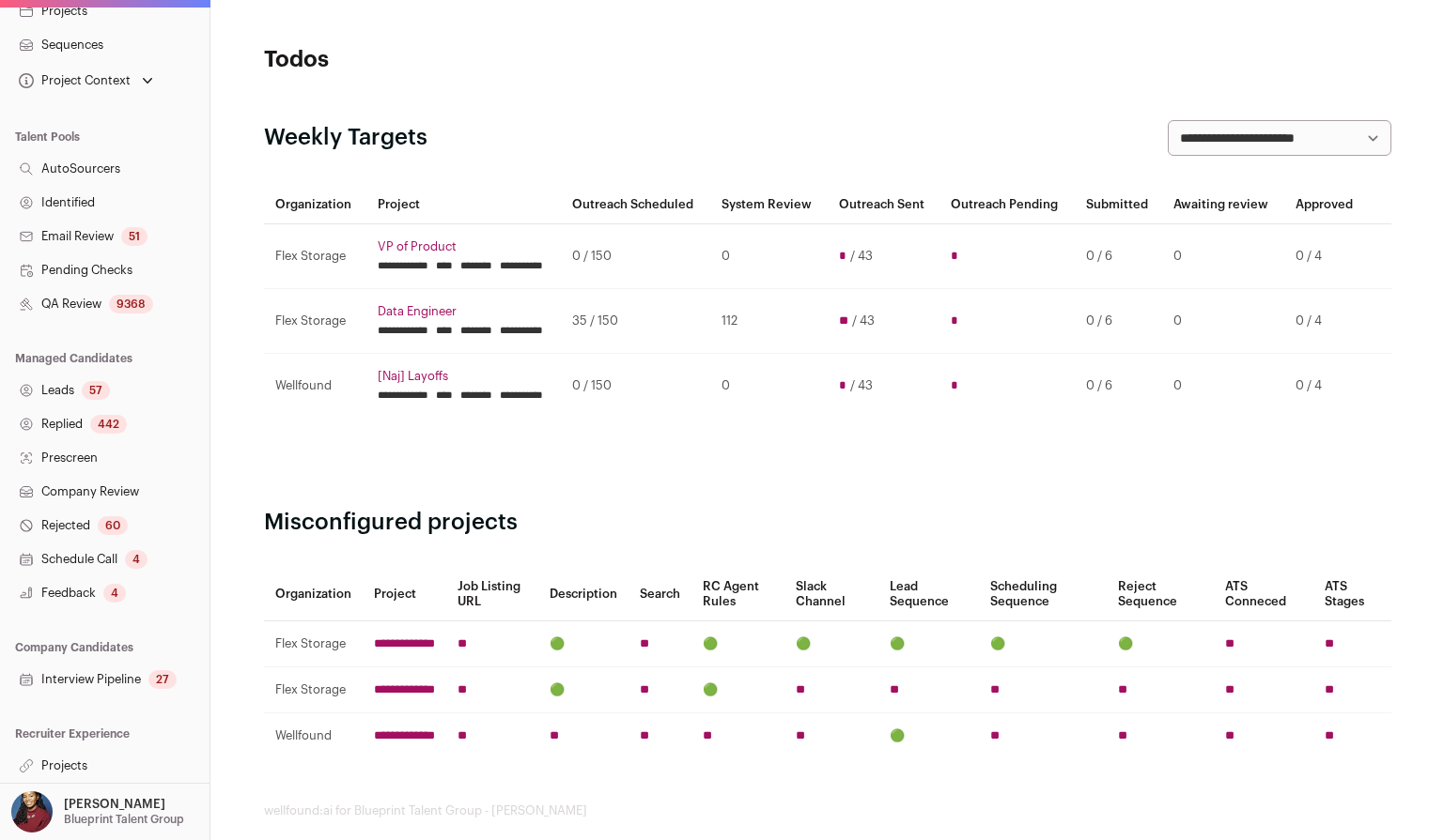
click at [87, 765] on link "Projects" at bounding box center [105, 765] width 209 height 34
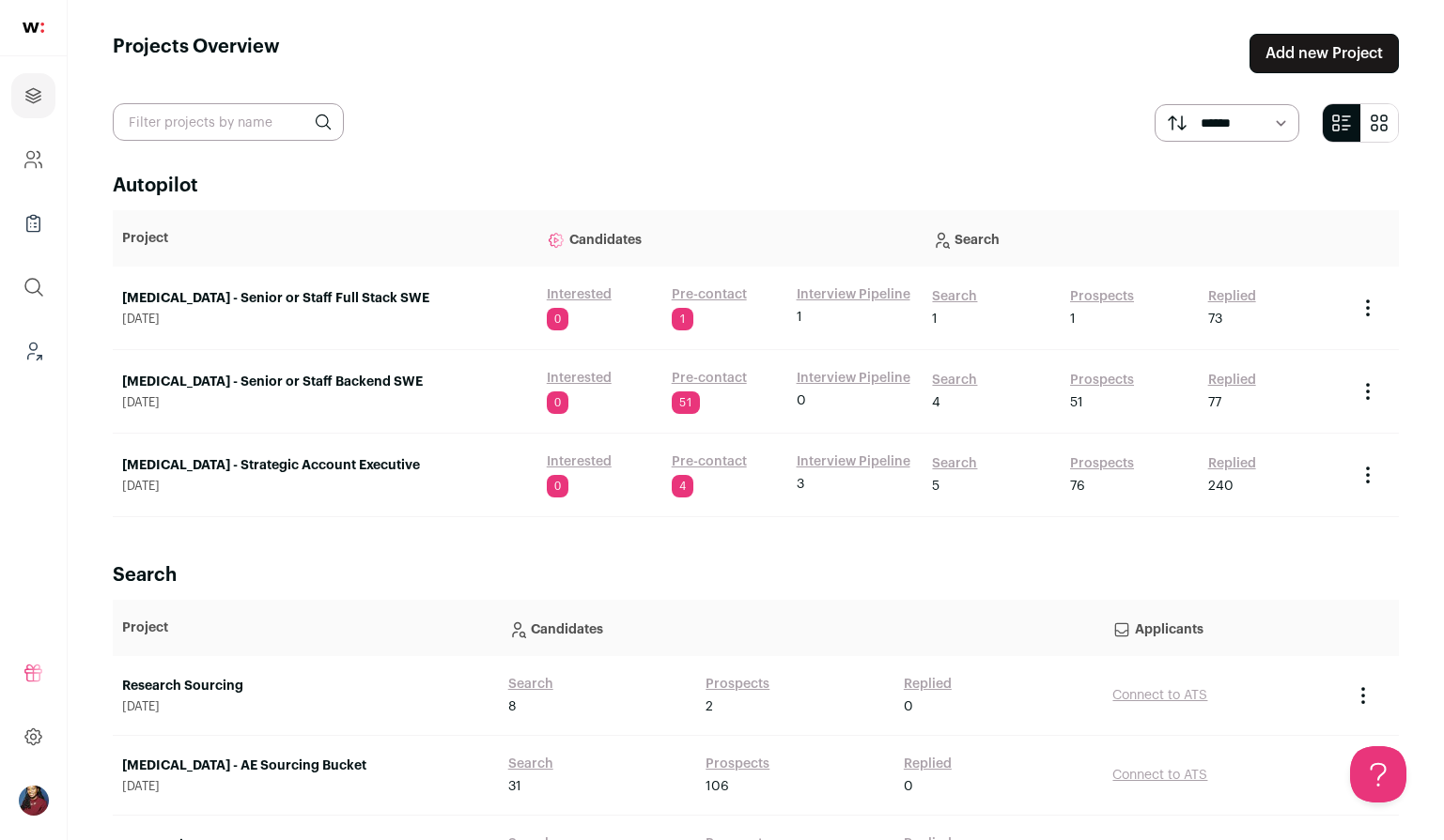
click at [302, 464] on link "[MEDICAL_DATA] - Strategic Account Executive" at bounding box center [325, 465] width 406 height 18
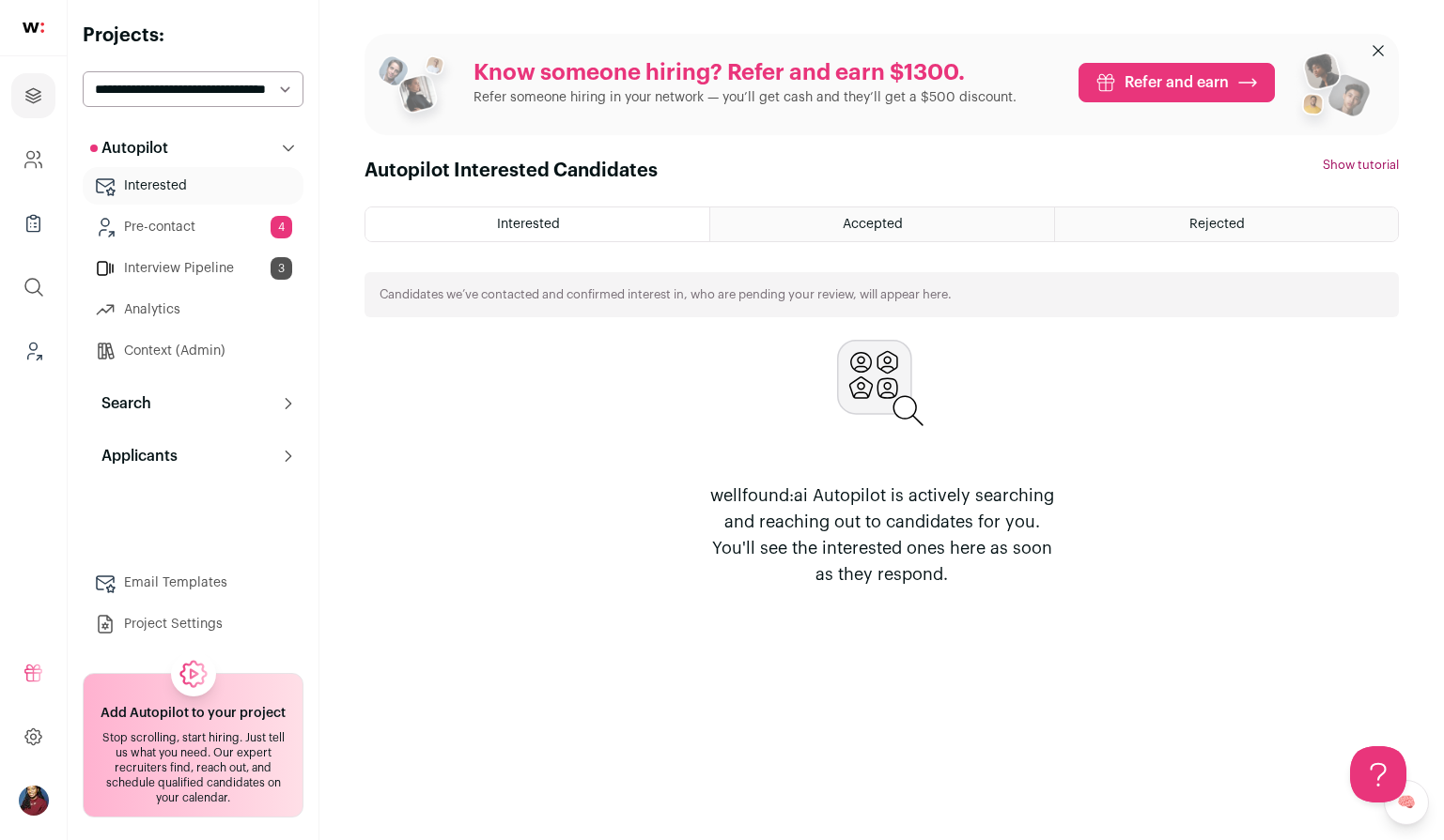
click at [178, 402] on button "Search" at bounding box center [193, 403] width 221 height 38
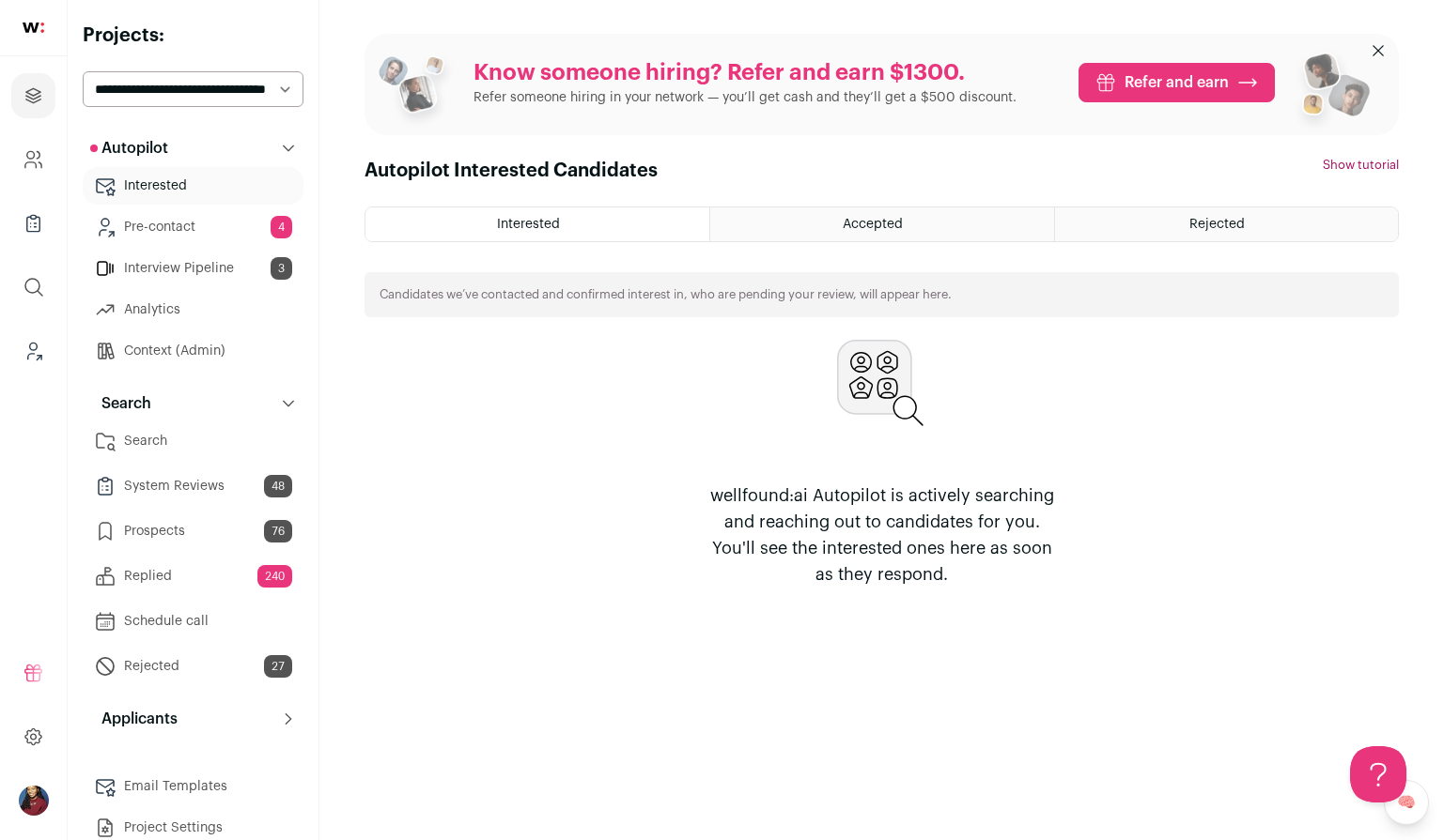
click at [179, 440] on link "Search" at bounding box center [193, 441] width 221 height 38
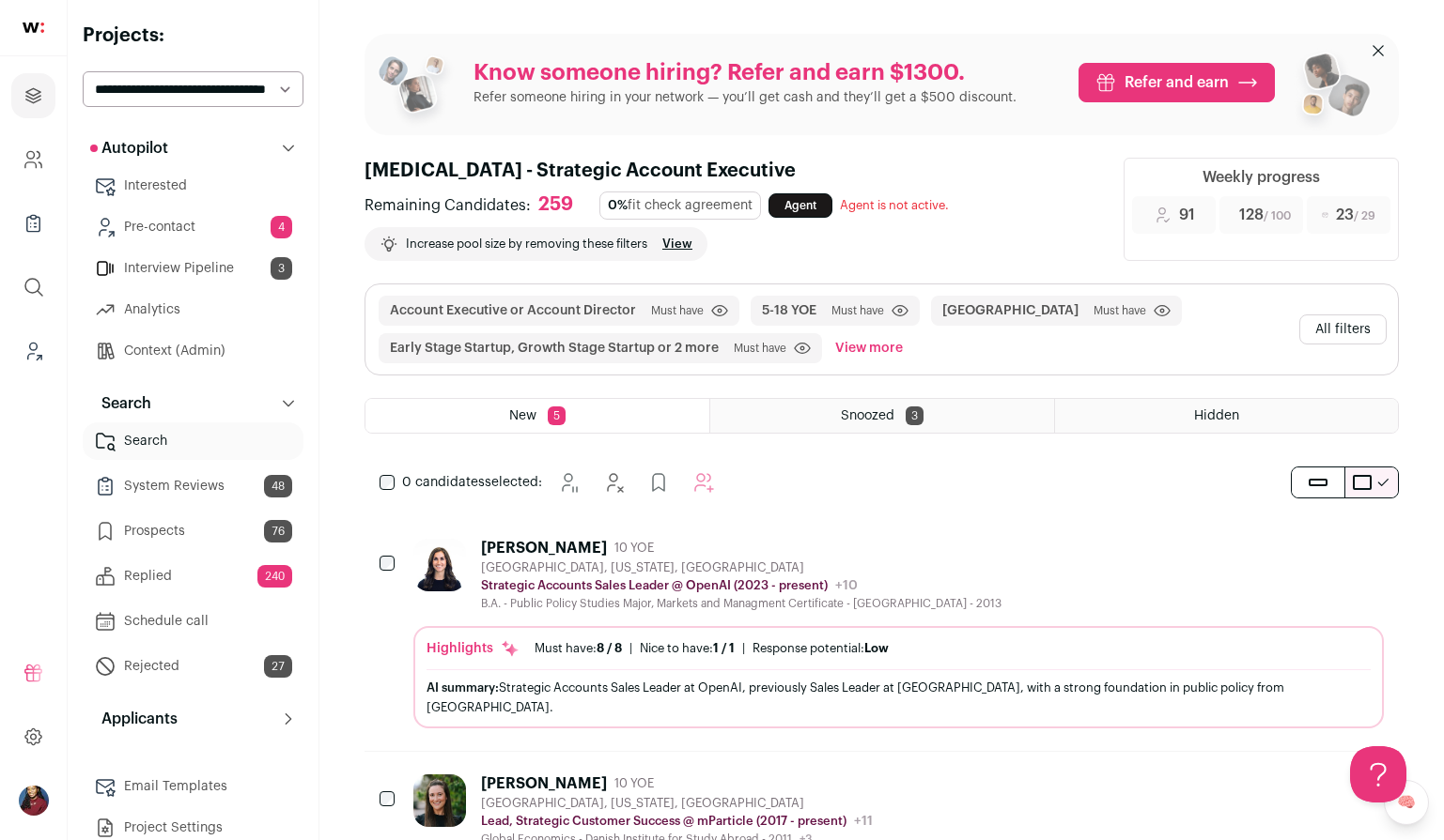
click at [196, 282] on link "Interview Pipeline 3" at bounding box center [193, 268] width 221 height 38
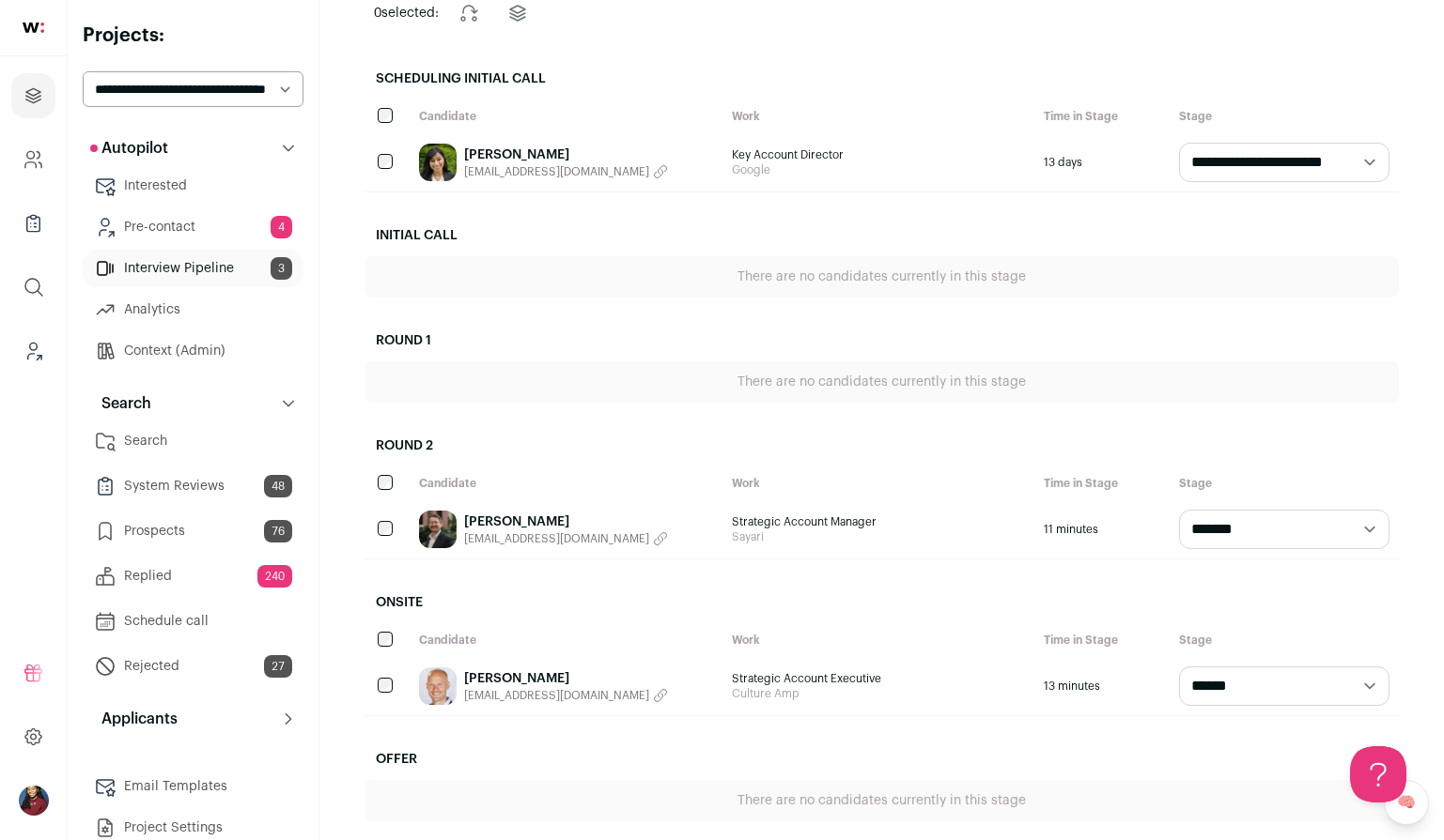
scroll to position [202, 0]
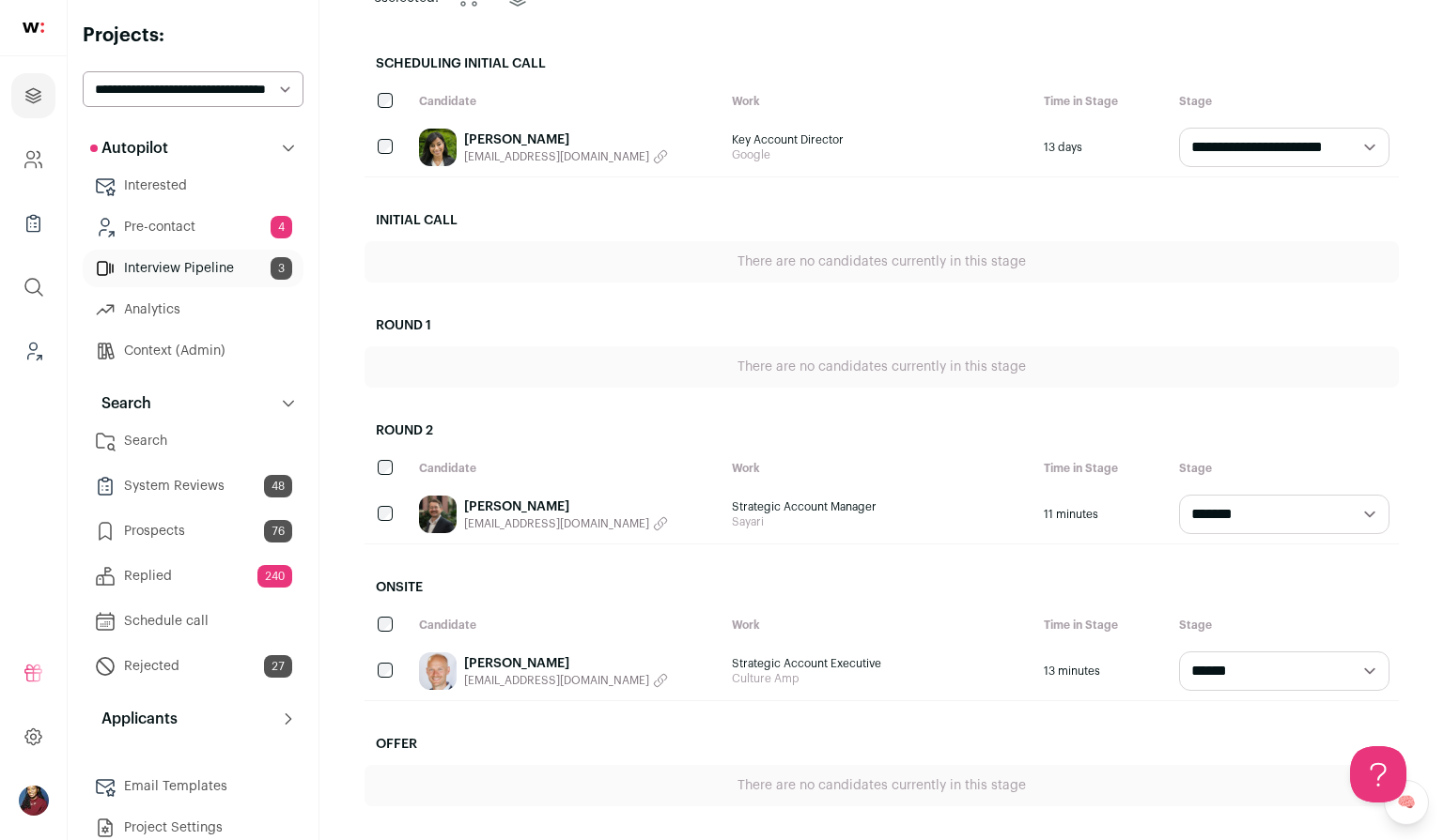
click at [506, 666] on link "Tim Mcdonald" at bounding box center [566, 664] width 204 height 18
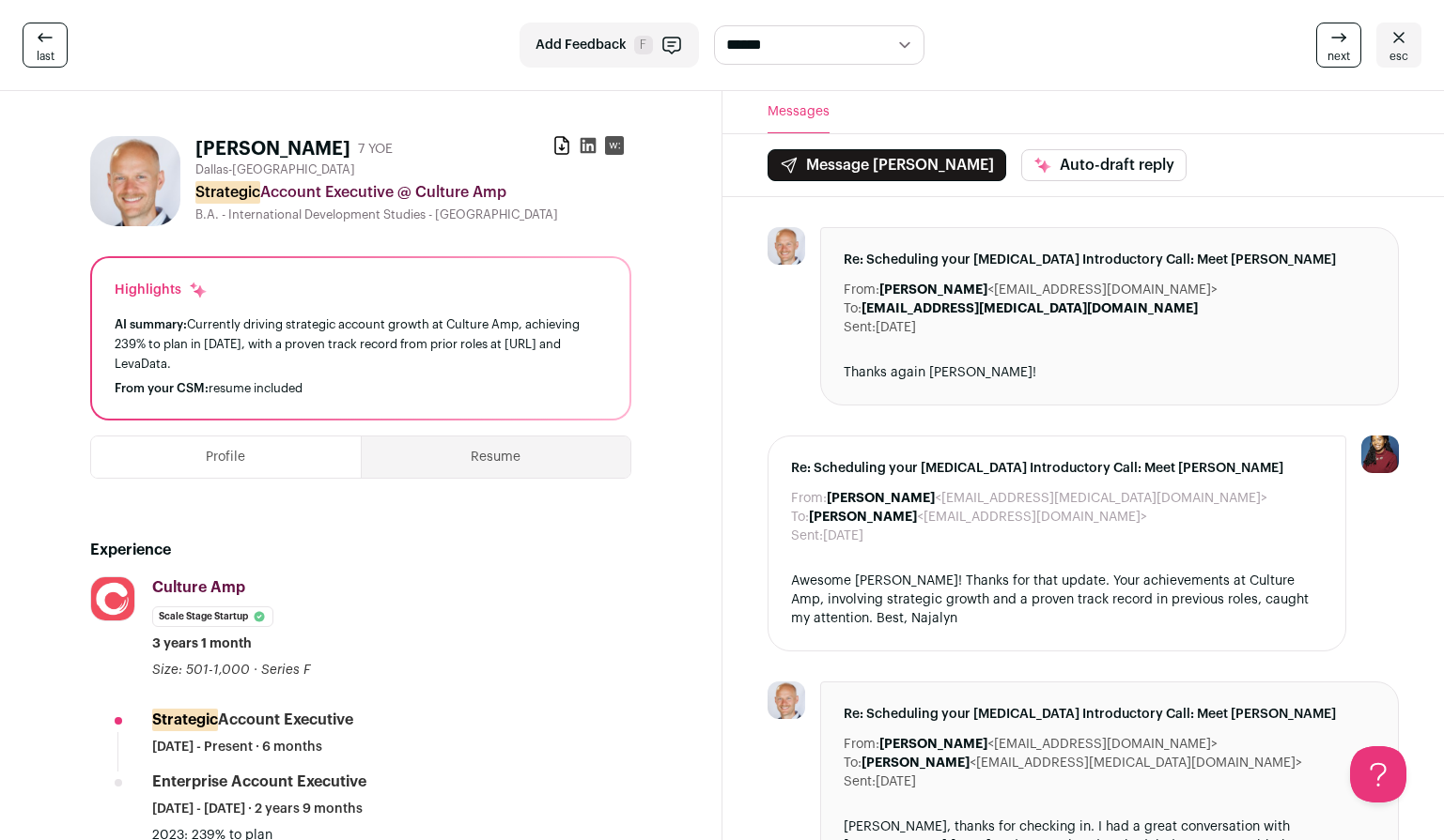
click at [1403, 40] on icon at bounding box center [1397, 37] width 22 height 22
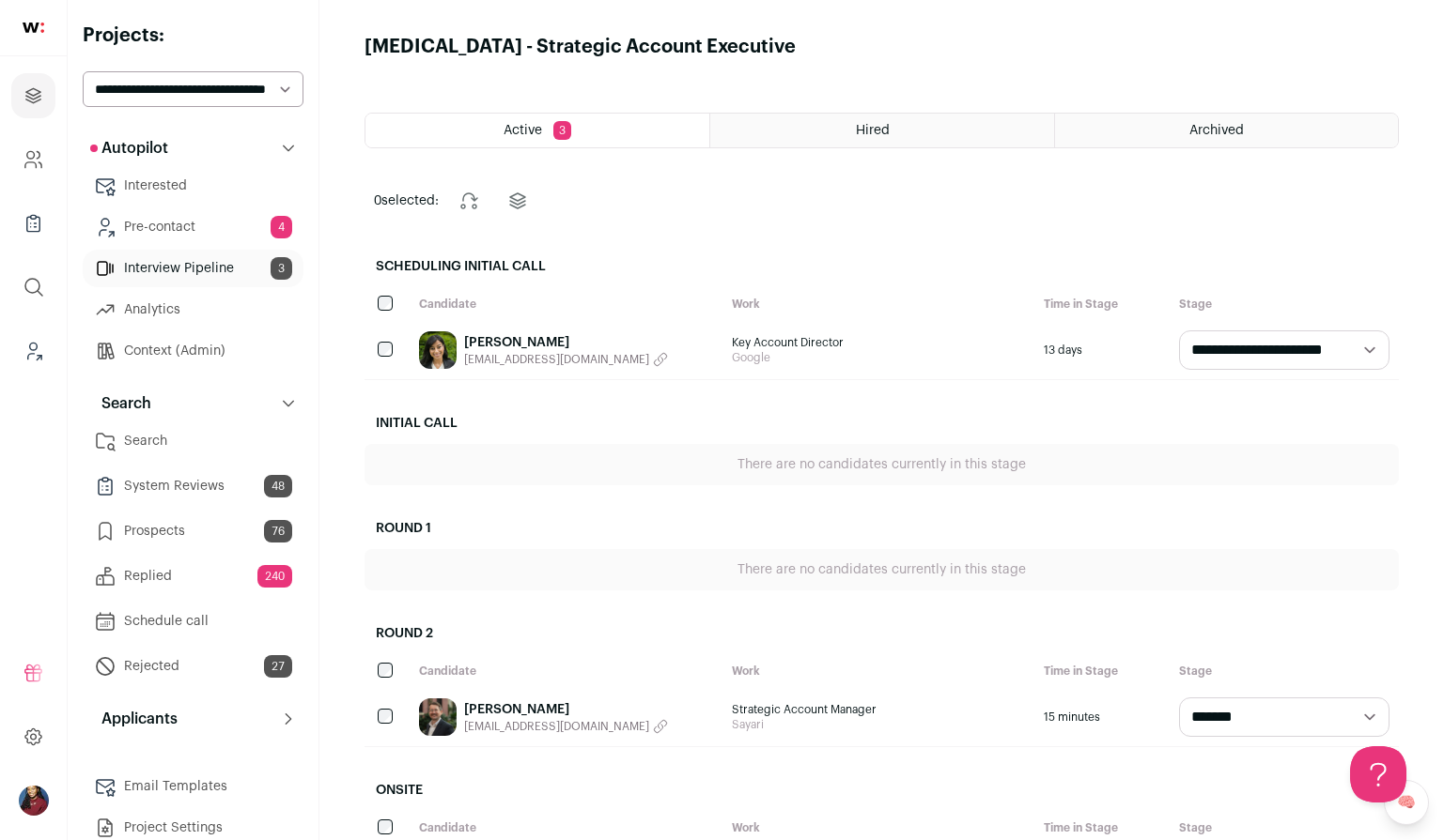
scroll to position [202, 0]
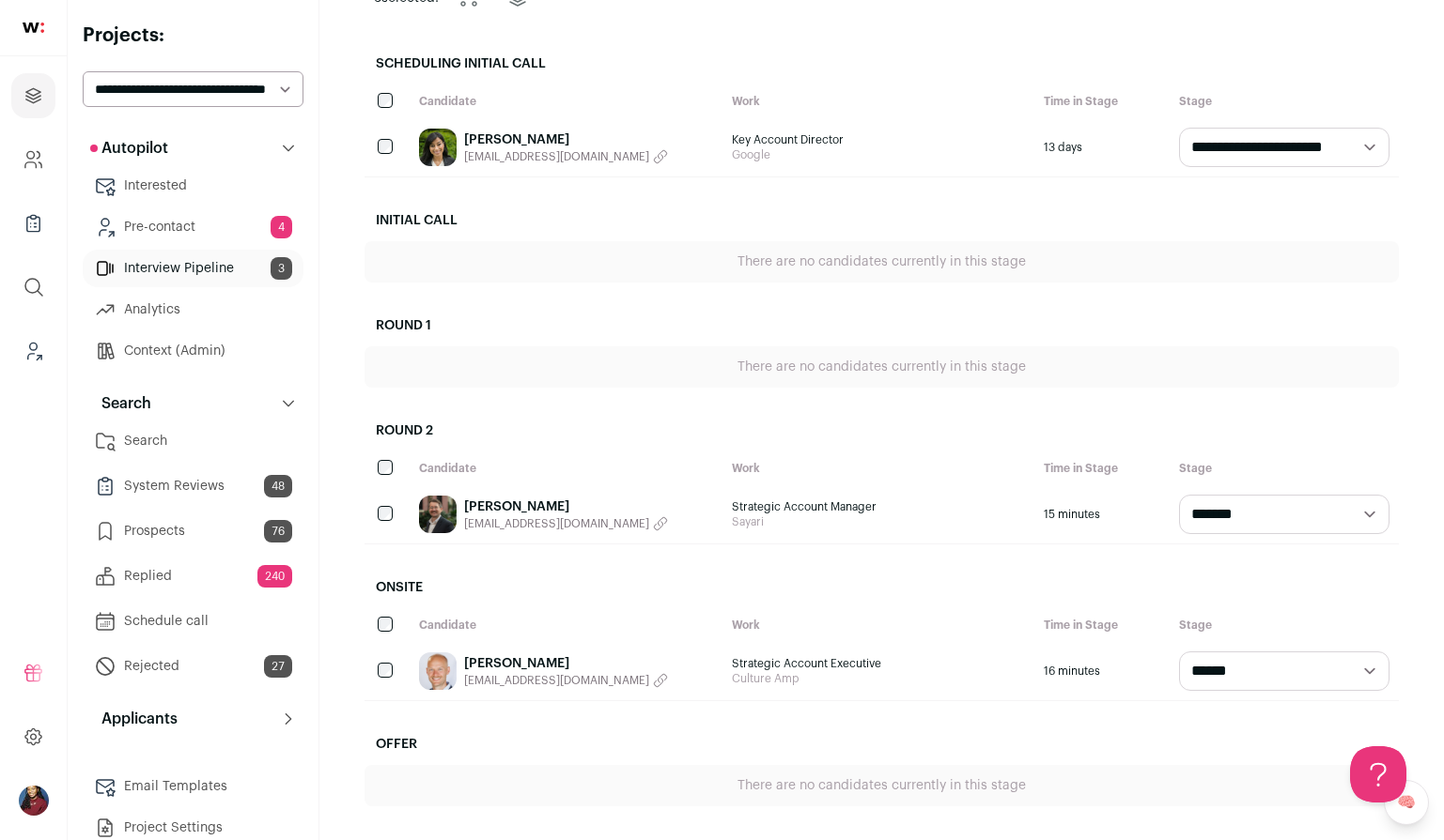
click at [522, 506] on link "Ethan Mackey" at bounding box center [566, 507] width 204 height 18
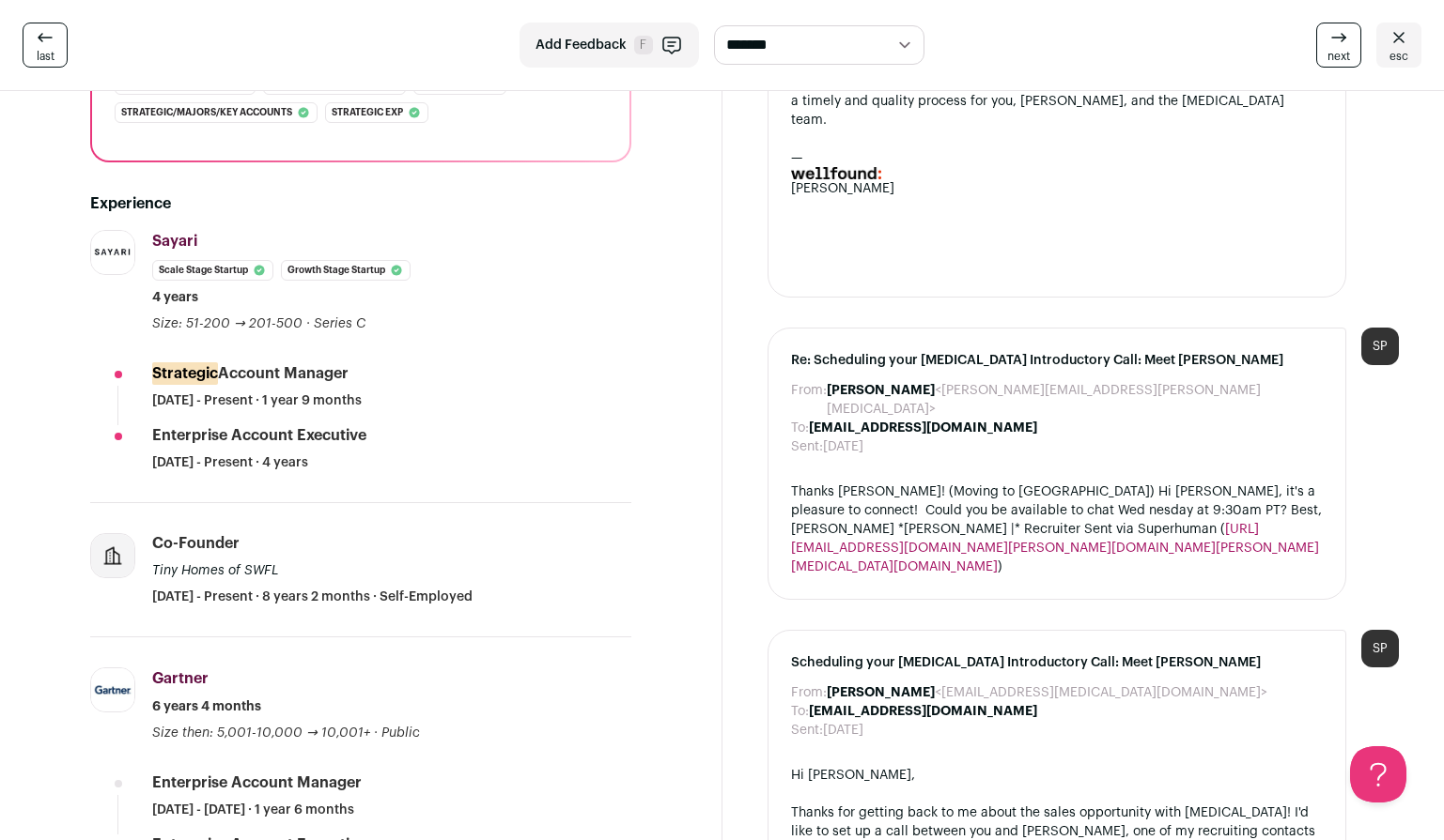
scroll to position [369, 0]
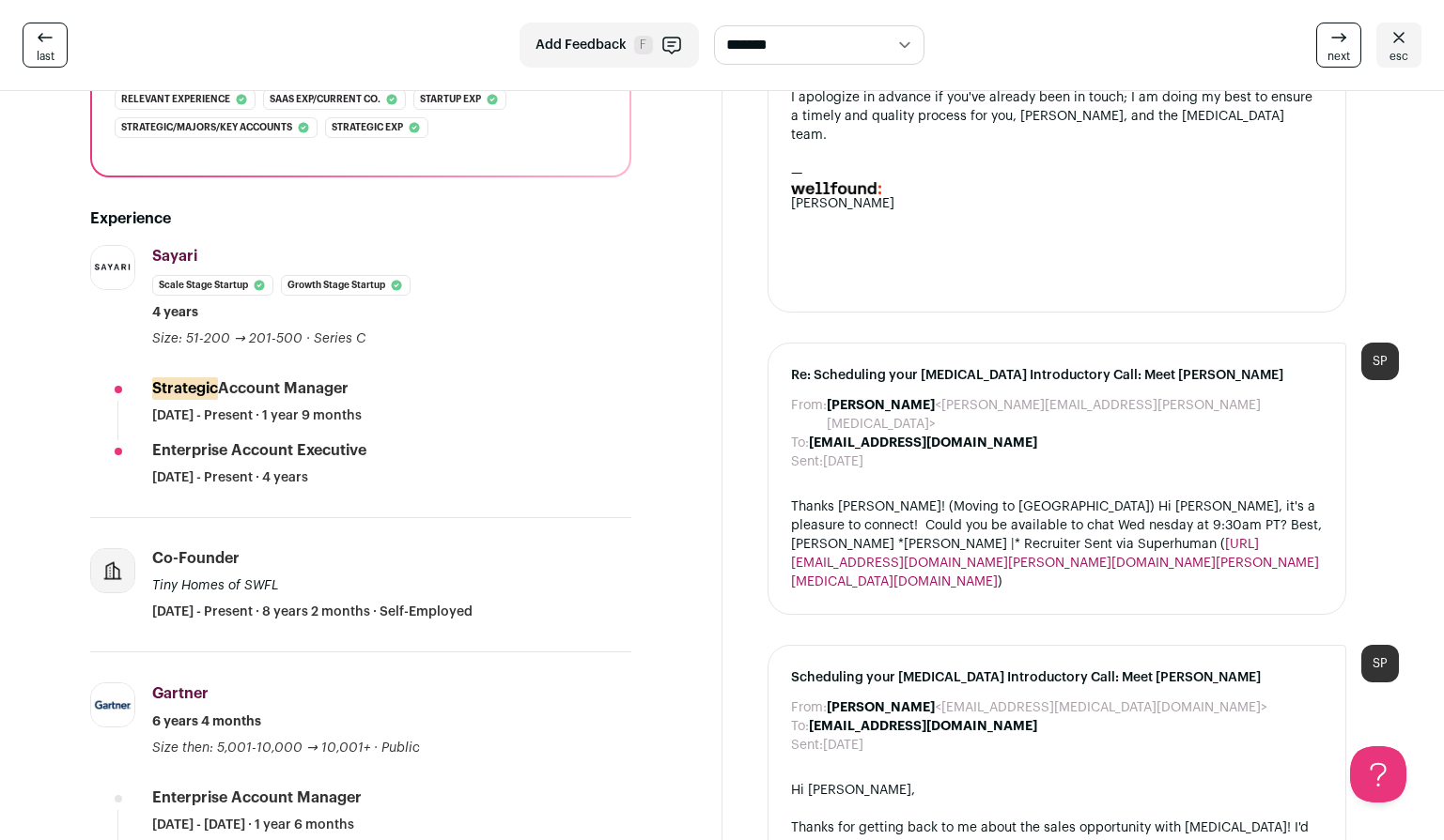
click at [1416, 44] on link "esc" at bounding box center [1398, 45] width 46 height 46
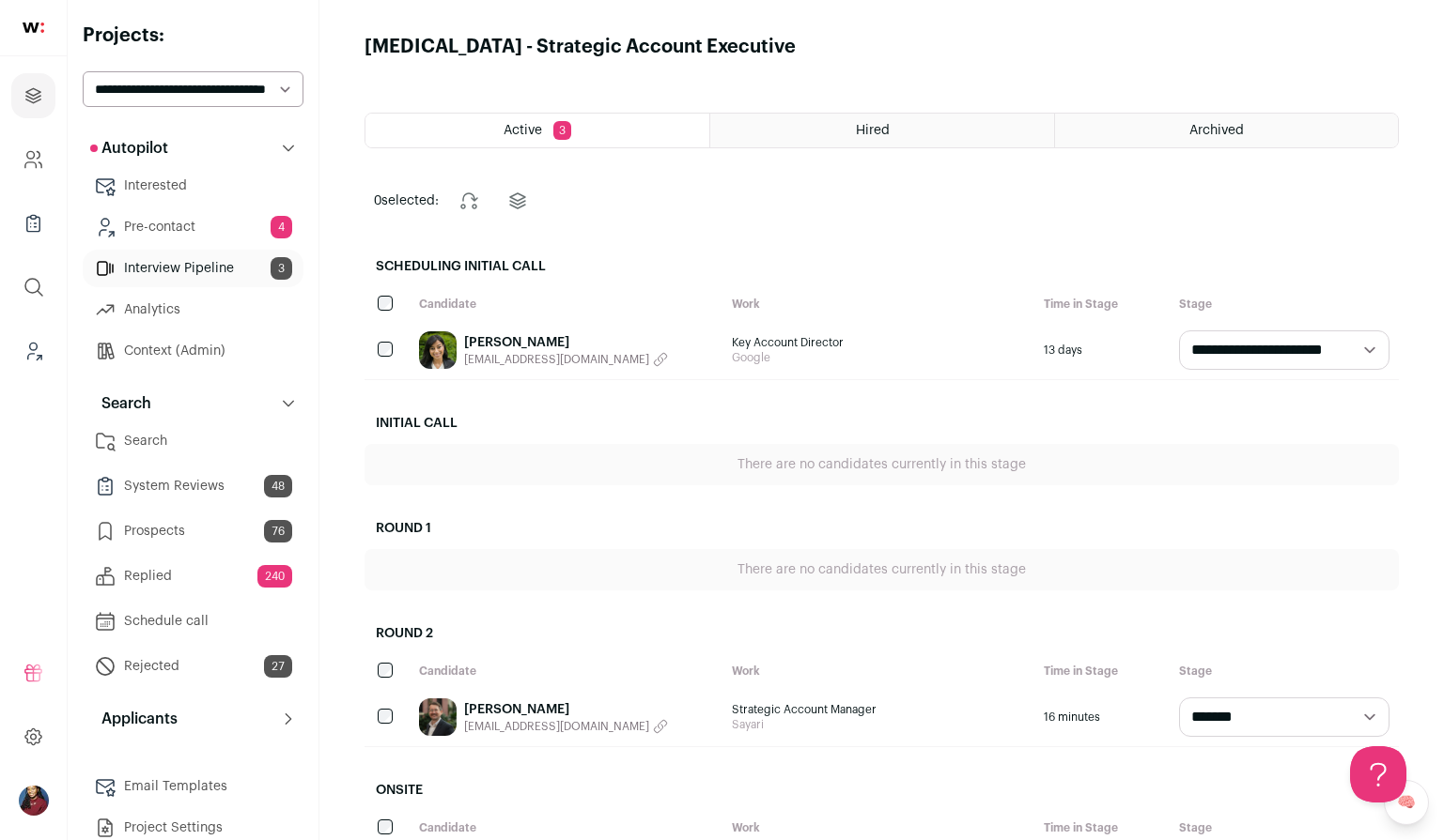
click at [218, 238] on link "Pre-contact 4" at bounding box center [193, 227] width 221 height 38
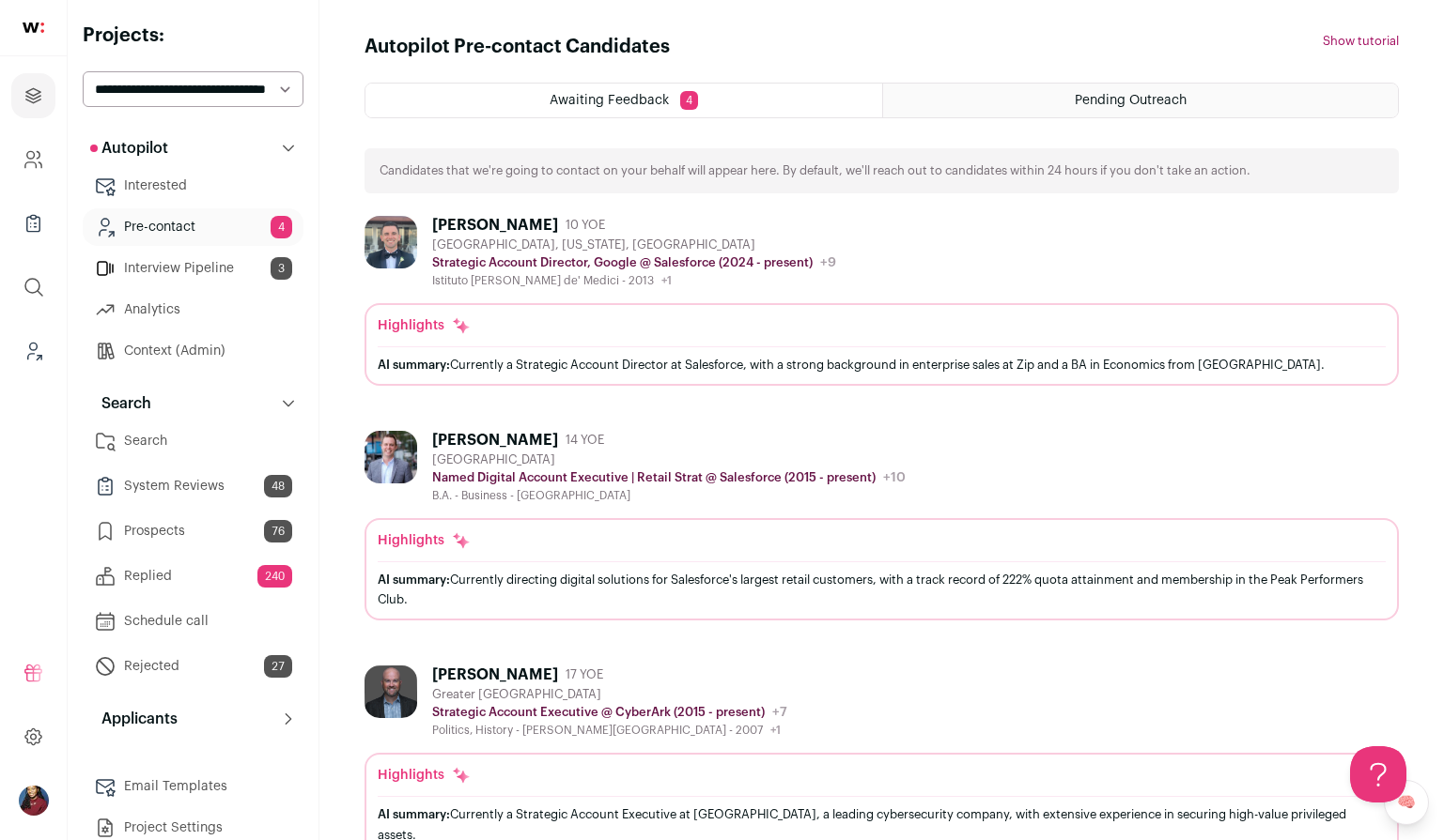
scroll to position [5, 0]
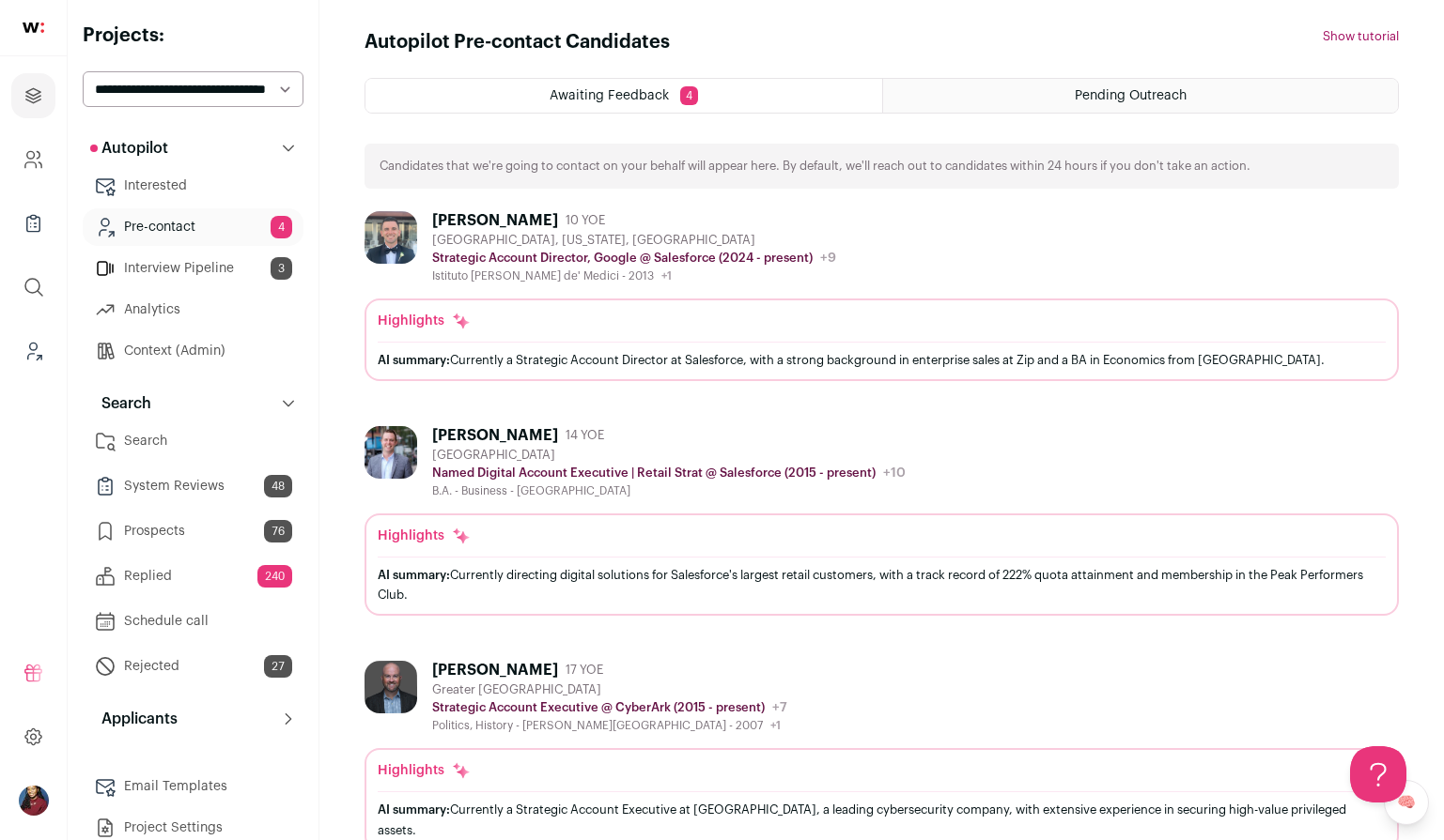
click at [527, 339] on div "Highlights AI summary: Currently a Strategic Account Director at Salesforce, wi…" at bounding box center [882, 345] width 1008 height 66
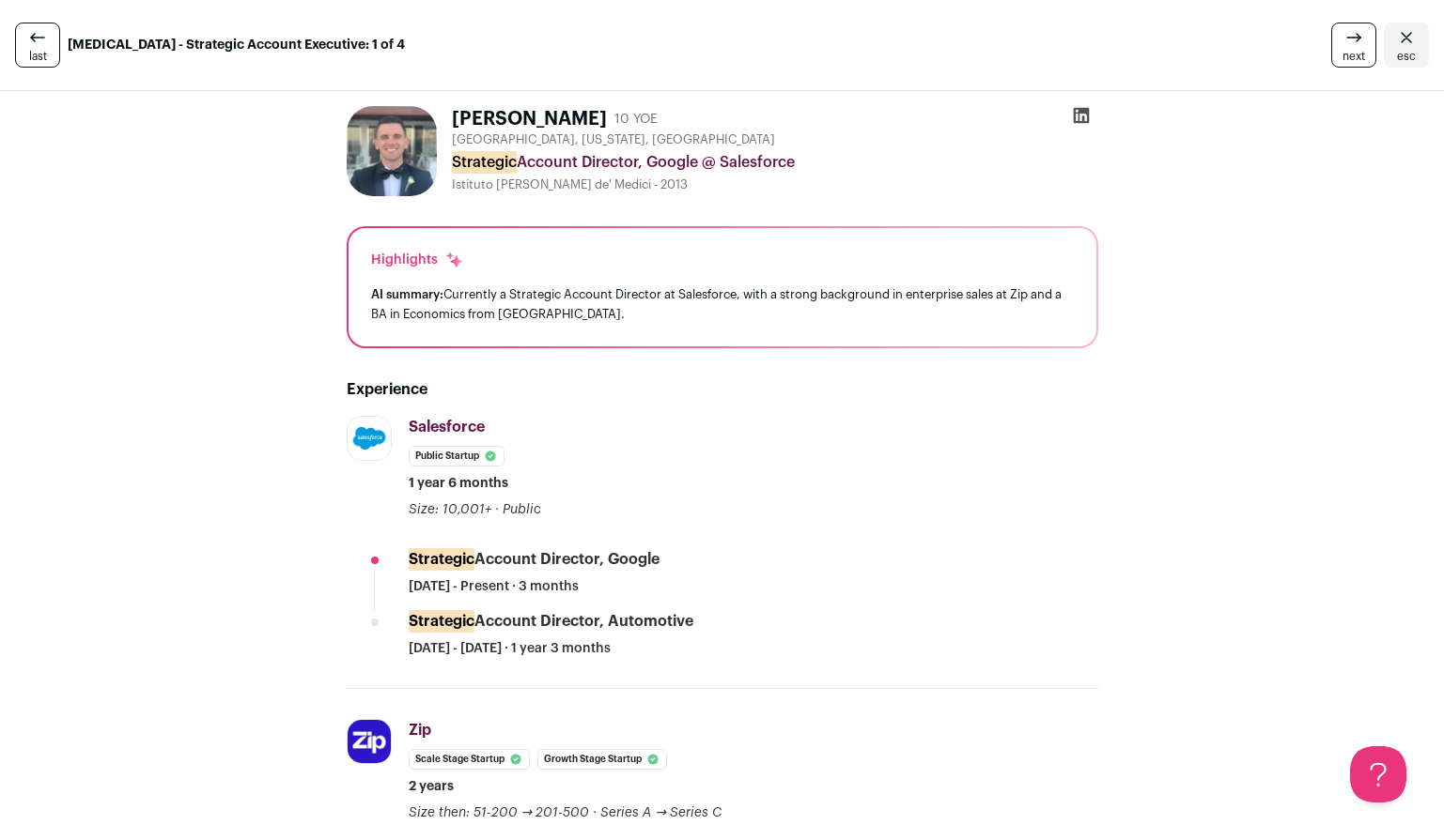
click at [1411, 35] on icon "Close" at bounding box center [1405, 37] width 22 height 22
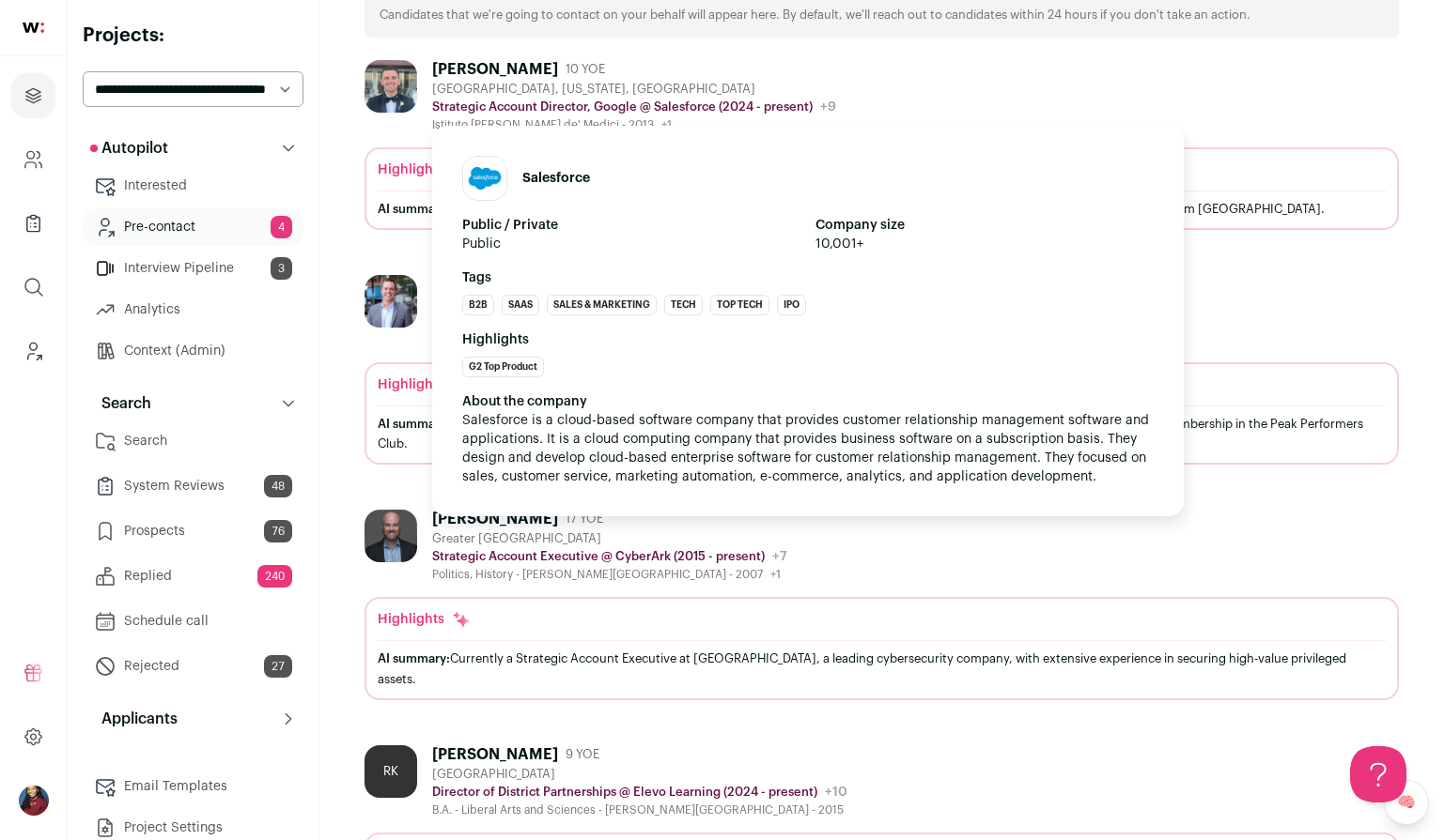
scroll to position [264, 0]
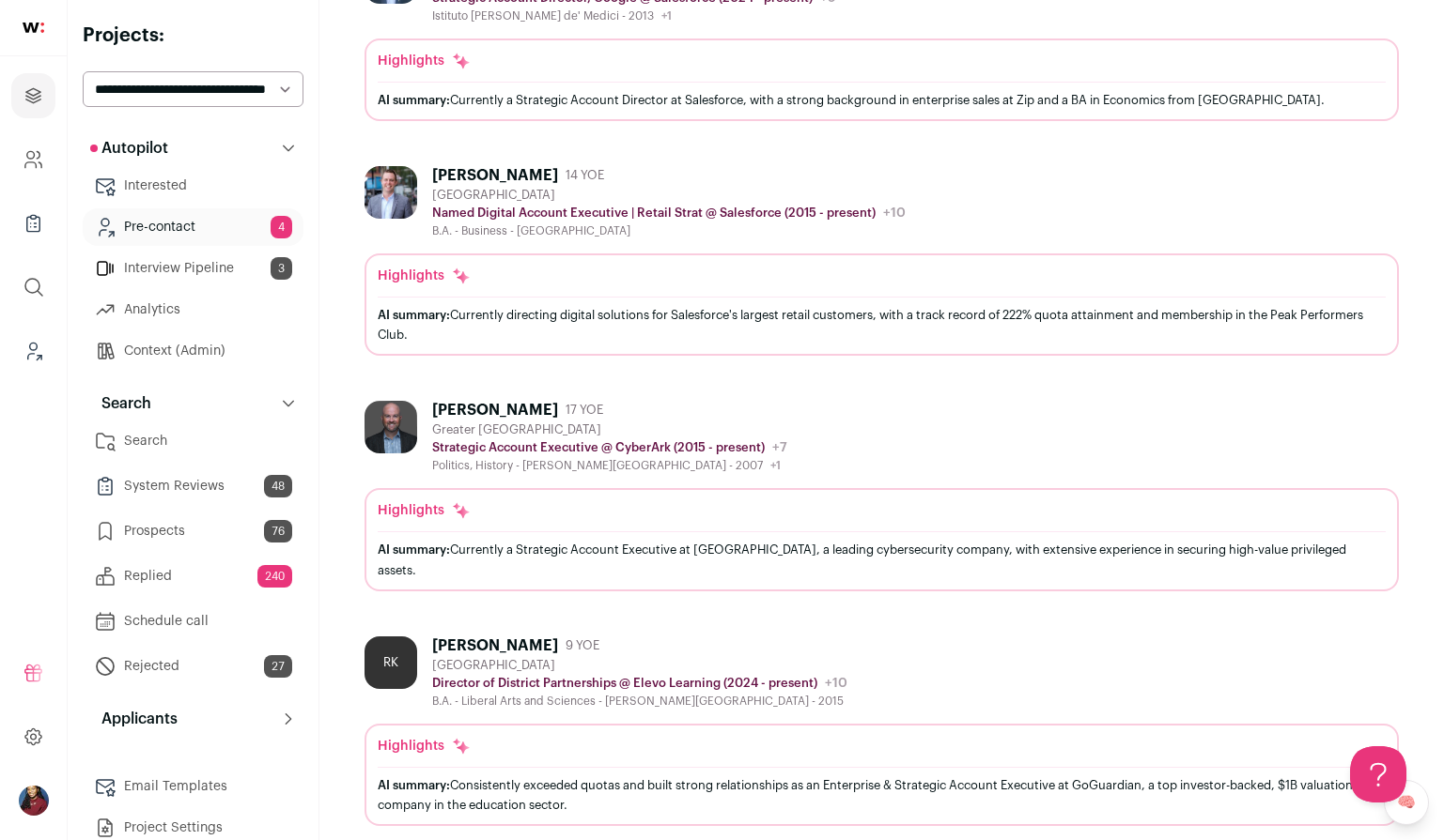
click at [405, 434] on img at bounding box center [391, 427] width 52 height 52
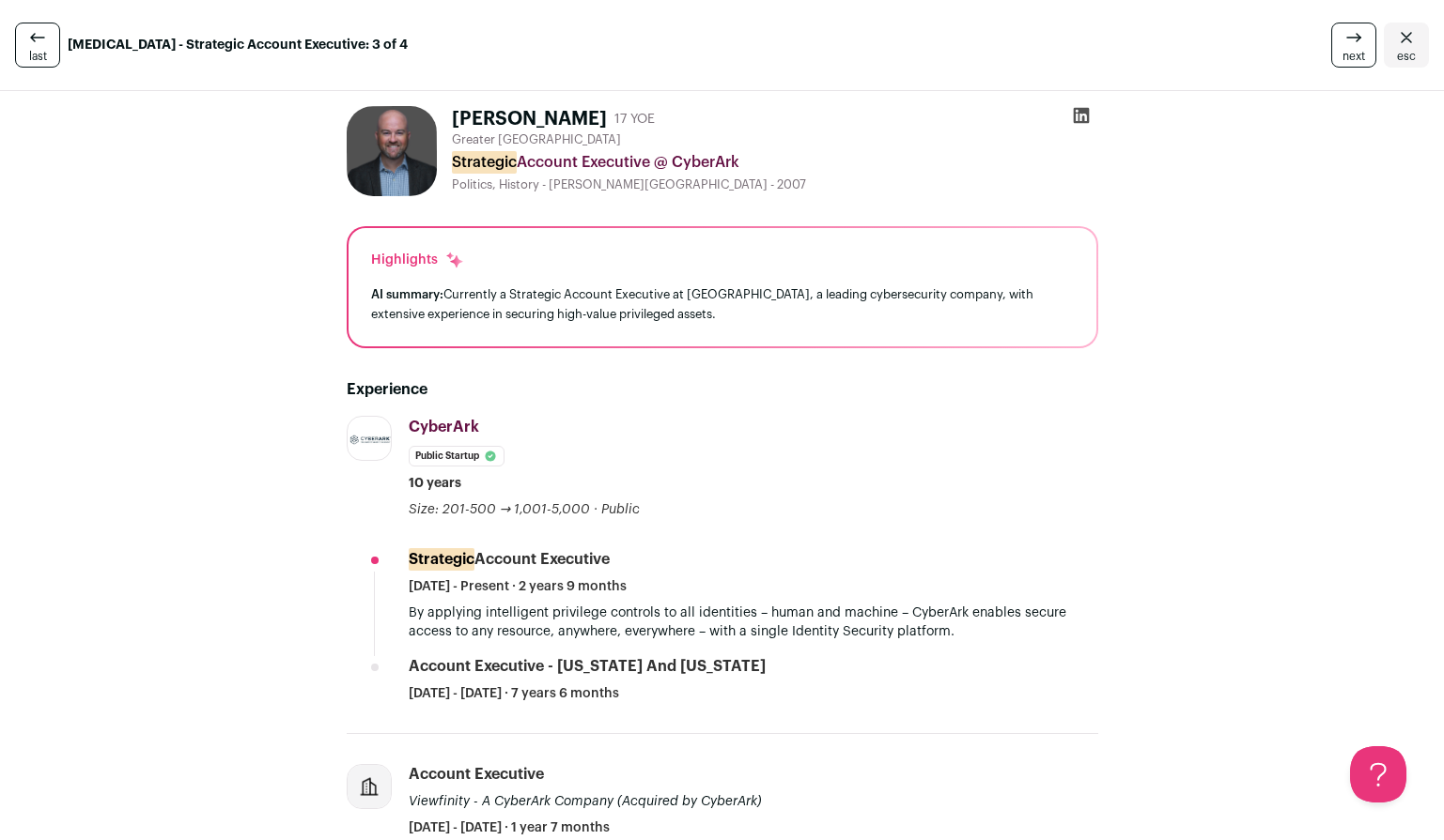
click at [1399, 38] on icon "Close" at bounding box center [1405, 37] width 22 height 22
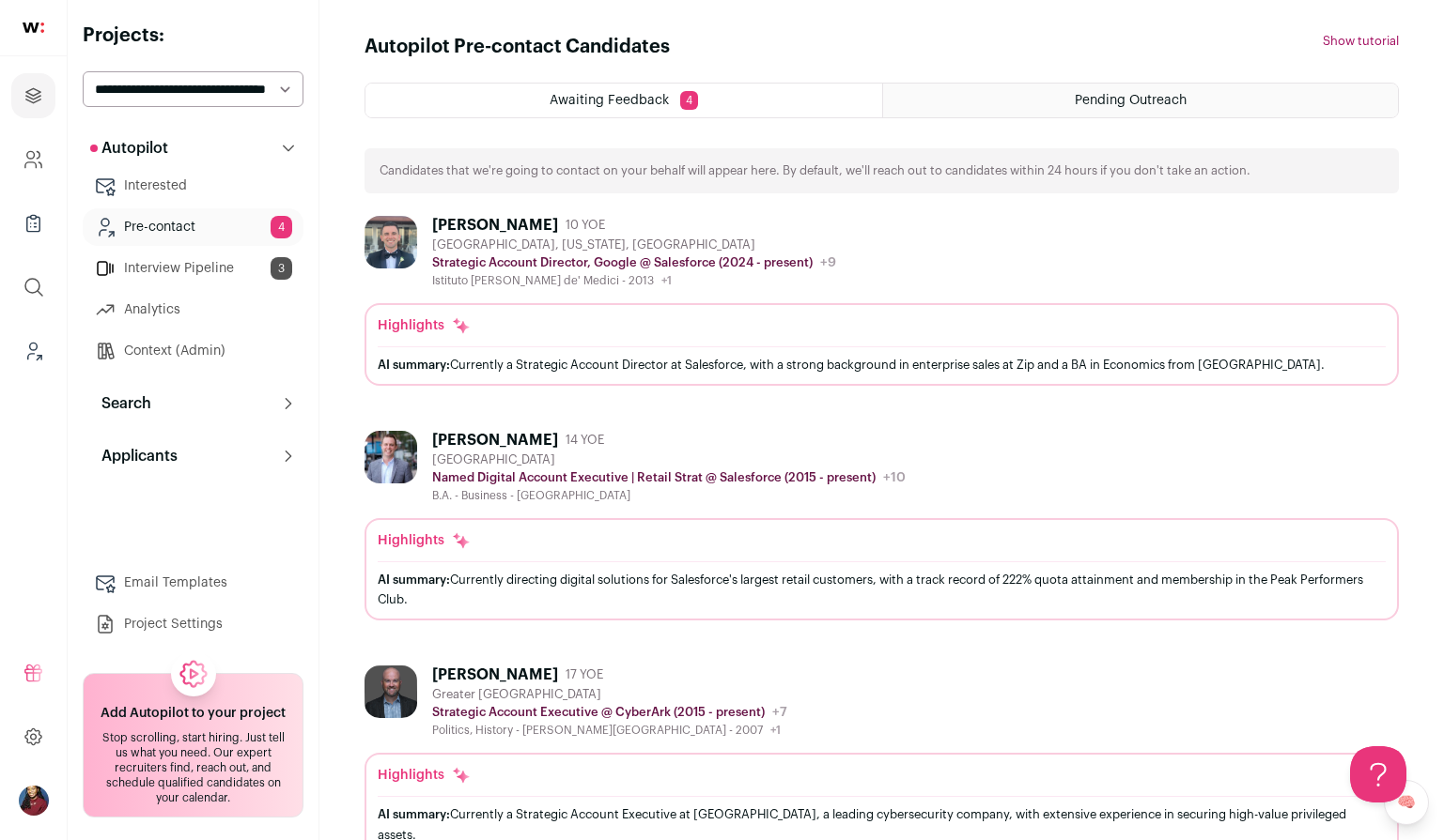
click at [182, 264] on link "Interview Pipeline 3" at bounding box center [193, 268] width 221 height 38
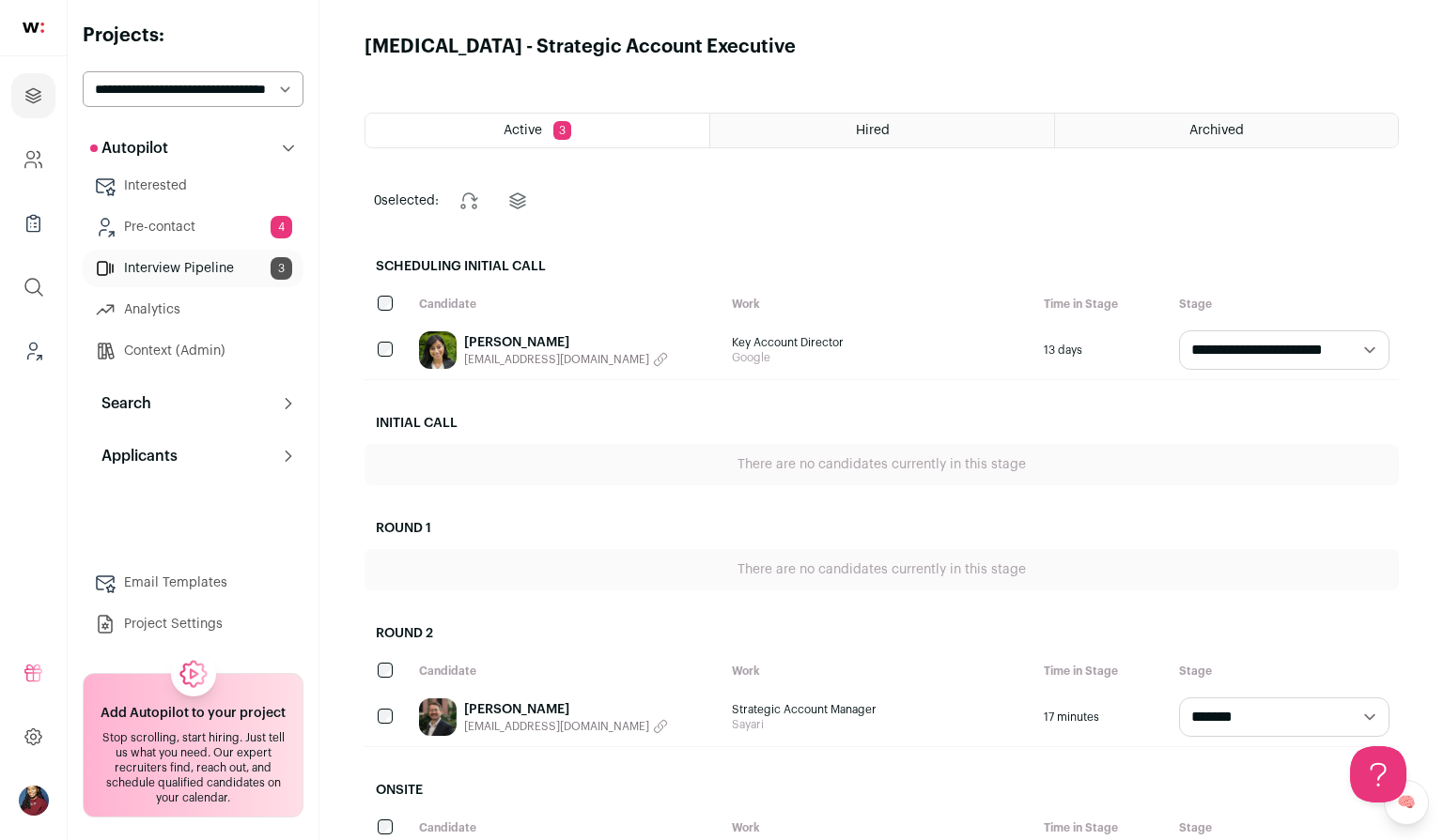
scroll to position [202, 0]
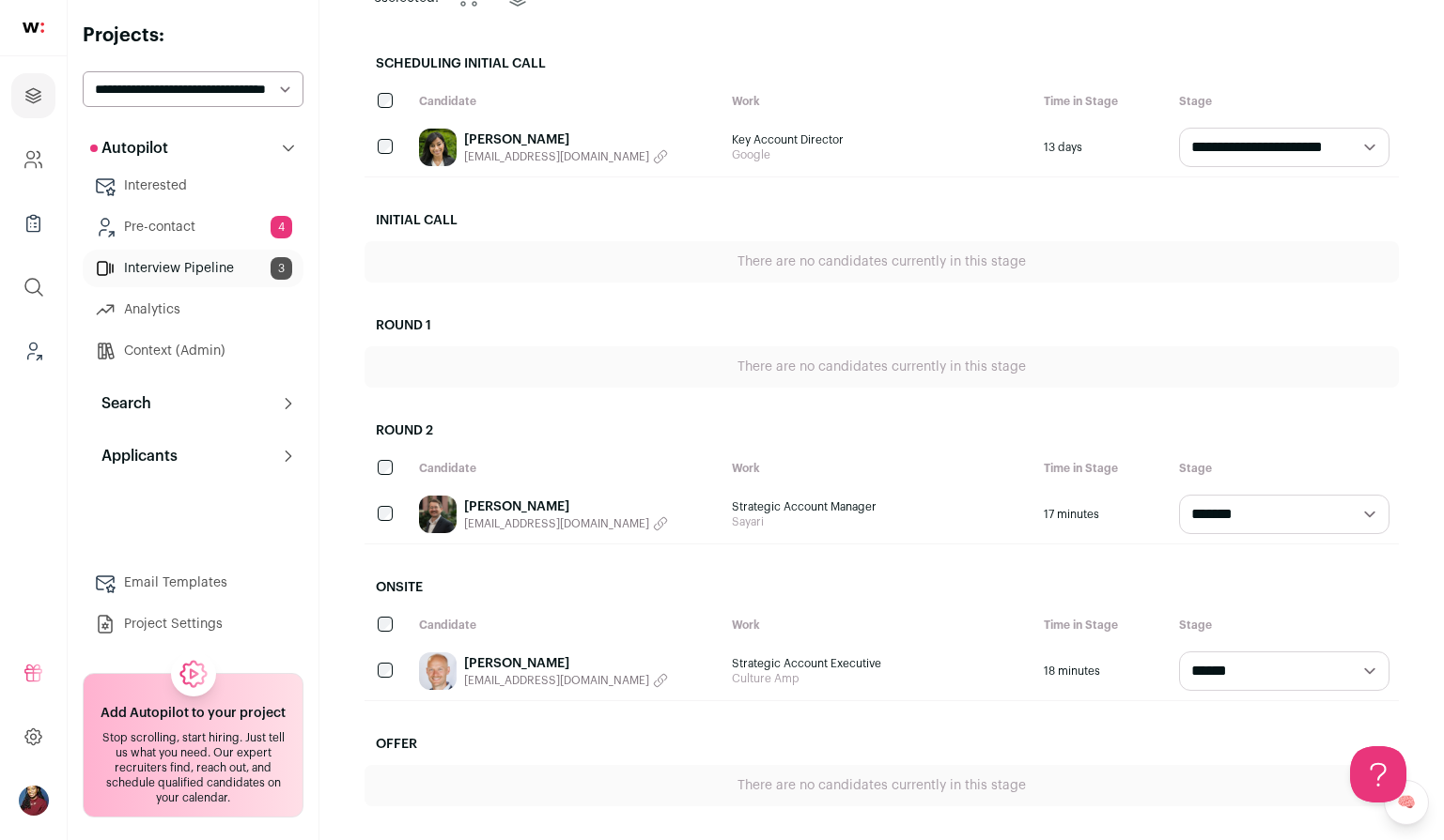
click at [519, 511] on link "[PERSON_NAME]" at bounding box center [566, 507] width 204 height 18
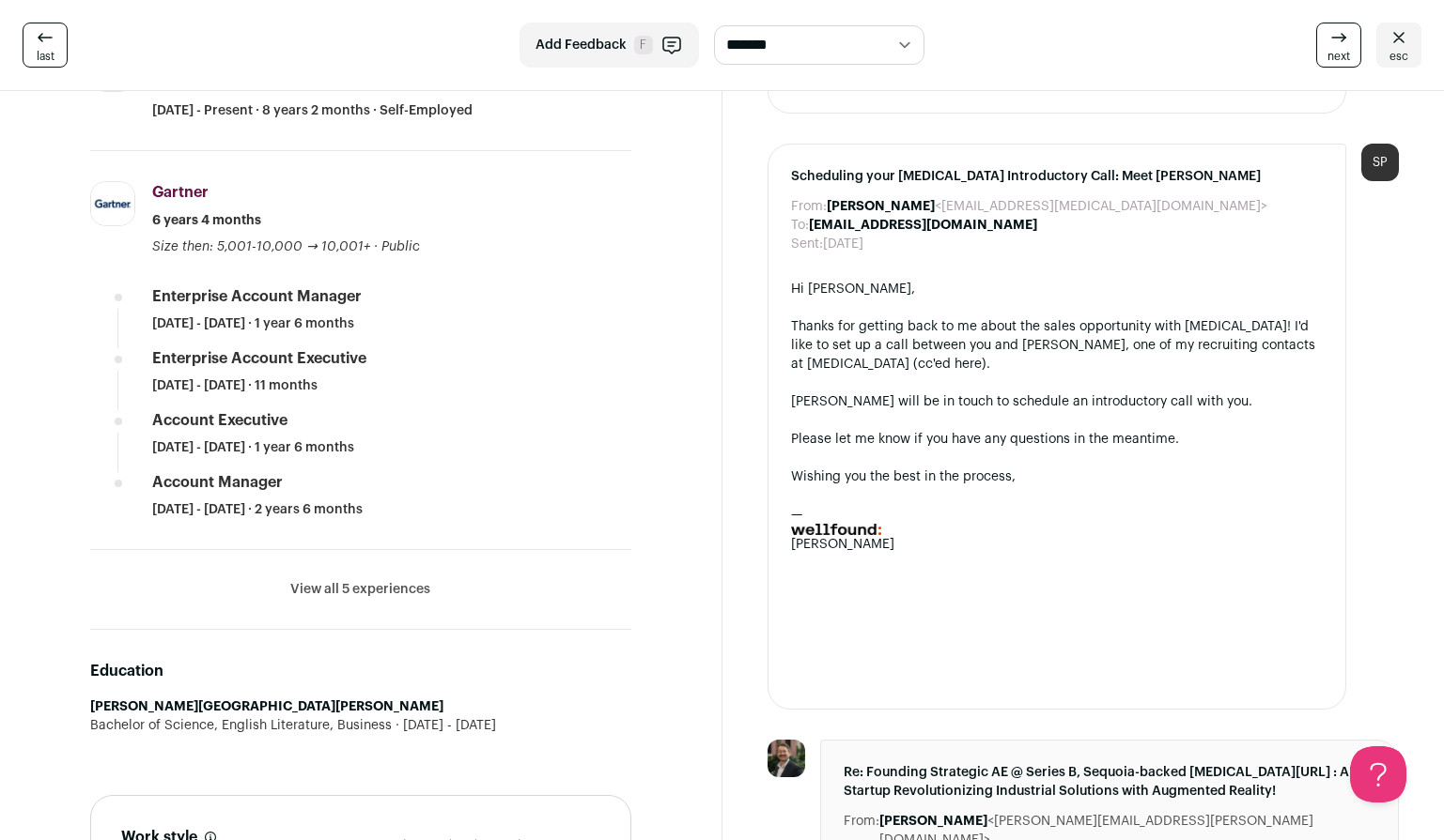
scroll to position [868, 0]
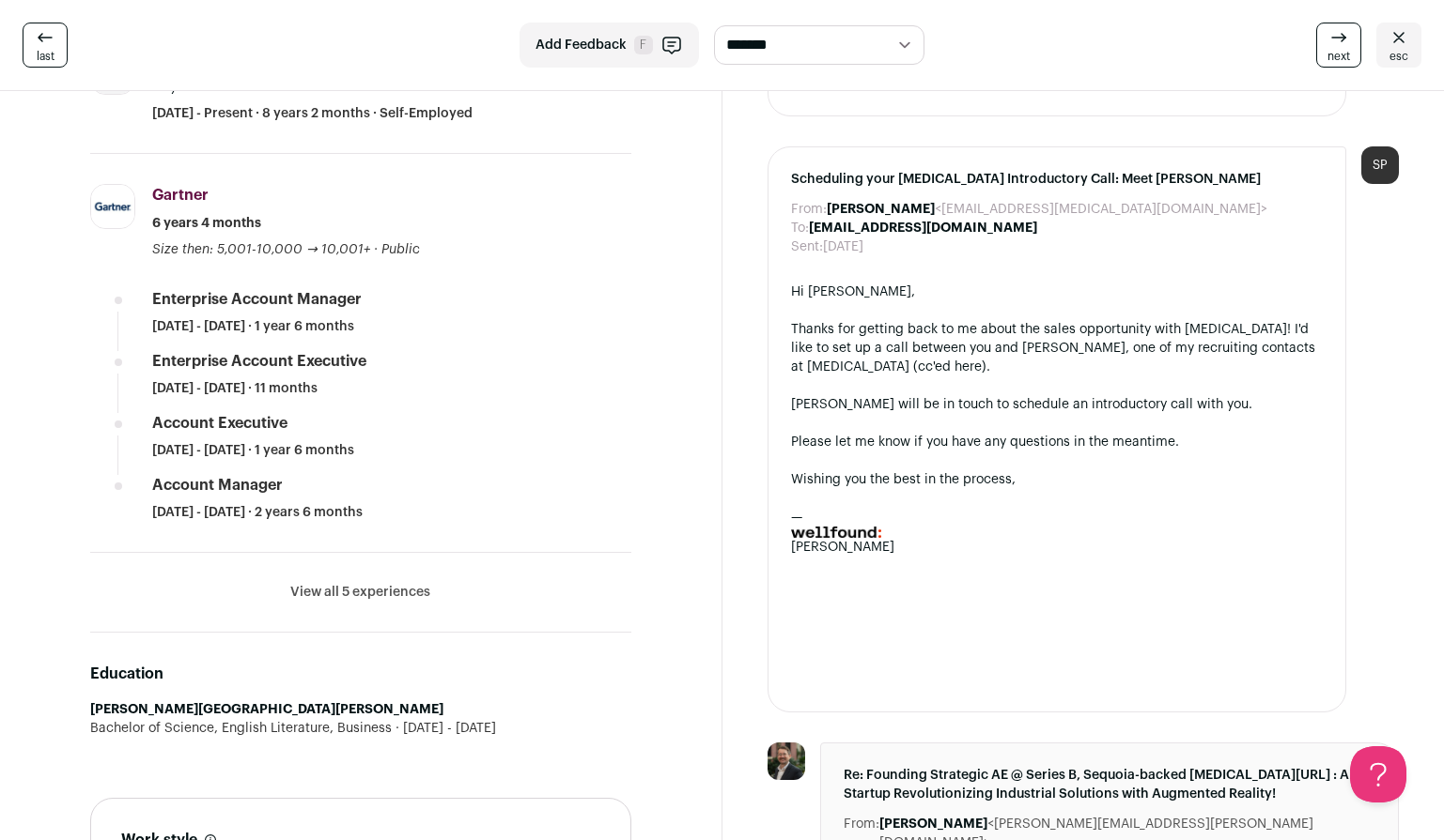
click at [1405, 53] on span "esc" at bounding box center [1397, 56] width 18 height 16
